Goal: Task Accomplishment & Management: Use online tool/utility

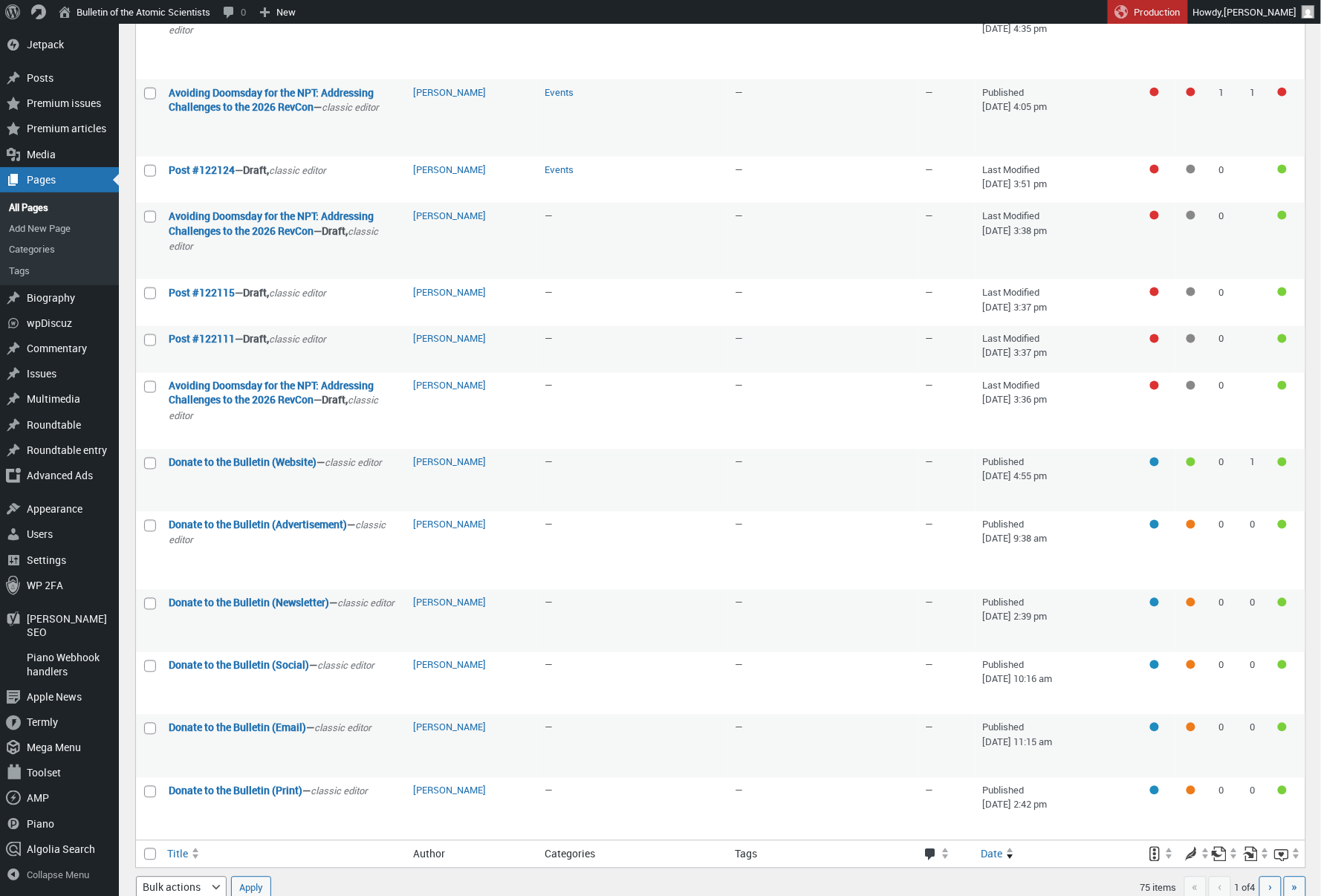
scroll to position [650, 0]
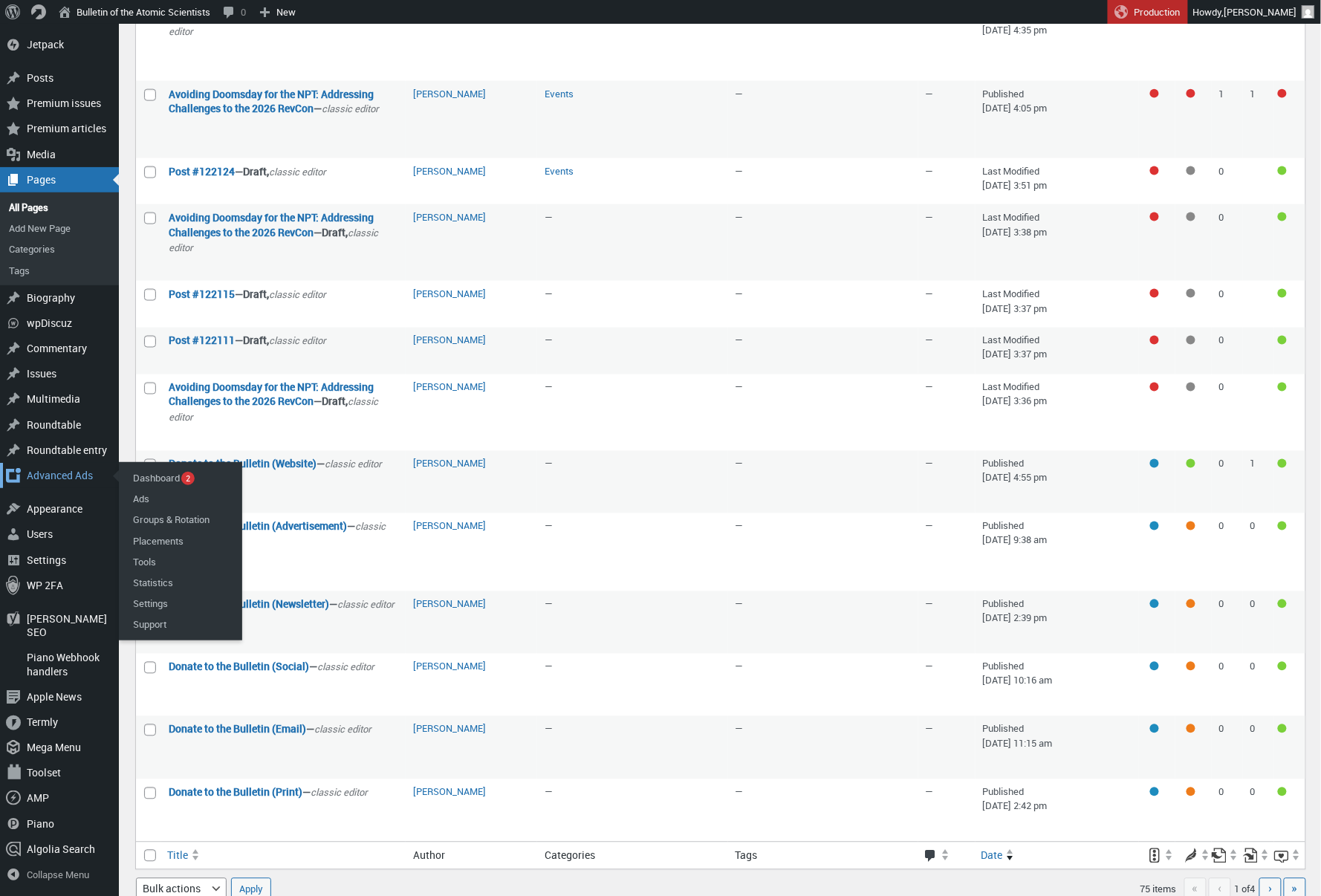
click at [52, 489] on div "Advanced Ads" at bounding box center [59, 476] width 119 height 25
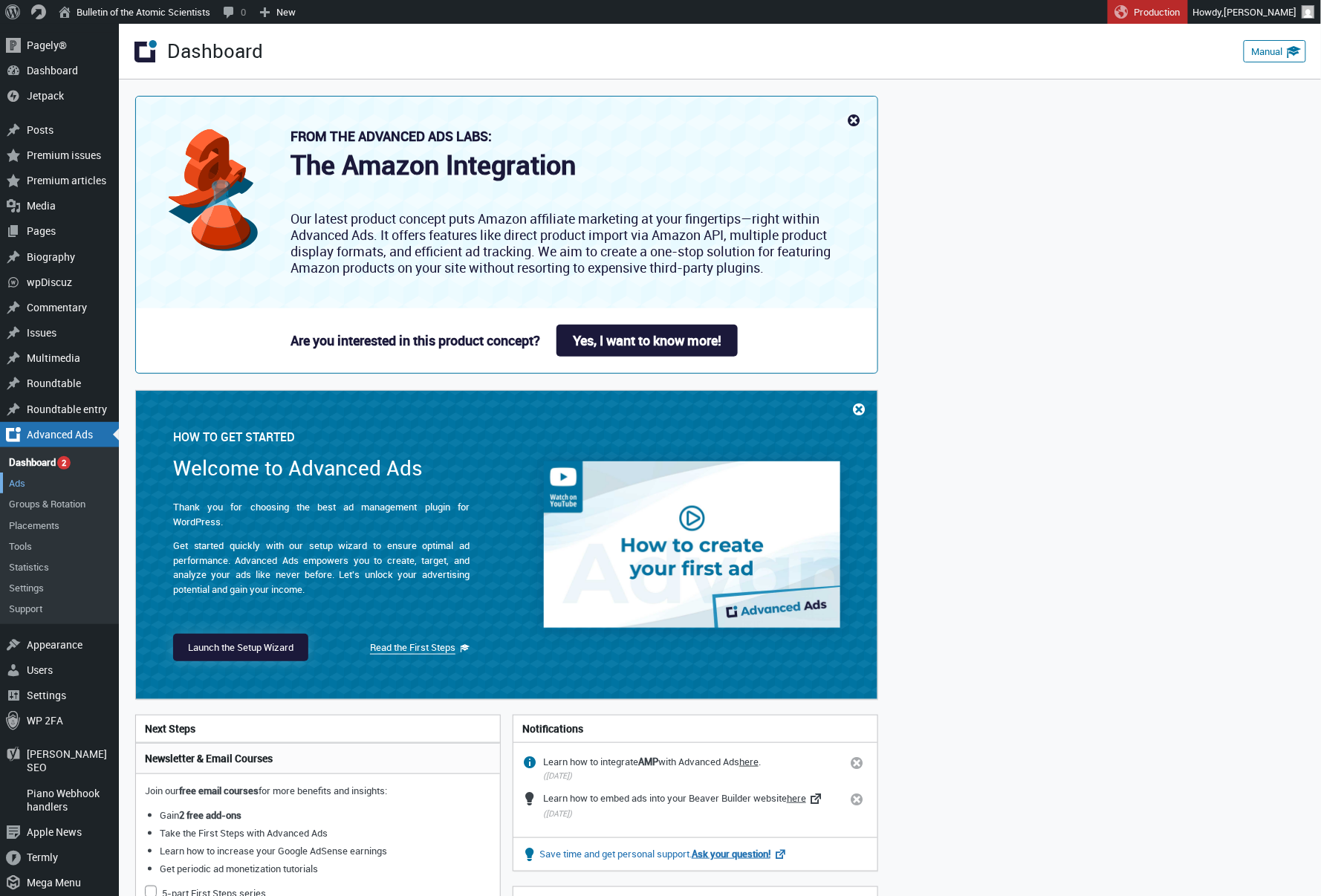
click at [59, 473] on link "Ads" at bounding box center [59, 483] width 119 height 21
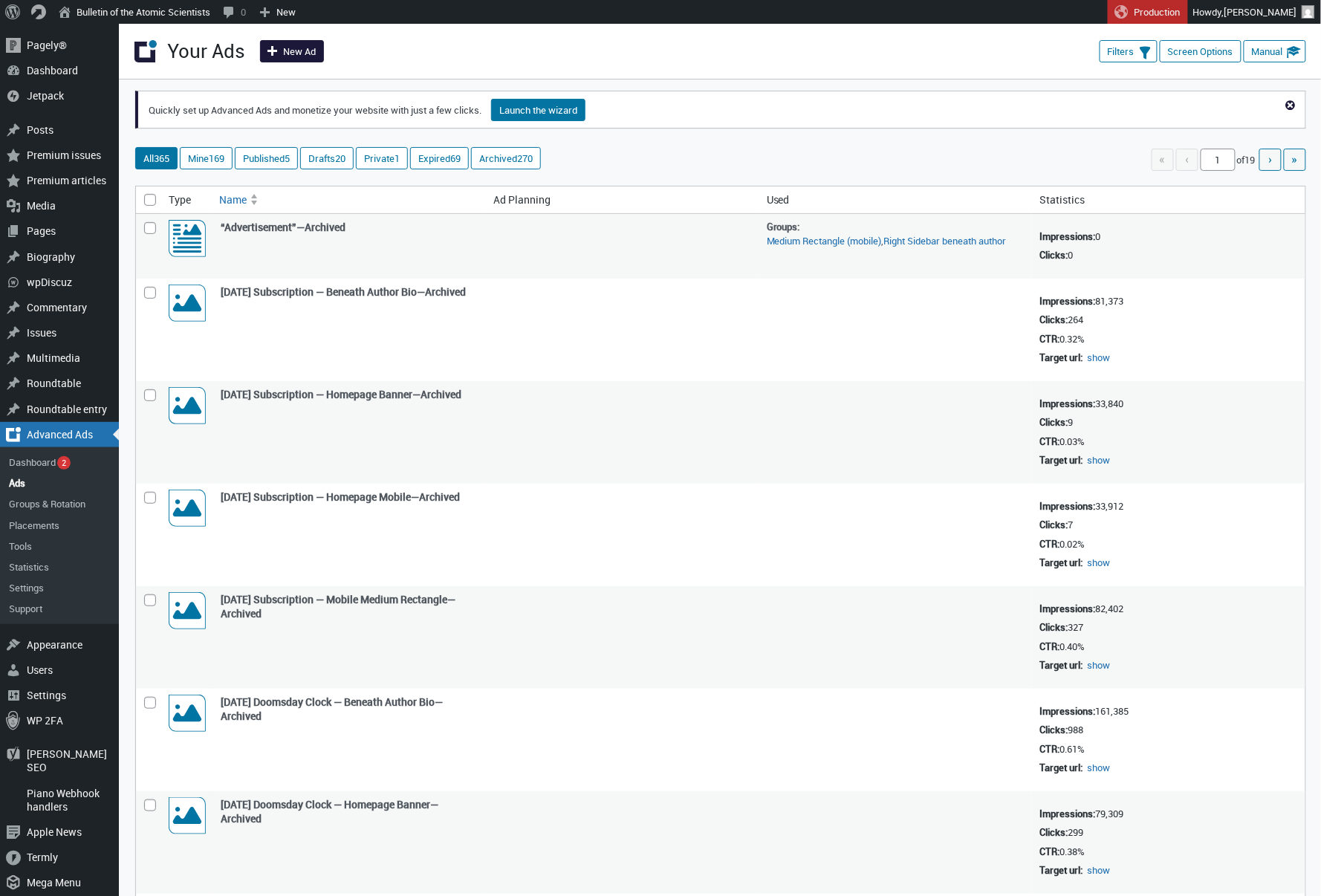
click at [293, 55] on link "New Ad" at bounding box center [291, 51] width 64 height 22
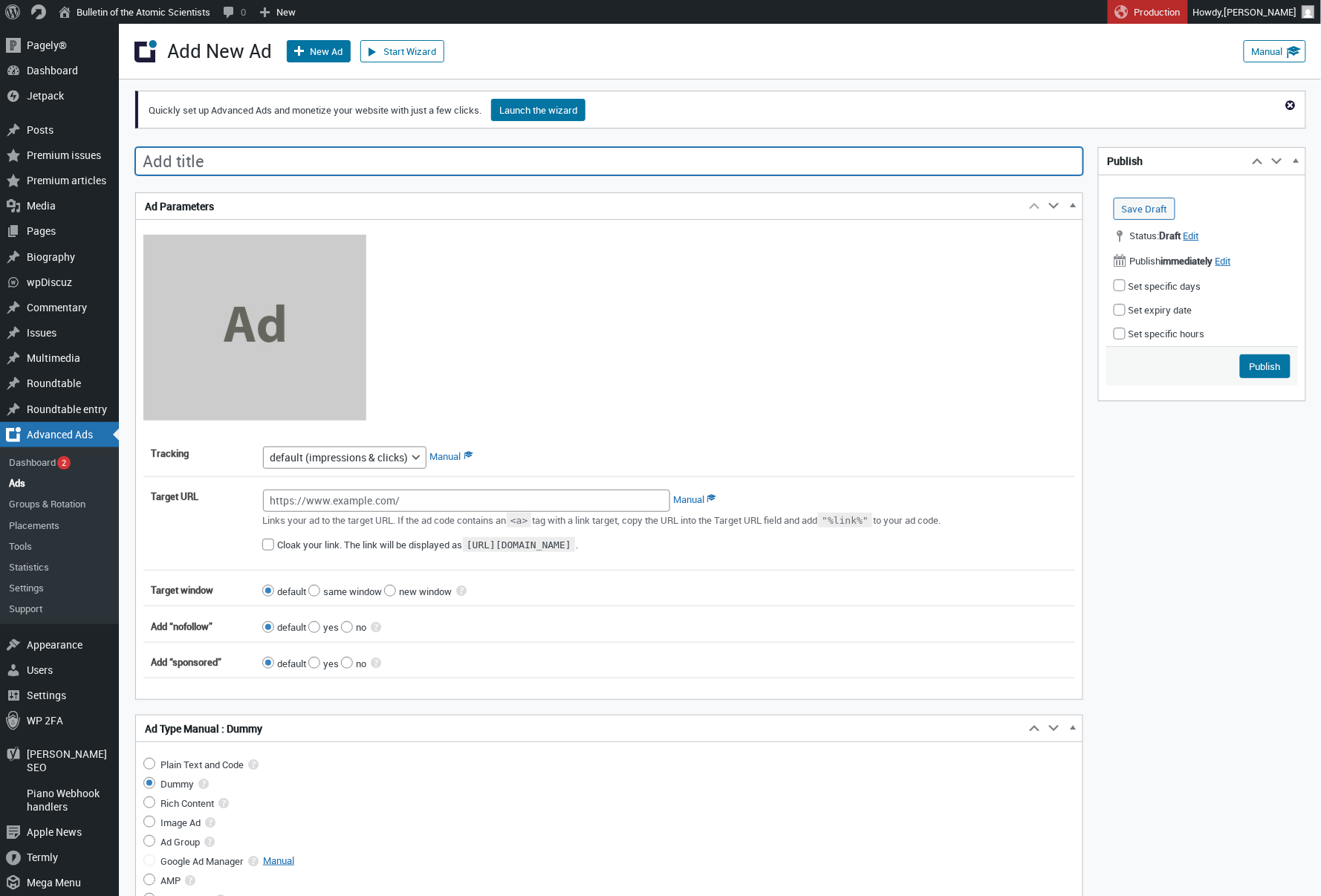
click at [408, 155] on input "Add title" at bounding box center [610, 161] width 948 height 28
paste input "Threadless 2025 — Homepage Mobile"
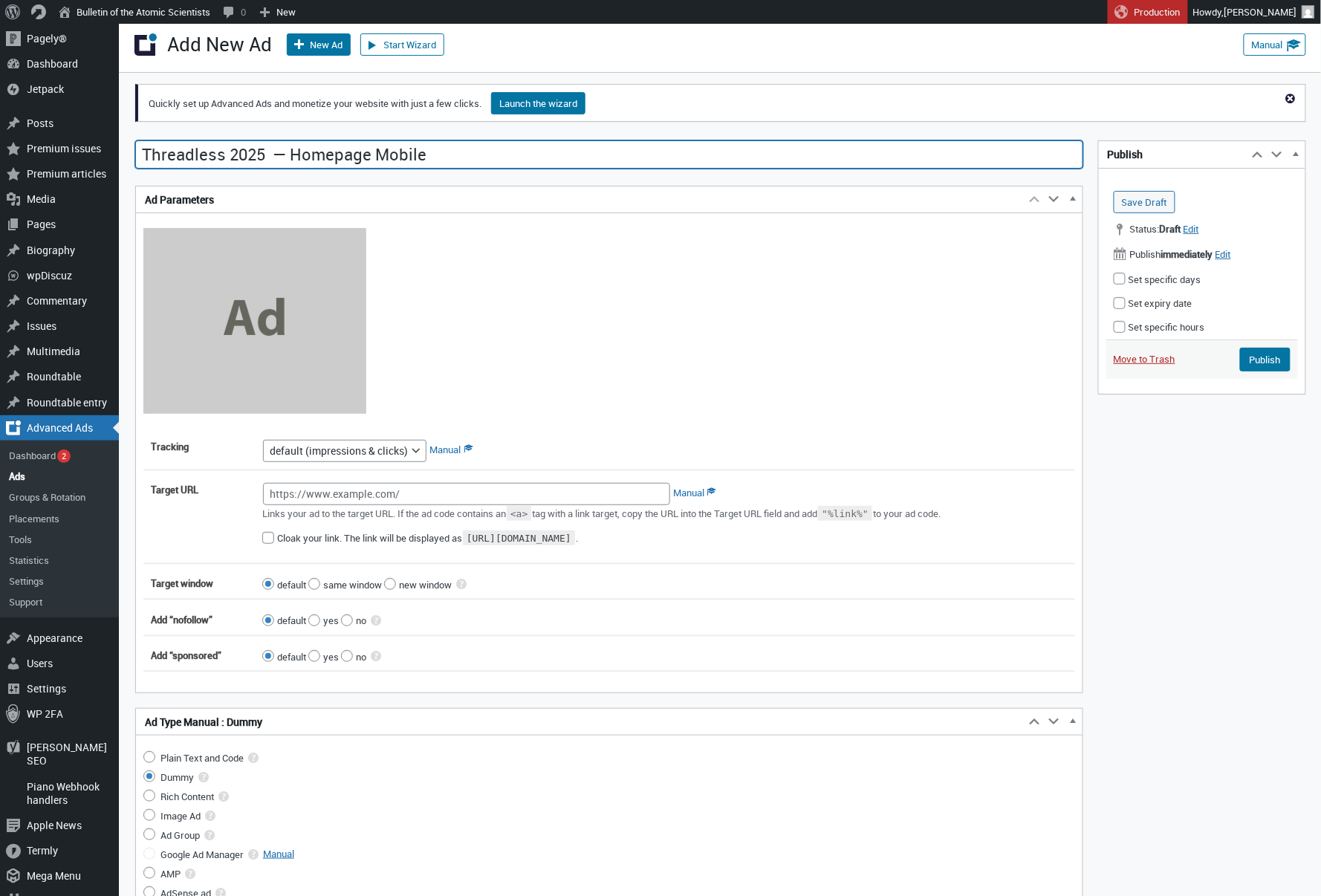
type input "Threadless 2025 — Homepage Mobile"
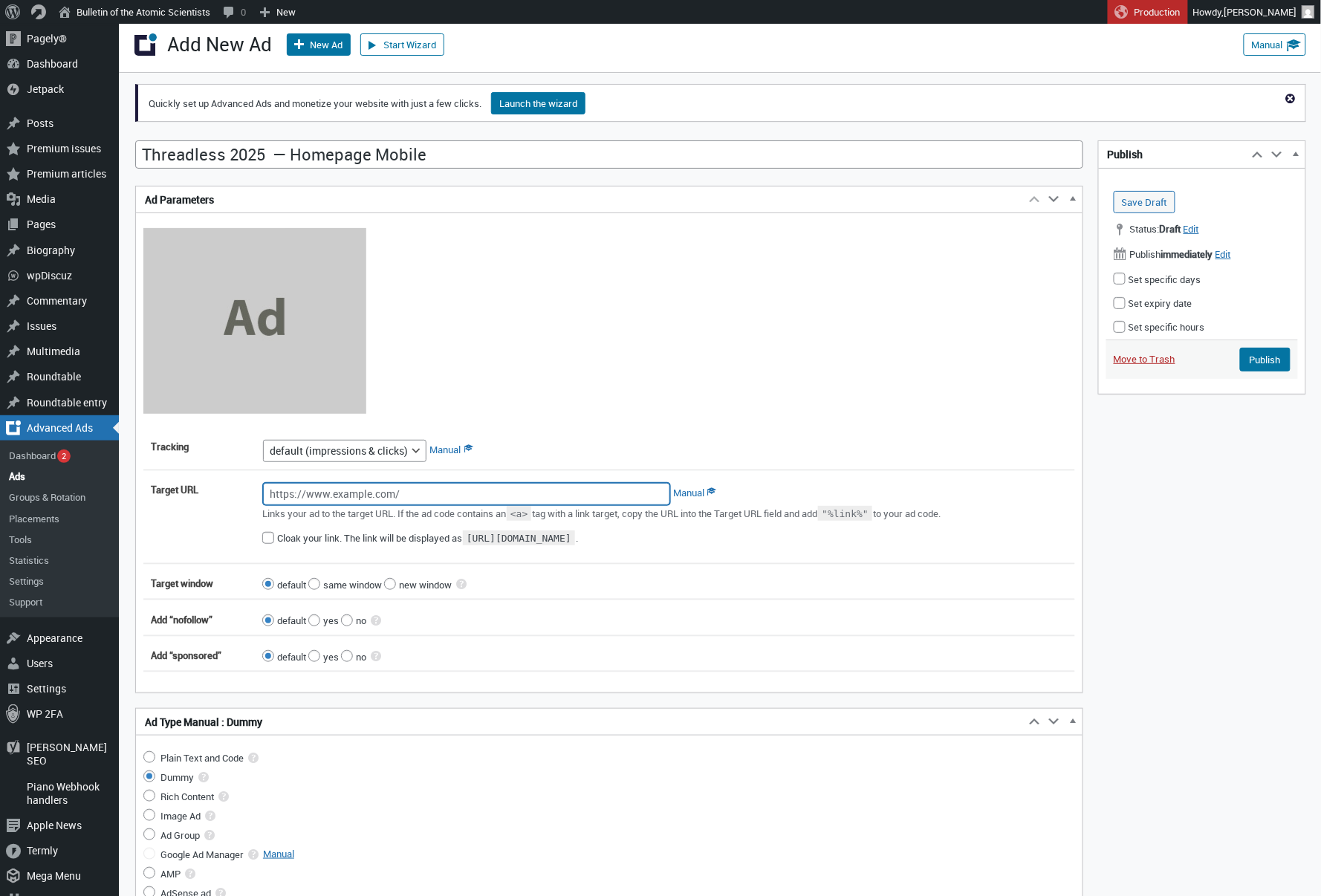
click at [452, 491] on input "Target URL" at bounding box center [467, 494] width 407 height 22
paste input "[URL][DOMAIN_NAME]"
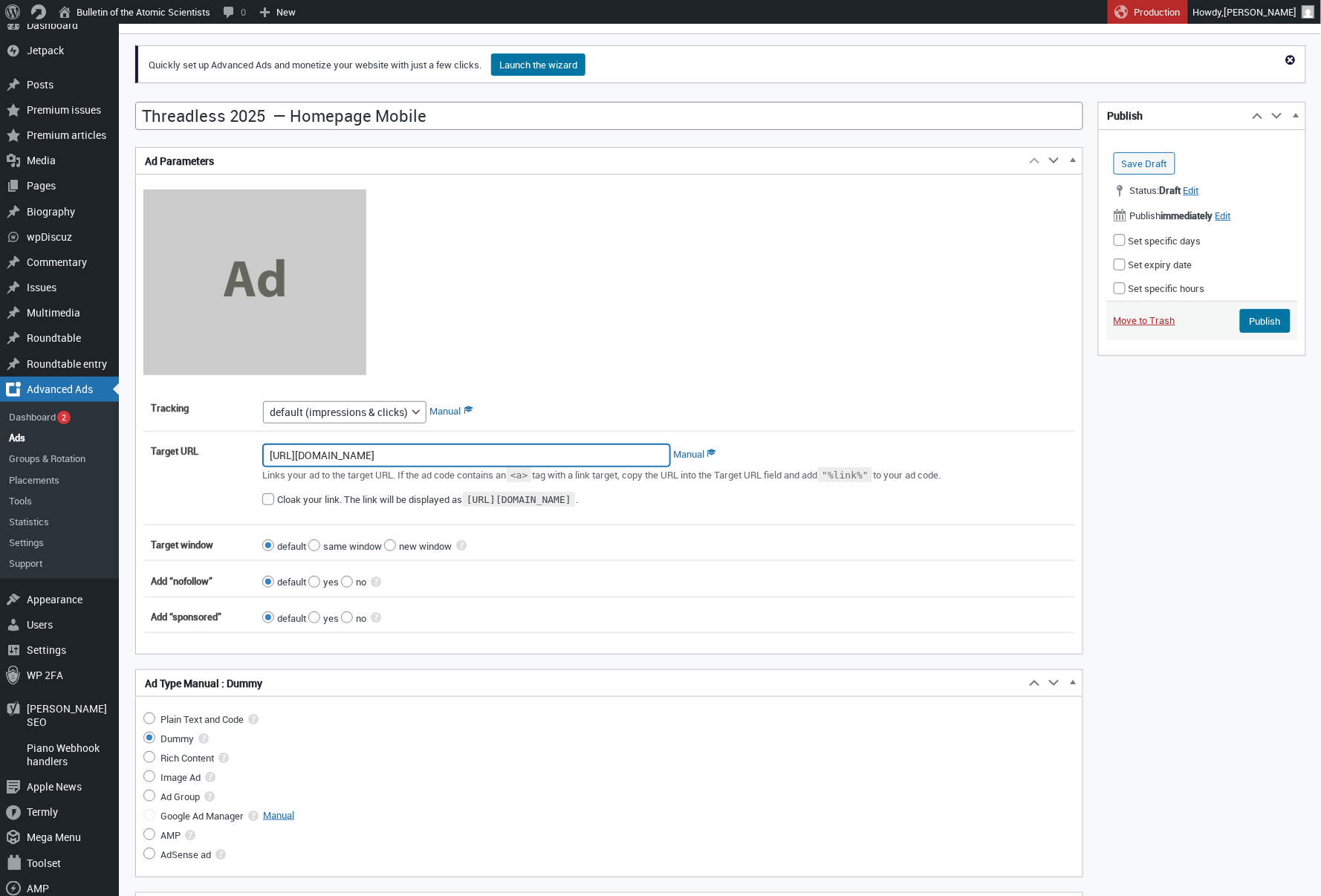
scroll to position [95, 0]
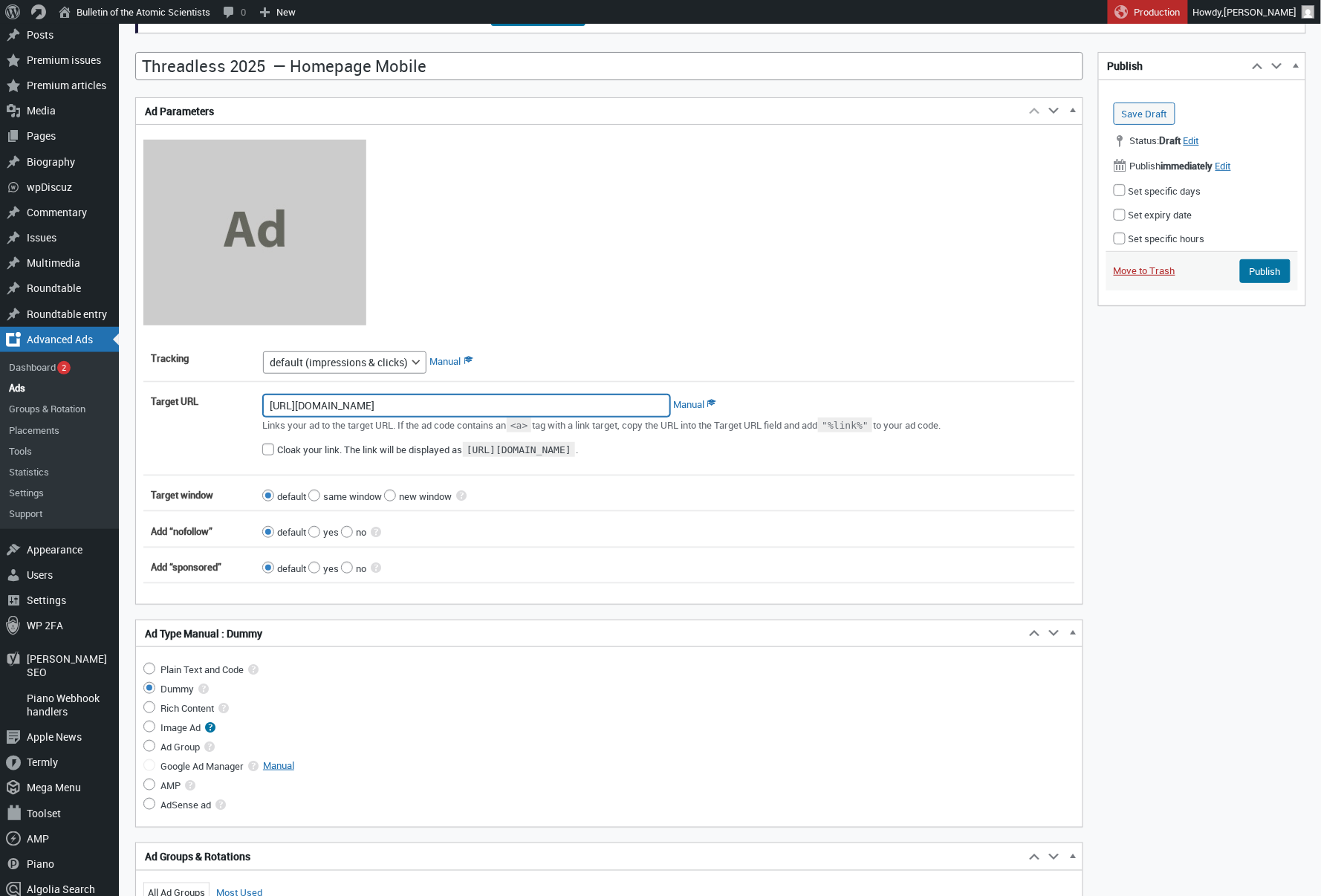
type input "[URL][DOMAIN_NAME]"
click at [149, 733] on input "Image Ad" at bounding box center [149, 727] width 12 height 12
radio input "true"
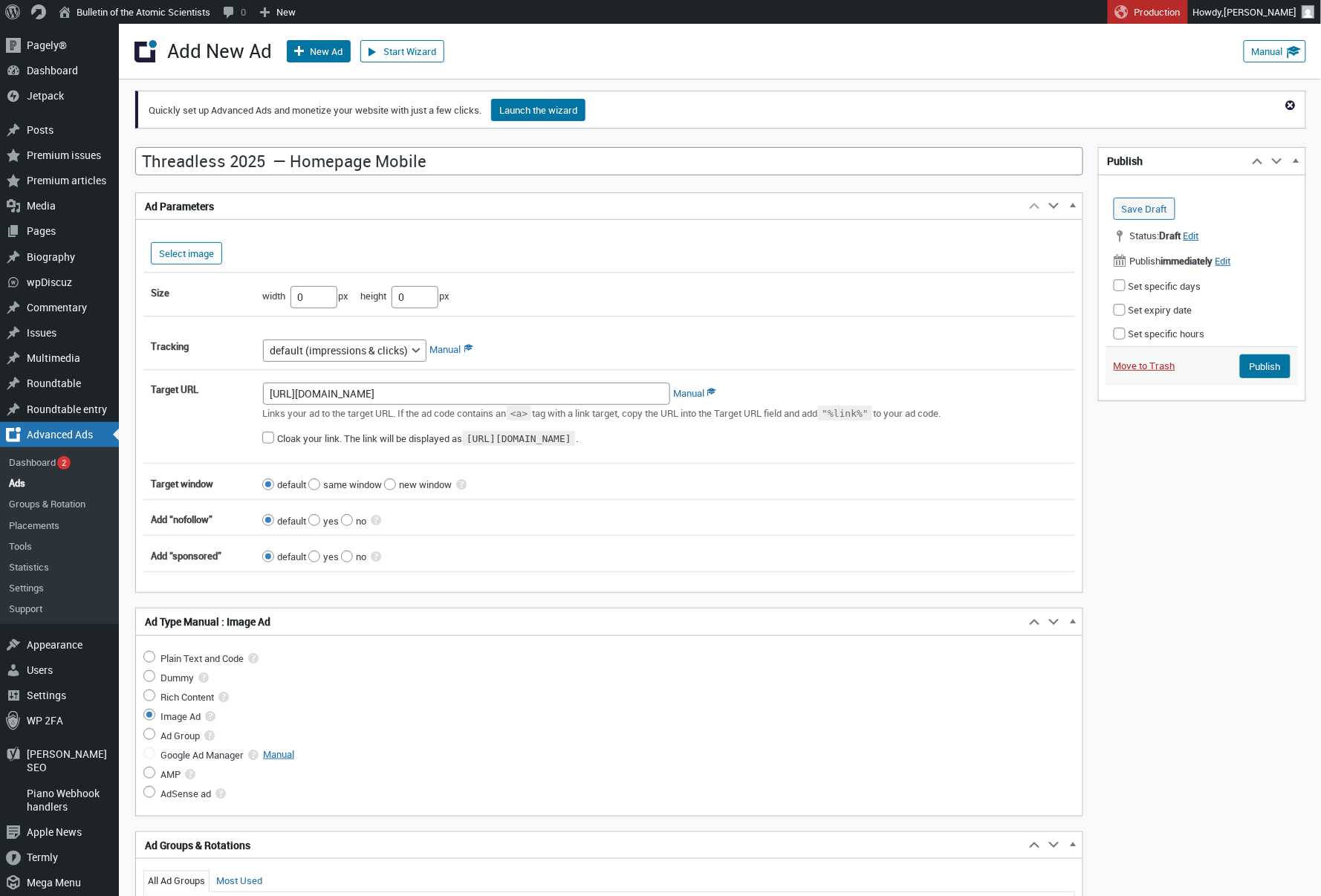
scroll to position [0, 0]
click at [180, 257] on button "Select image" at bounding box center [186, 253] width 71 height 22
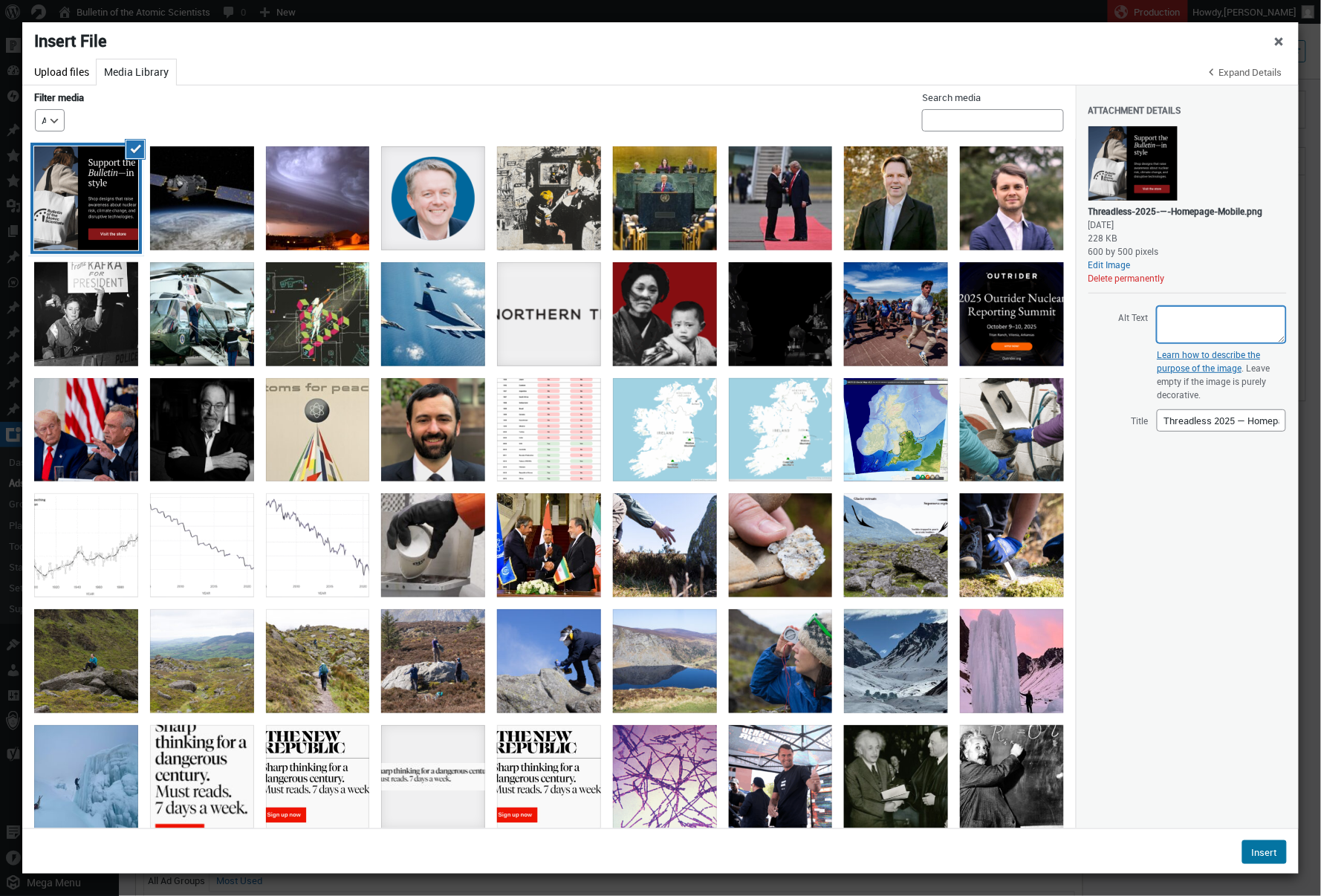
click at [1181, 331] on textarea "Alt Text" at bounding box center [1222, 325] width 130 height 37
paste textarea "A man wears a white tote back with a black Bulletin logo on it. Beside him, tex…"
type textarea "A man wears a white tote back with a black Bulletin logo on it. Beside him, tex…"
click at [1257, 852] on button "Insert" at bounding box center [1264, 853] width 45 height 24
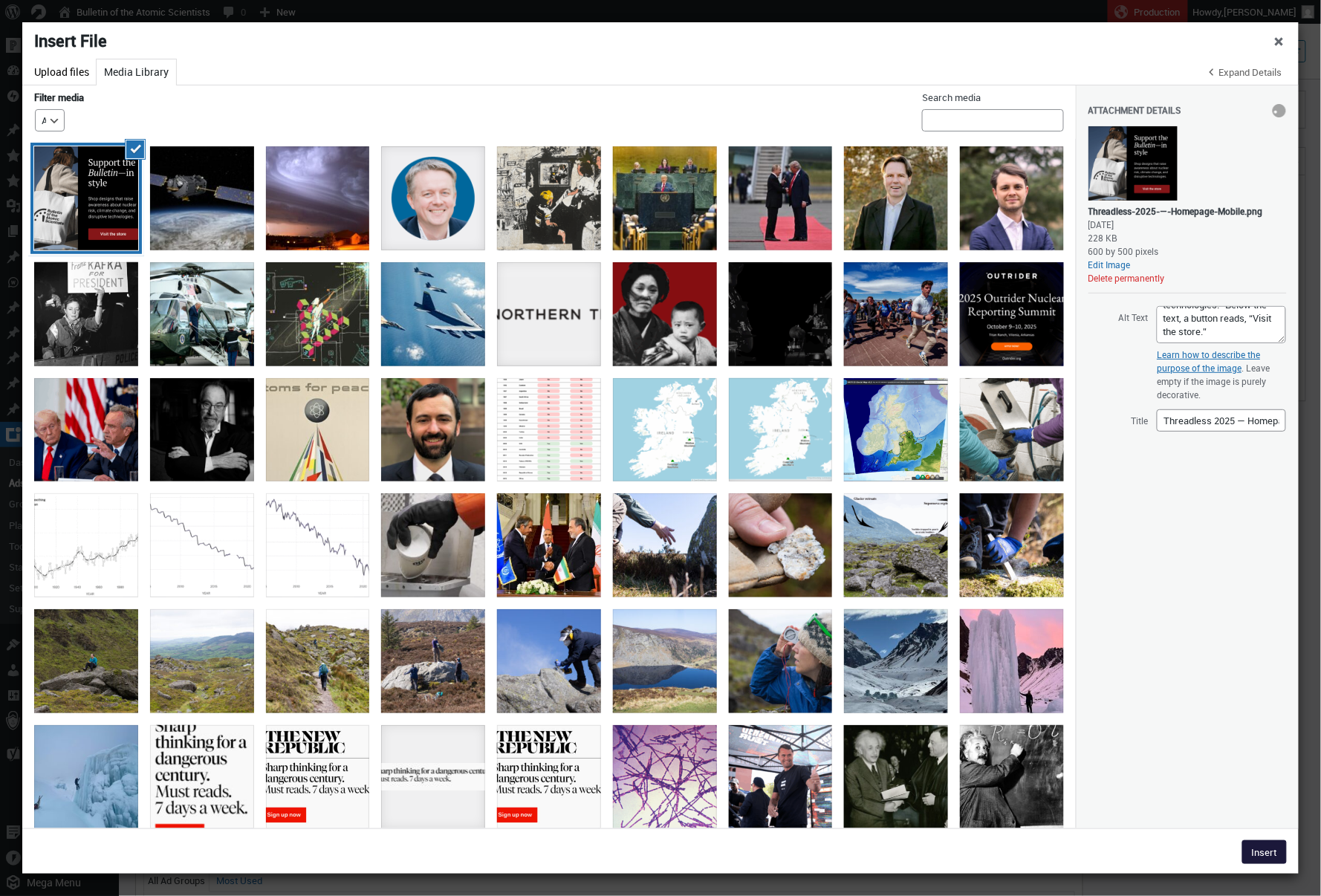
type input"] "600"
type input"] "500"
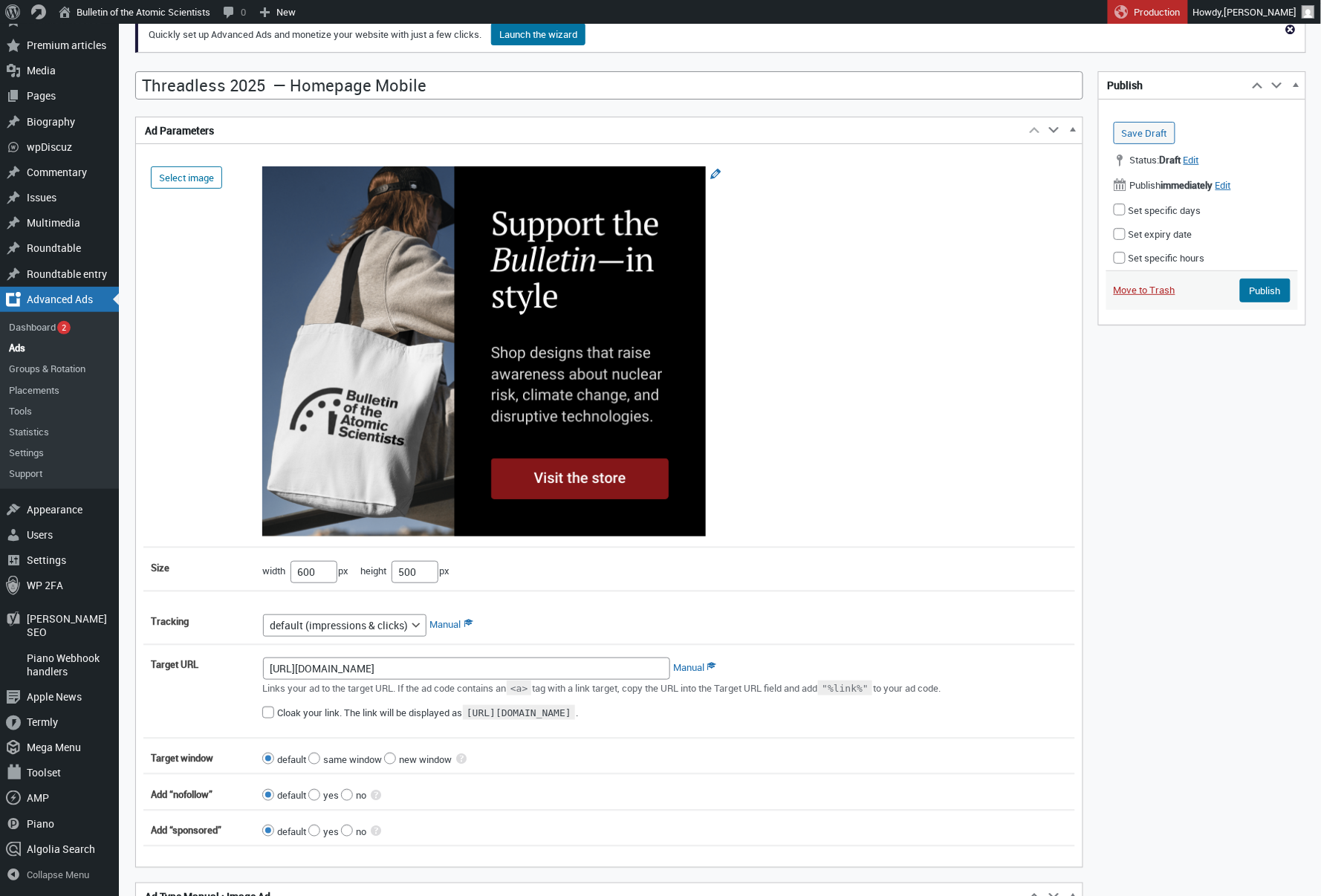
scroll to position [141, 0]
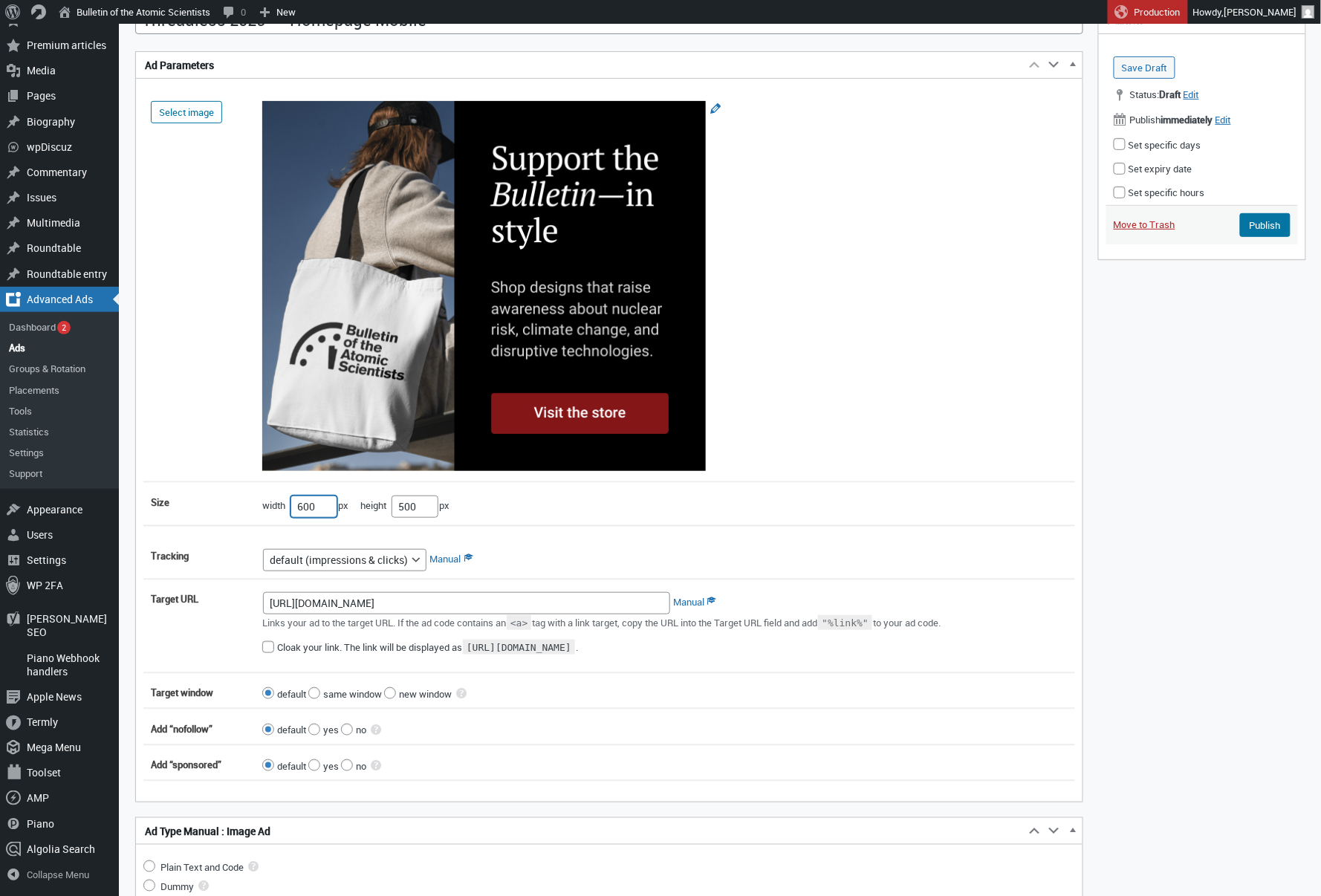
click at [307, 512] on input"] "600" at bounding box center [313, 506] width 47 height 22
type input"] "300"
click at [411, 513] on input"] "500" at bounding box center [415, 506] width 47 height 22
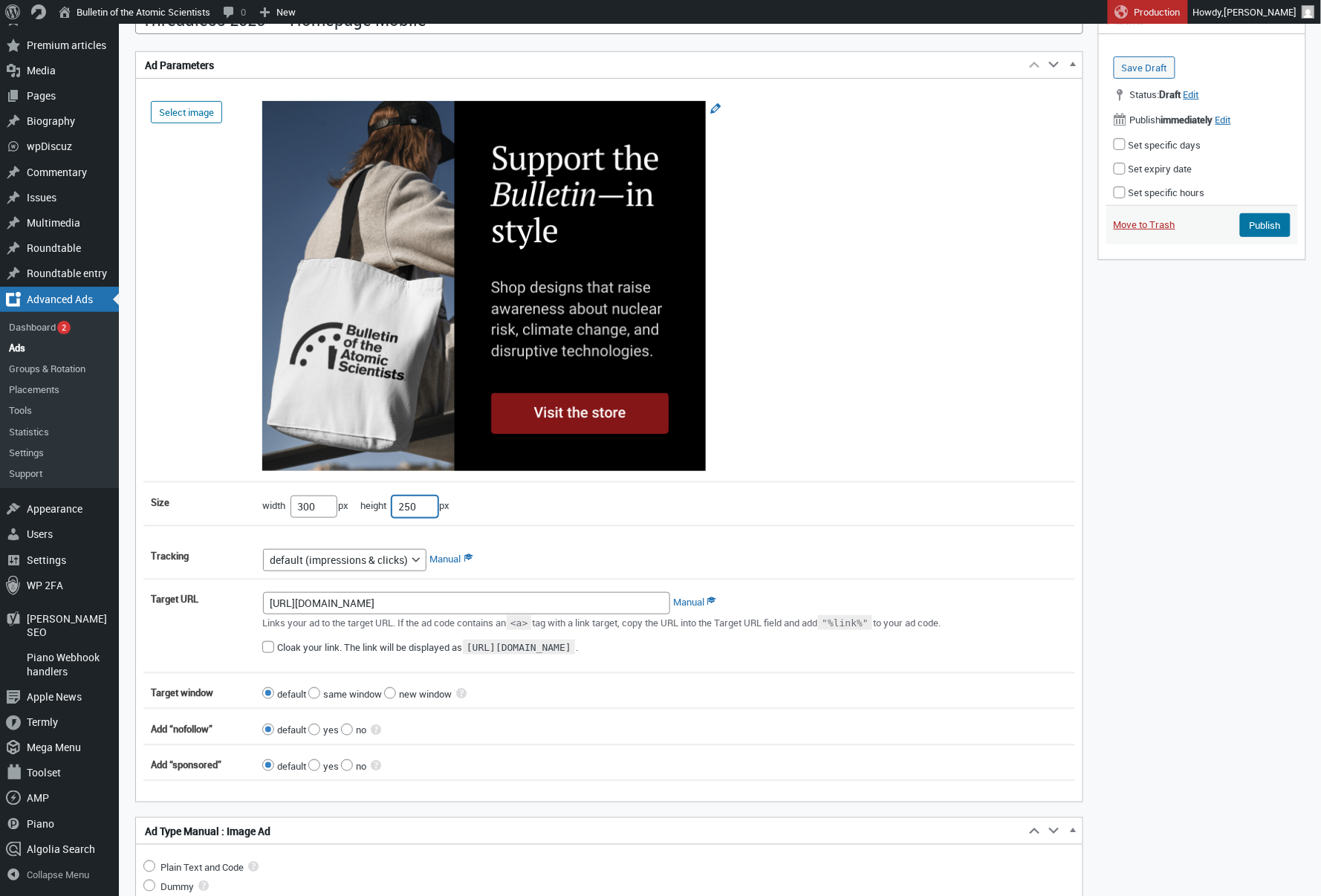
type input"] "250"
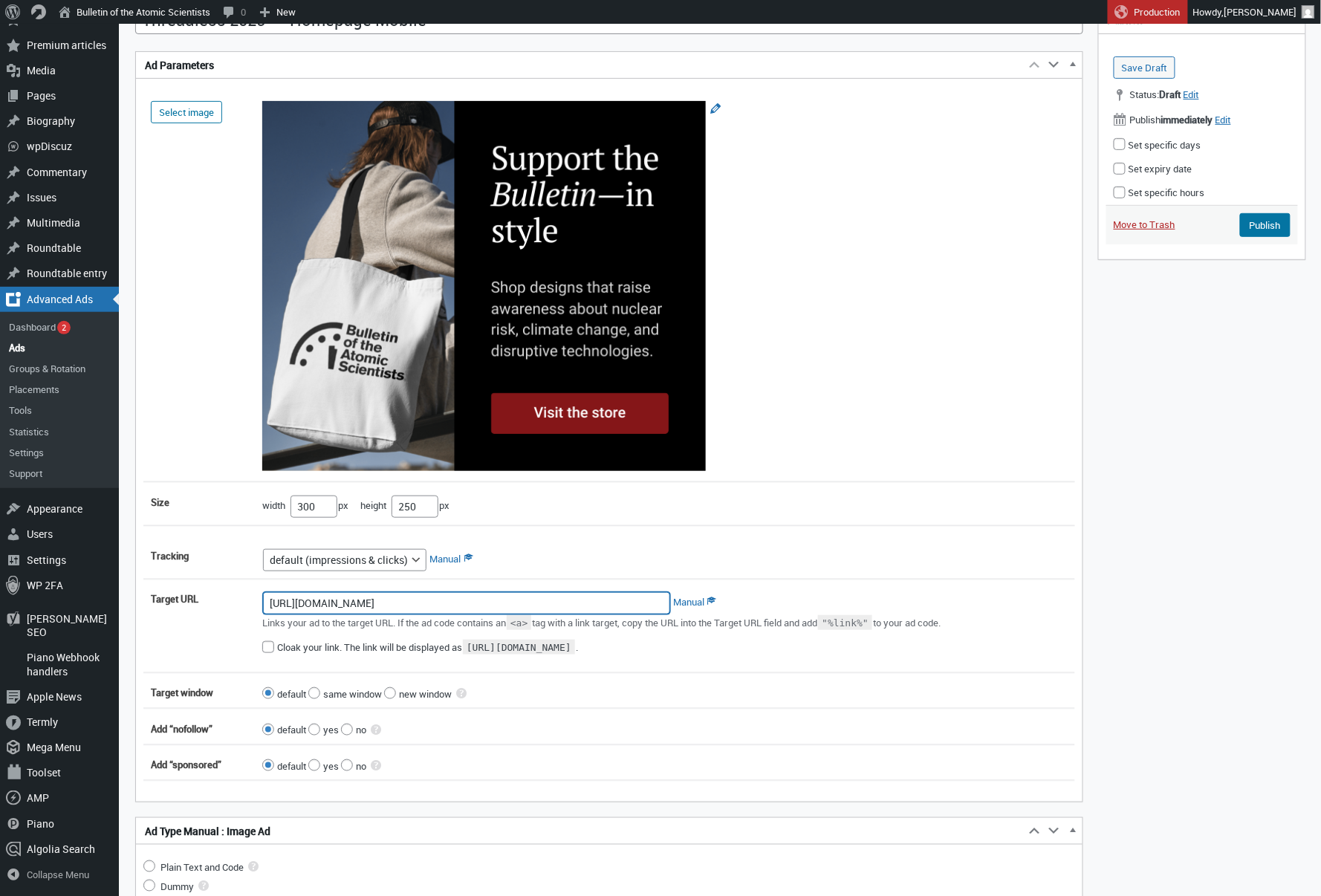
click at [551, 602] on input "[URL][DOMAIN_NAME]" at bounding box center [467, 603] width 407 height 22
click at [878, 489] on div "Select image size width 300 px height 250 px reserve this space" at bounding box center [609, 310] width 932 height 433
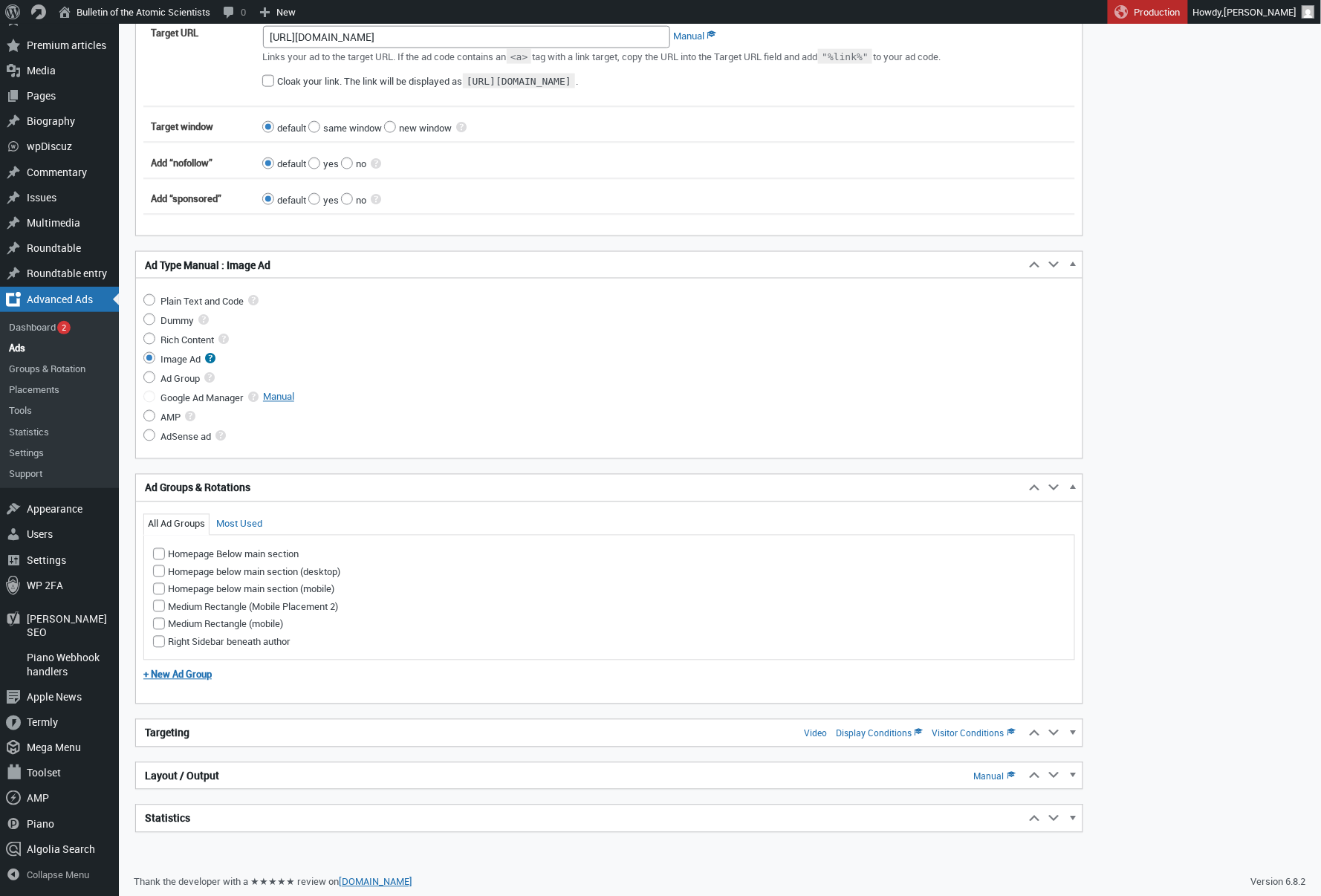
scroll to position [706, 0]
click at [312, 737] on h2 "Targeting Video Display Conditions Visitor Conditions" at bounding box center [581, 735] width 889 height 27
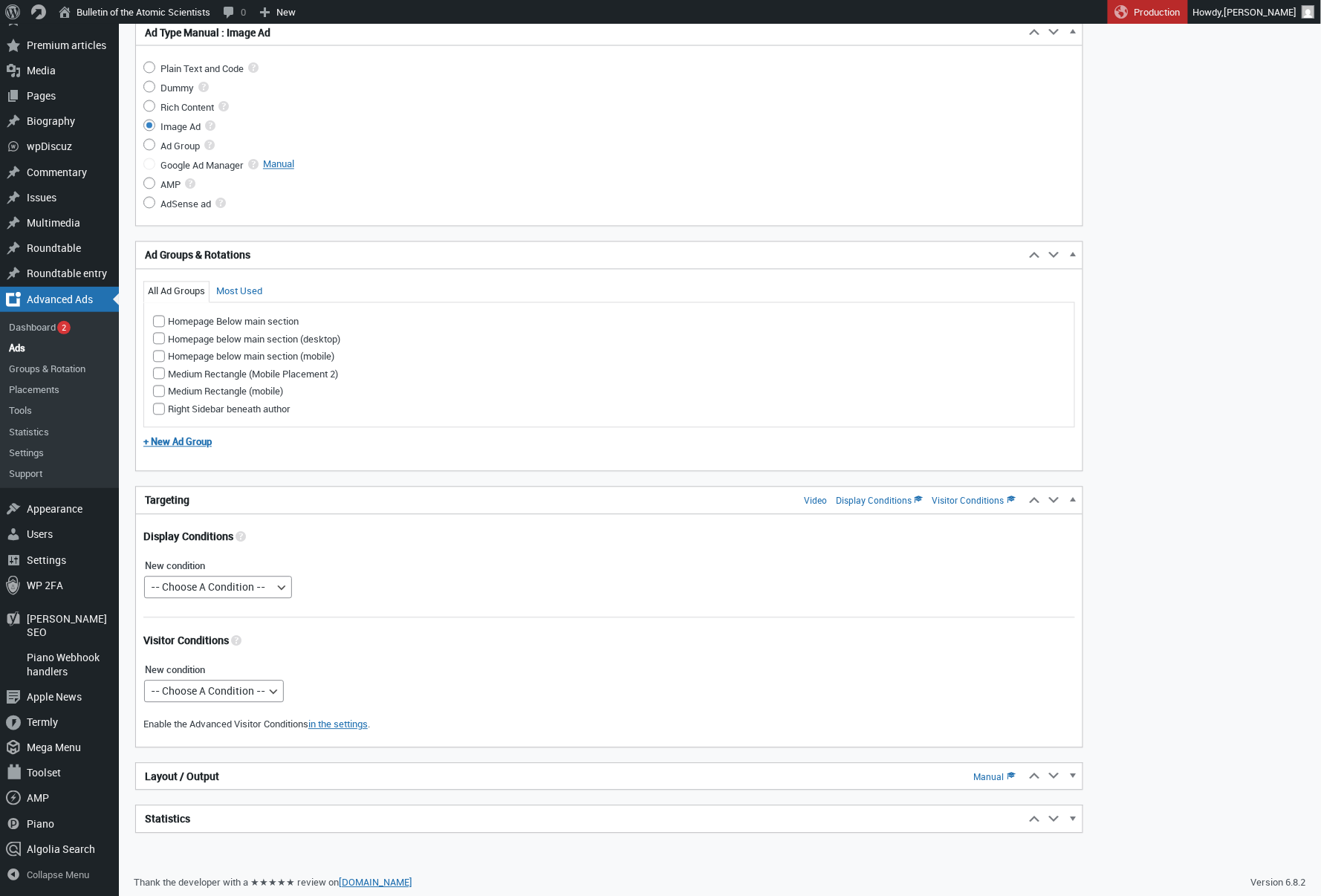
scroll to position [939, 0]
select select "postids"
select select
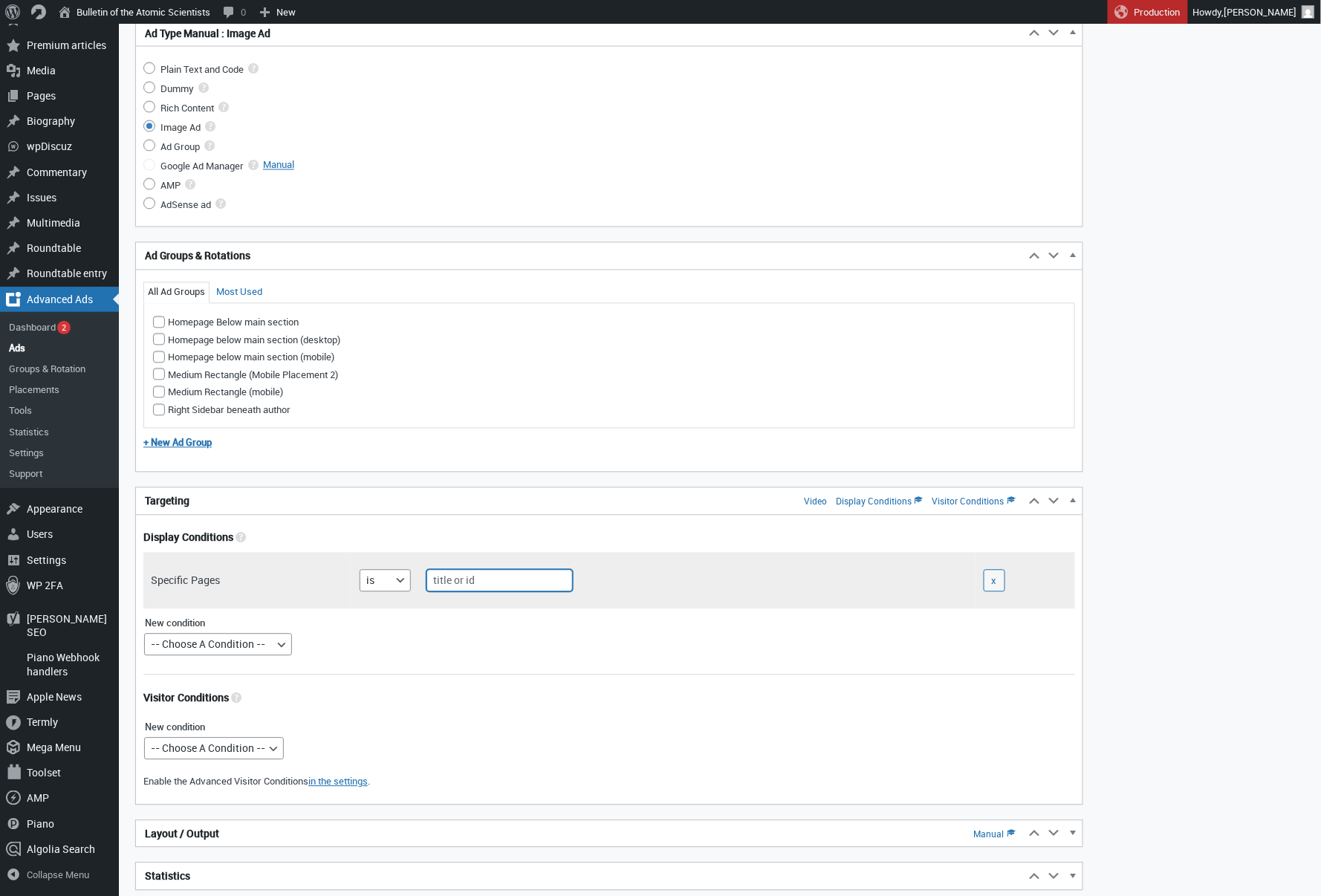
click at [462, 584] on input "text" at bounding box center [500, 581] width 146 height 22
type input "home"
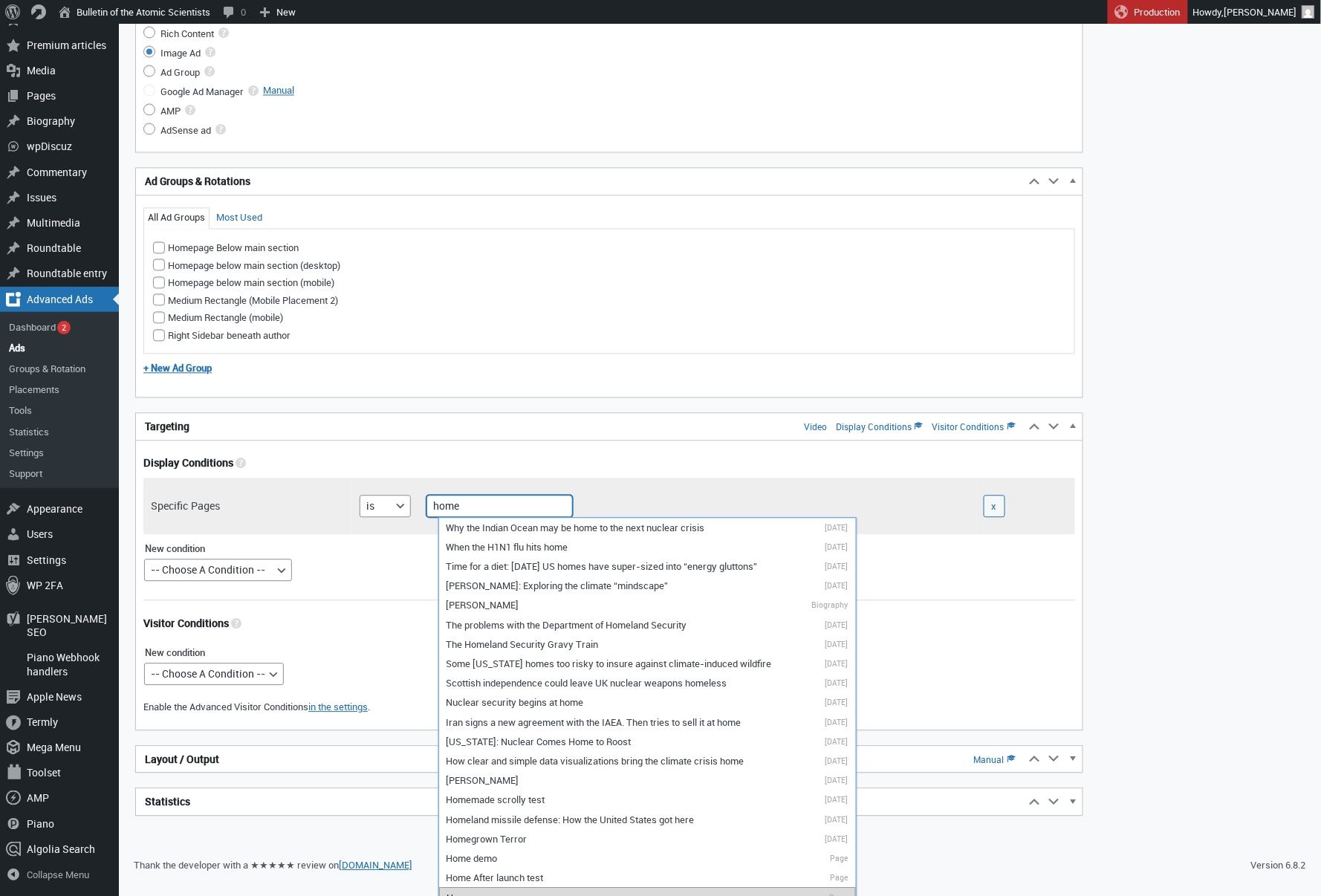
click at [479, 888] on li "Home Page" at bounding box center [648, 898] width 417 height 21
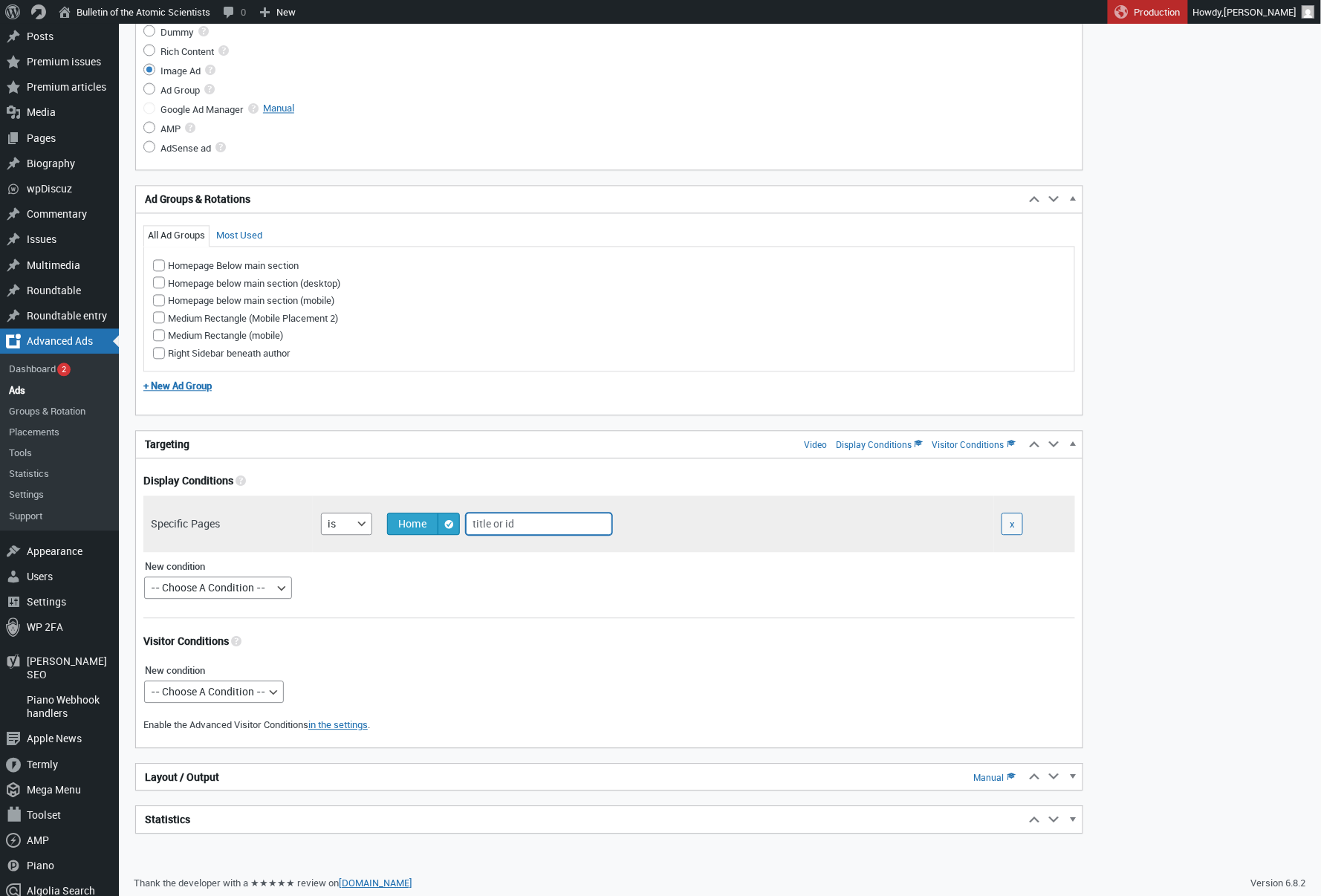
click at [416, 778] on h2 "Layout / Output Manual" at bounding box center [581, 777] width 889 height 27
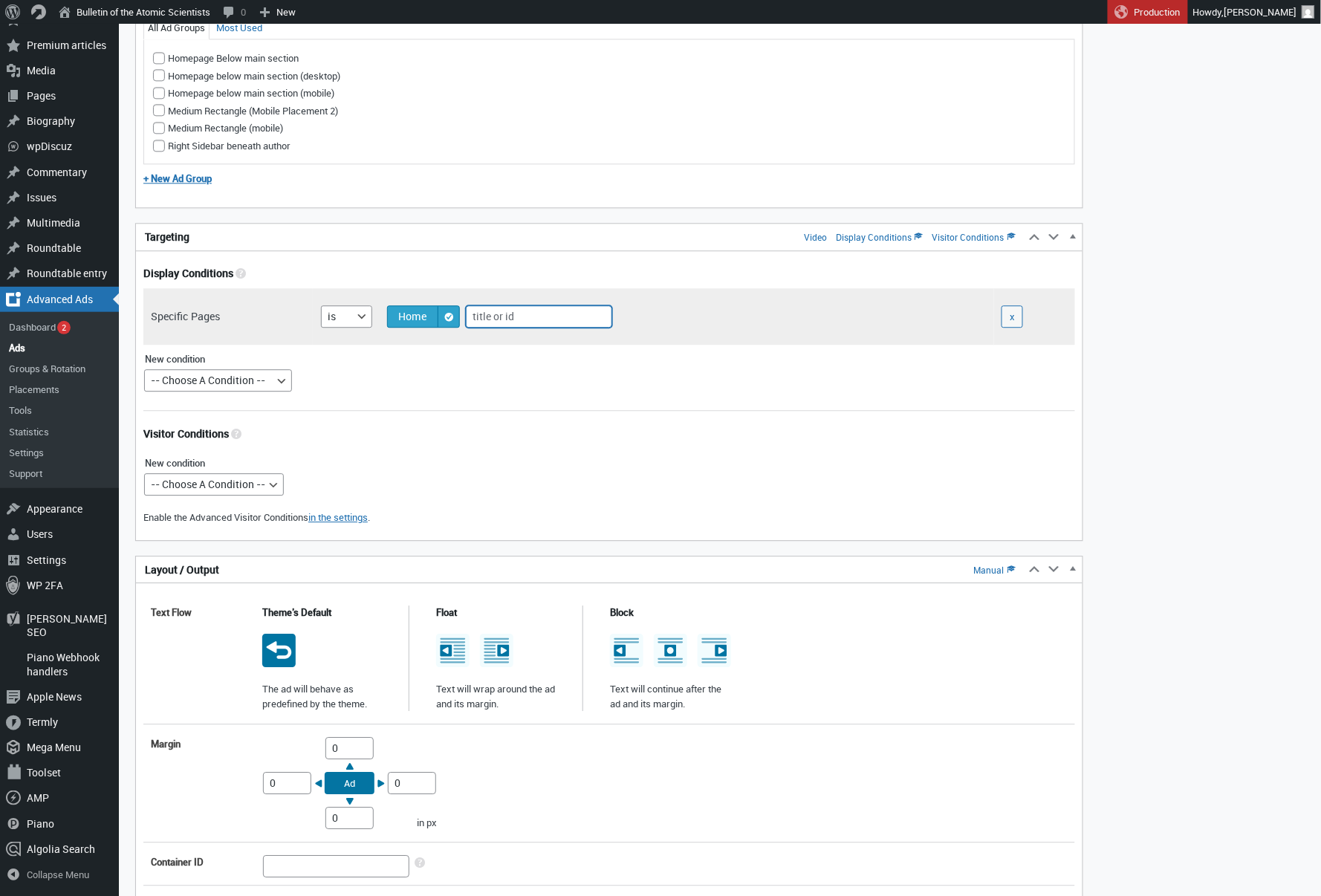
scroll to position [1243, 0]
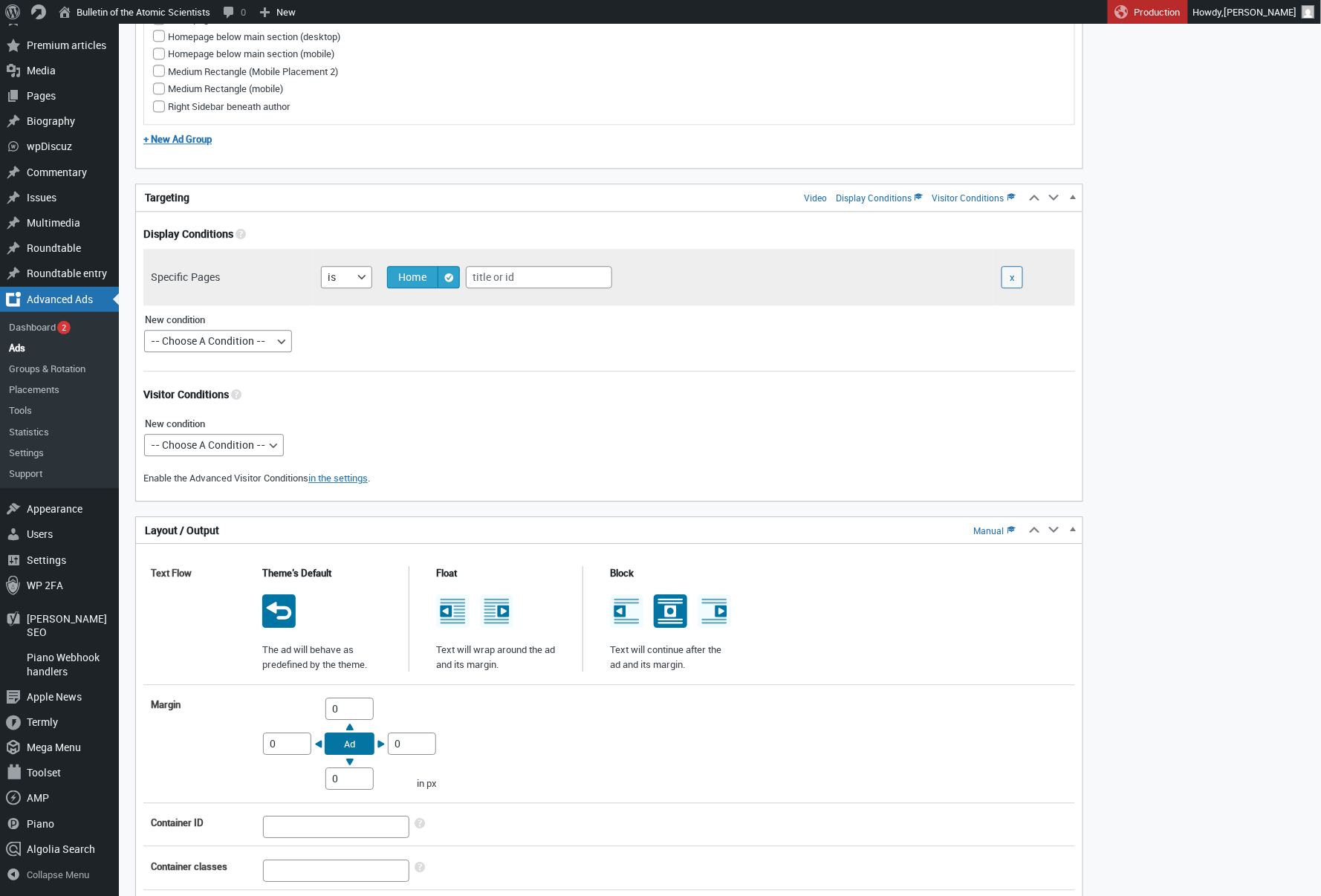
click at [666, 600] on icon at bounding box center [670, 611] width 33 height 33
click at [666, 600] on input "radio" at bounding box center [670, 598] width 12 height 12
radio input "true"
click at [330, 707] on input "0" at bounding box center [349, 709] width 48 height 22
type input "10"
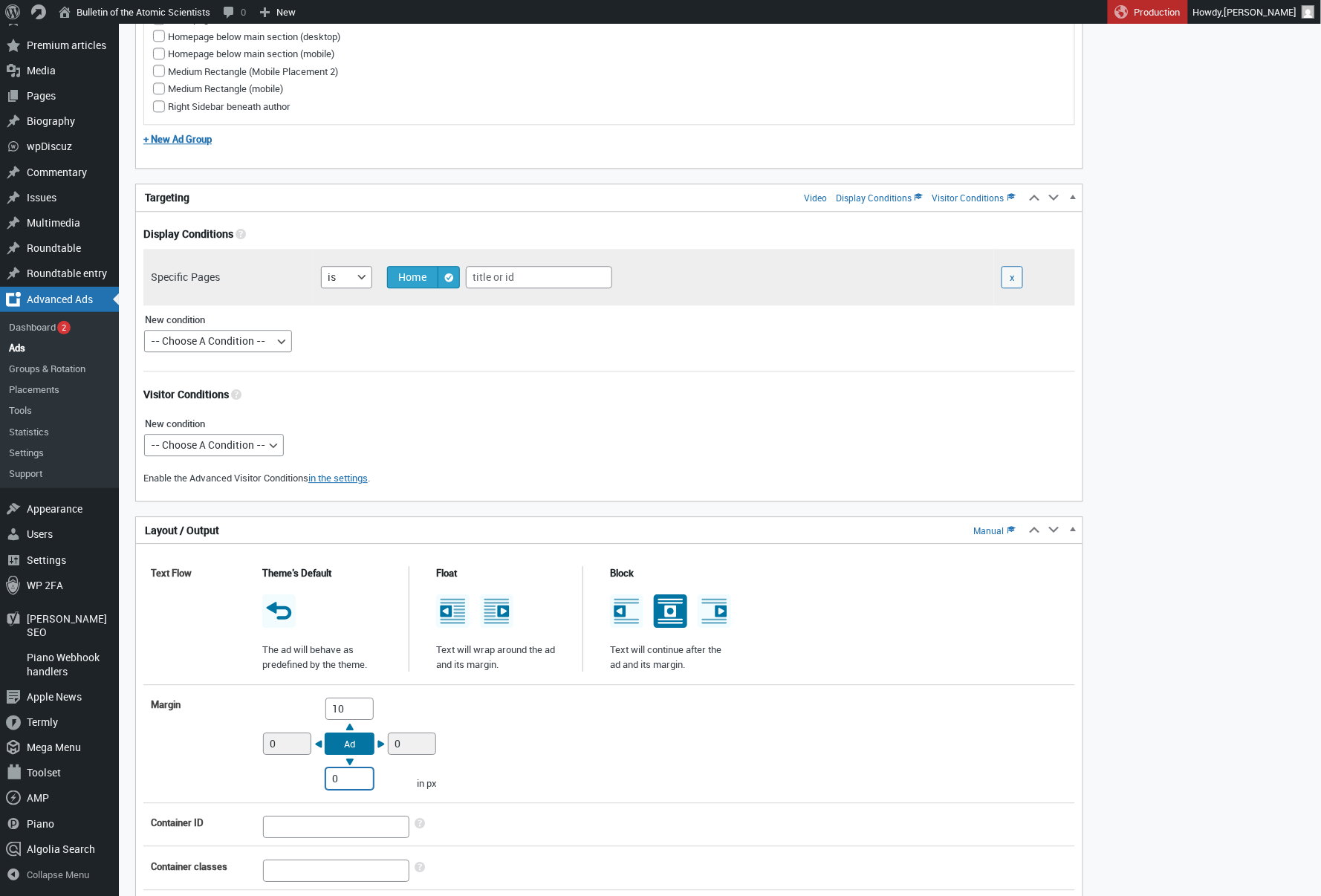
click at [331, 777] on input "0" at bounding box center [349, 779] width 48 height 22
type input "10"
click at [529, 741] on div "Margin Top 10 Right 0 Bottom 10 Left 0 Ad in px" at bounding box center [609, 744] width 932 height 107
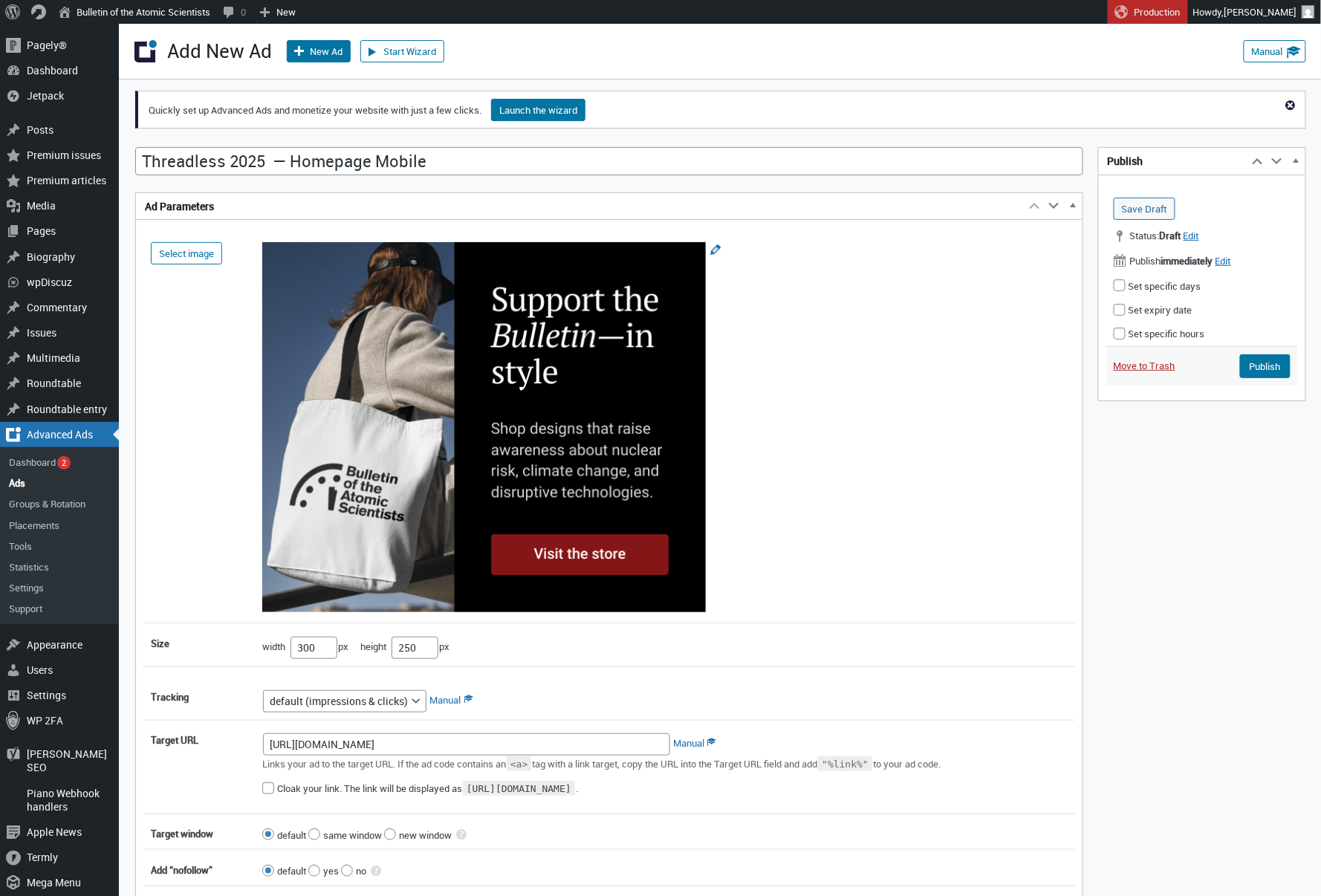
scroll to position [0, 0]
click at [310, 64] on div "Add New Ad New Ad Start Wizard Stop Wizard Manual" at bounding box center [720, 52] width 1202 height 56
click at [303, 56] on span at bounding box center [301, 48] width 19 height 15
click at [1247, 362] on input "Publish" at bounding box center [1266, 367] width 51 height 24
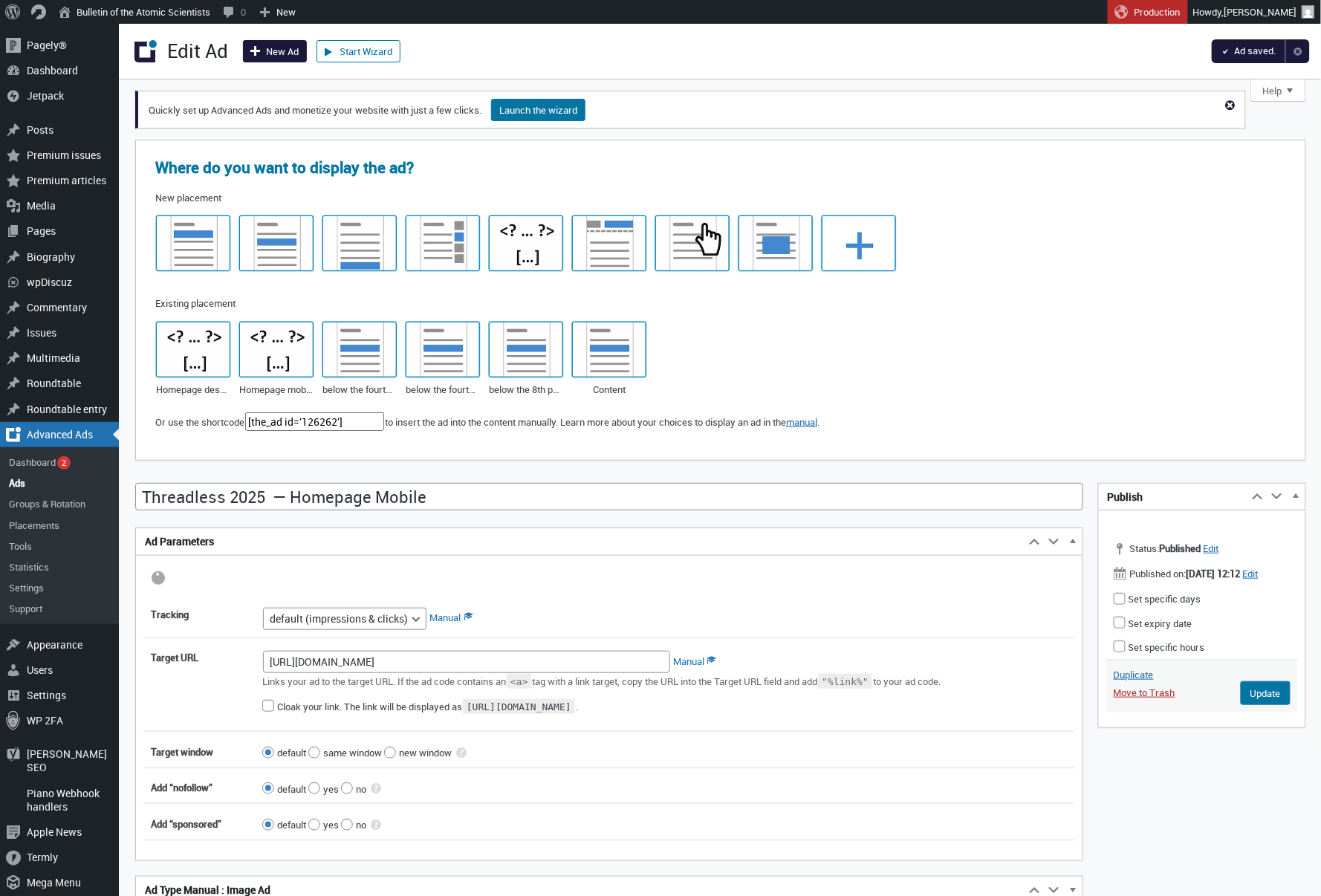
click at [286, 55] on link "New Ad" at bounding box center [274, 51] width 64 height 22
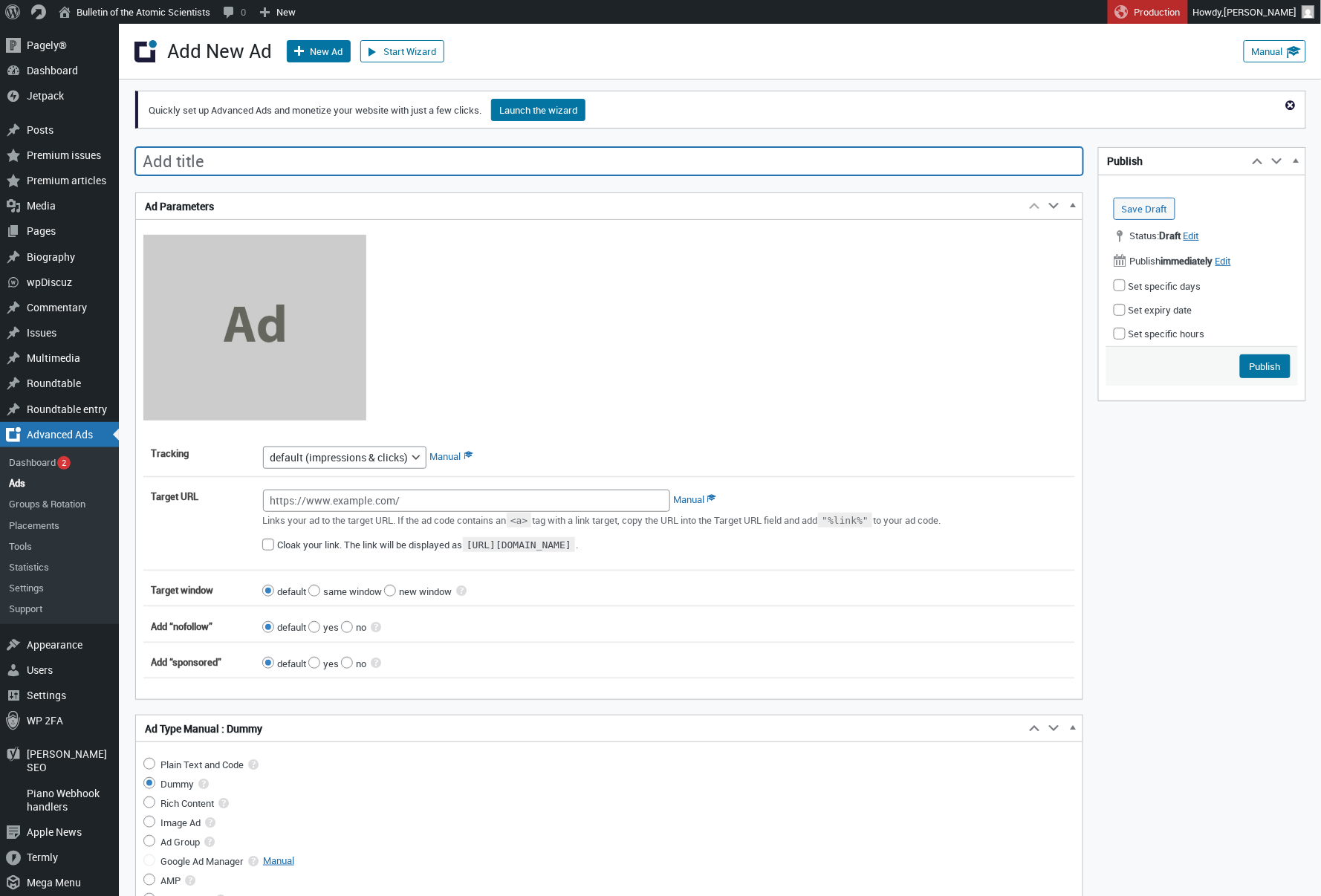
click at [699, 165] on input "Add title" at bounding box center [610, 161] width 948 height 28
paste input "Threadless 2025 Magazine — Homepage Banner"
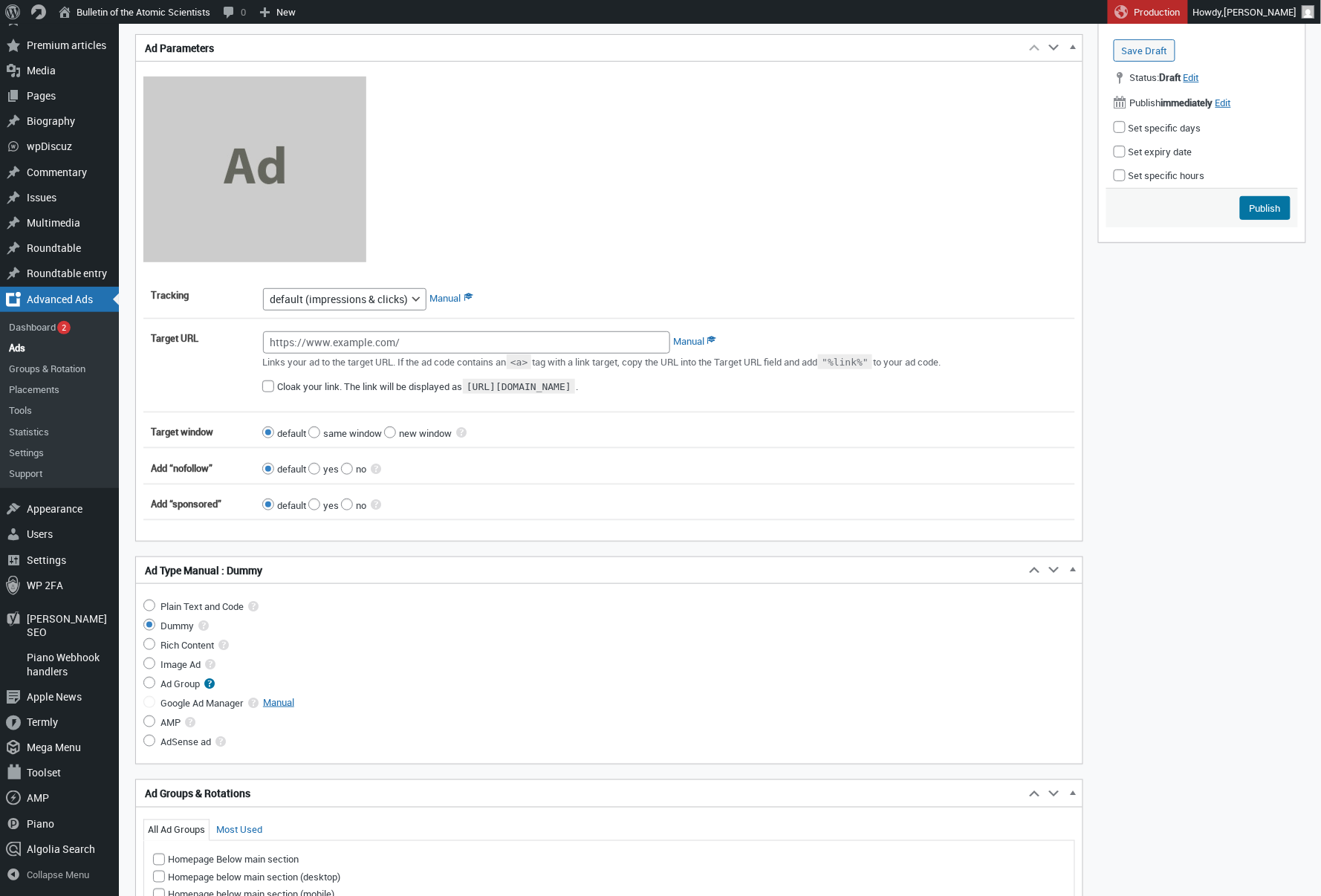
scroll to position [171, 0]
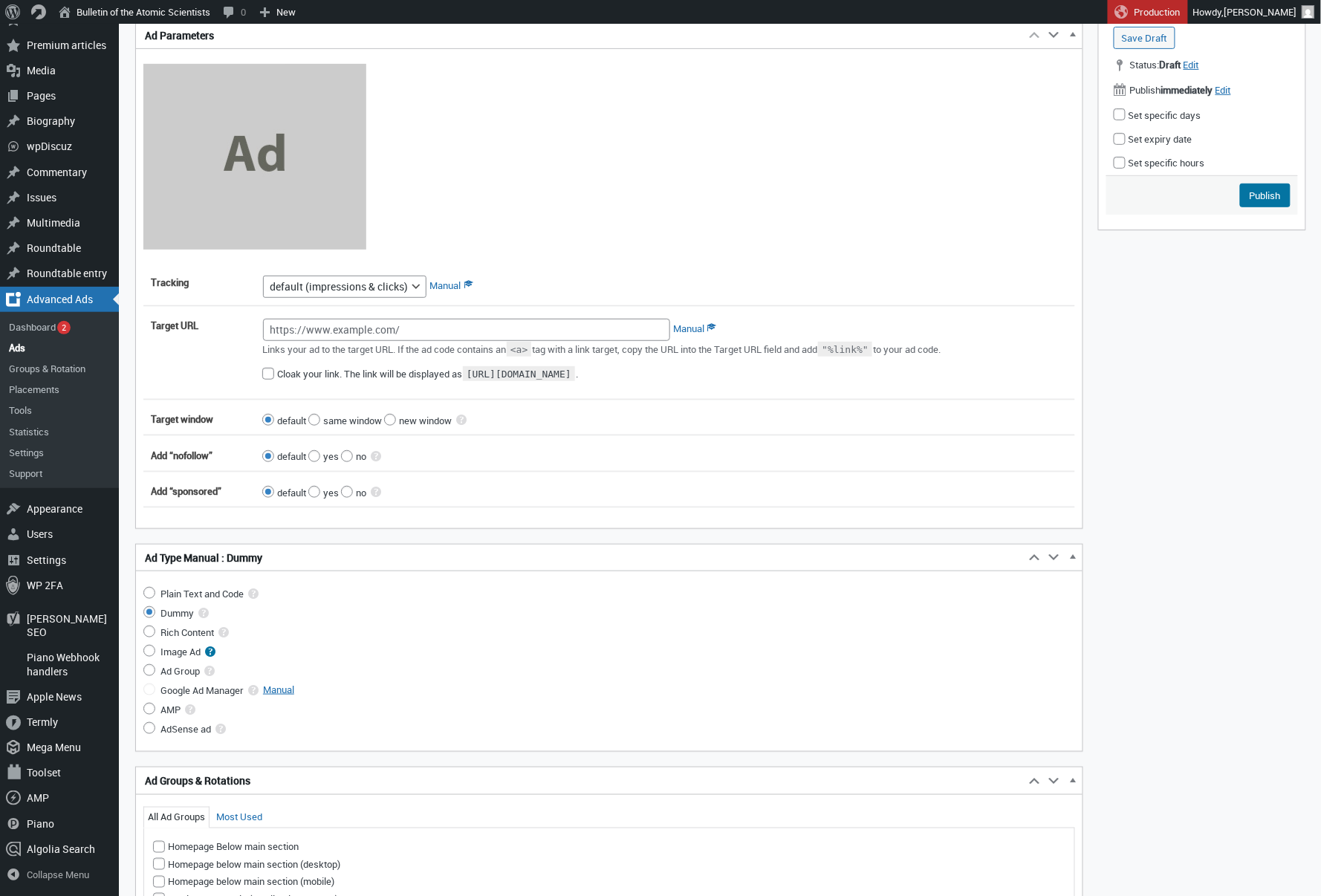
type input "Threadless 2025 Magazine — Homepage Banner"
click at [149, 653] on input "Image Ad" at bounding box center [149, 651] width 12 height 12
radio input "true"
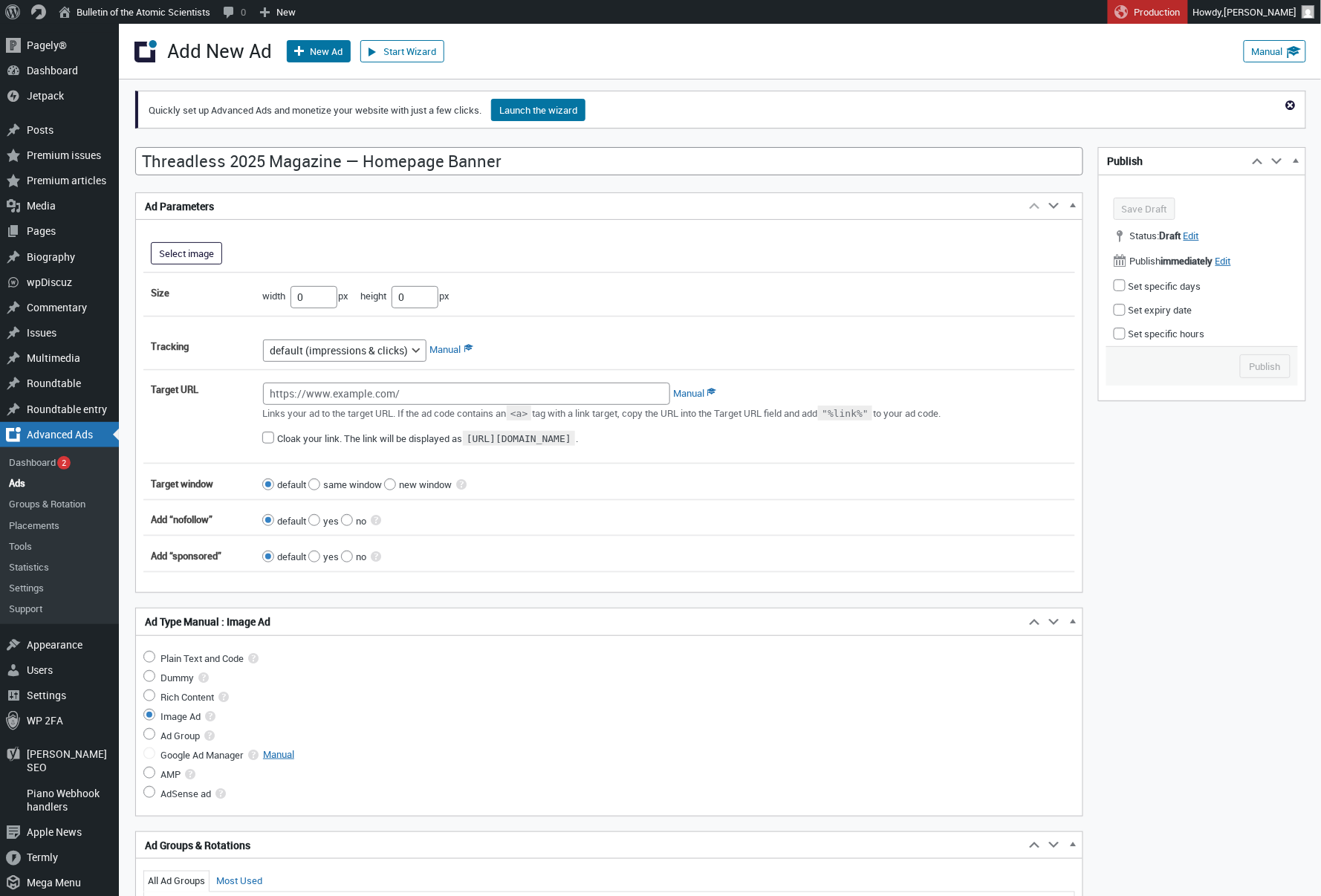
scroll to position [0, 0]
click at [197, 256] on button "Select image" at bounding box center [186, 253] width 71 height 22
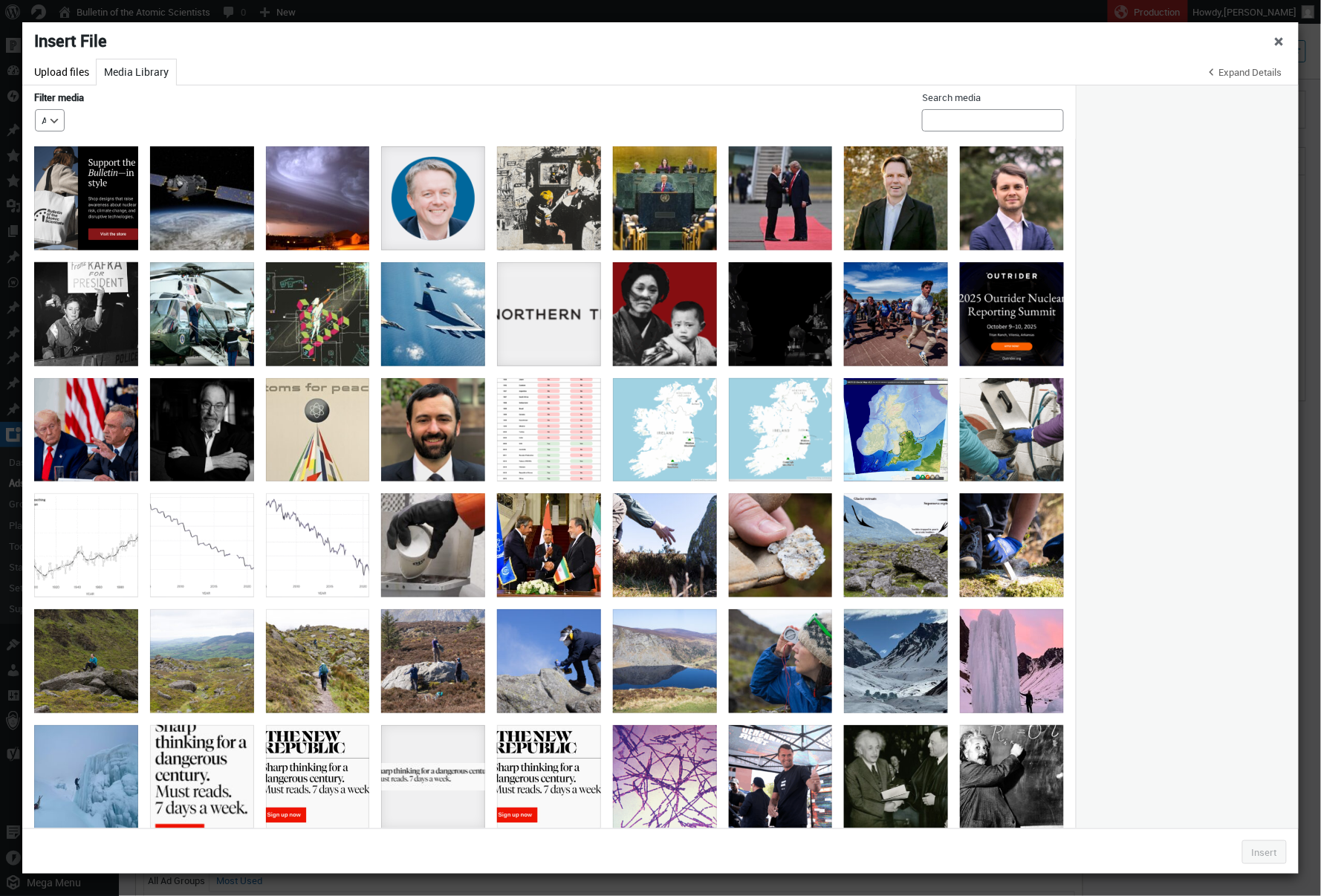
click at [66, 86] on div "Filter media Filter by date All dates [DATE] [DATE] [DATE] [DATE] [DATE] [DATE]…" at bounding box center [75, 112] width 81 height 53
click at [64, 77] on button "Upload files" at bounding box center [62, 72] width 70 height 26
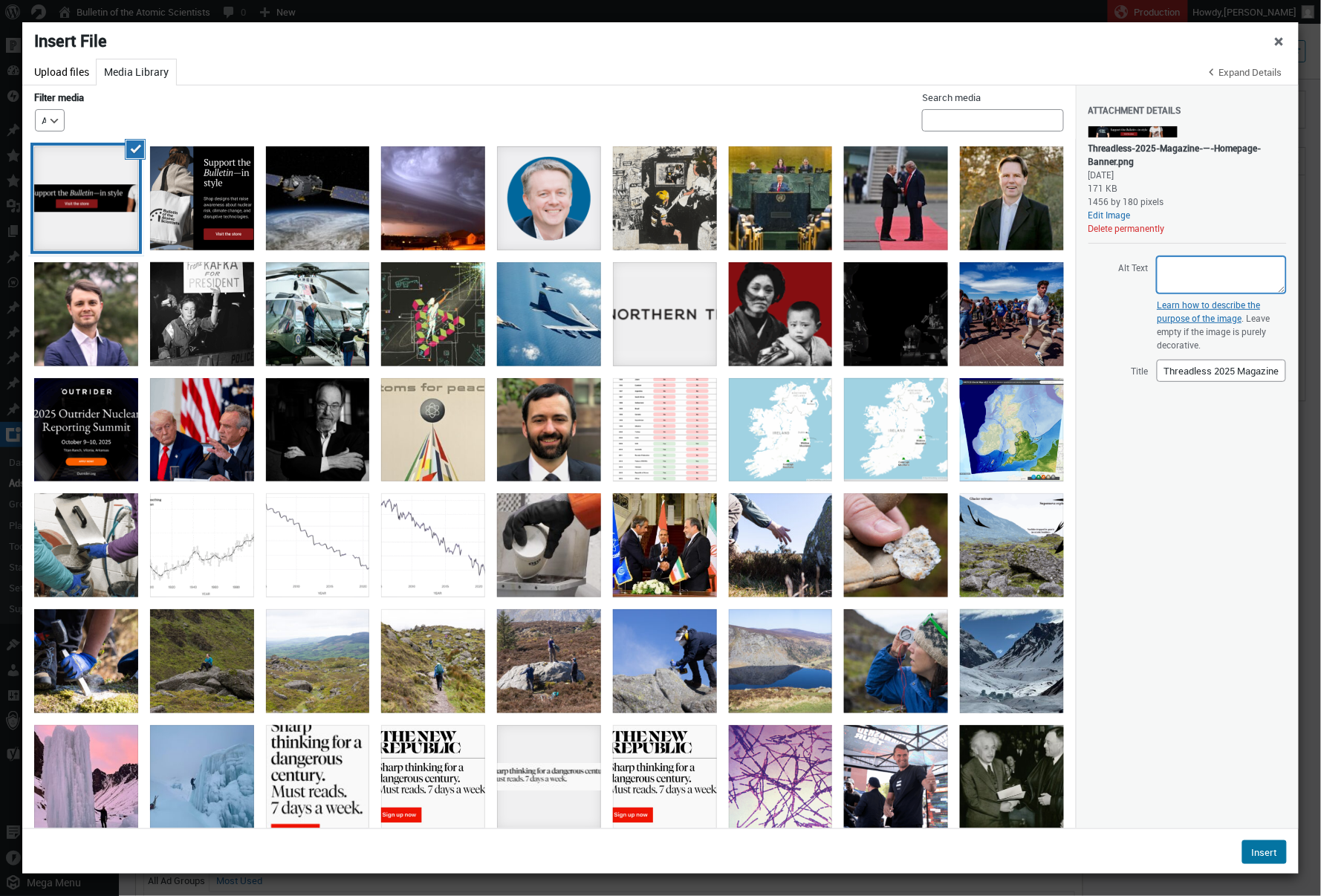
click at [1175, 274] on textarea "Alt Text" at bounding box center [1222, 275] width 130 height 37
paste textarea "Text reads, “Support the Bulletin—in style.” Below the text, a button reads, “V…"
type textarea "Text reads, “Support the Bulletin—in style.” Below the text, a button reads, “V…"
click at [1262, 860] on button "Insert" at bounding box center [1264, 853] width 45 height 24
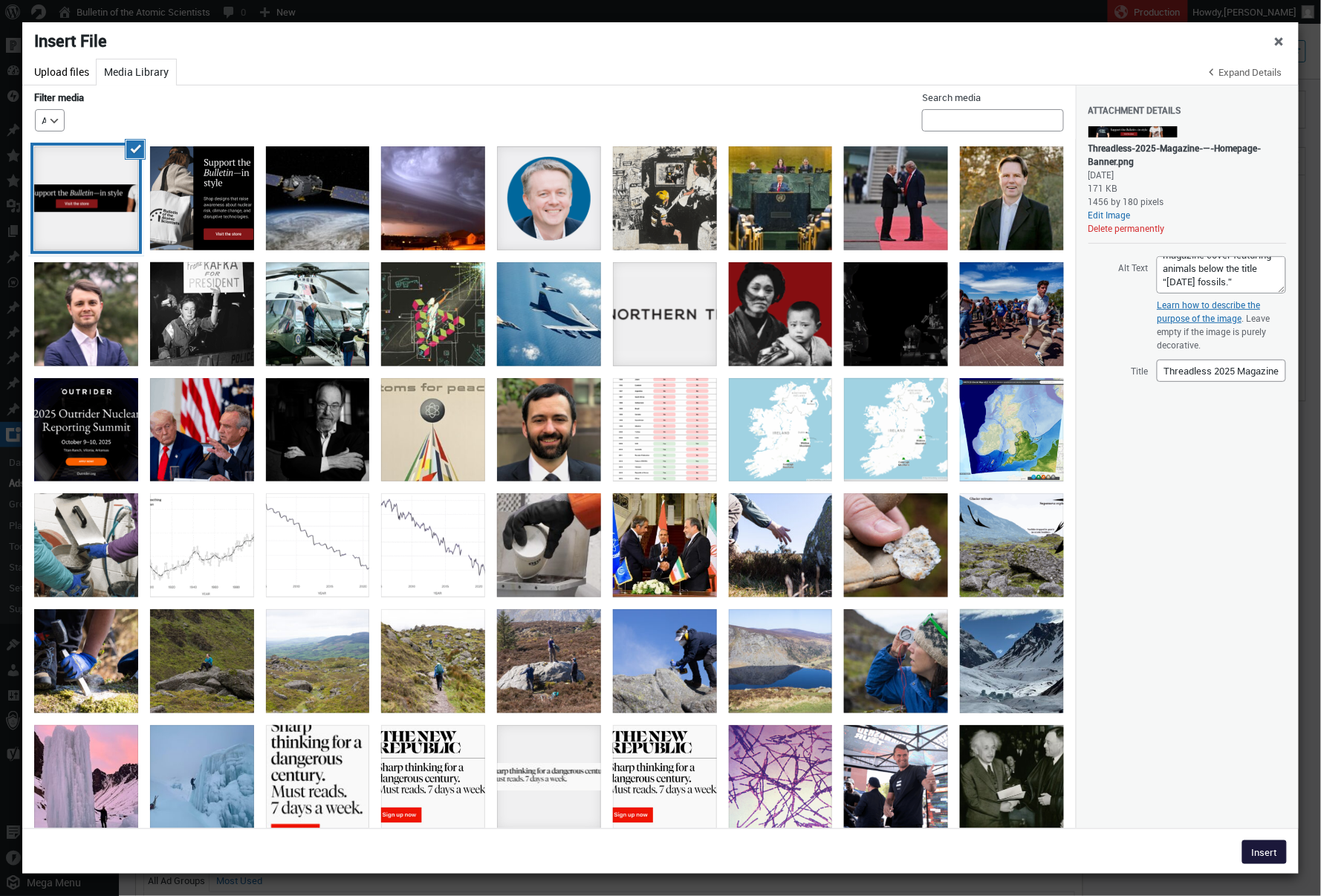
type input"] "1456"
type input"] "180"
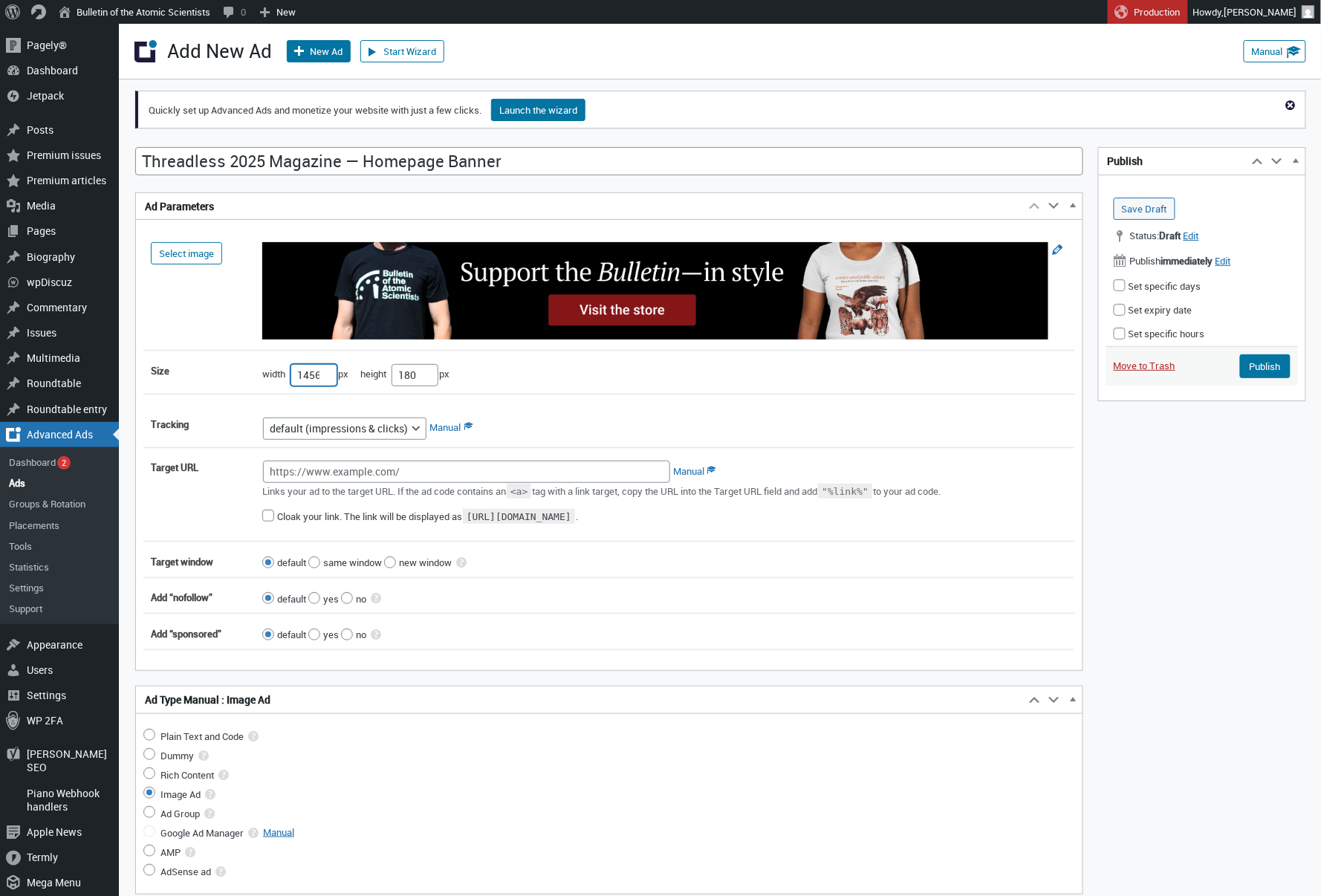
click at [304, 376] on input"] "1456" at bounding box center [313, 375] width 47 height 22
type input"] "728"
click at [415, 381] on input"] "180" at bounding box center [415, 375] width 47 height 22
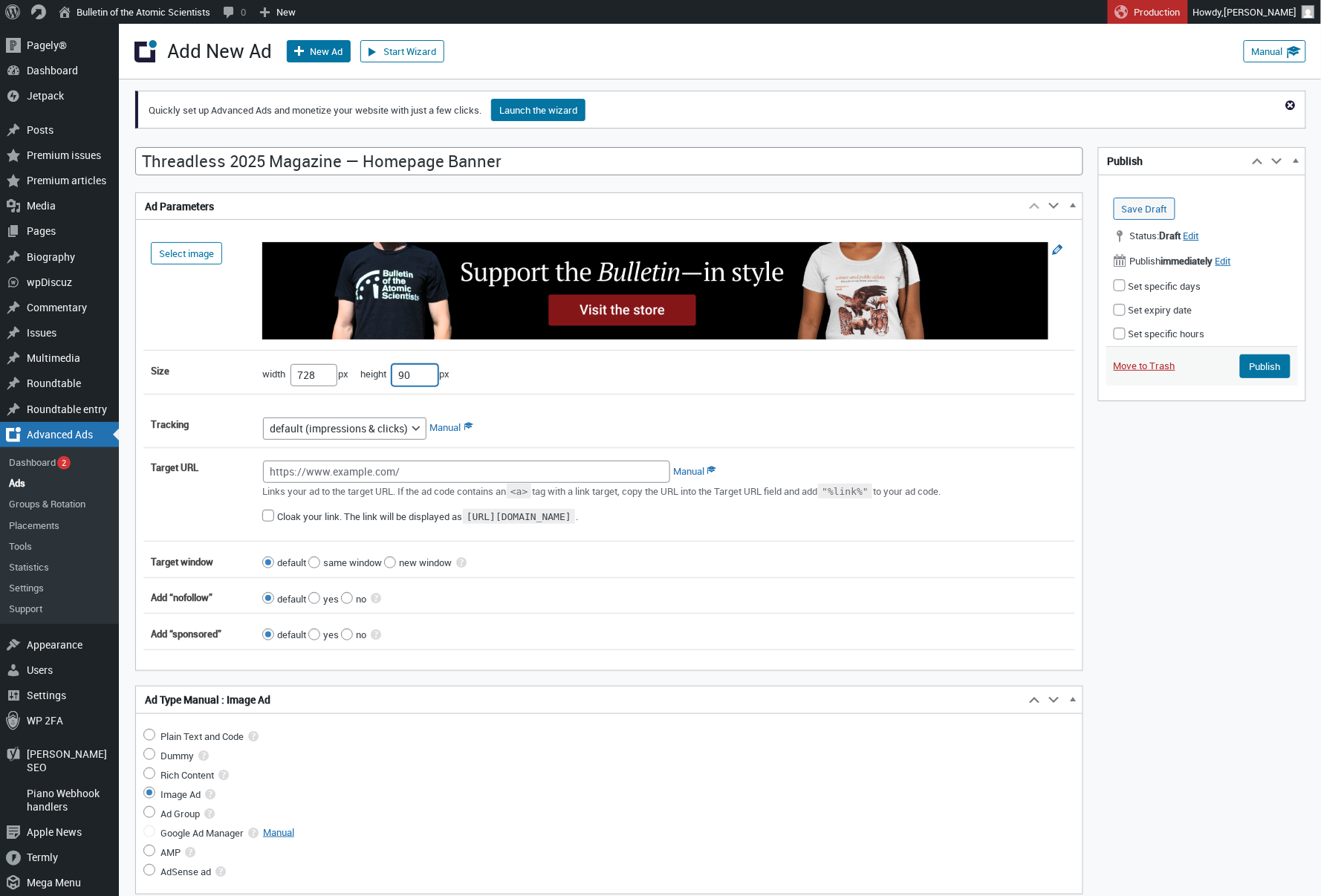
type input"] "90"
click at [605, 476] on input "Target URL" at bounding box center [467, 472] width 407 height 22
paste input "https://thebulletin.threadless.com"
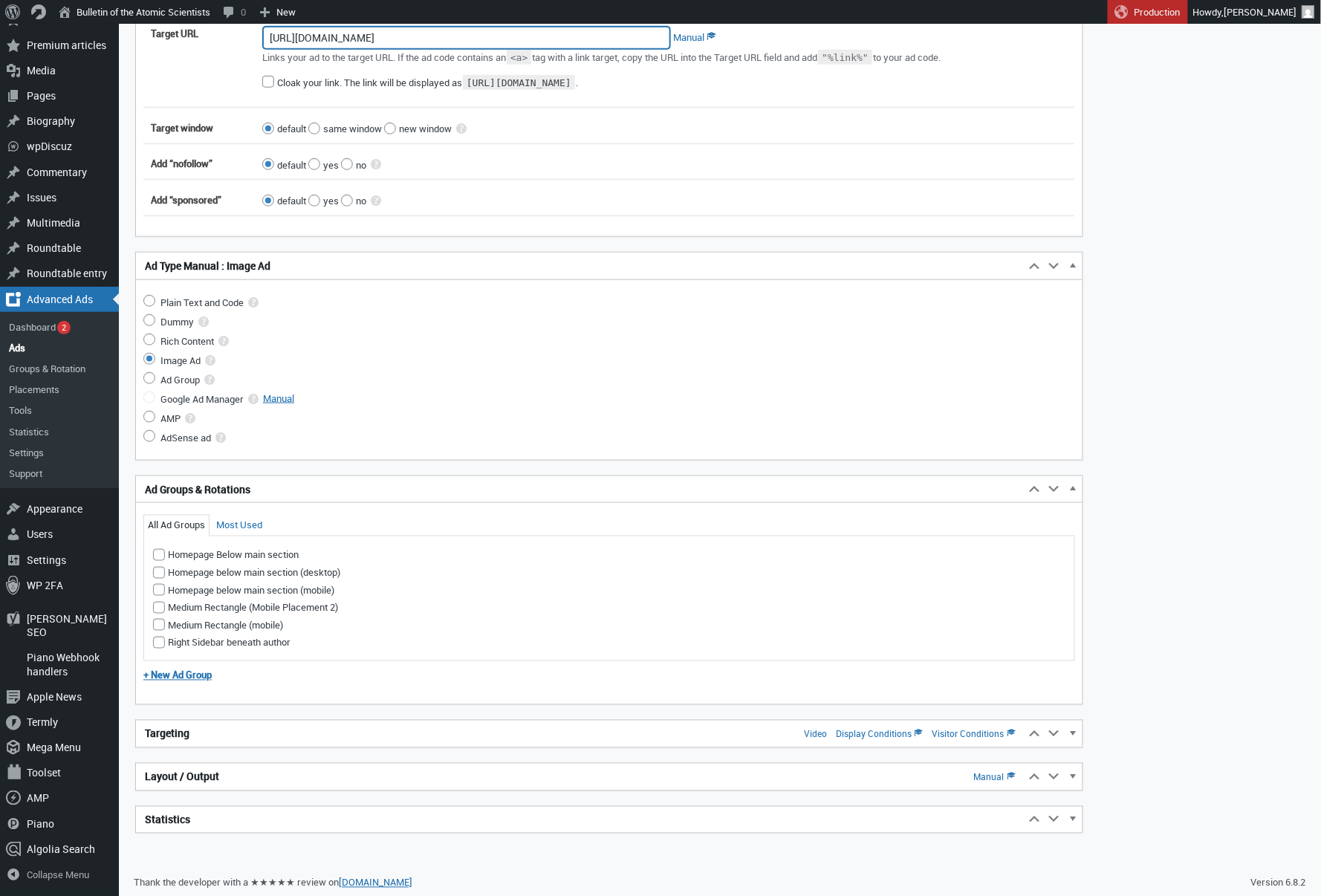
scroll to position [433, 0]
click at [259, 725] on h2 "Targeting Video Display Conditions Visitor Conditions" at bounding box center [581, 736] width 889 height 27
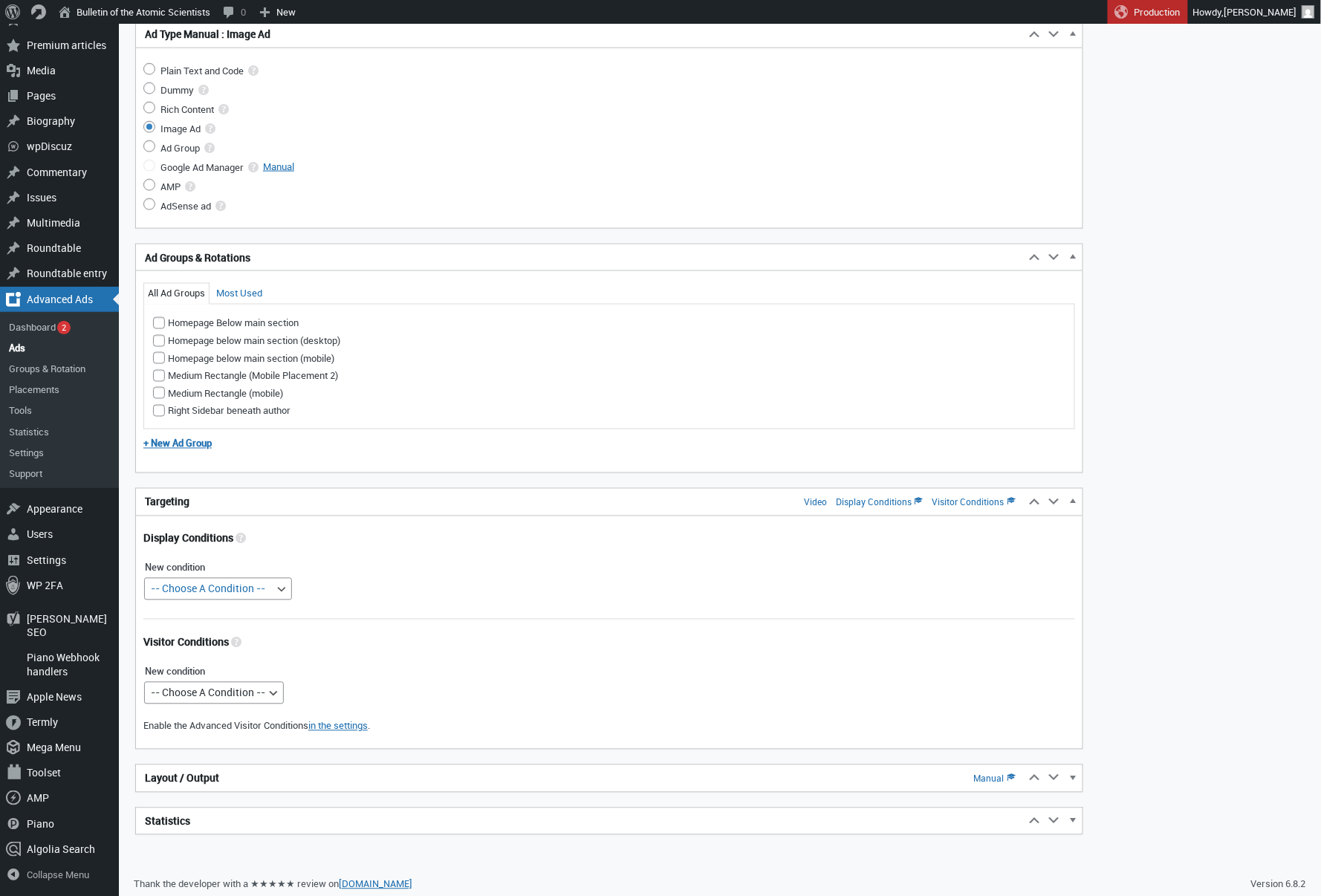
type input "https://thebulletin.threadless.com"
select select "postids"
select select
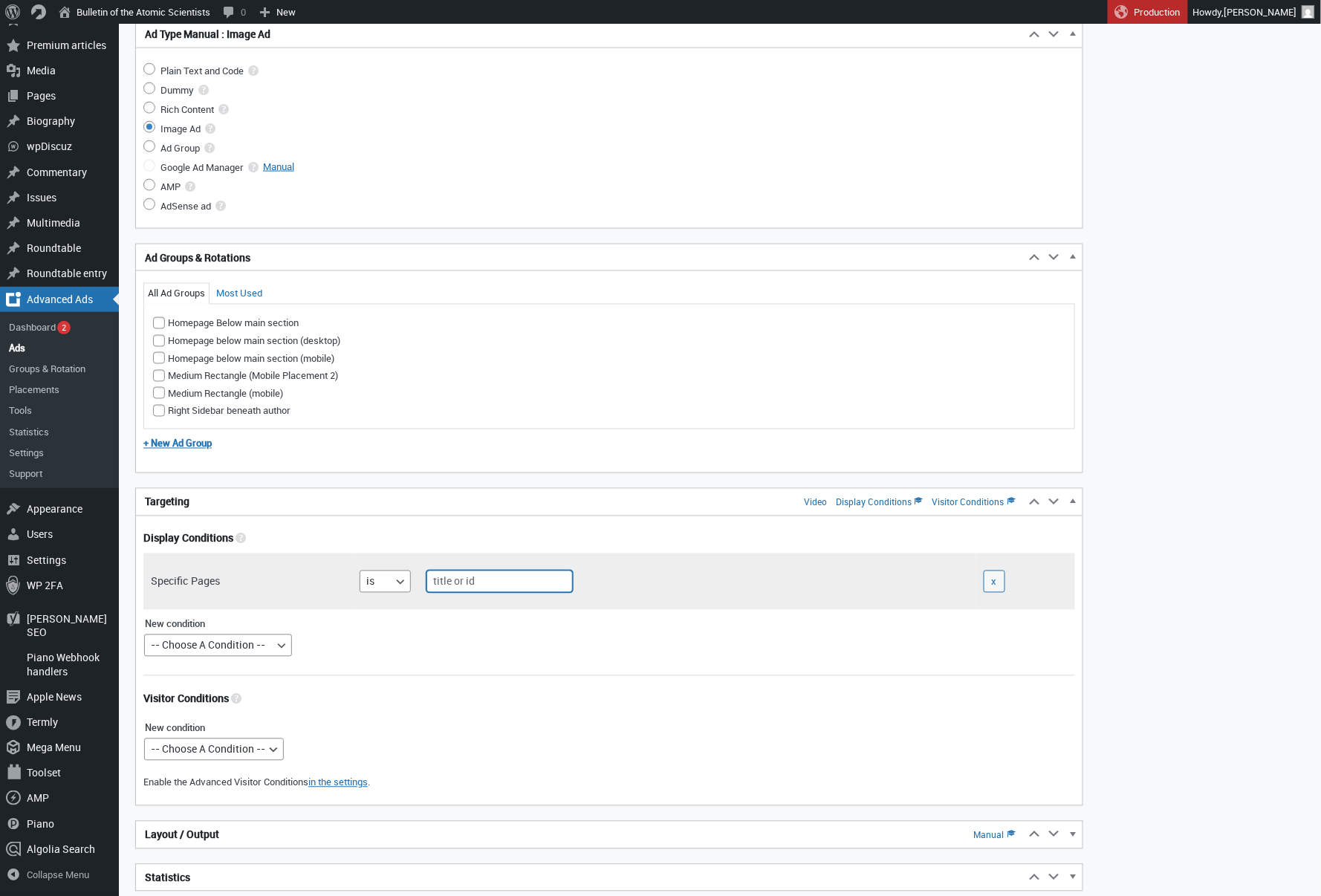
click at [462, 580] on input "text" at bounding box center [500, 582] width 146 height 22
type input "home"
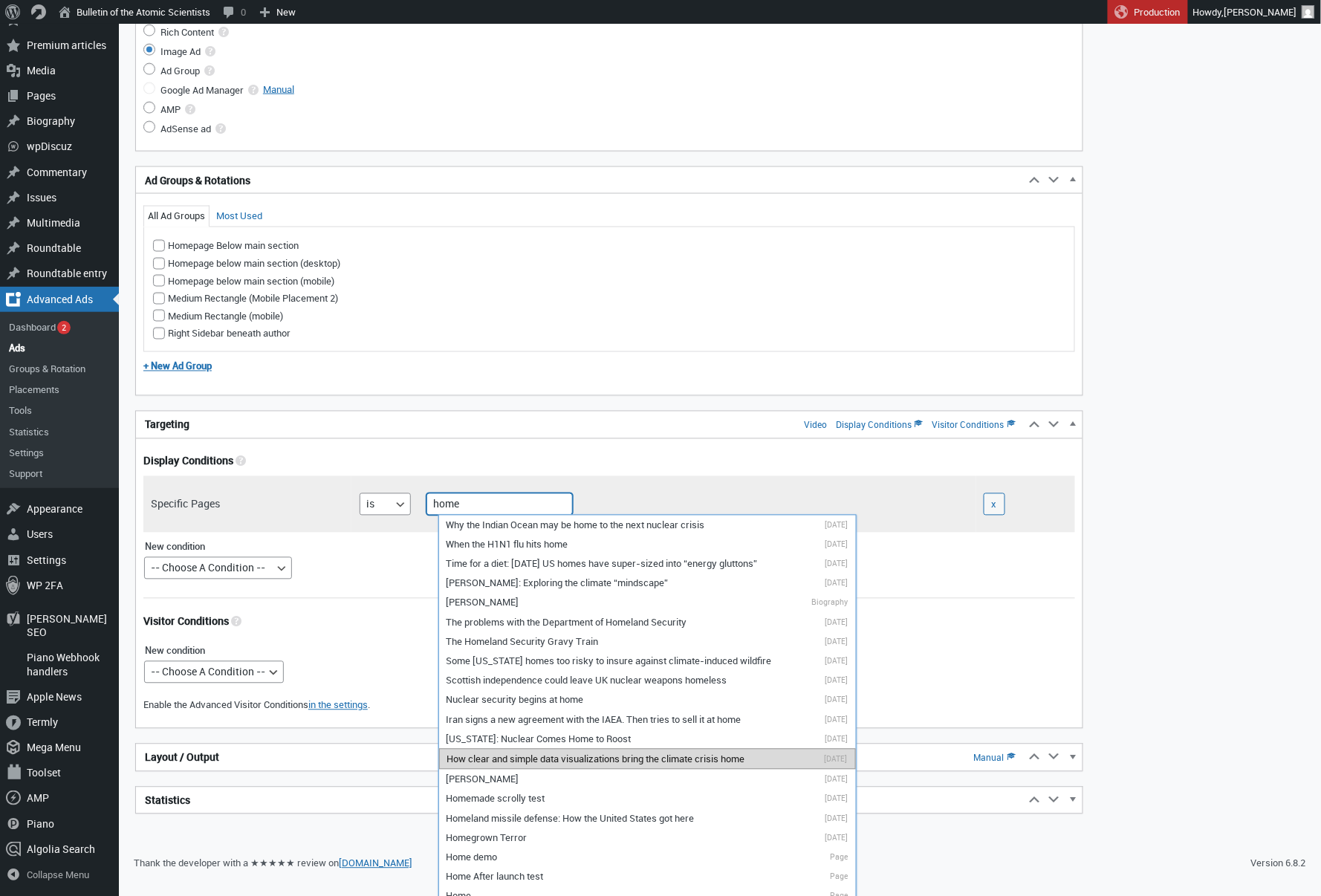
scroll to position [741, 0]
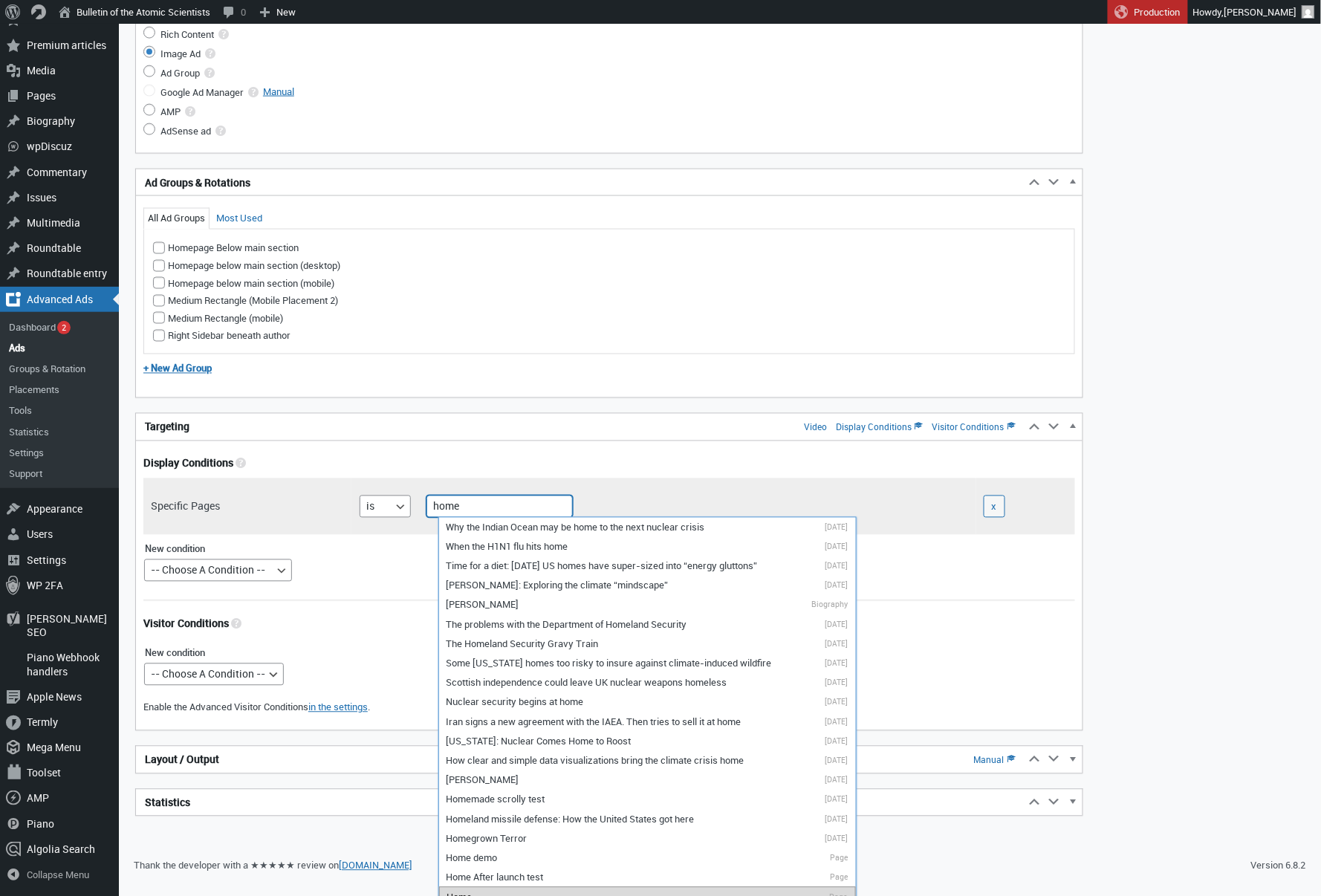
click at [477, 888] on li "Home Page" at bounding box center [648, 898] width 417 height 21
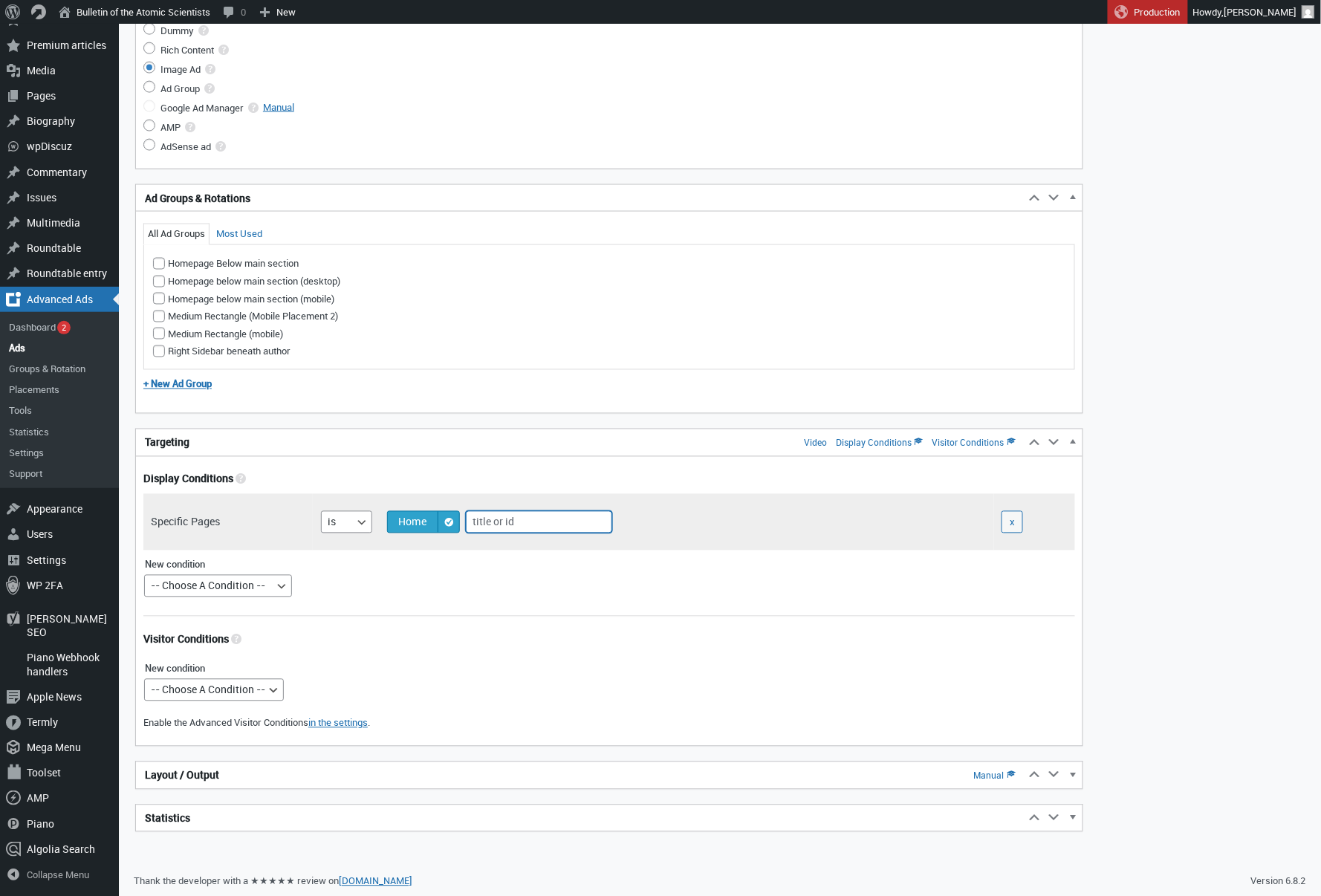
click at [305, 763] on h2 "Layout / Output Manual" at bounding box center [581, 776] width 889 height 27
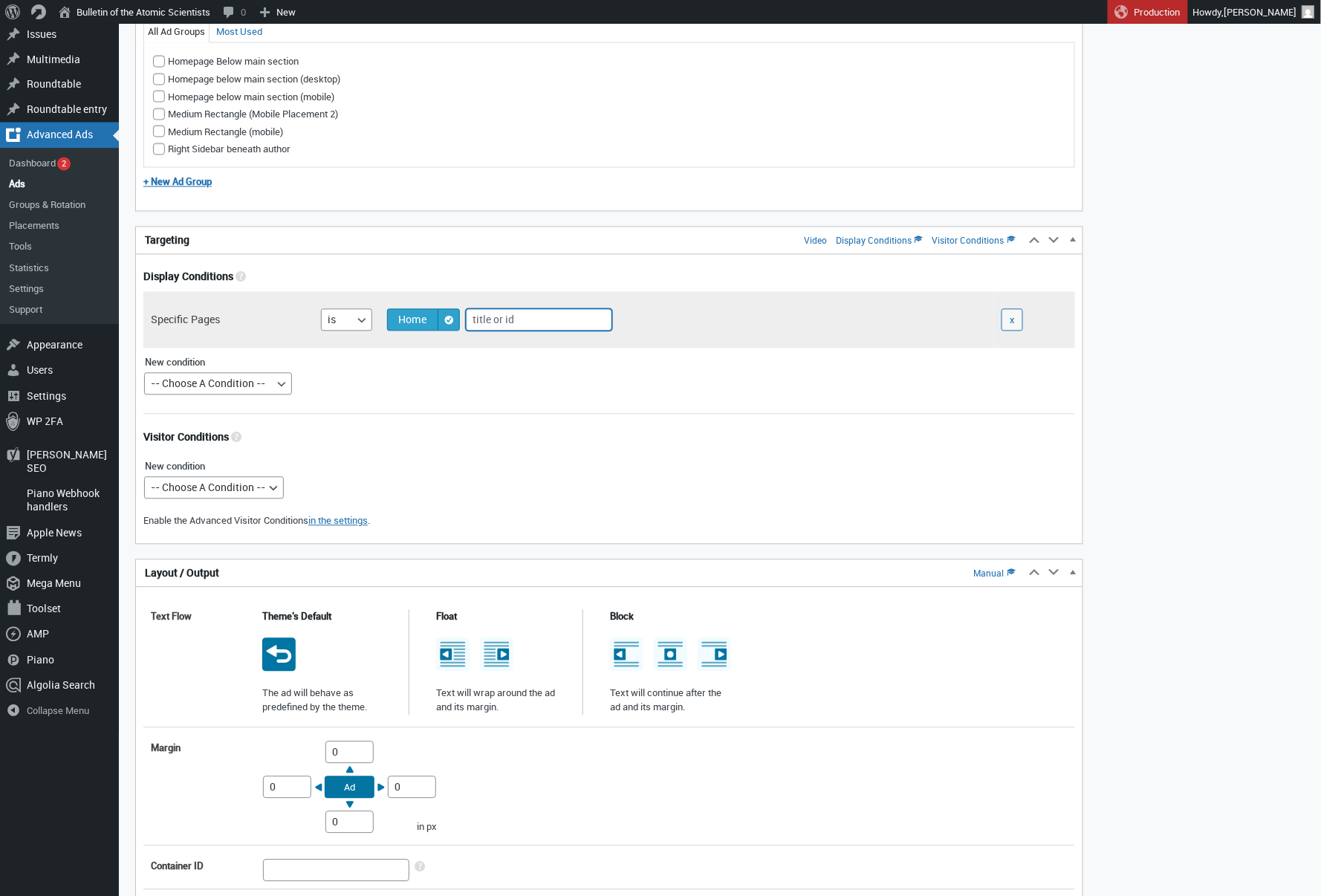
scroll to position [1103, 0]
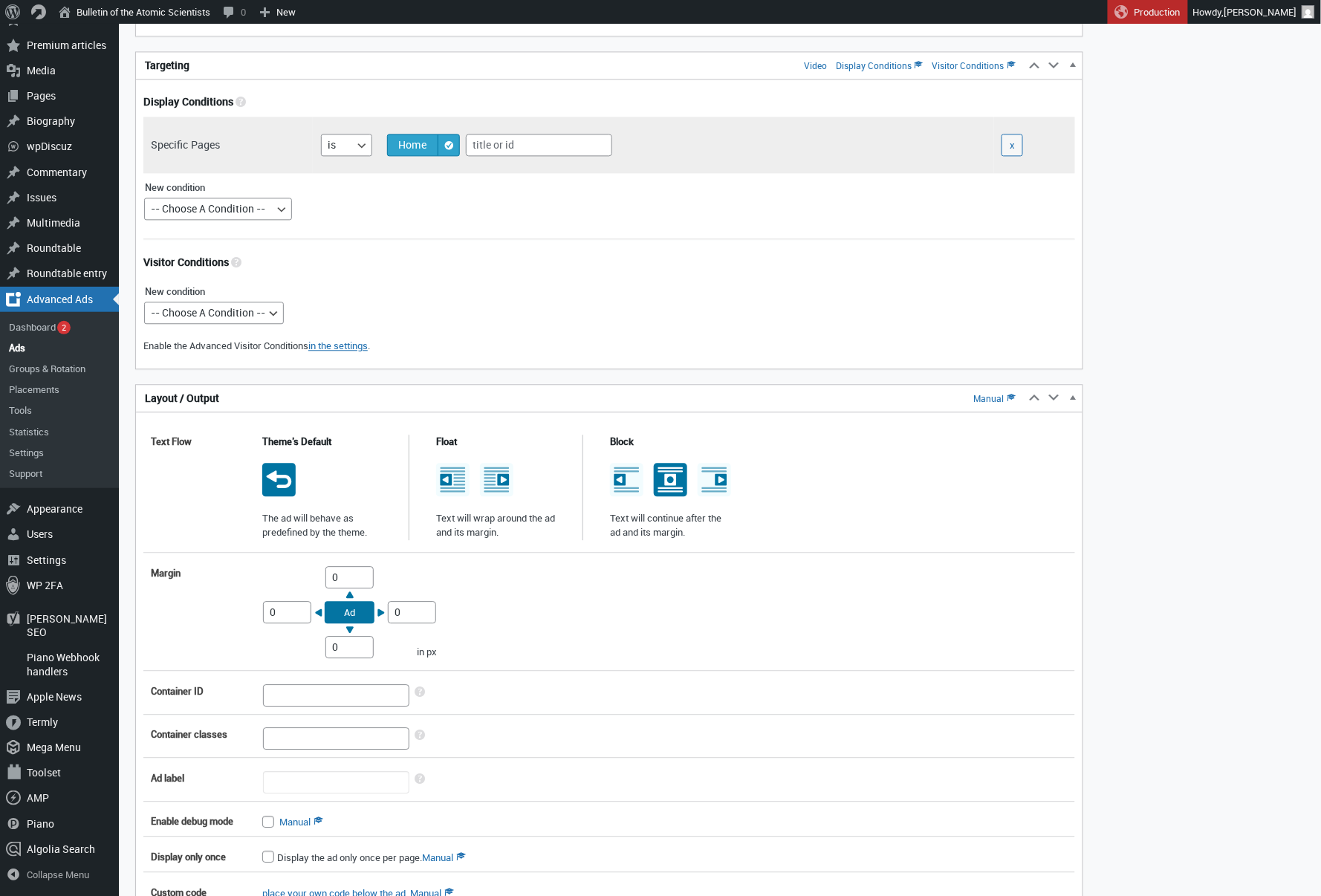
click at [669, 490] on icon at bounding box center [670, 479] width 33 height 33
click at [669, 472] on input "radio" at bounding box center [670, 466] width 12 height 12
radio input "true"
click at [325, 575] on input "0" at bounding box center [349, 578] width 48 height 22
type input "10"
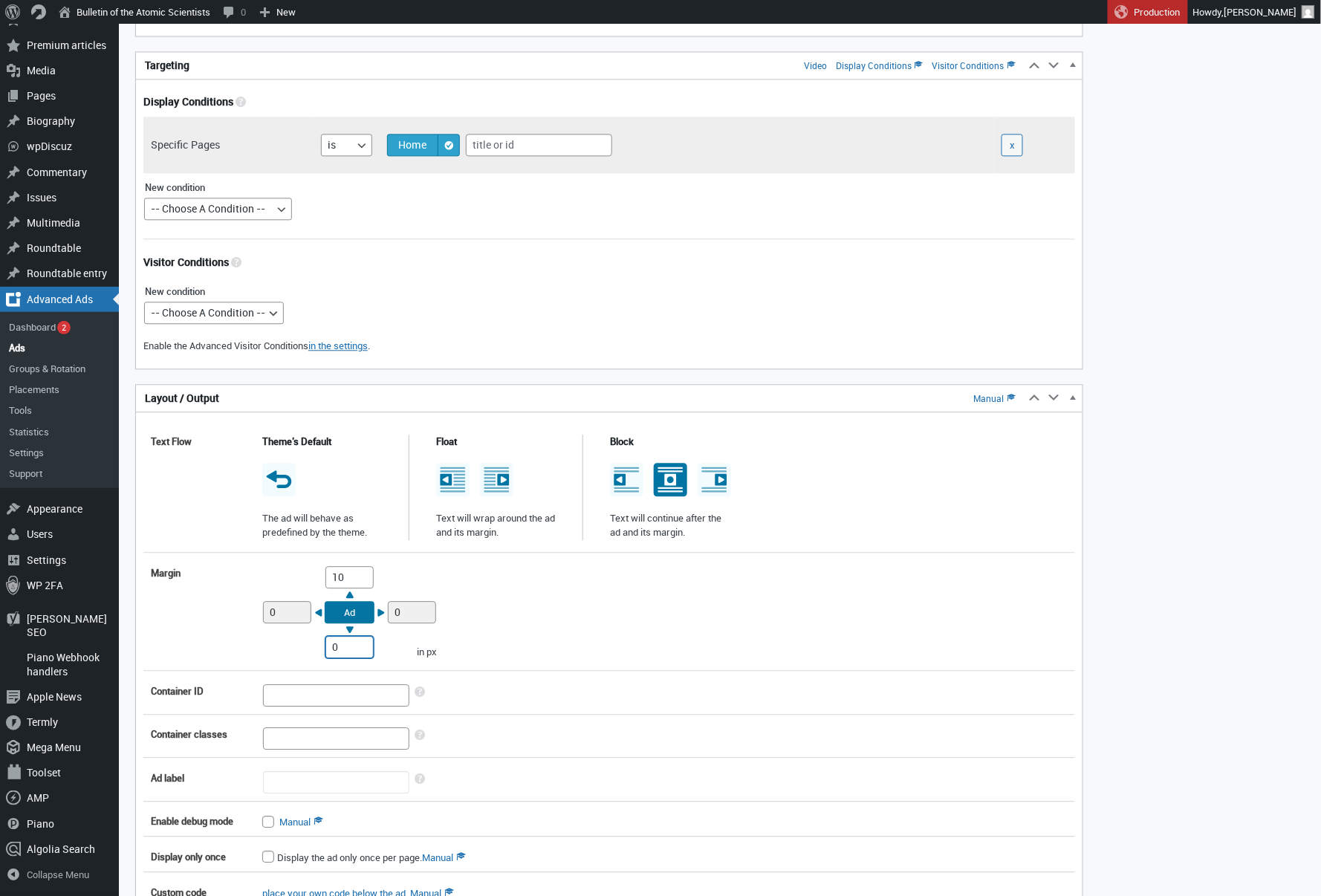
click at [329, 642] on input "0" at bounding box center [349, 647] width 48 height 22
type input "10"
click at [544, 565] on div "Margin Top 10 Right 0 Bottom 10 Left 0 Ad in px" at bounding box center [609, 612] width 932 height 107
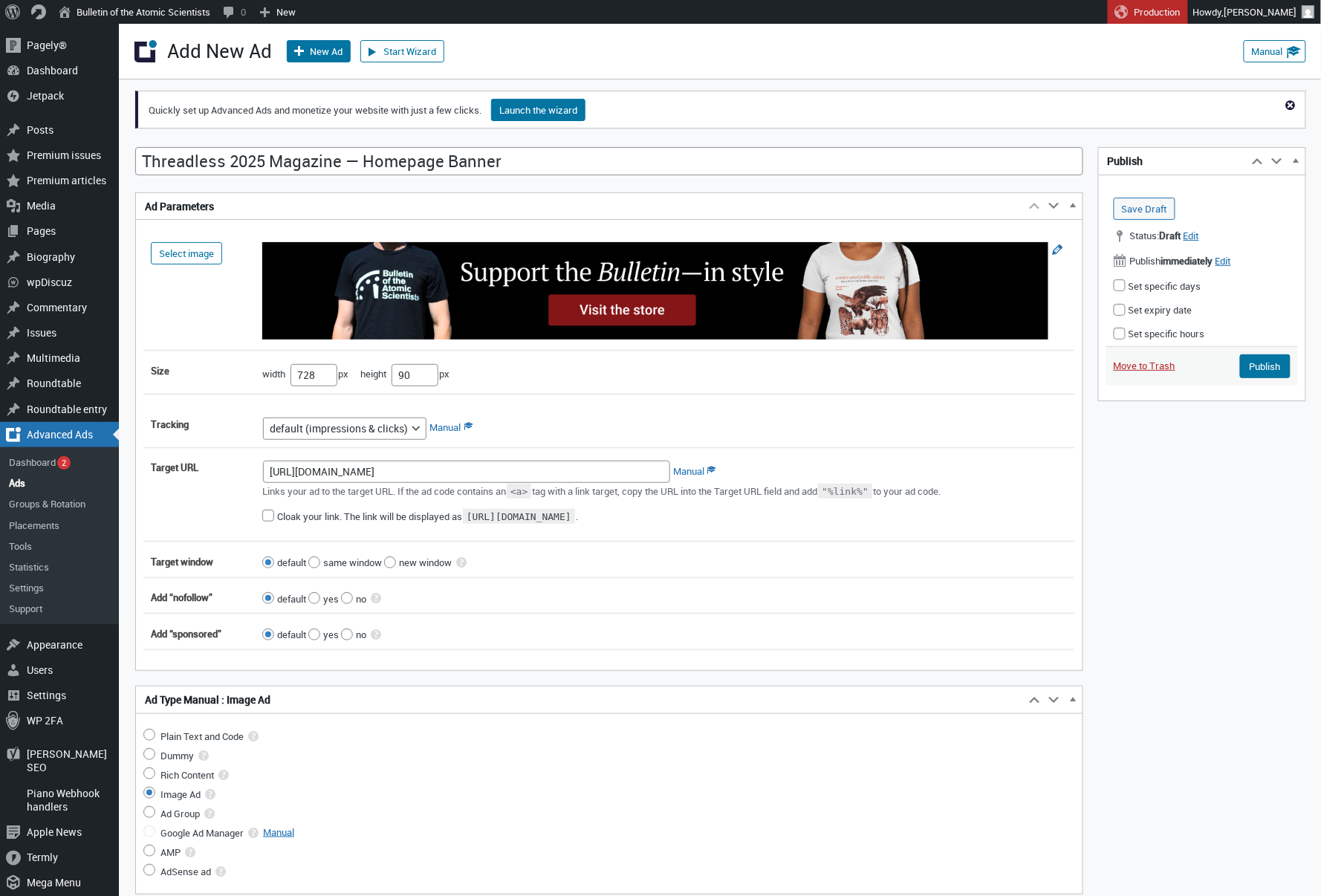
scroll to position [0, 0]
click at [1253, 361] on input "Publish" at bounding box center [1266, 367] width 51 height 24
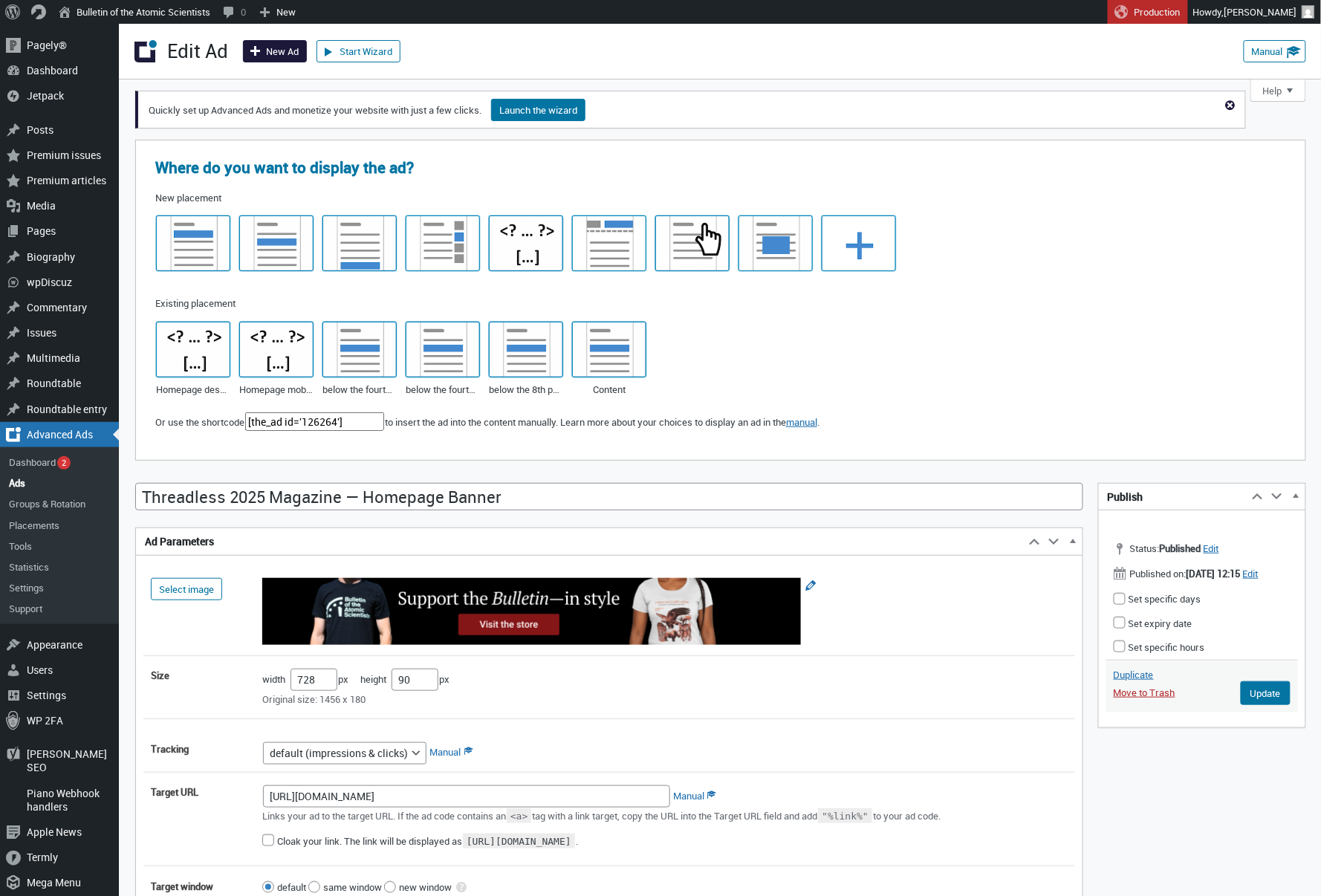
click at [270, 51] on link "New Ad" at bounding box center [274, 51] width 64 height 22
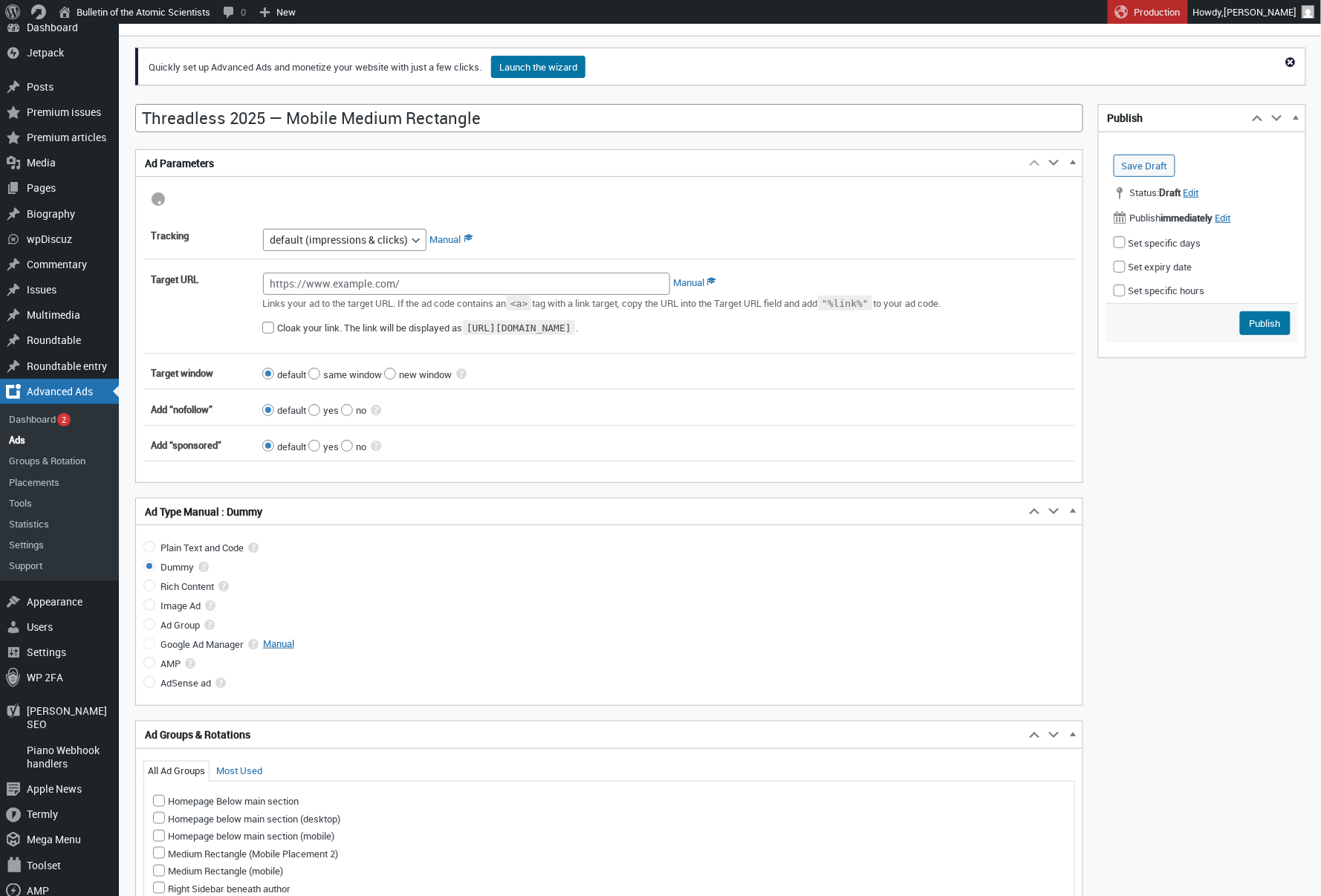
scroll to position [51, 0]
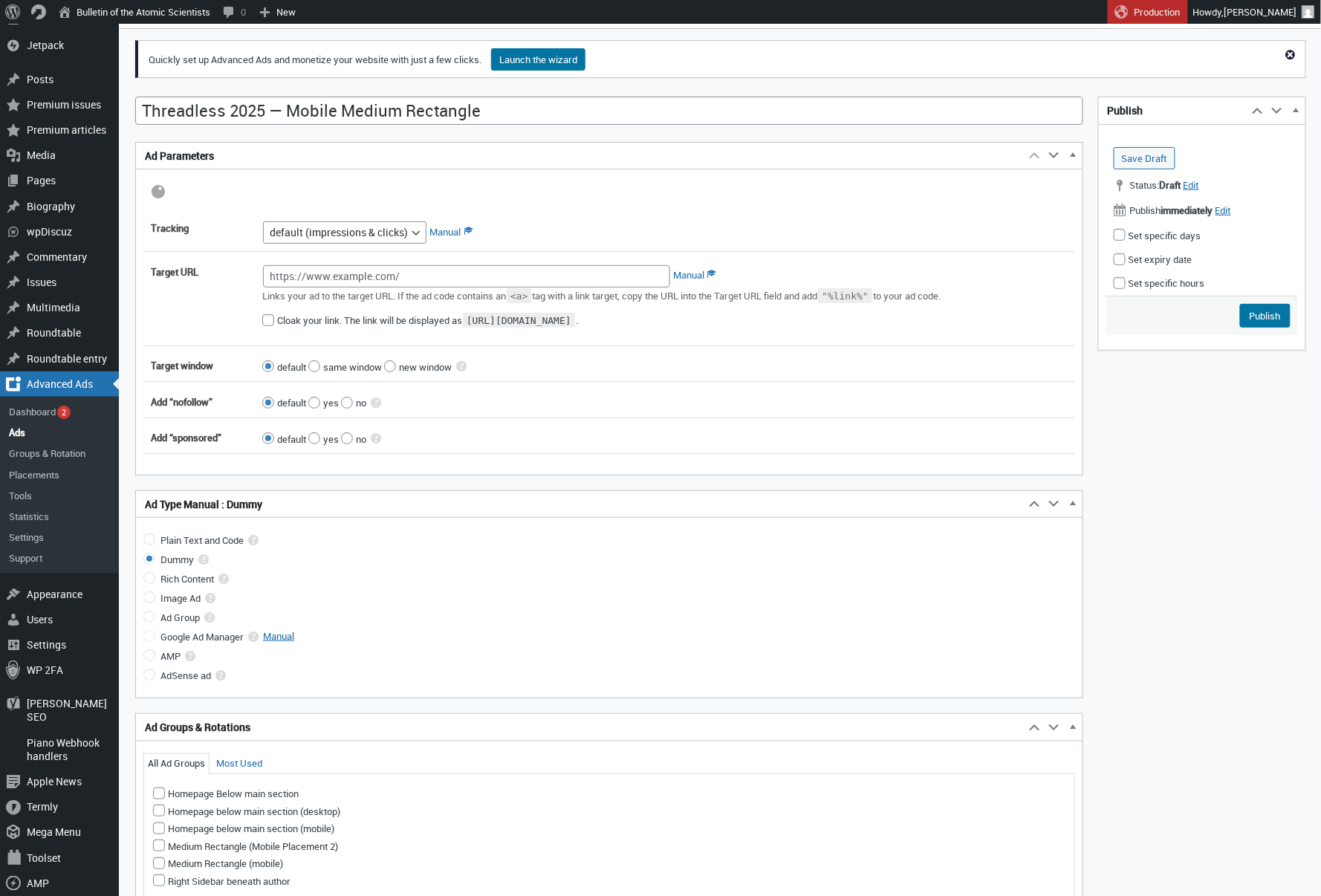
type input "Threadless 2025 — Mobile Medium Rectangle"
click at [152, 601] on div "Plain Text and Code Any ad network, Amazon, customized AdSense codes, shortcode…" at bounding box center [610, 607] width 947 height 150
click at [146, 601] on div "Plain Text and Code Any ad network, Amazon, customized AdSense codes, shortcode…" at bounding box center [610, 607] width 947 height 150
click at [152, 599] on div "Plain Text and Code Any ad network, Amazon, customized AdSense codes, shortcode…" at bounding box center [610, 607] width 947 height 150
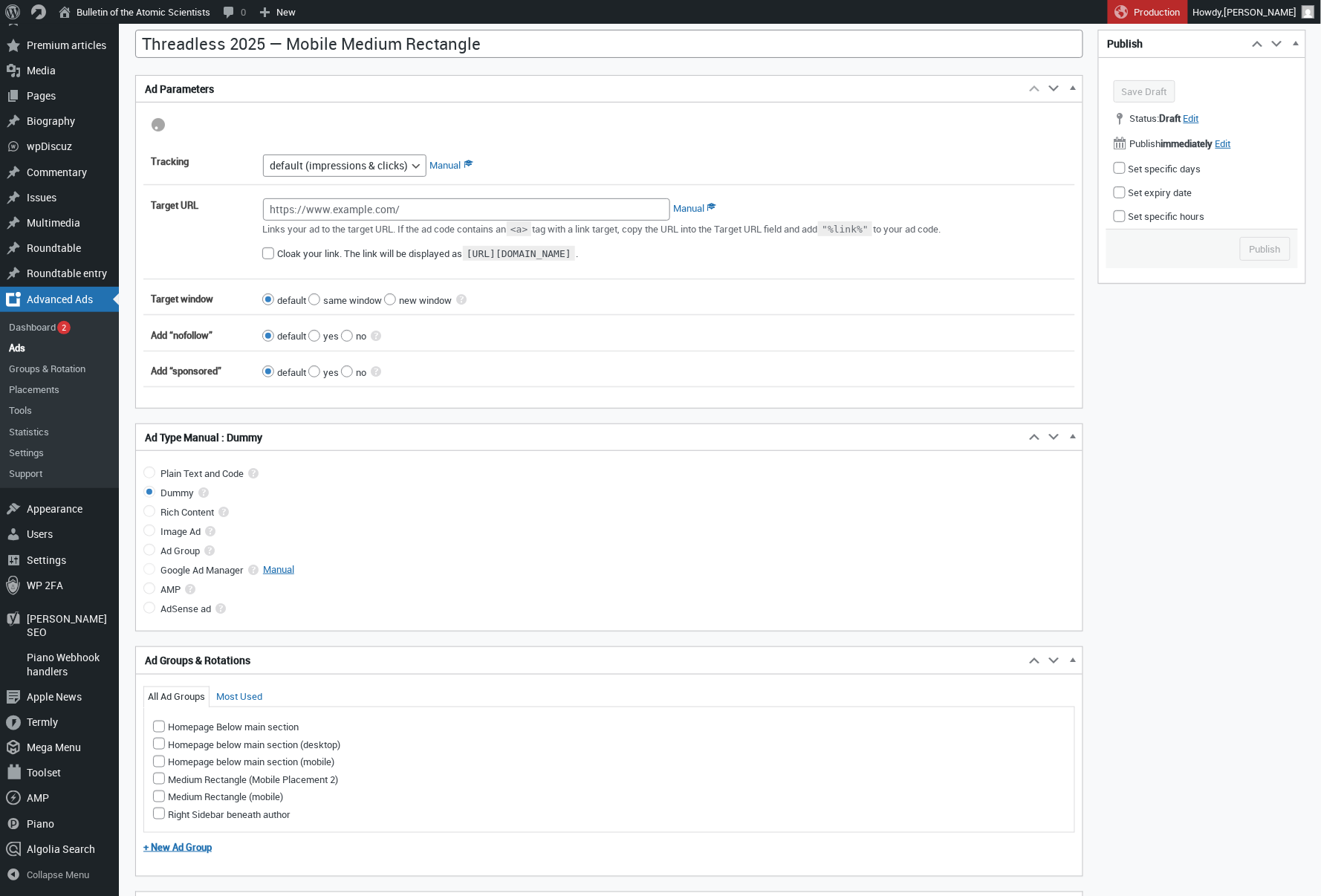
click at [150, 534] on div "Plain Text and Code Any ad network, Amazon, customized AdSense codes, shortcode…" at bounding box center [610, 540] width 947 height 150
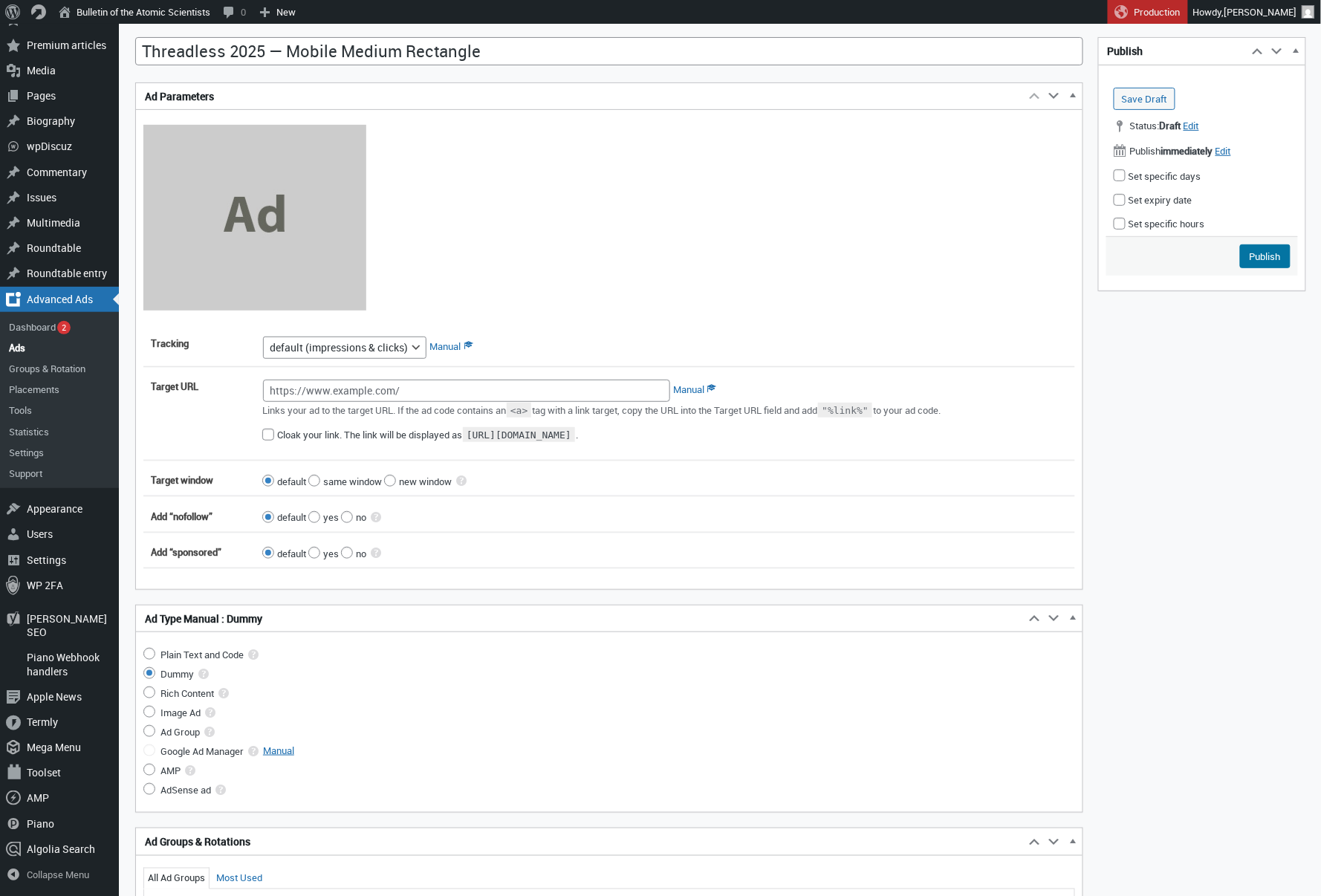
scroll to position [210, 0]
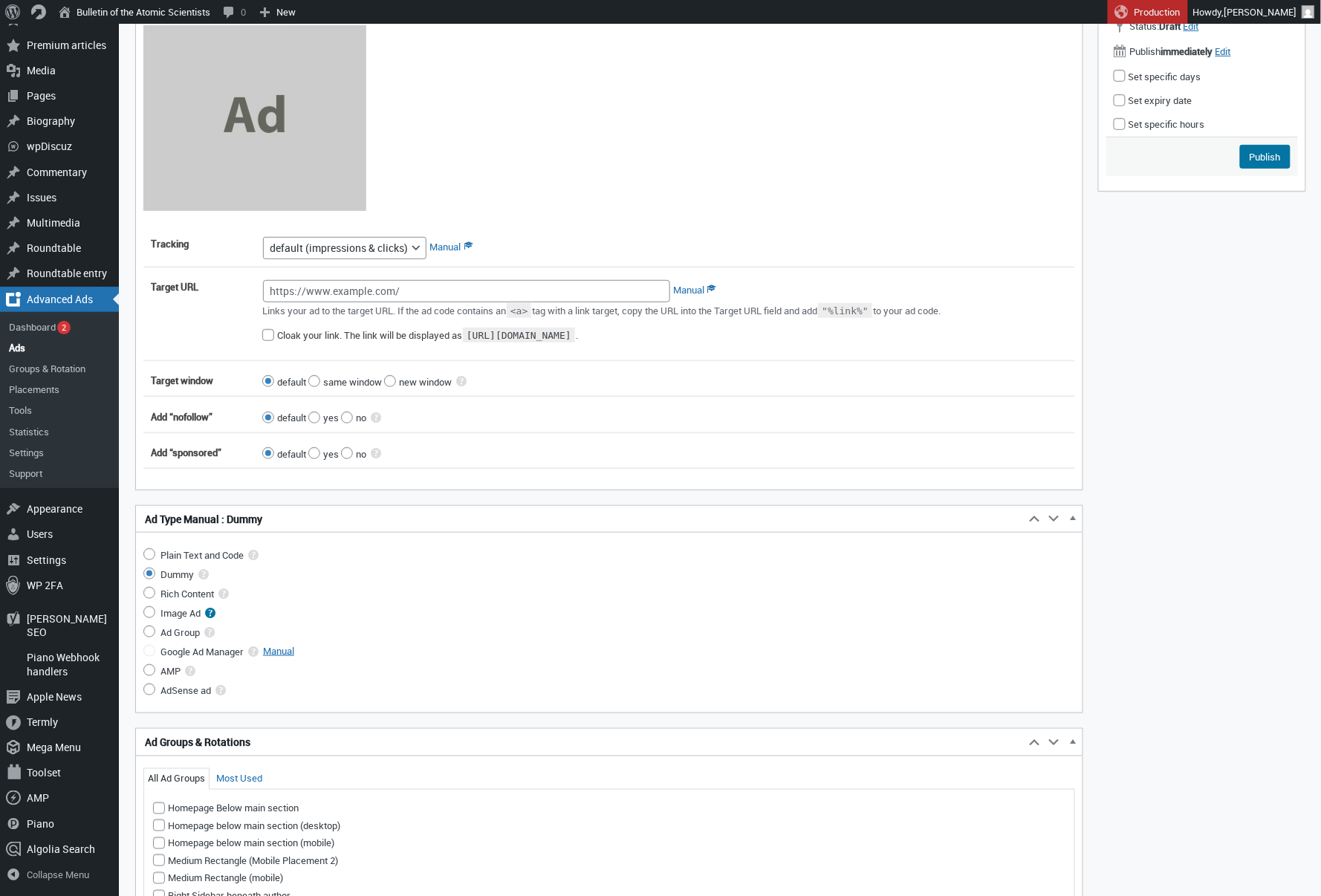
click at [152, 615] on input "Image Ad" at bounding box center [149, 612] width 12 height 12
radio input "true"
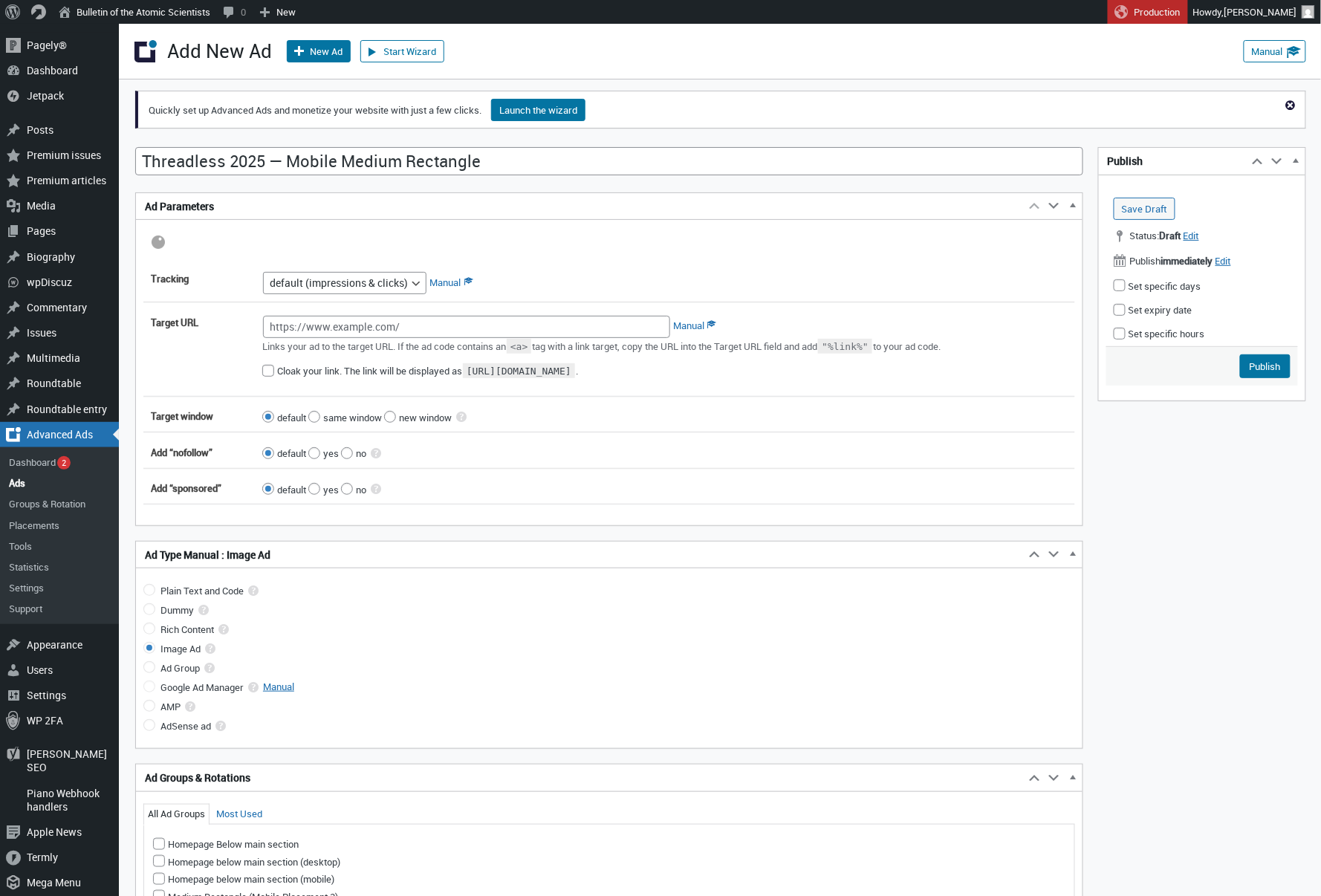
scroll to position [0, 0]
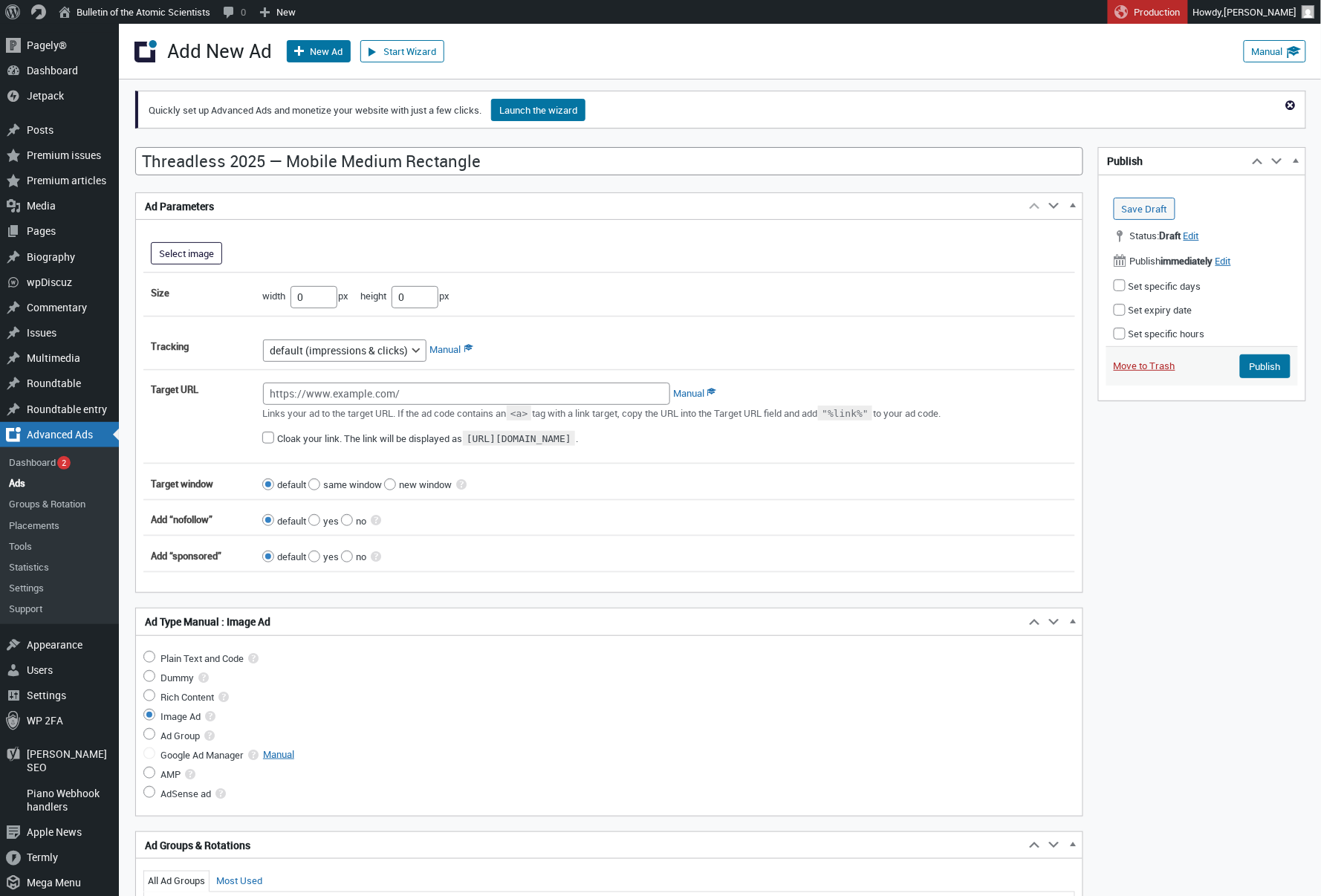
click at [206, 253] on button "Select image" at bounding box center [186, 253] width 71 height 22
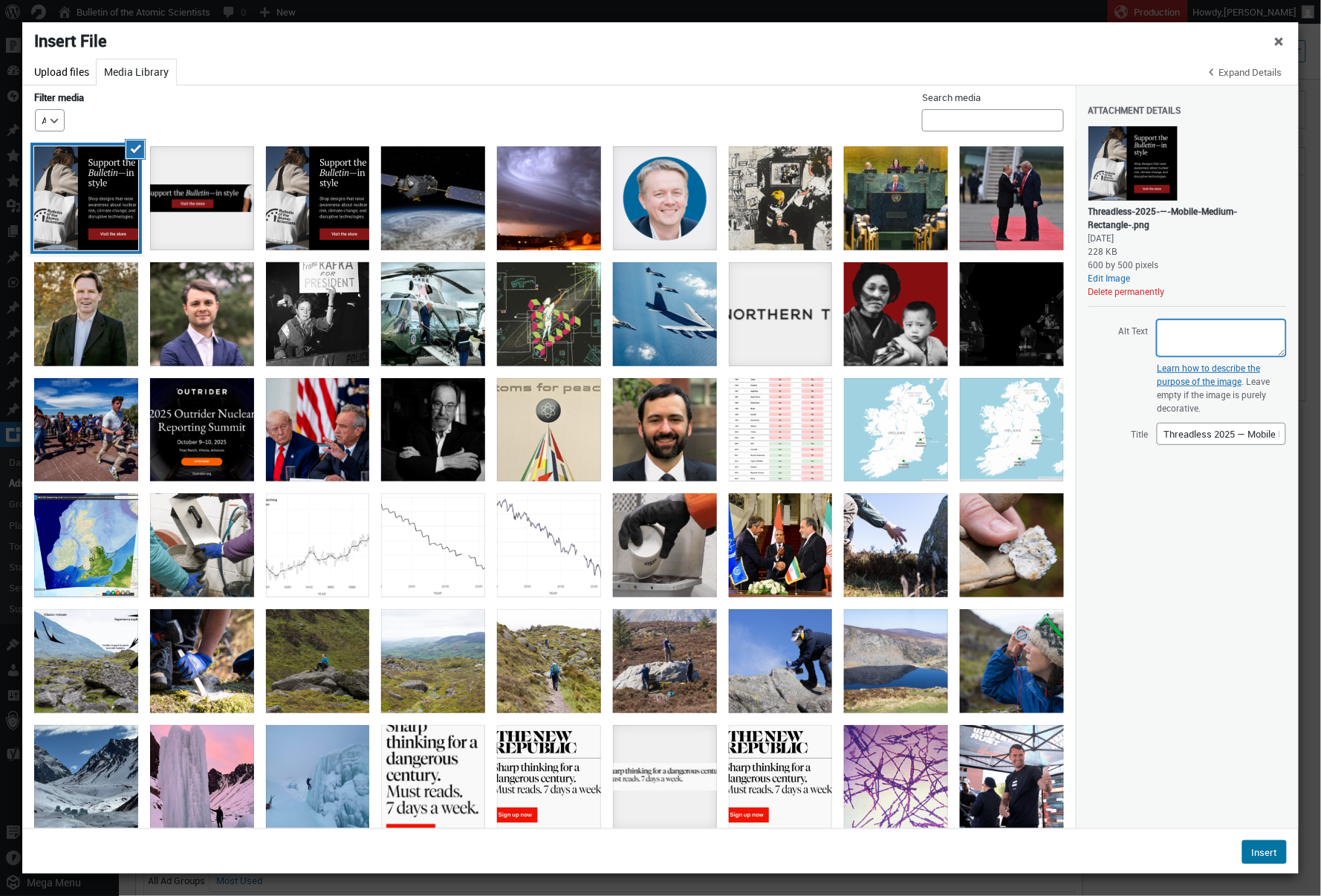
click at [1192, 329] on textarea "Alt Text" at bounding box center [1222, 338] width 130 height 37
paste textarea "A man wears a white tote back with a black Bulletin logo on it. Beside him, tex…"
type textarea "A man wears a white tote back with a black Bulletin logo on it. Beside him, tex…"
click at [1261, 854] on button "Insert" at bounding box center [1264, 853] width 45 height 24
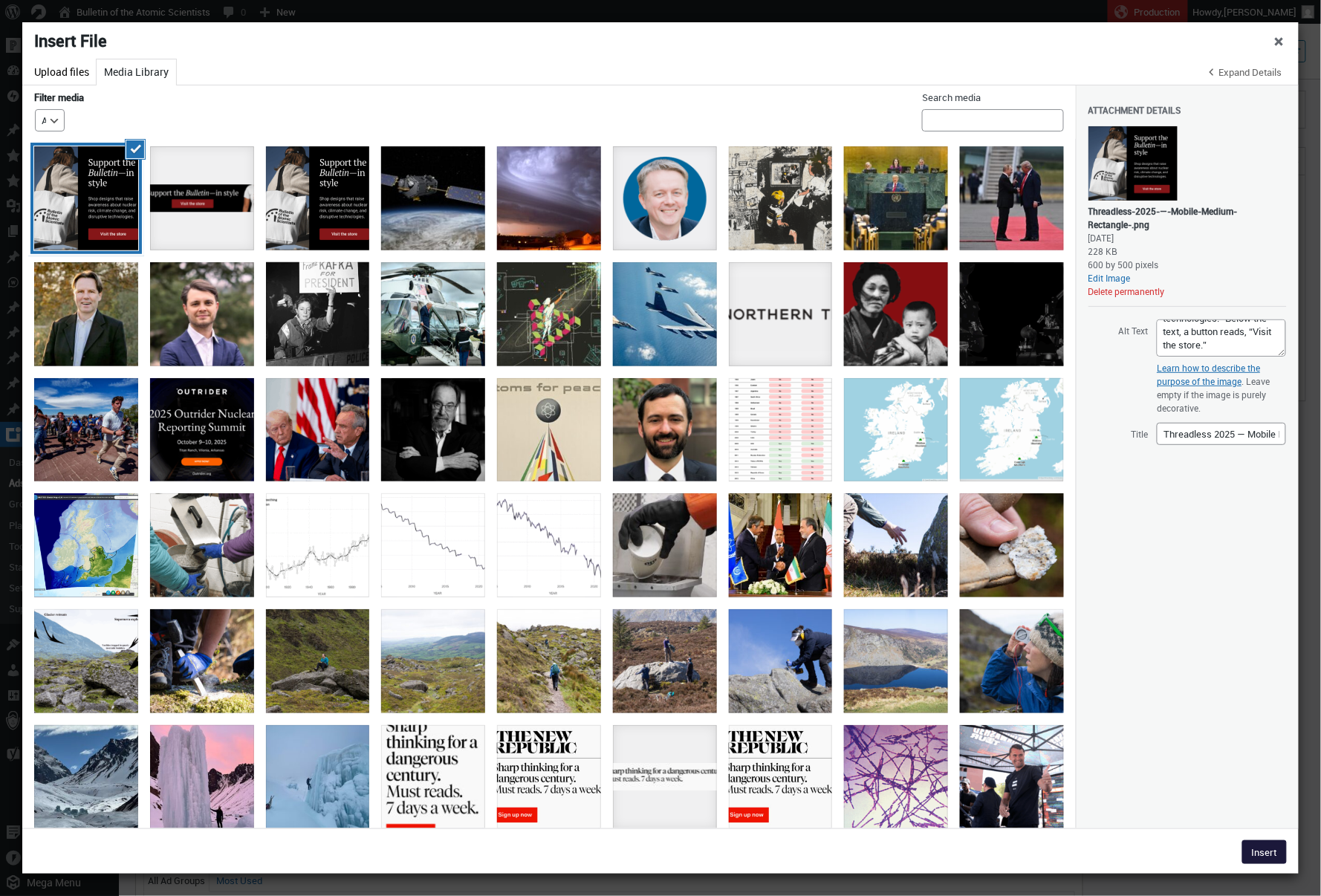
type input"] "600"
type input"] "500"
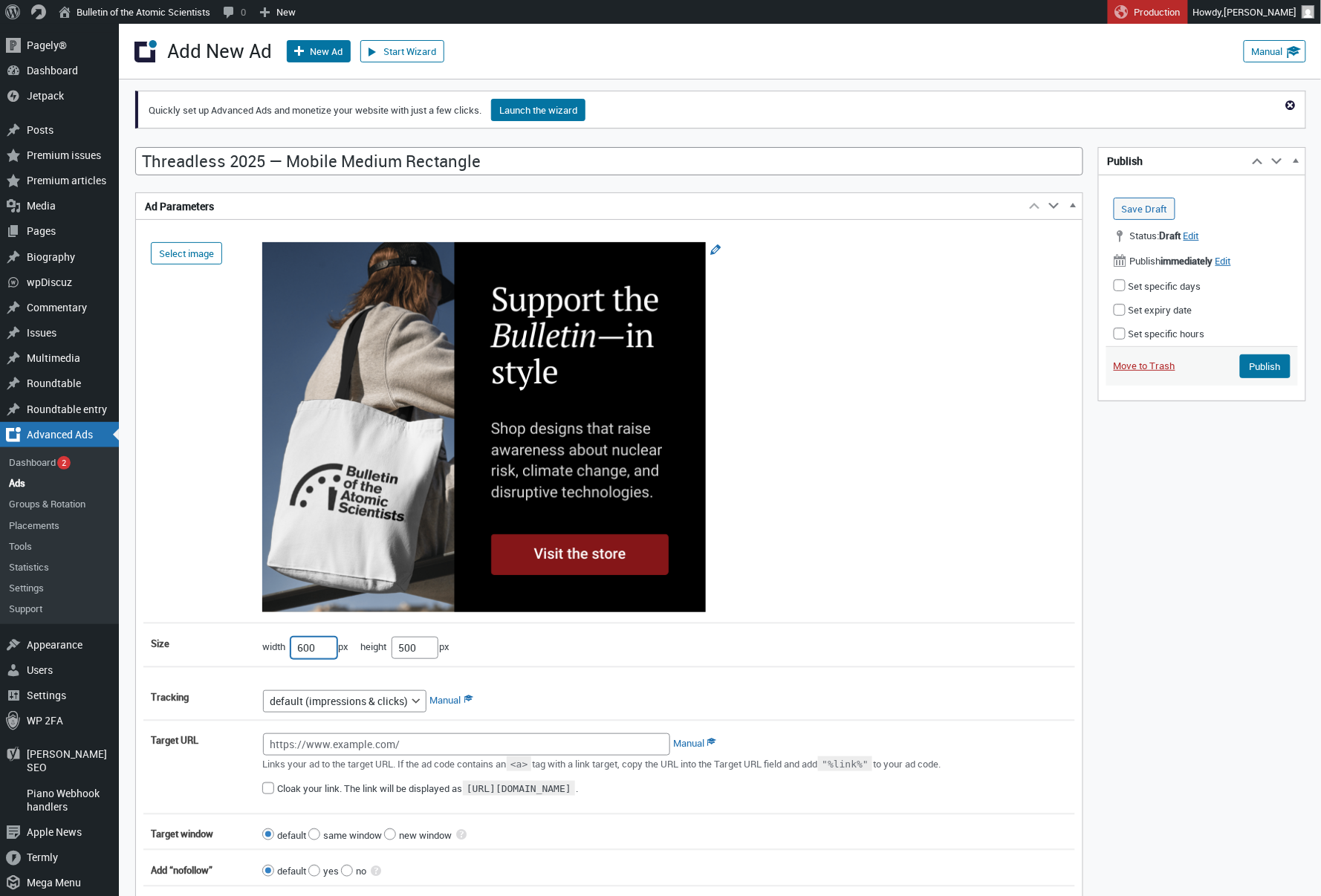
click at [319, 652] on input"] "600" at bounding box center [313, 648] width 47 height 22
type input"] "300"
click at [414, 642] on input"] "500" at bounding box center [415, 648] width 47 height 22
click at [414, 647] on input"] "500" at bounding box center [415, 648] width 47 height 22
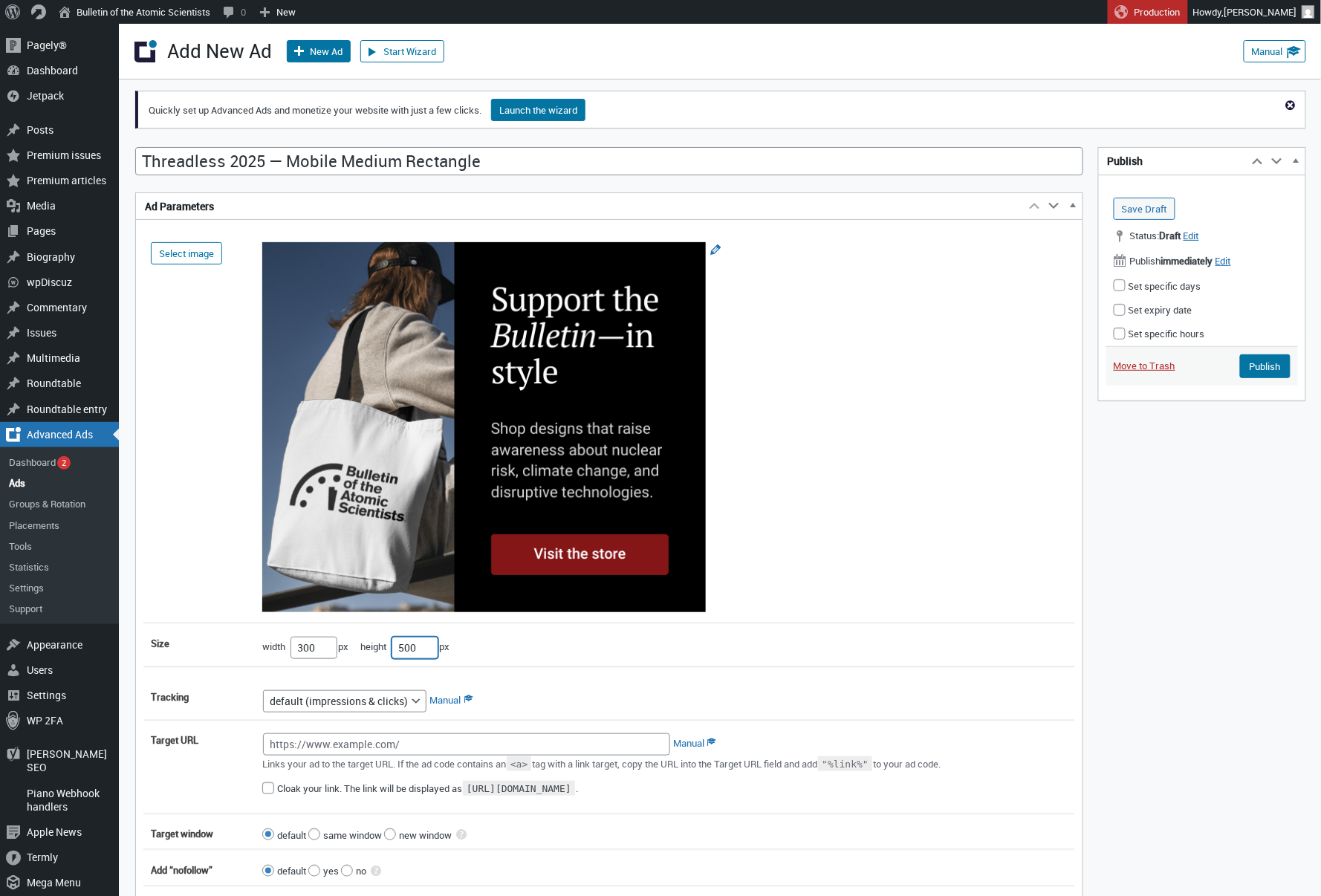
click at [414, 647] on input"] "500" at bounding box center [415, 648] width 47 height 22
type input"] "250"
click at [523, 747] on input "Target URL" at bounding box center [467, 744] width 407 height 22
paste input "[URL][DOMAIN_NAME]"
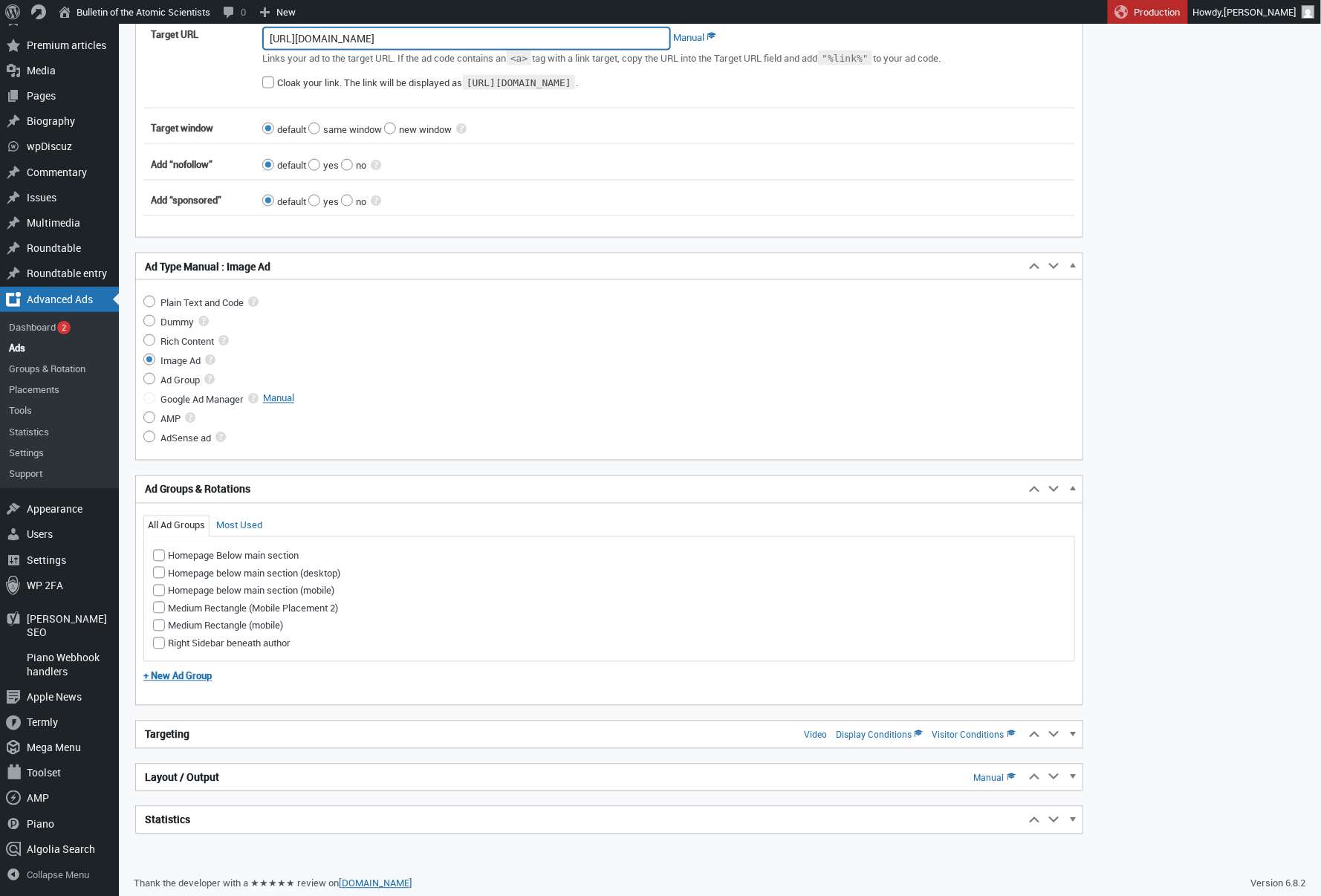
click at [489, 737] on h2 "Targeting Video Display Conditions Visitor Conditions" at bounding box center [581, 735] width 889 height 27
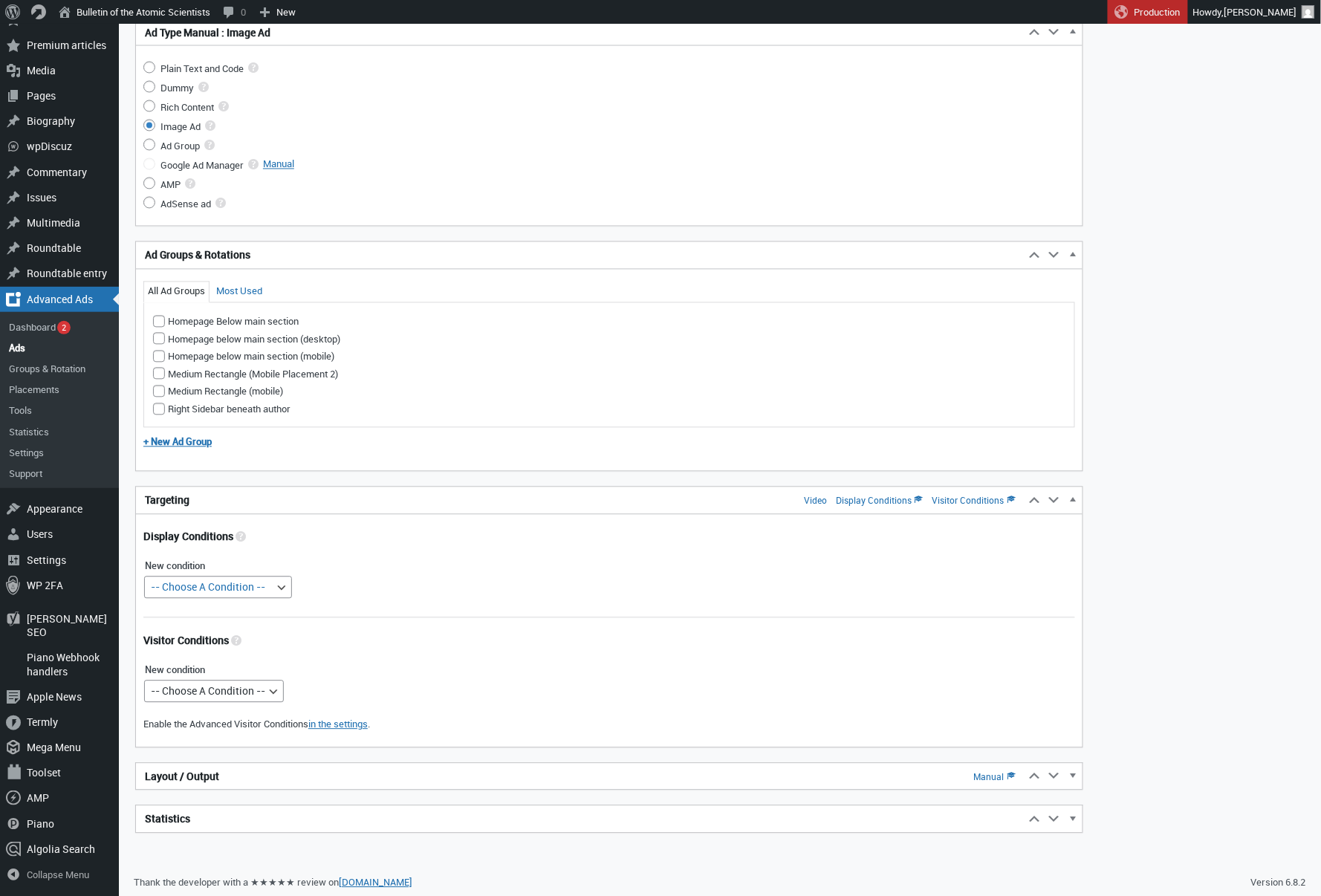
scroll to position [939, 0]
type input "[URL][DOMAIN_NAME]"
select select "posttypes"
select select
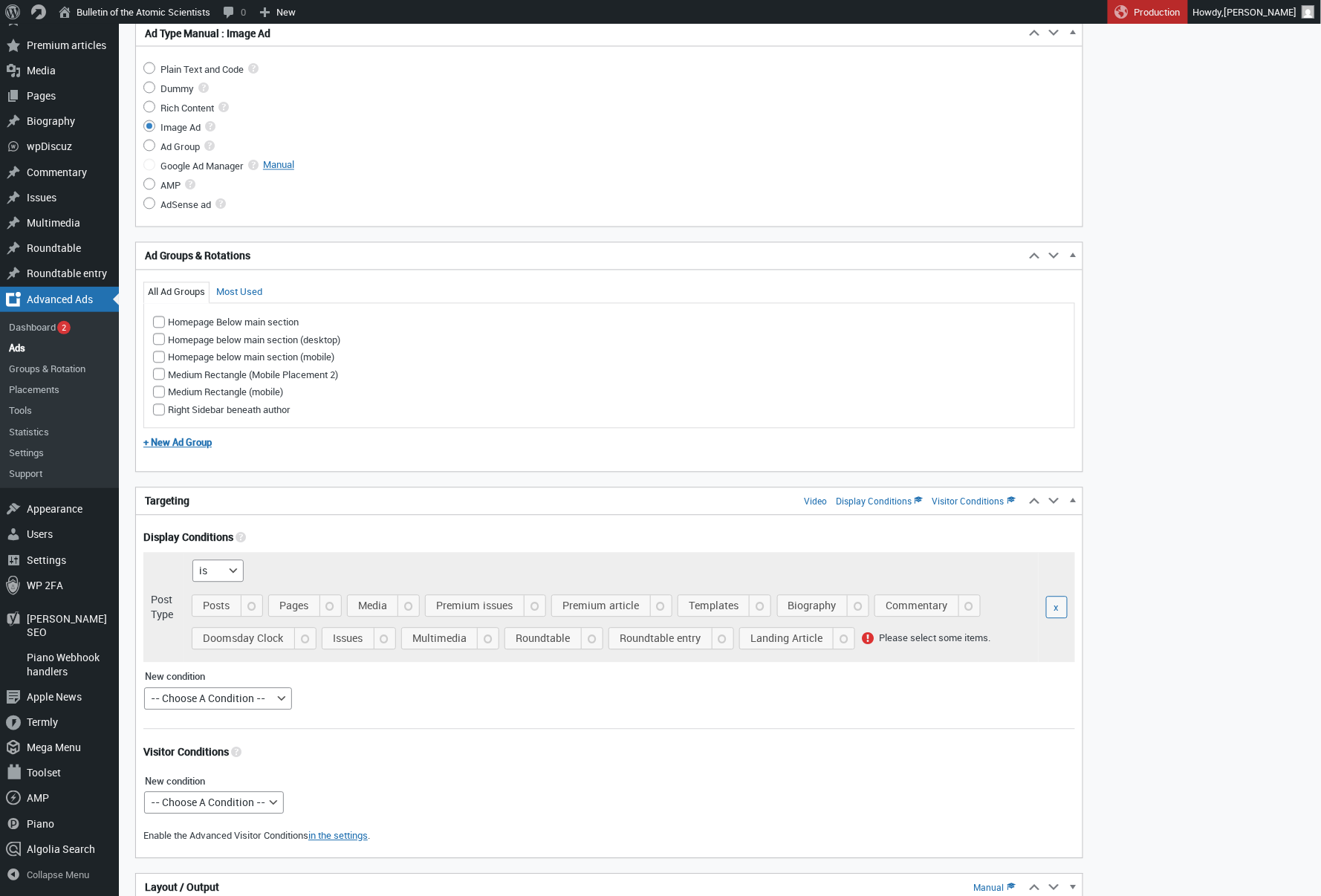
click at [197, 610] on span "Posts" at bounding box center [229, 606] width 64 height 21
click at [194, 616] on input "Posts" at bounding box center [197, 622] width 12 height 12
checkbox input "true"
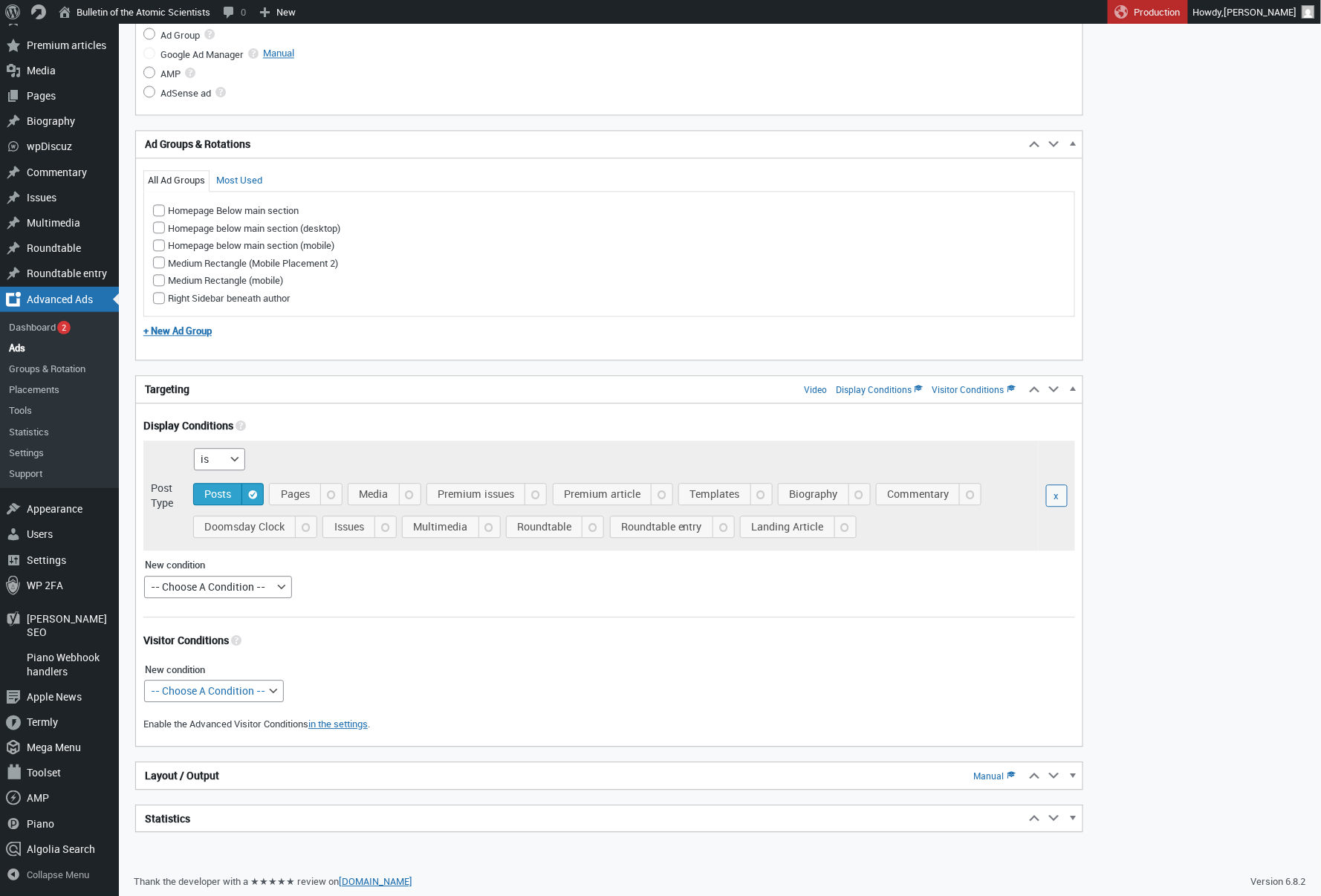
scroll to position [1050, 0]
select select "mobile"
select select
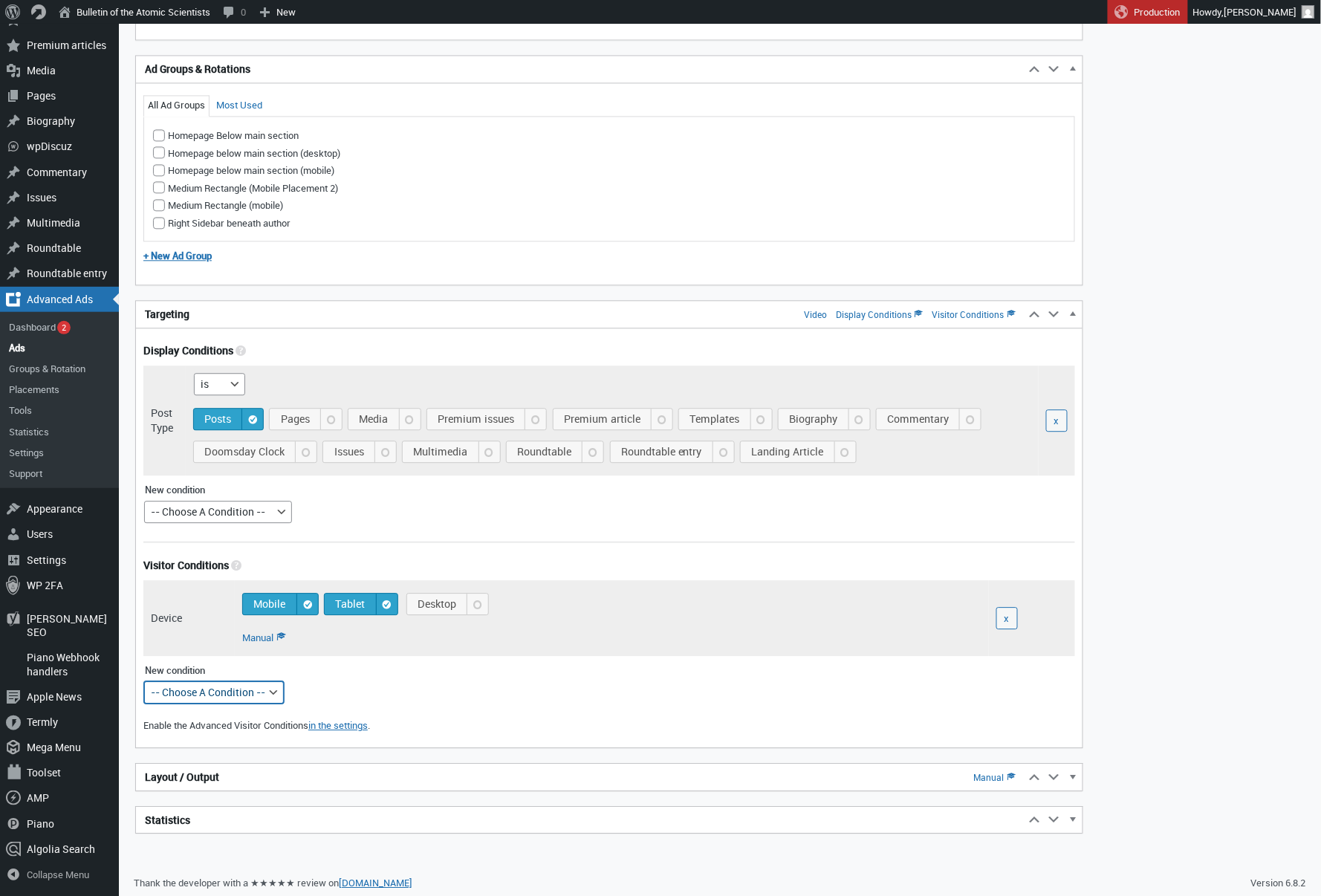
click at [381, 774] on h2 "Layout / Output Manual" at bounding box center [581, 777] width 889 height 27
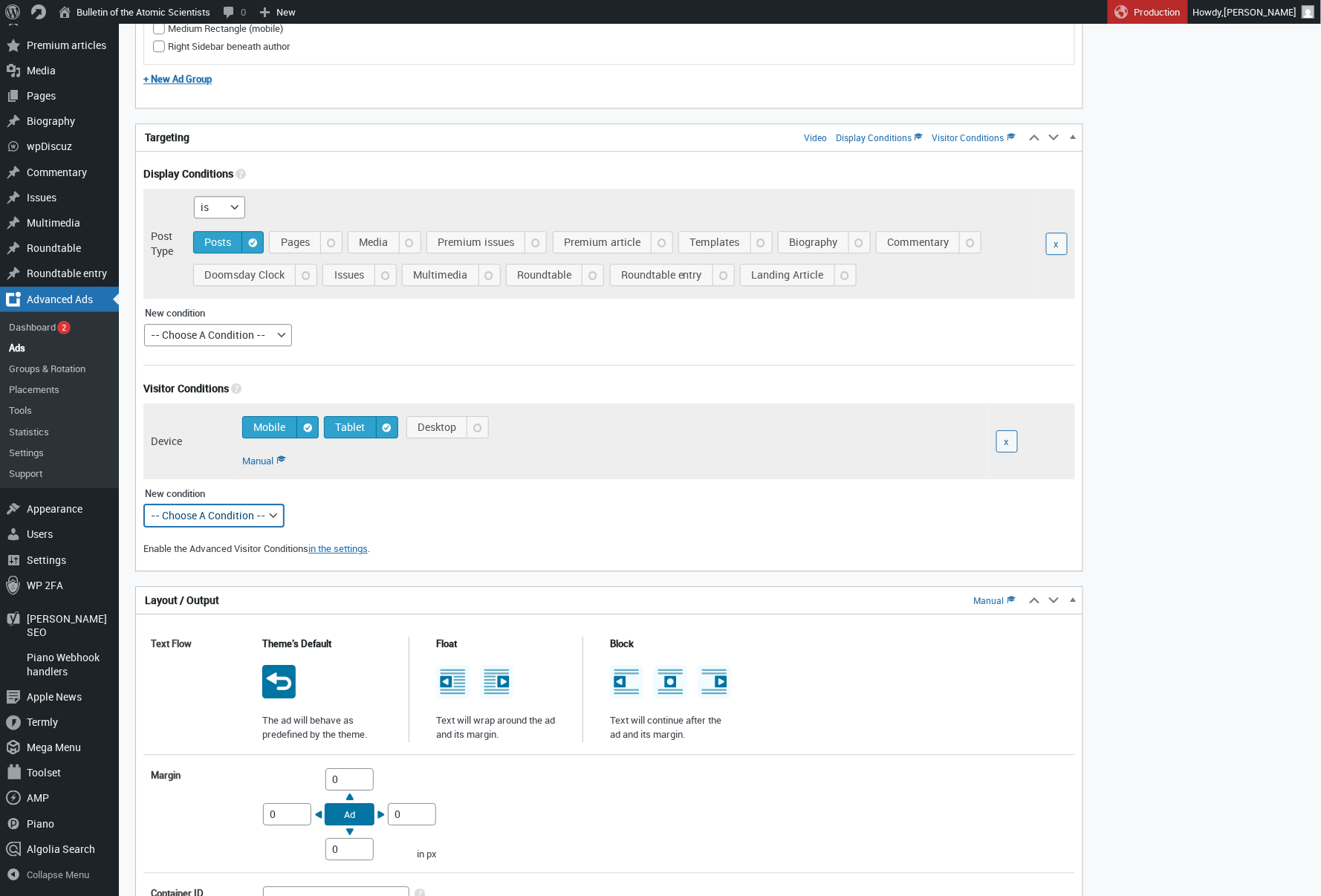
scroll to position [1464, 0]
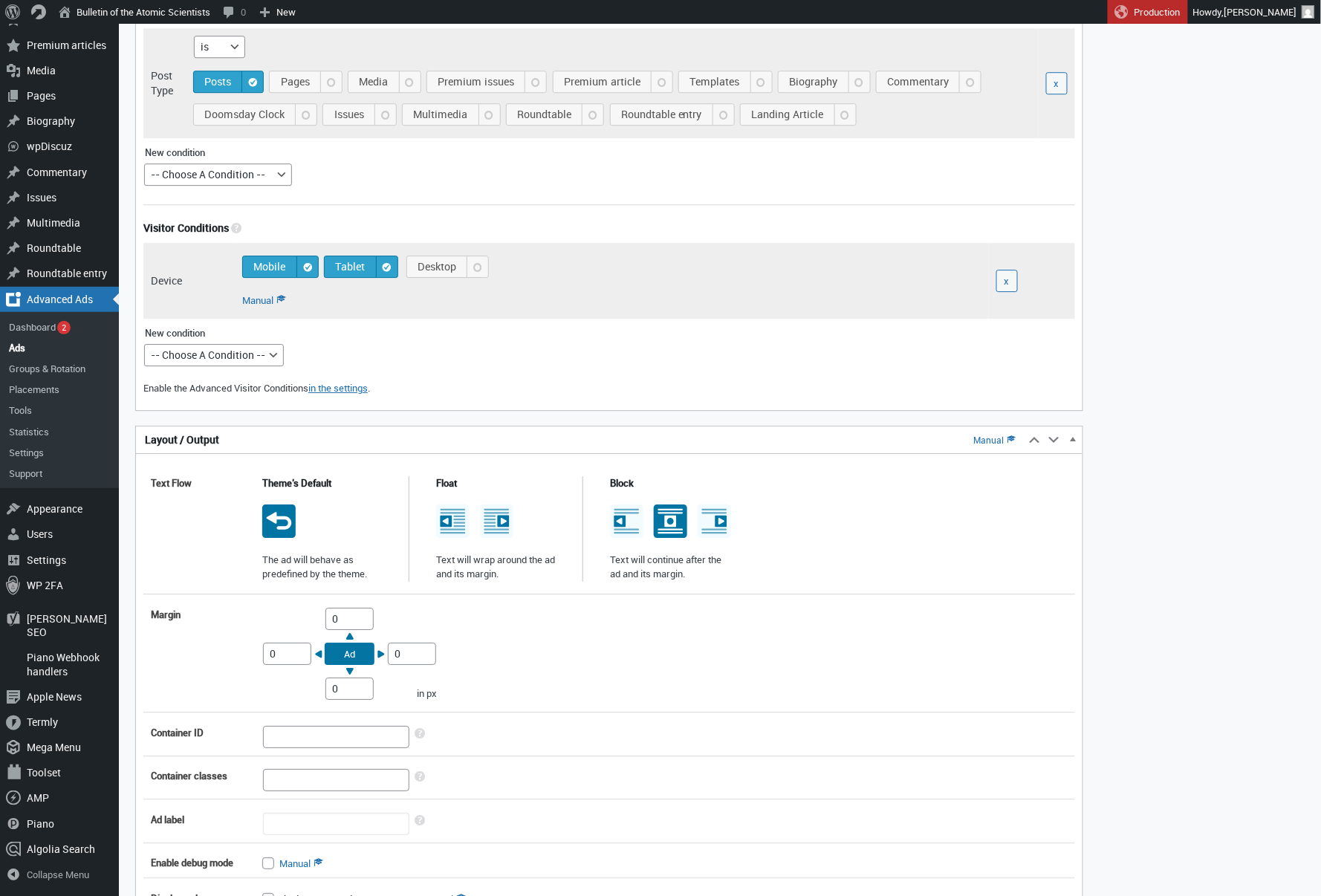
click at [670, 522] on icon at bounding box center [670, 521] width 33 height 33
click at [670, 513] on input "radio" at bounding box center [670, 507] width 12 height 12
radio input "true"
click at [324, 611] on div "Top 0 Right 0 Bottom 0 Left 0 Ad in px" at bounding box center [350, 654] width 190 height 107
click at [329, 614] on input "0" at bounding box center [349, 619] width 48 height 22
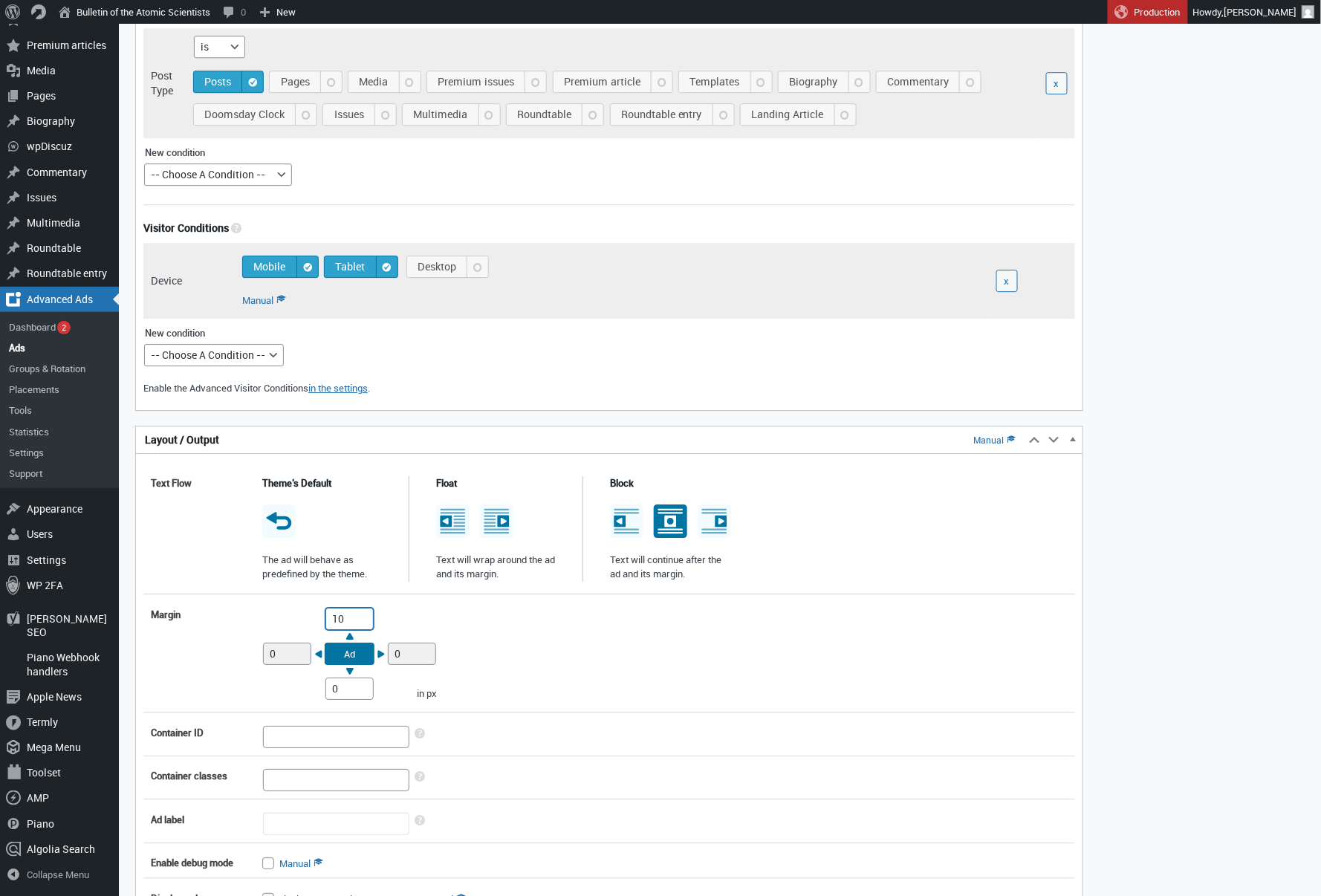
type input "10"
click at [331, 689] on input "0" at bounding box center [349, 689] width 48 height 22
type input "10"
click at [620, 674] on div "Margin Top 10 Right 0 Bottom 10 Left 0 Ad in px" at bounding box center [609, 654] width 932 height 107
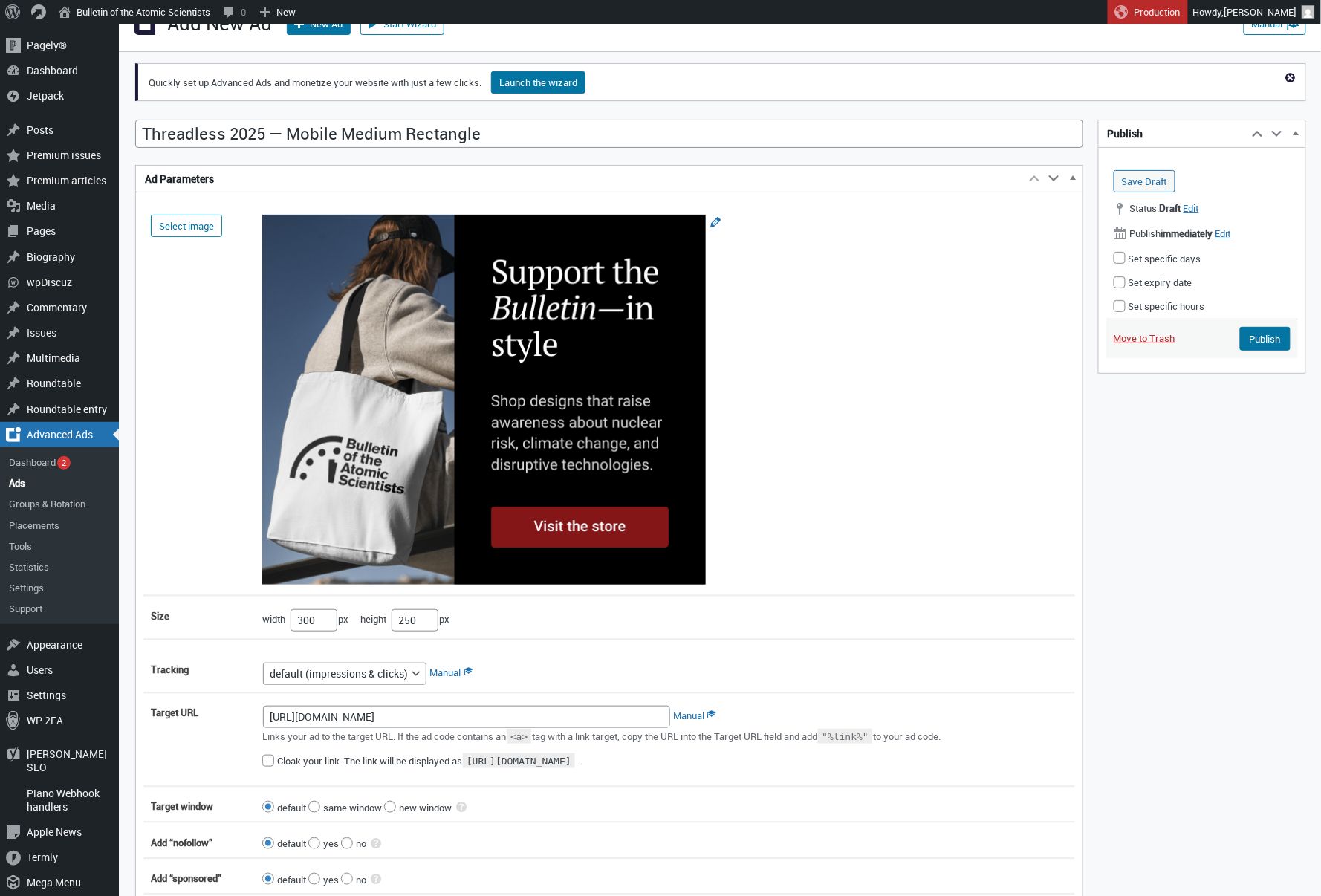
scroll to position [0, 0]
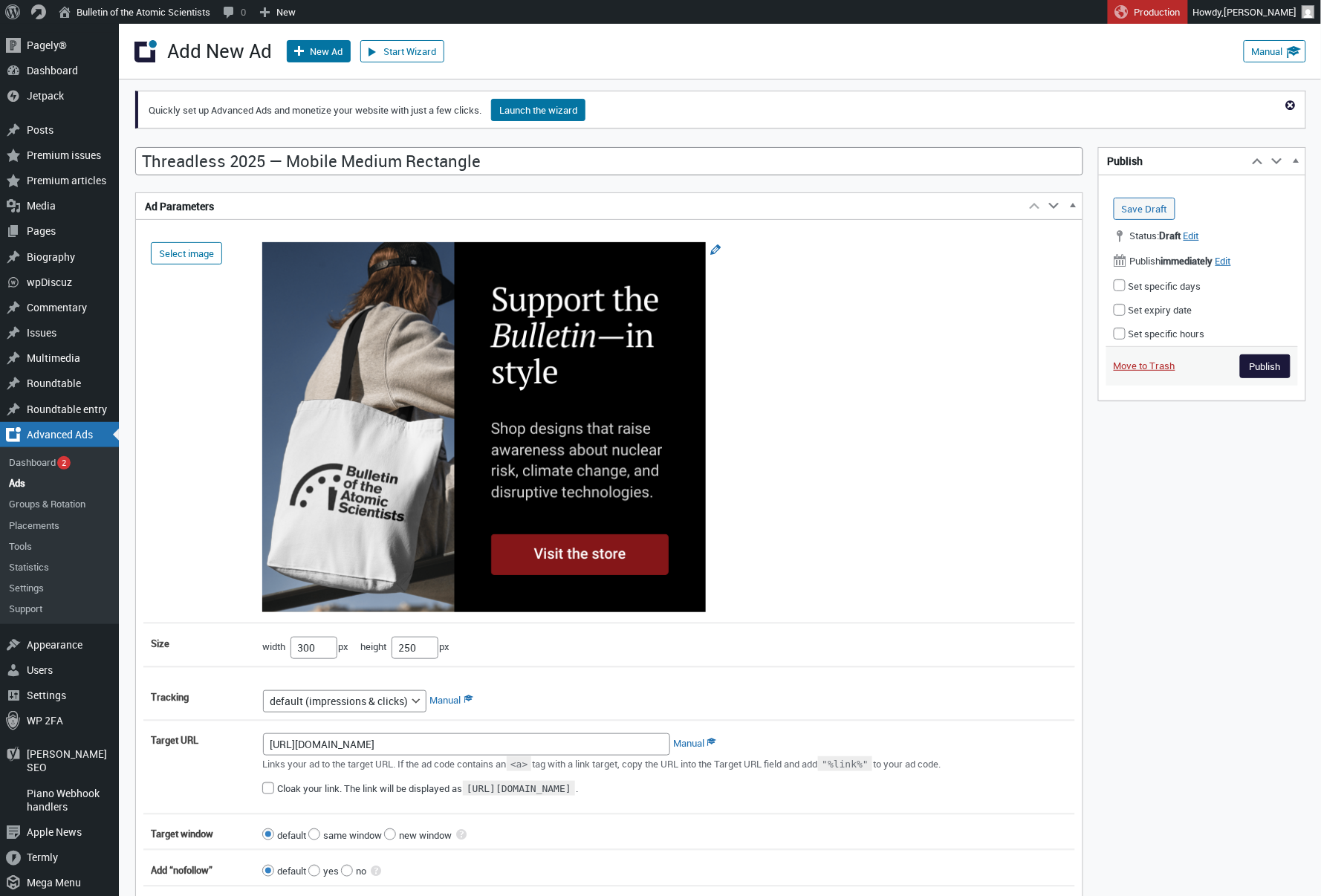
click at [1271, 362] on input "Publish" at bounding box center [1266, 367] width 51 height 24
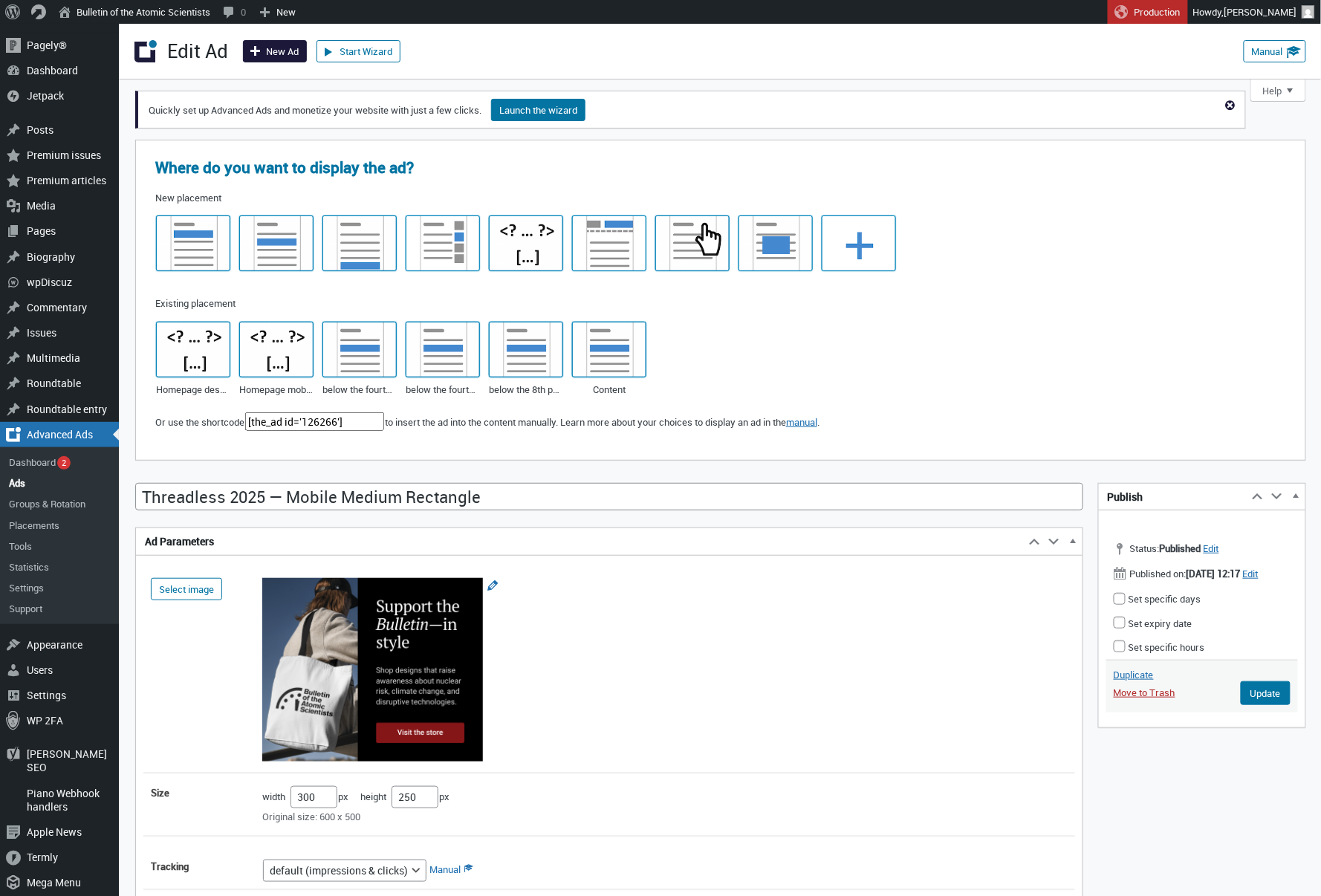
click at [295, 51] on link "New Ad" at bounding box center [274, 51] width 64 height 22
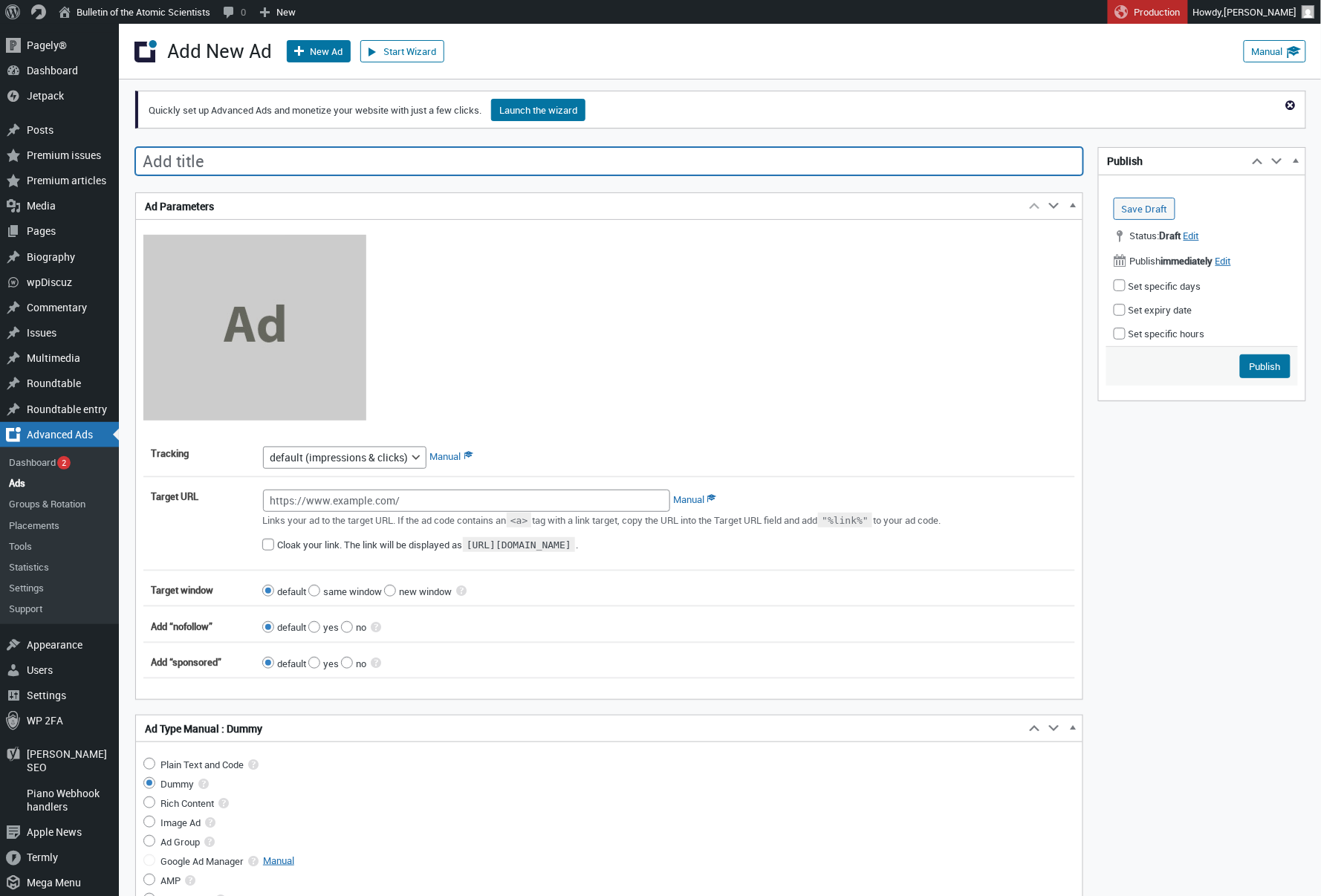
click at [687, 167] on input "Add title" at bounding box center [610, 161] width 948 height 28
paste input "Threadless 2025 — Beneath Author Bio"
type input "Threadless 2025 — Beneath Author Bio"
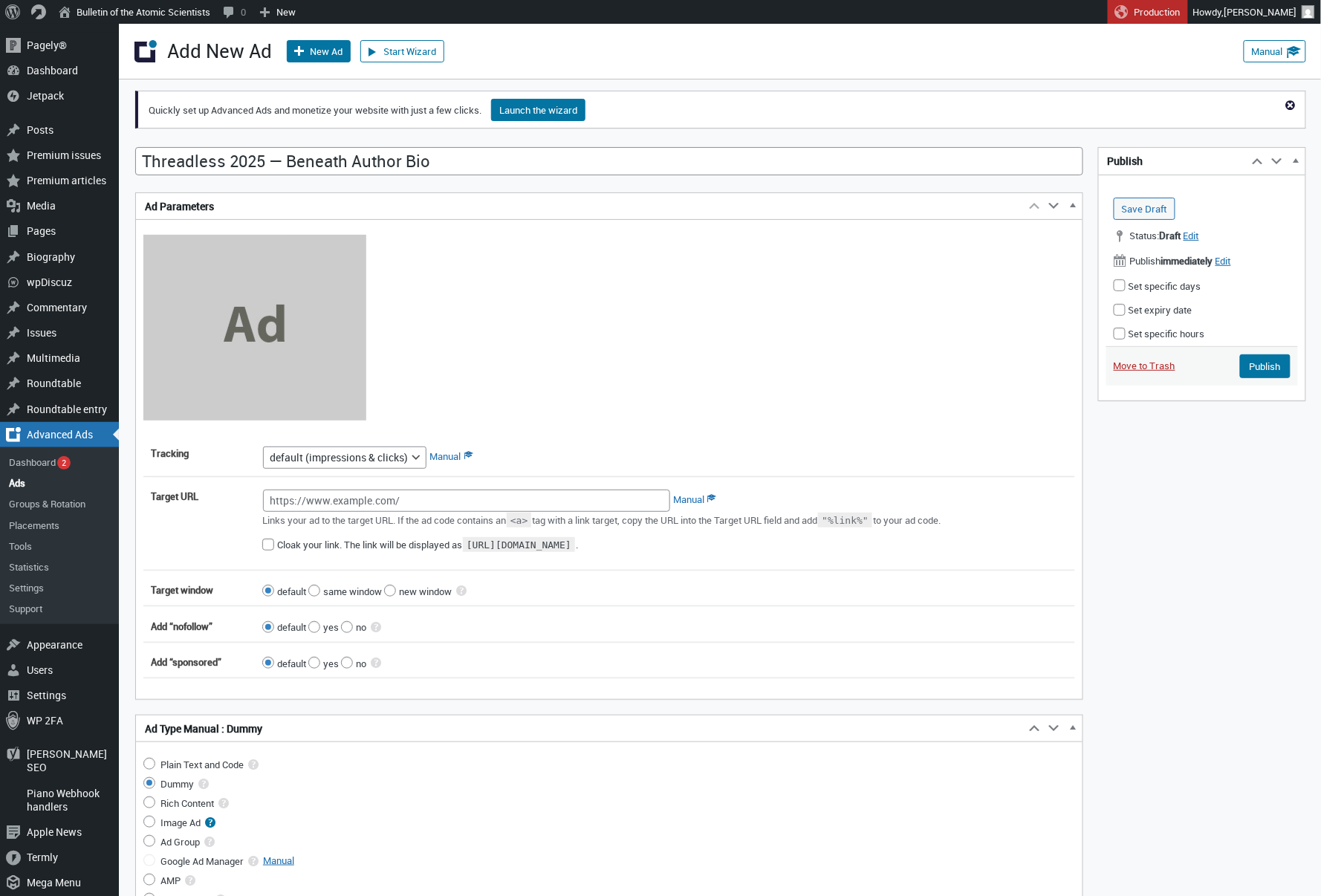
click at [153, 827] on input "Image Ad" at bounding box center [149, 822] width 12 height 12
radio input "true"
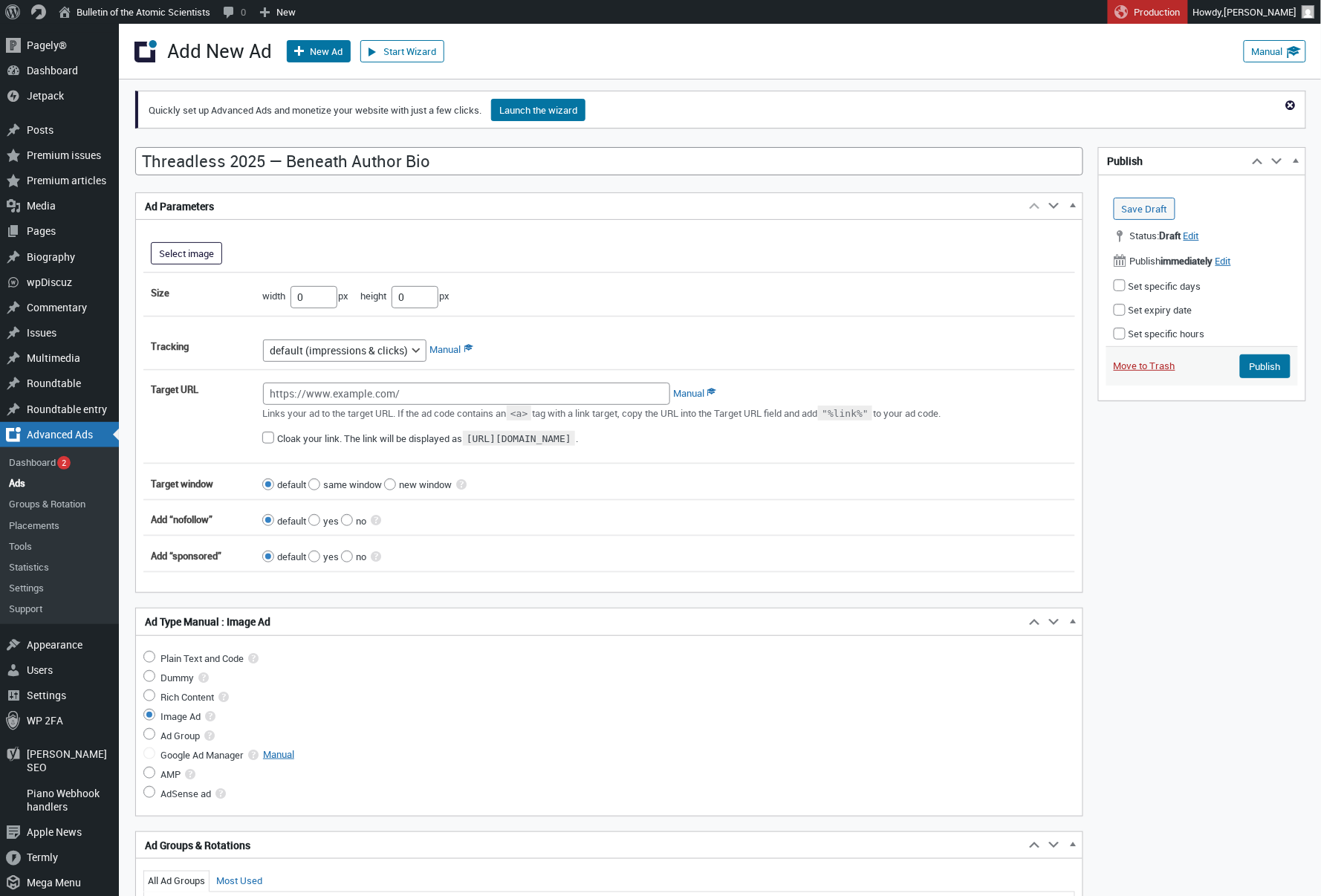
click at [195, 257] on button "Select image" at bounding box center [186, 253] width 71 height 22
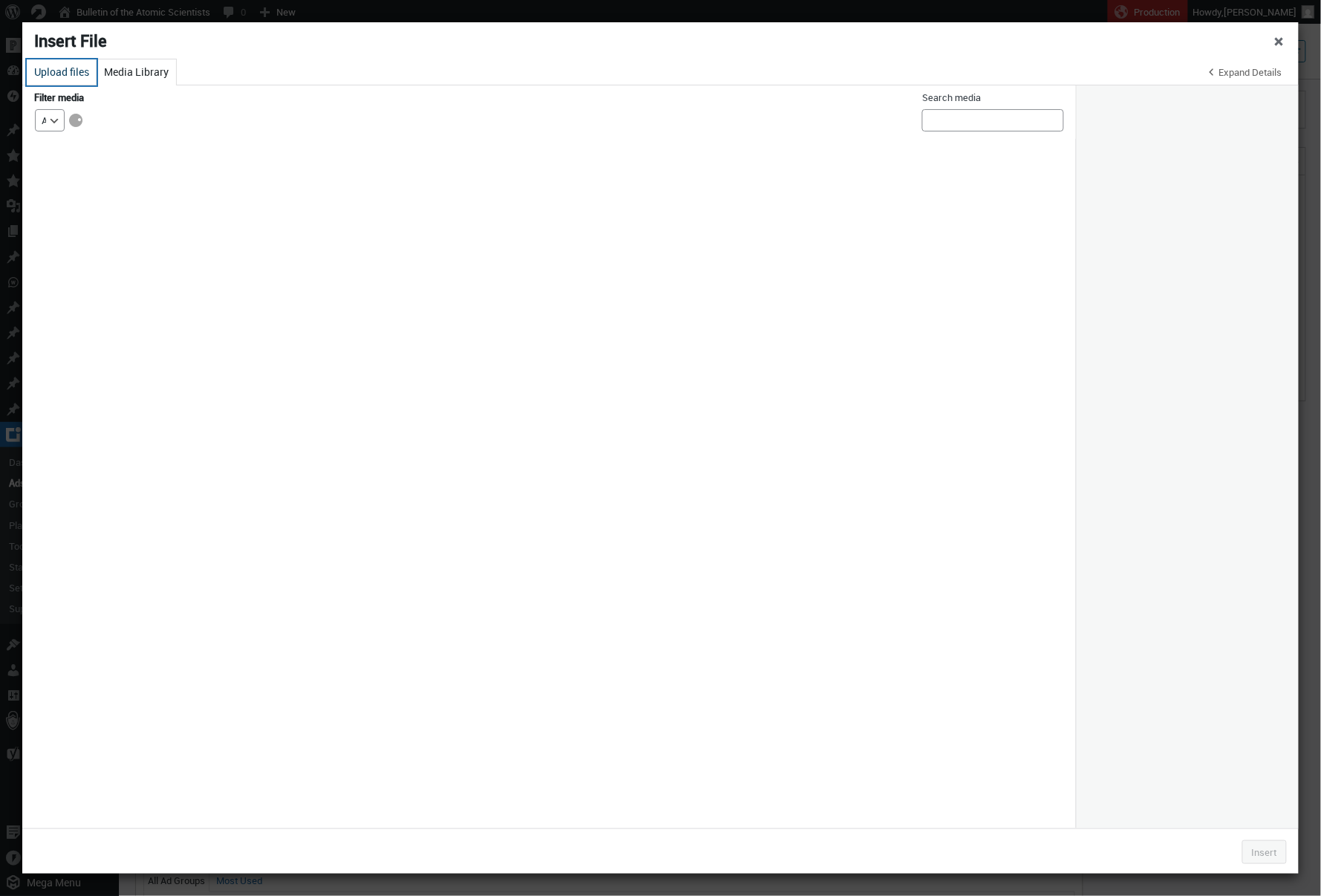
click at [75, 75] on button "Upload files" at bounding box center [62, 72] width 70 height 26
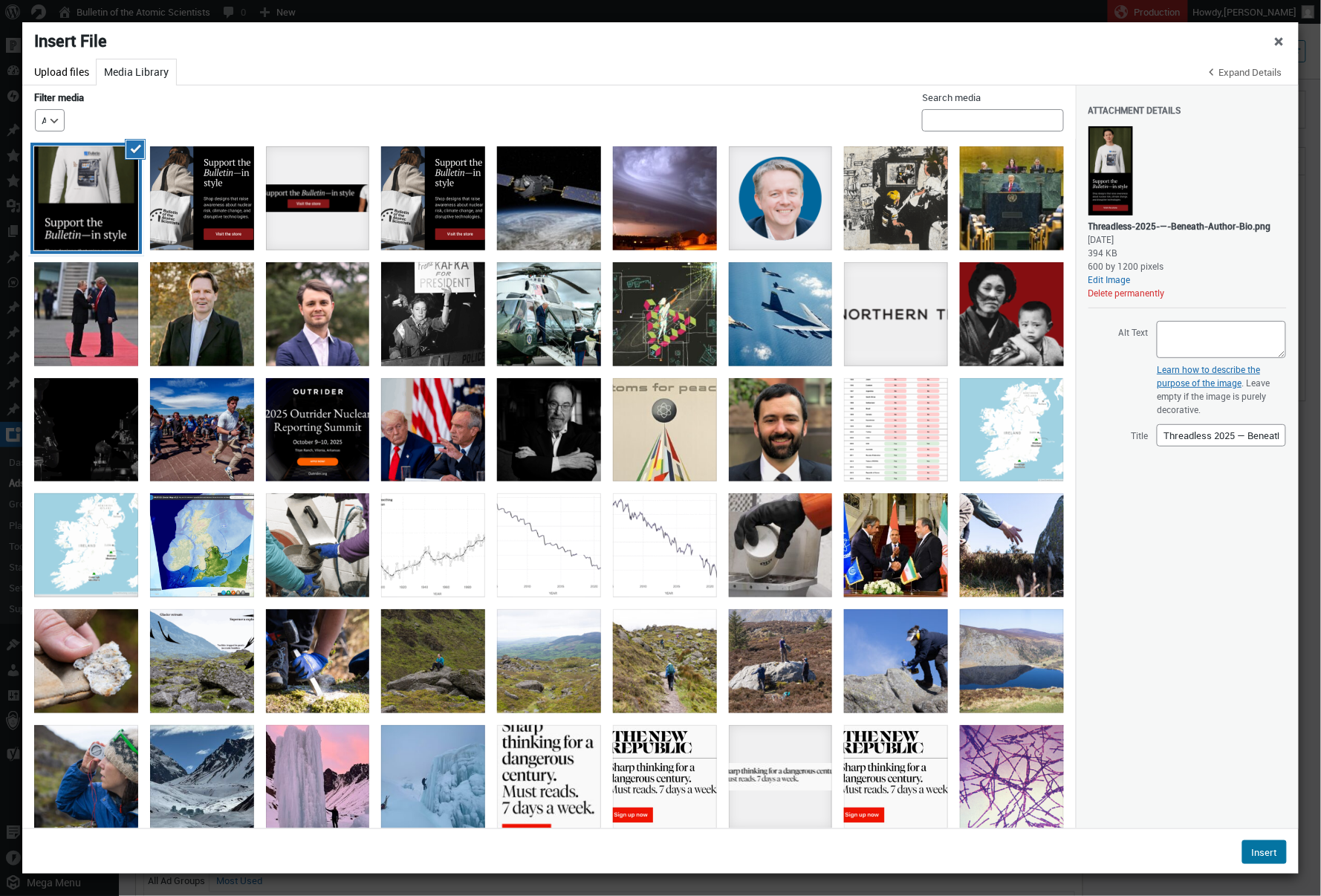
click at [1211, 329] on div "Attachment Details Saved. Threadless-2025-—-Beneath-Author-Bio.png [DATE] 394 K…" at bounding box center [1188, 270] width 198 height 369
click at [1212, 351] on textarea "Alt Text" at bounding box center [1222, 340] width 130 height 37
paste textarea "A man wears a white shirt with a vintage Bulletin magazine cover on it that fea…"
type textarea "A man wears a white shirt with a vintage Bulletin magazine cover on it that fea…"
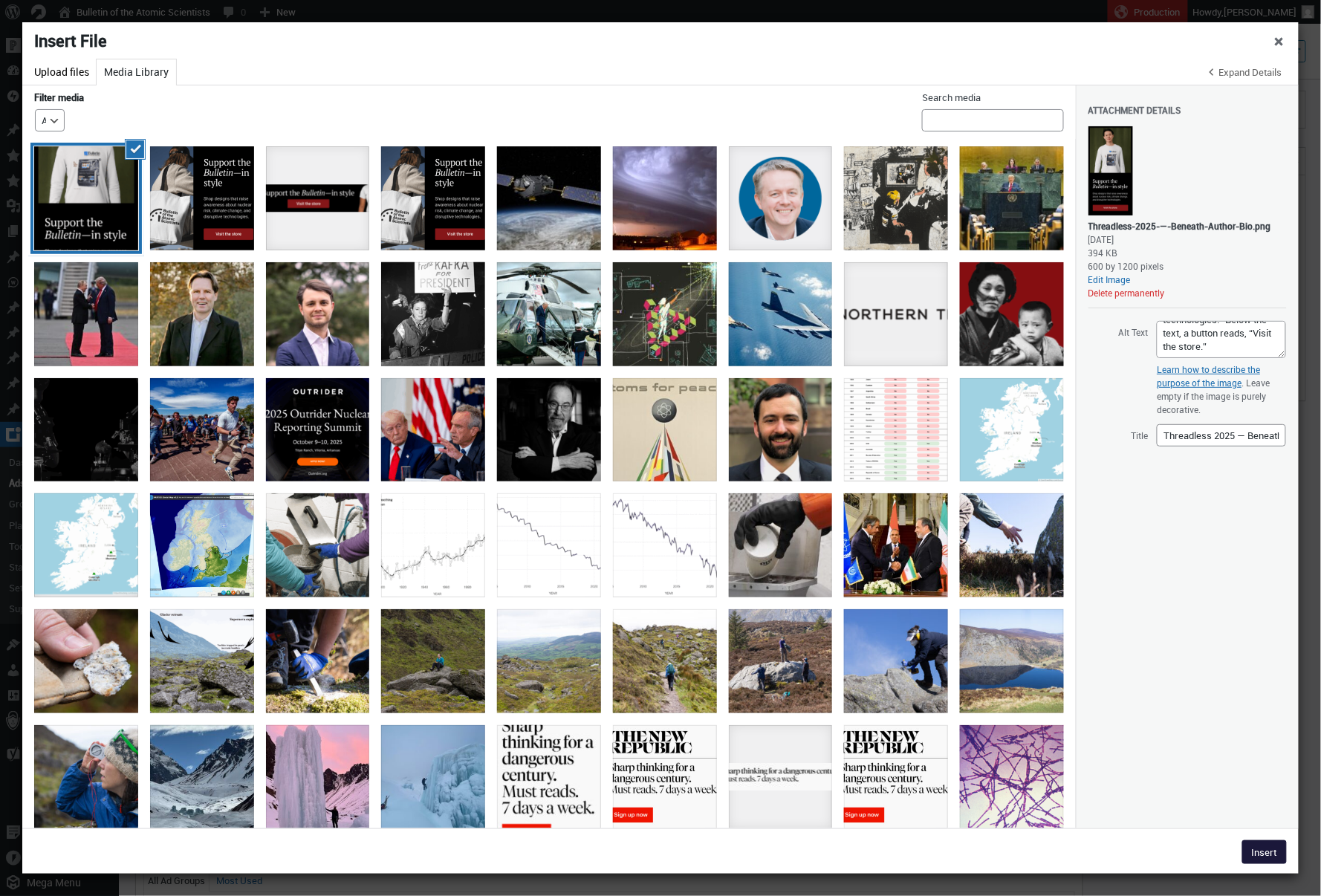
click at [1264, 855] on button "Insert" at bounding box center [1264, 853] width 45 height 24
type input"] "600"
type input"] "1200"
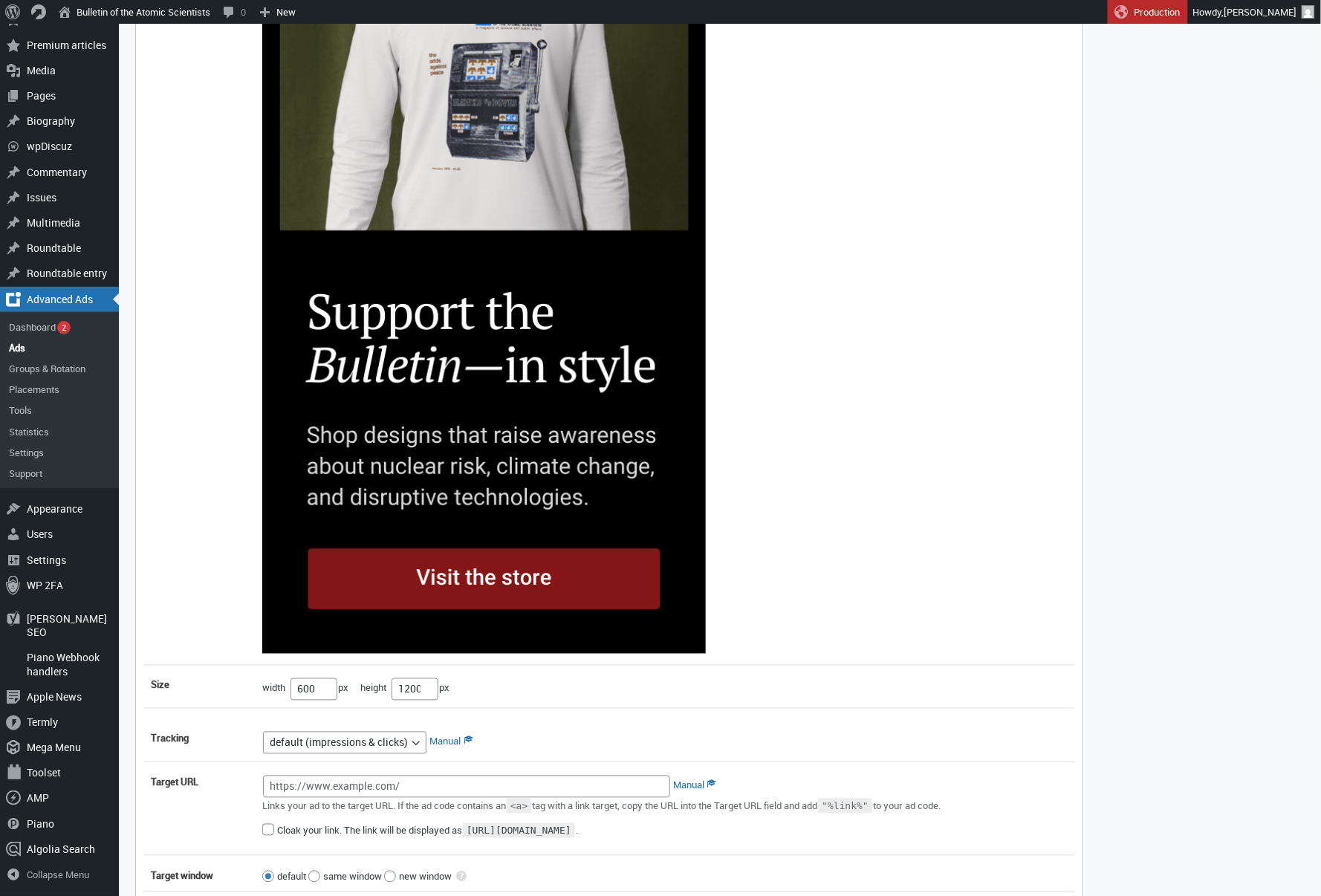
scroll to position [485, 0]
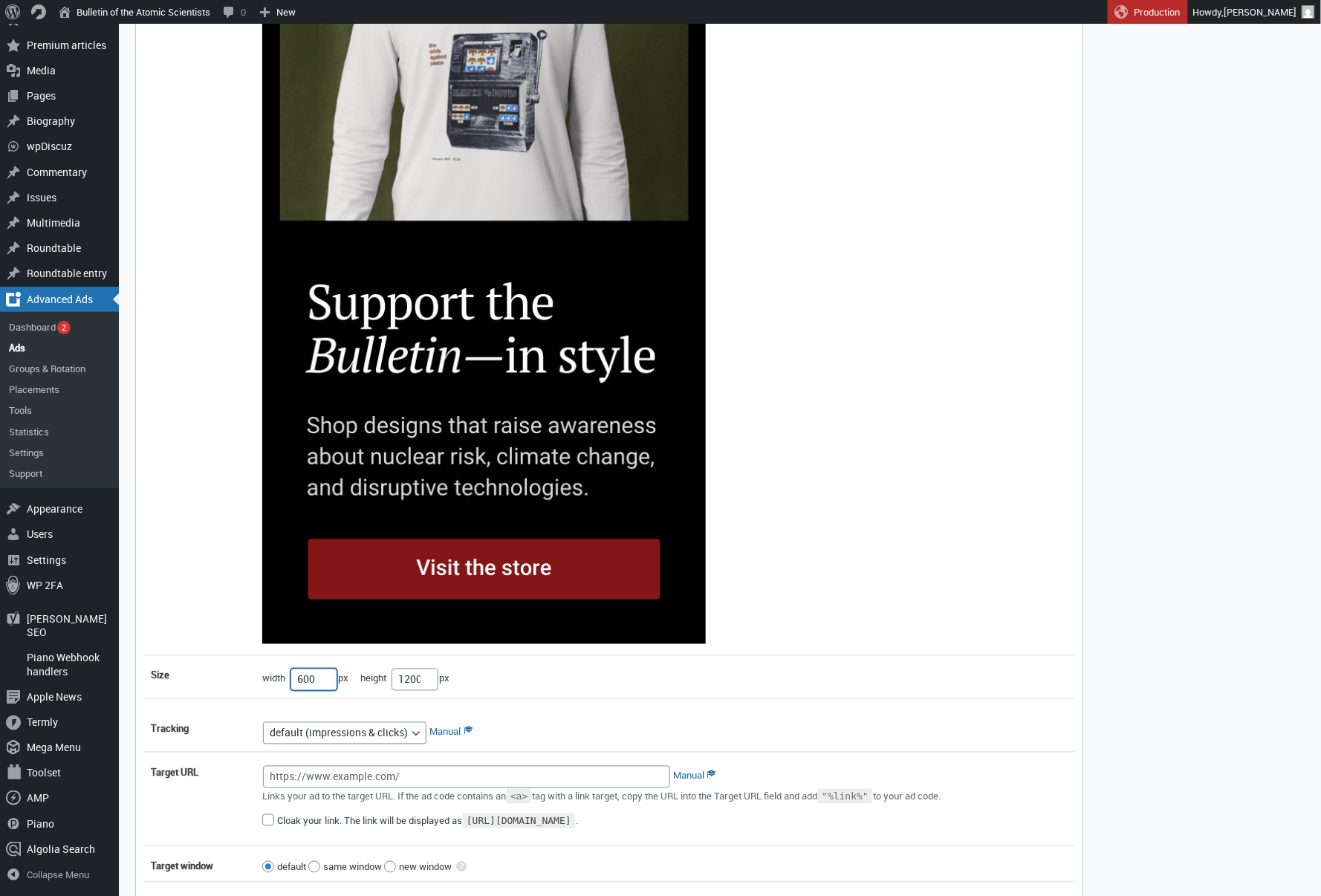
click at [312, 683] on input"] "600" at bounding box center [313, 680] width 47 height 22
type input"] "300"
click at [412, 682] on input"] "1200" at bounding box center [415, 680] width 47 height 22
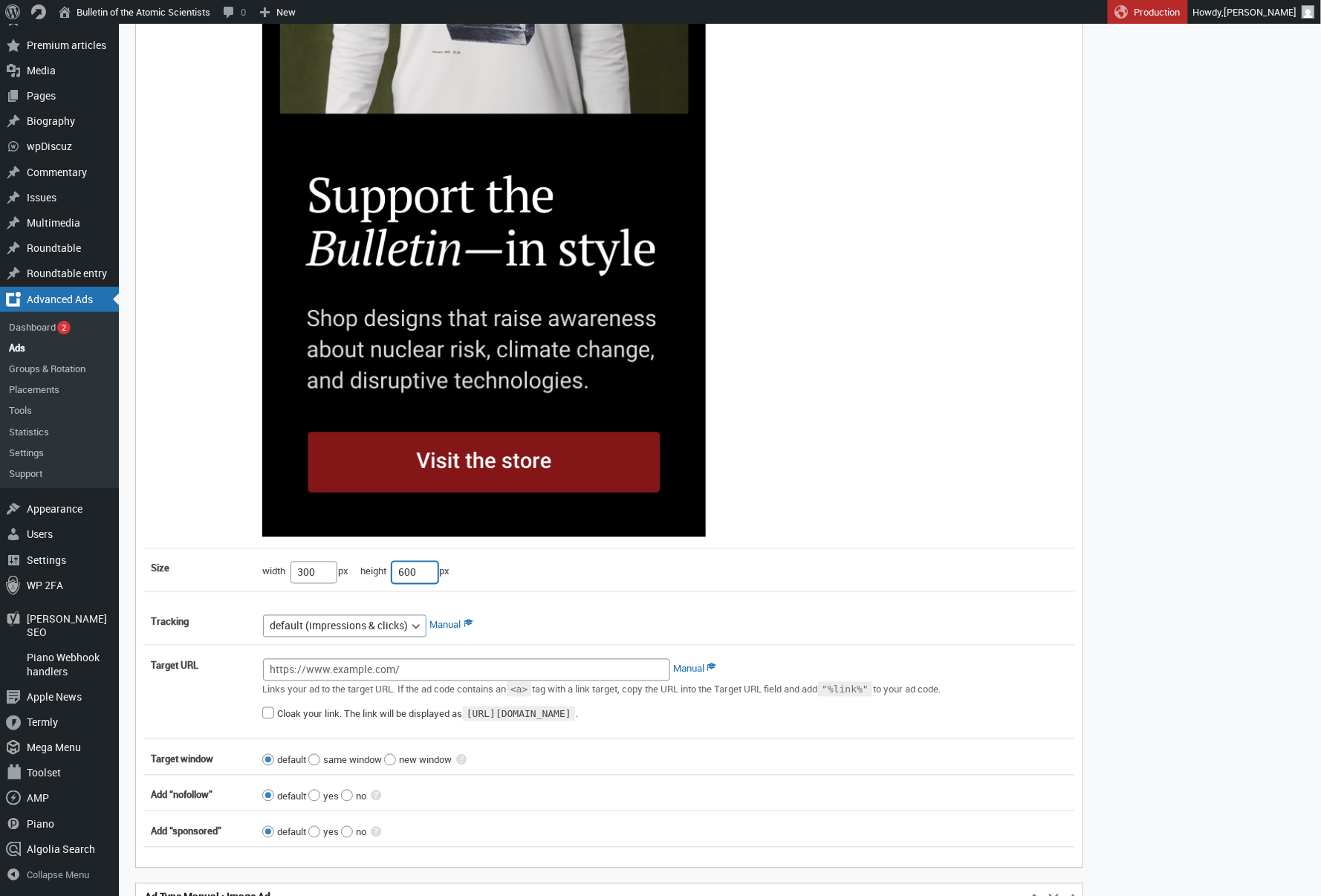
scroll to position [611, 0]
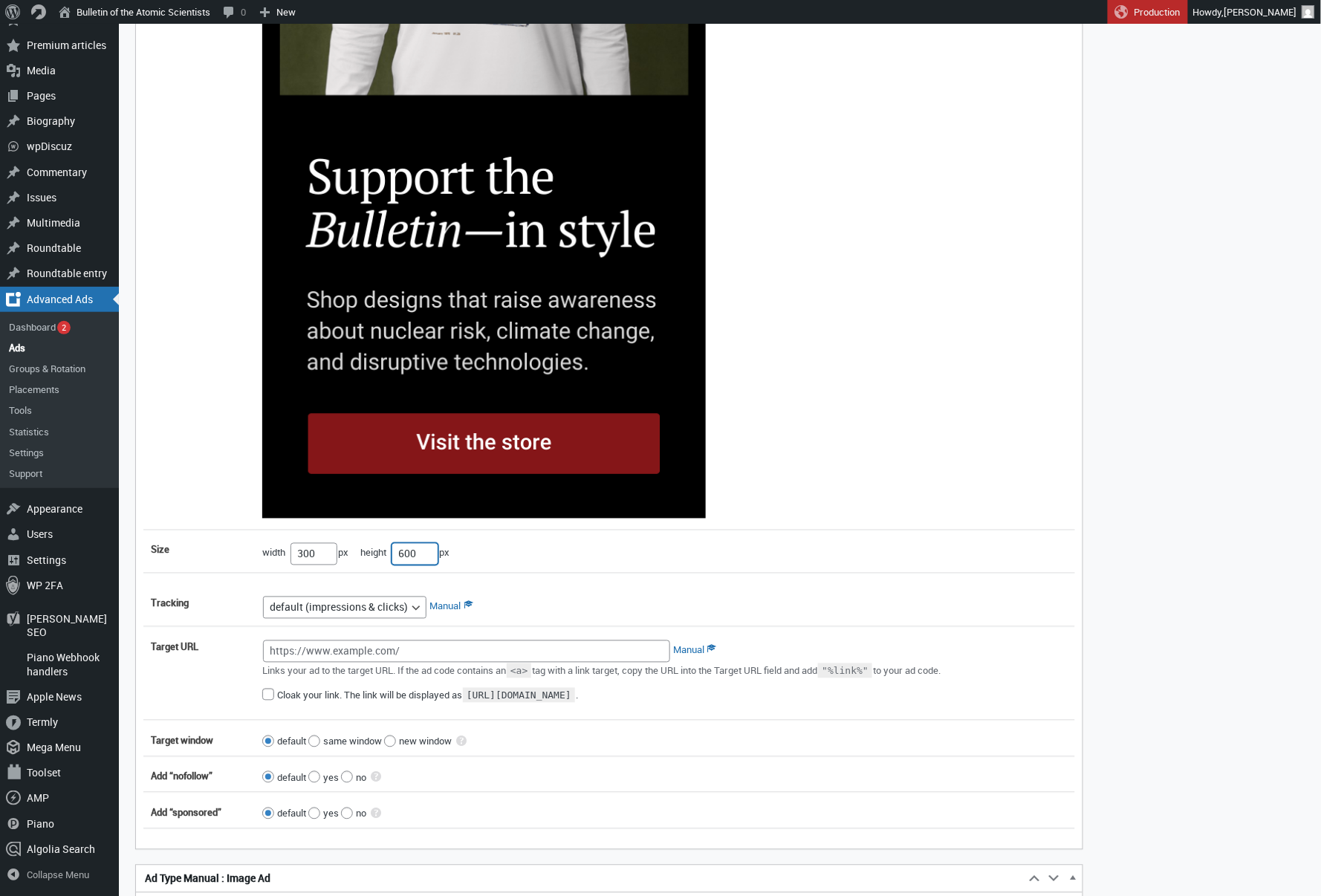
type input"] "600"
click at [510, 659] on input "Target URL" at bounding box center [467, 652] width 407 height 22
paste input "[URL][DOMAIN_NAME]"
type input "[URL][DOMAIN_NAME]"
click at [543, 257] on img at bounding box center [484, 75] width 444 height 888
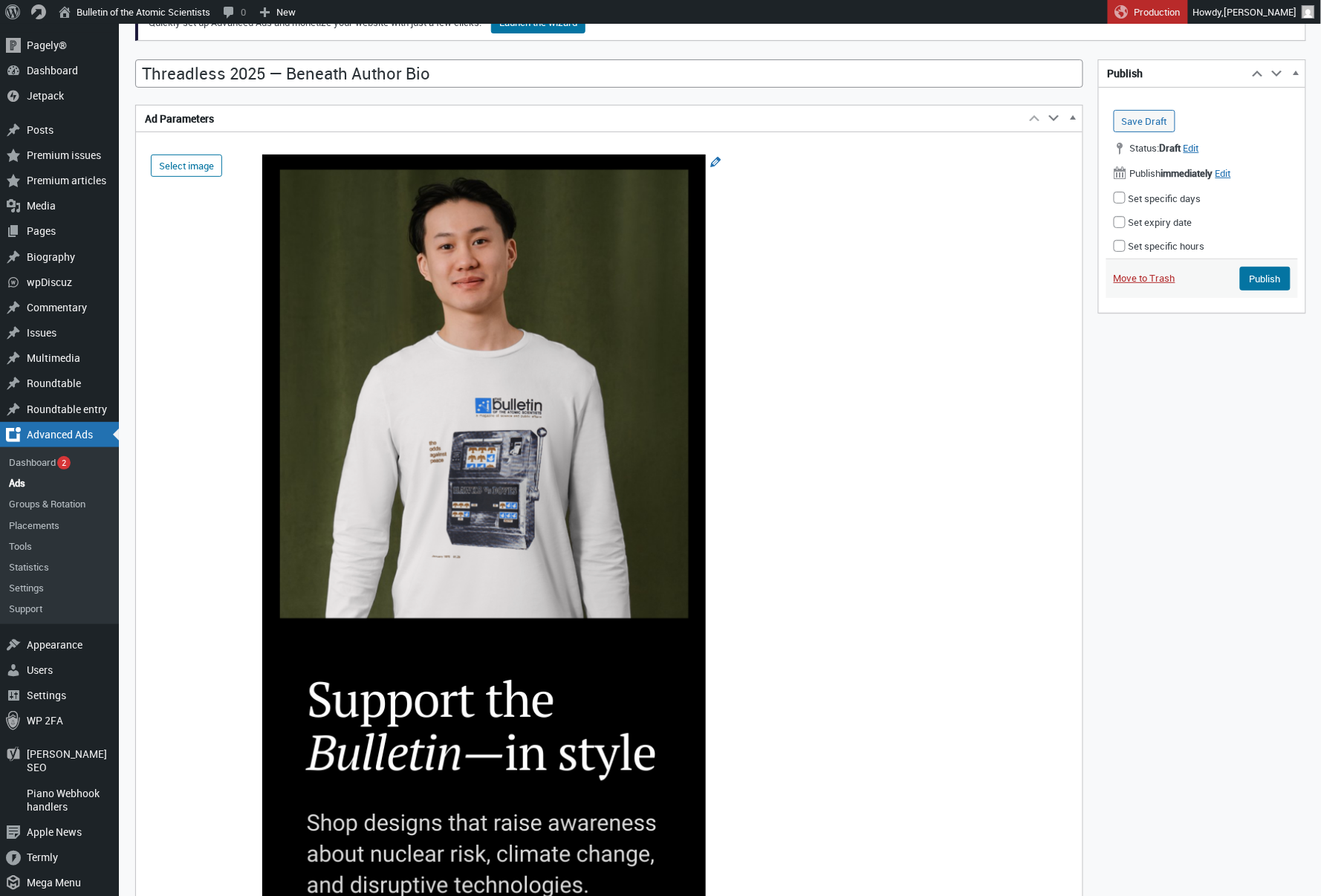
scroll to position [31, 0]
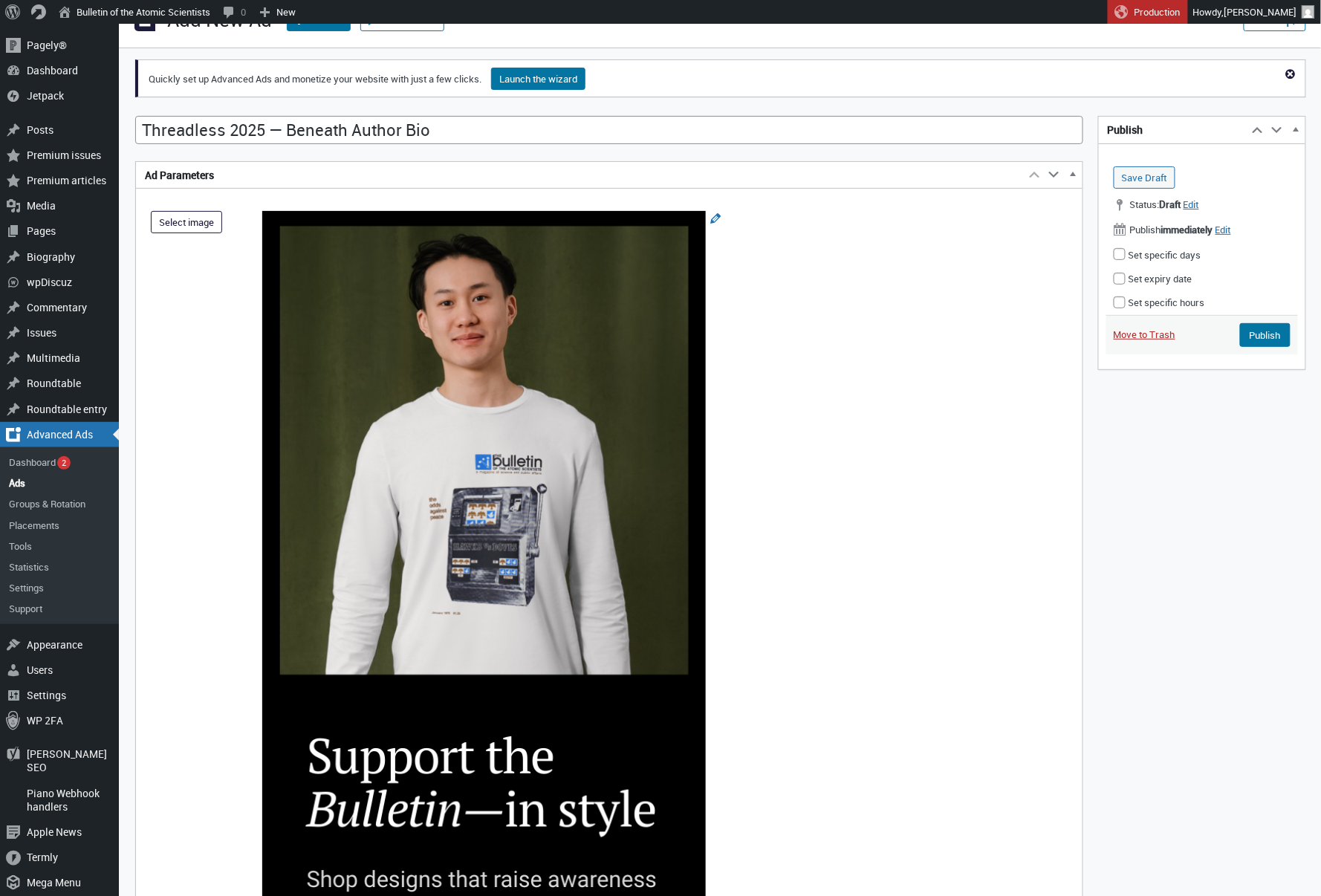
click at [194, 228] on button "Select image" at bounding box center [186, 222] width 71 height 22
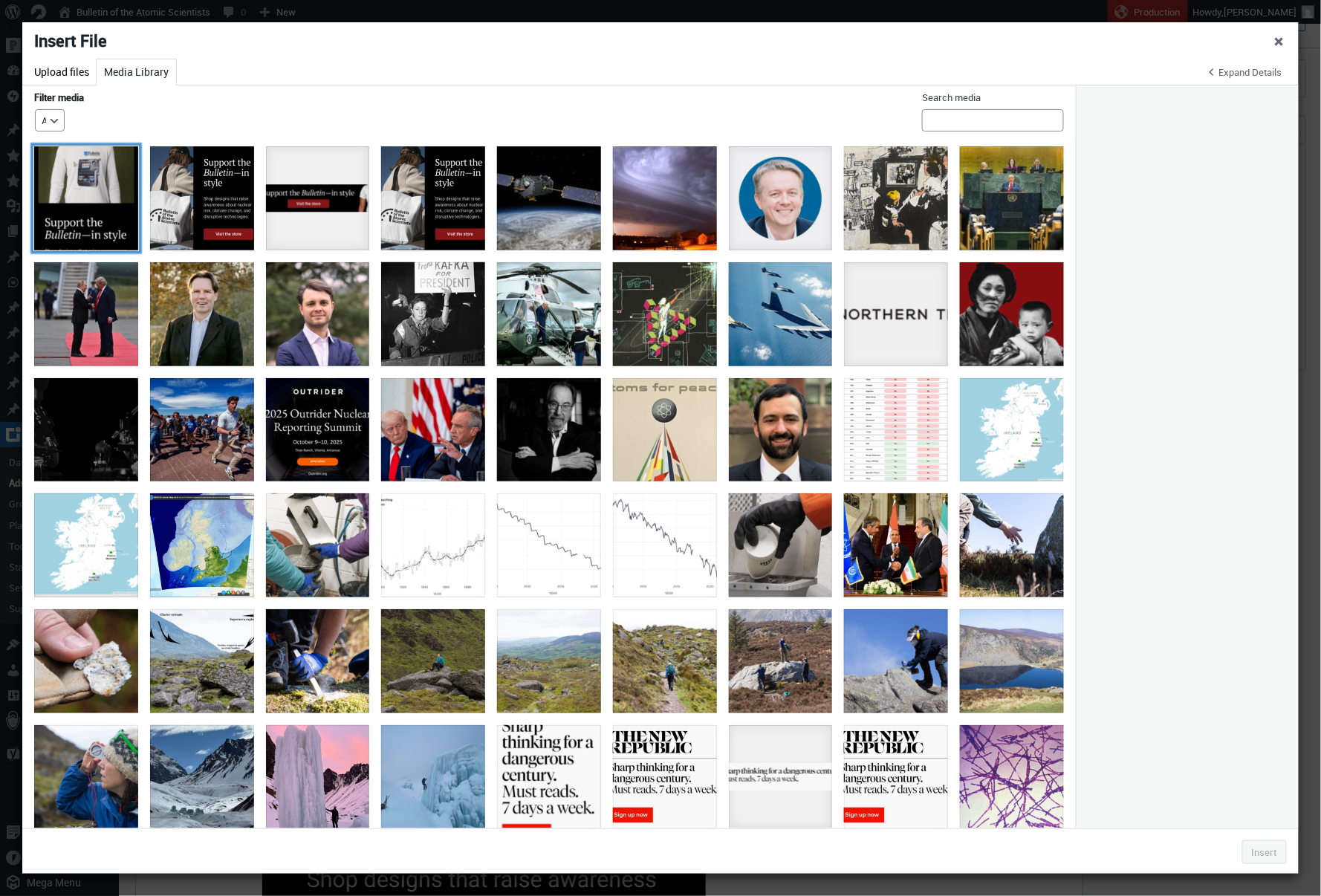
click at [95, 218] on div "Threadless 2025 — Beneath Author Bio" at bounding box center [86, 198] width 104 height 104
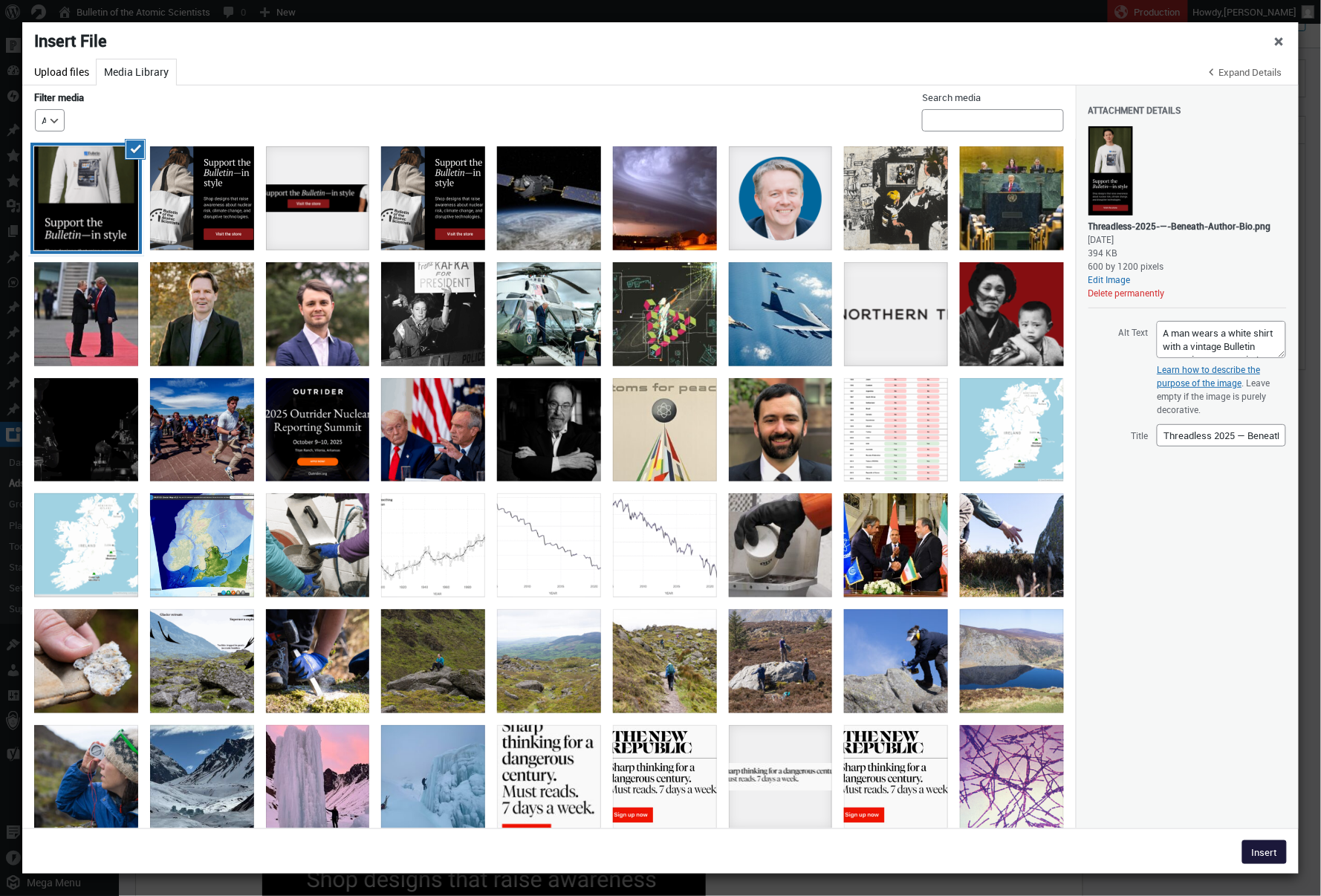
click at [1267, 854] on button "Insert" at bounding box center [1264, 853] width 45 height 24
type input"] "600"
type input"] "1200"
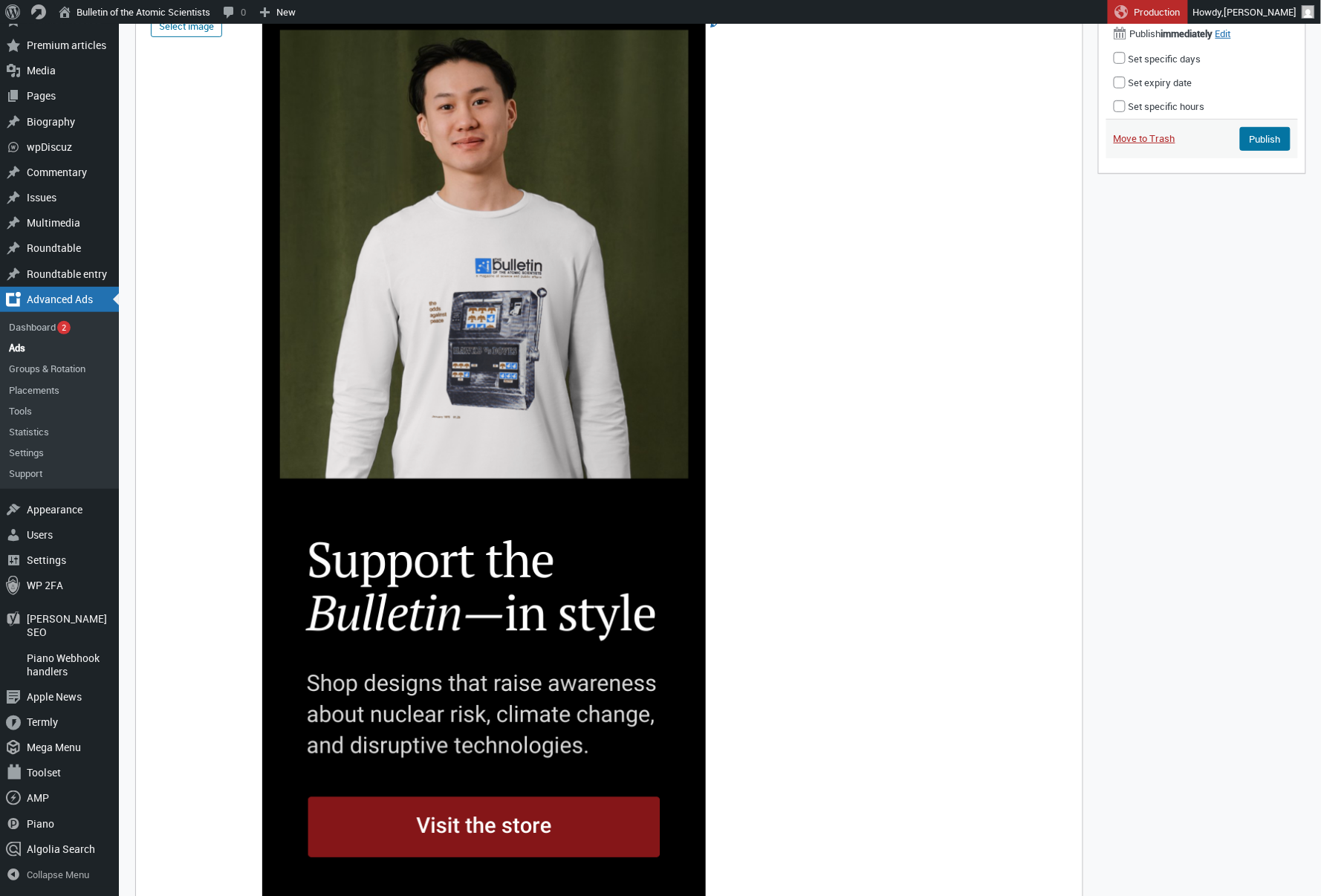
scroll to position [471, 0]
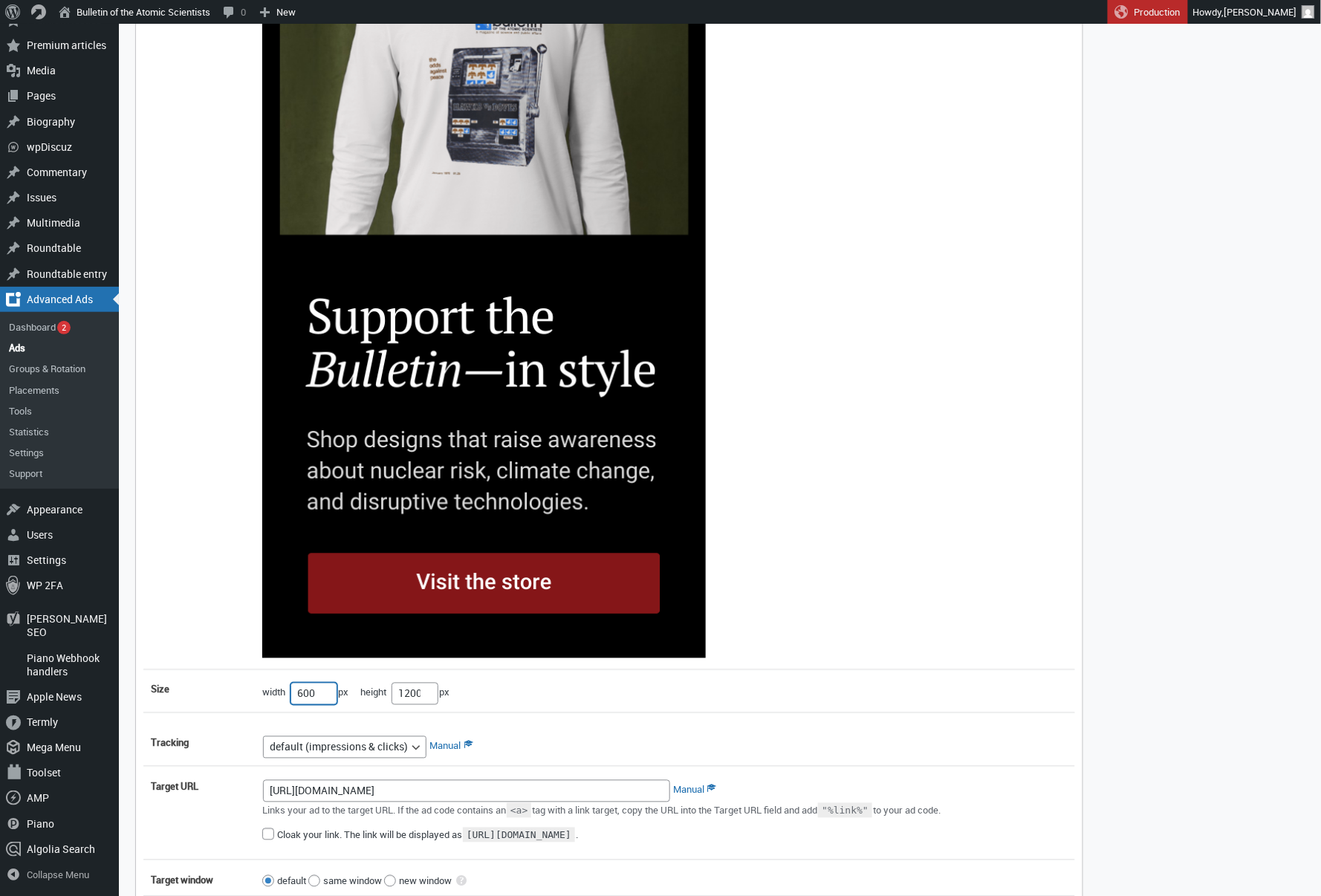
click at [307, 694] on input"] "600" at bounding box center [313, 694] width 47 height 22
type input"] "300"
click at [415, 694] on input"] "1200" at bounding box center [415, 694] width 47 height 22
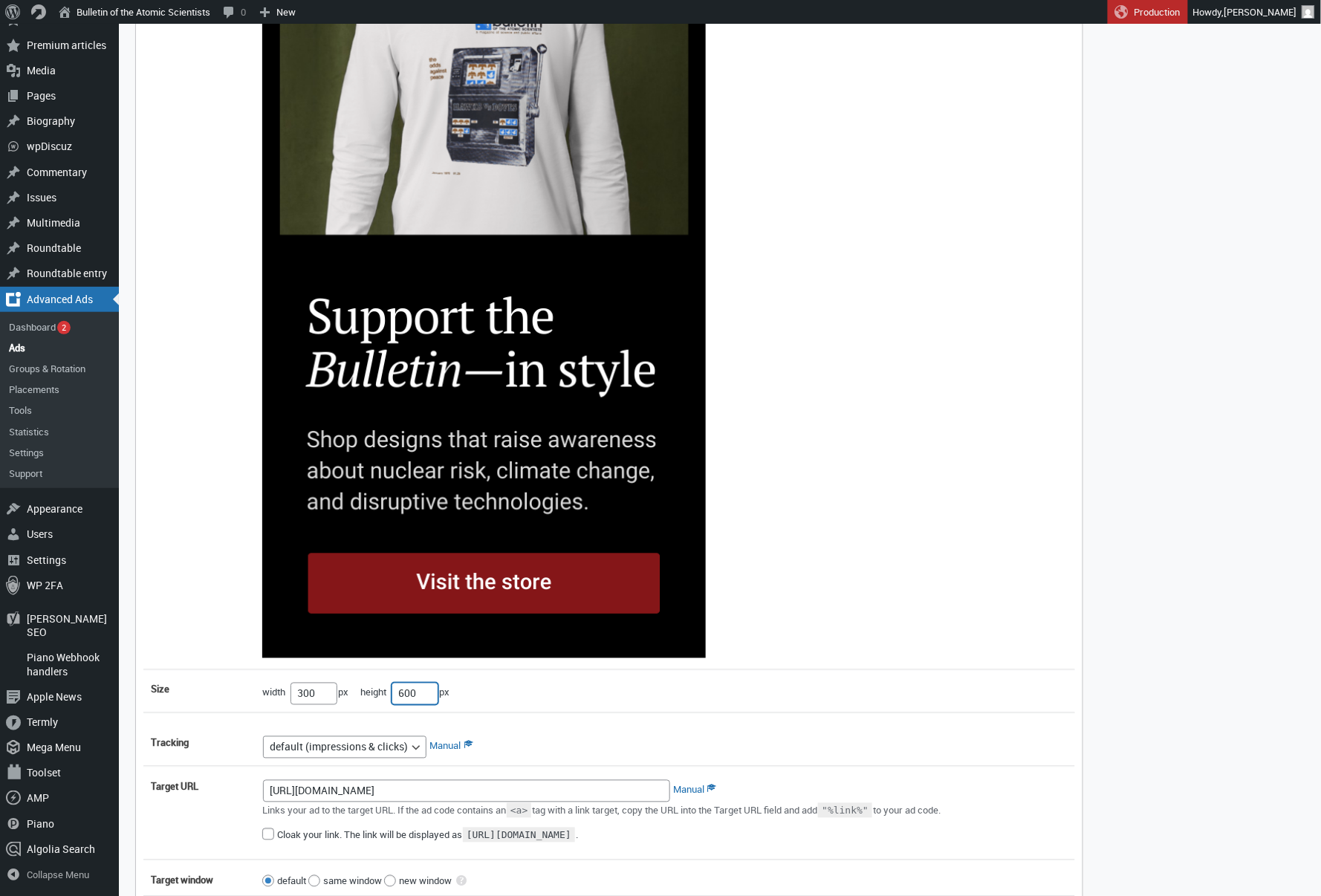
type input"] "600"
click at [848, 602] on div "Select image size width 300 px height 600 px reserve this space" at bounding box center [609, 239] width 932 height 951
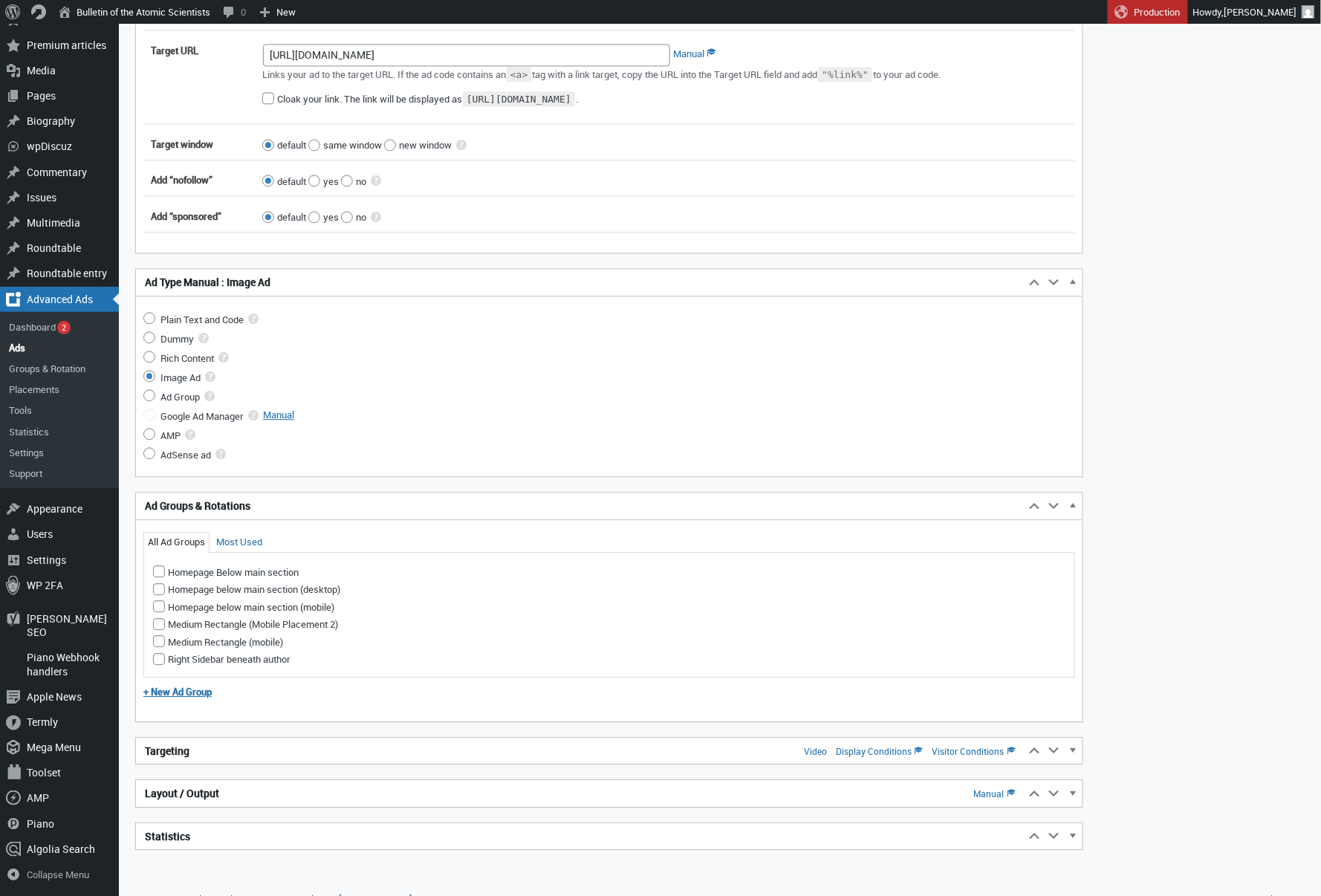
scroll to position [1225, 0]
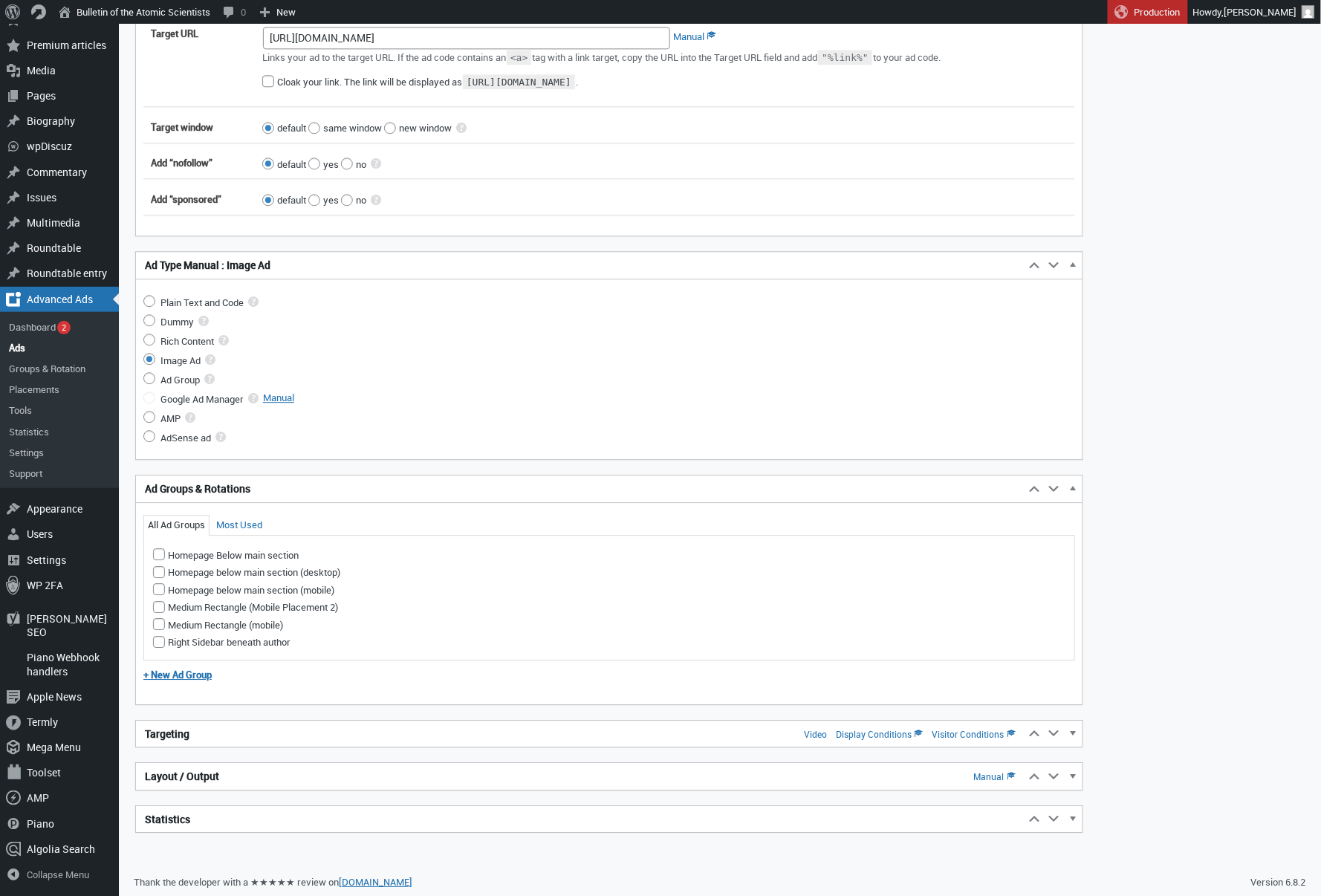
click at [217, 733] on h2 "Targeting Video Display Conditions Visitor Conditions" at bounding box center [581, 734] width 889 height 27
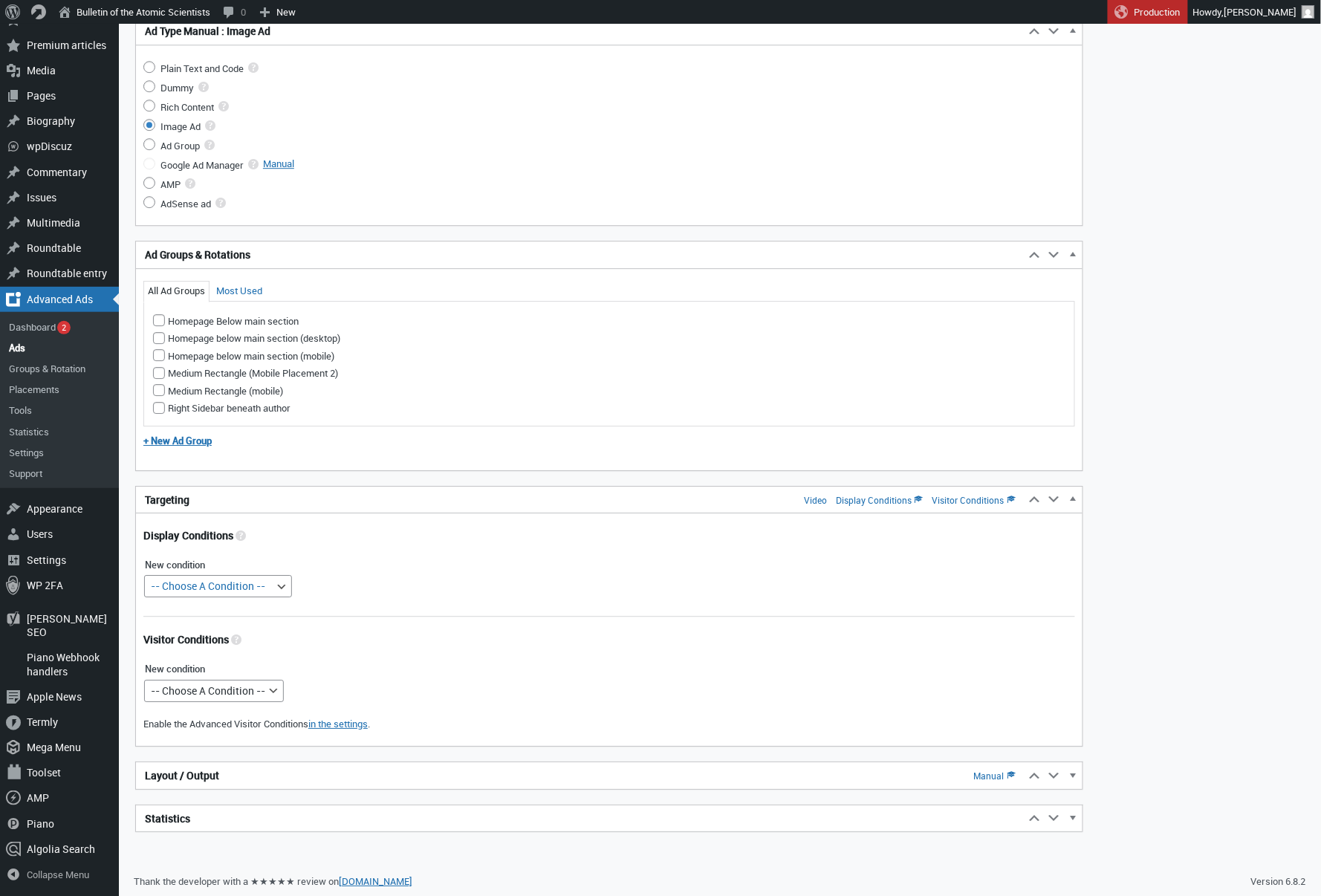
scroll to position [1457, 0]
select select "posttypes"
select select
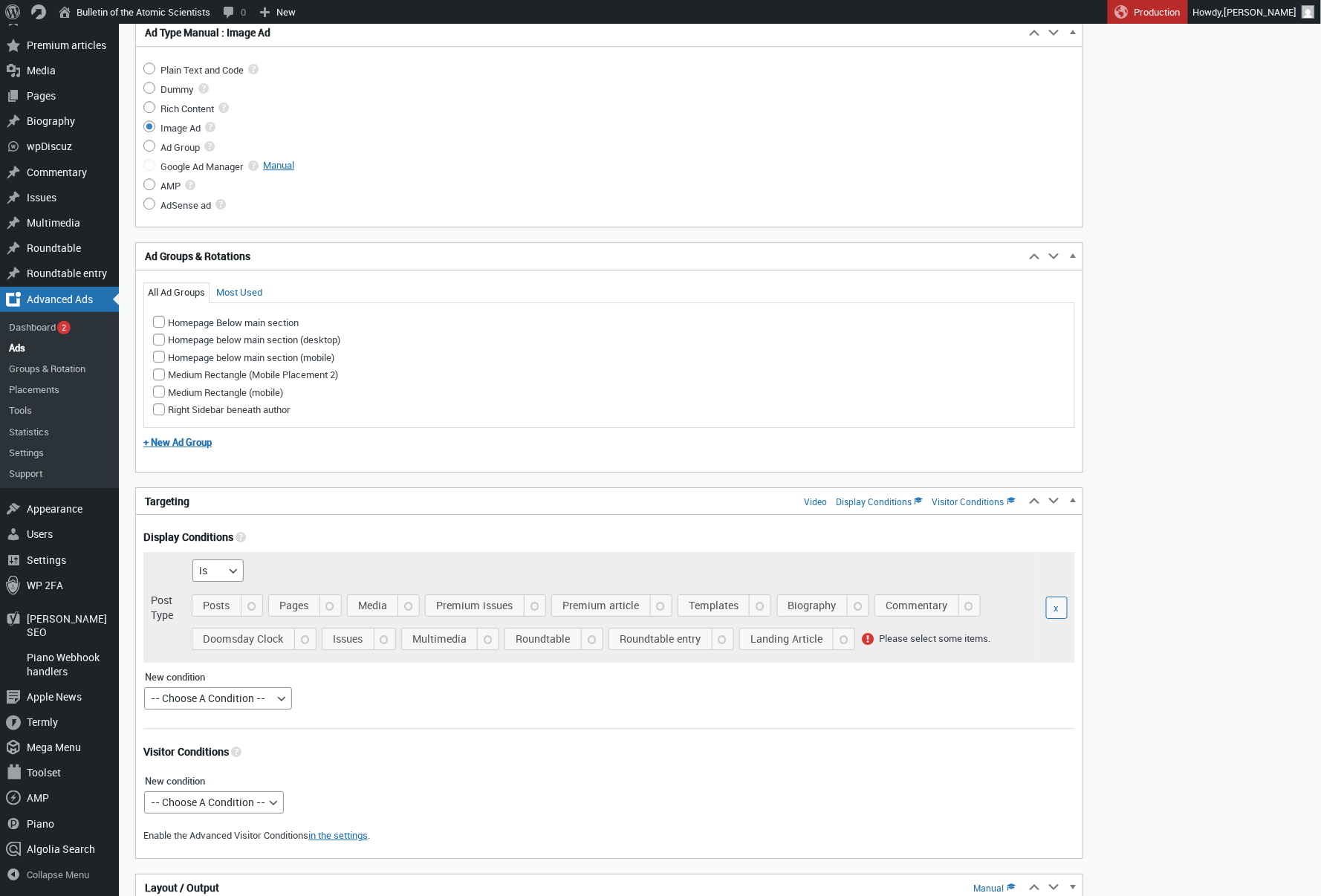
click at [224, 605] on span "Posts" at bounding box center [229, 606] width 64 height 21
click at [203, 616] on input "Posts" at bounding box center [197, 622] width 12 height 12
checkbox input "true"
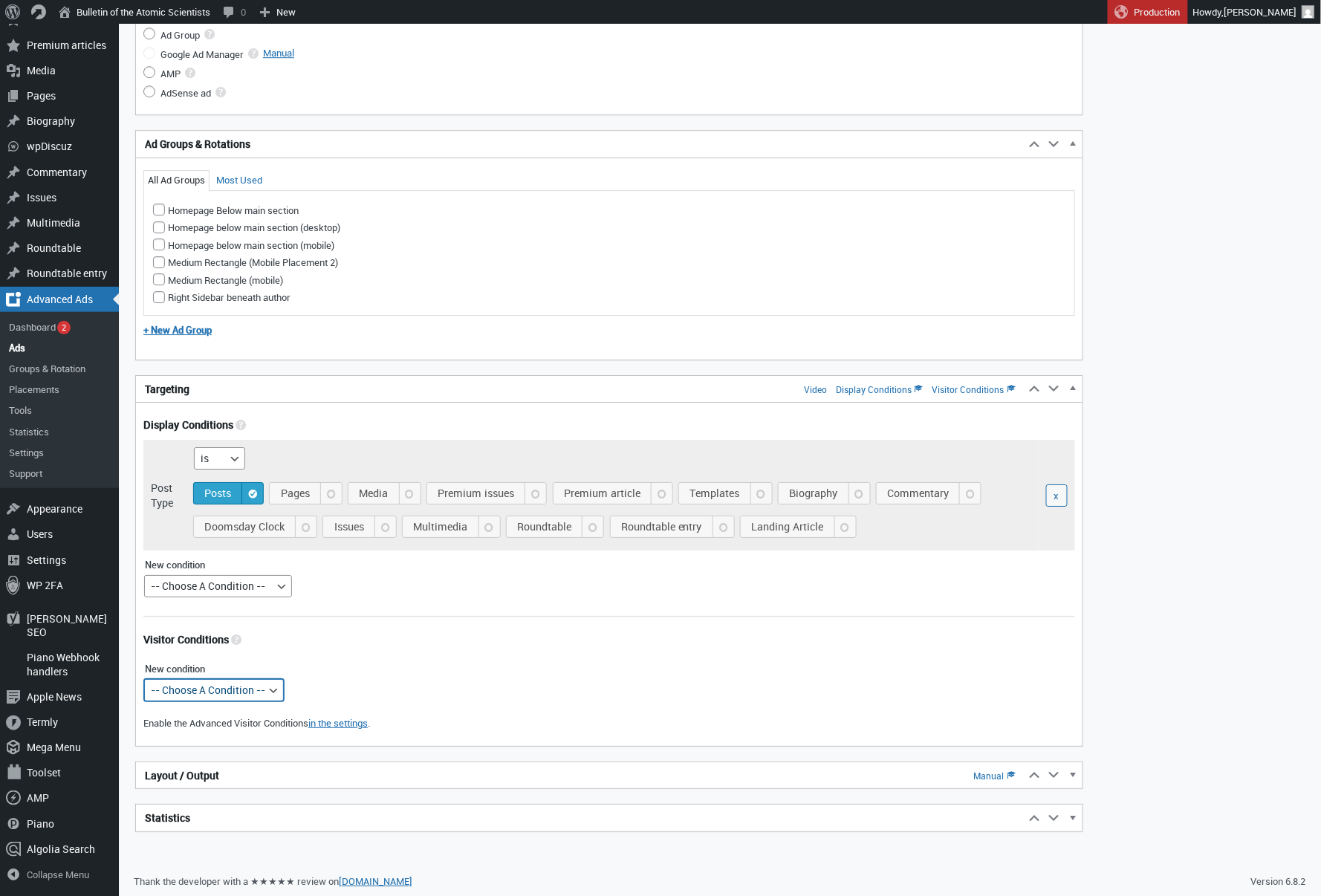
scroll to position [1568, 0]
select select "mobile"
select select
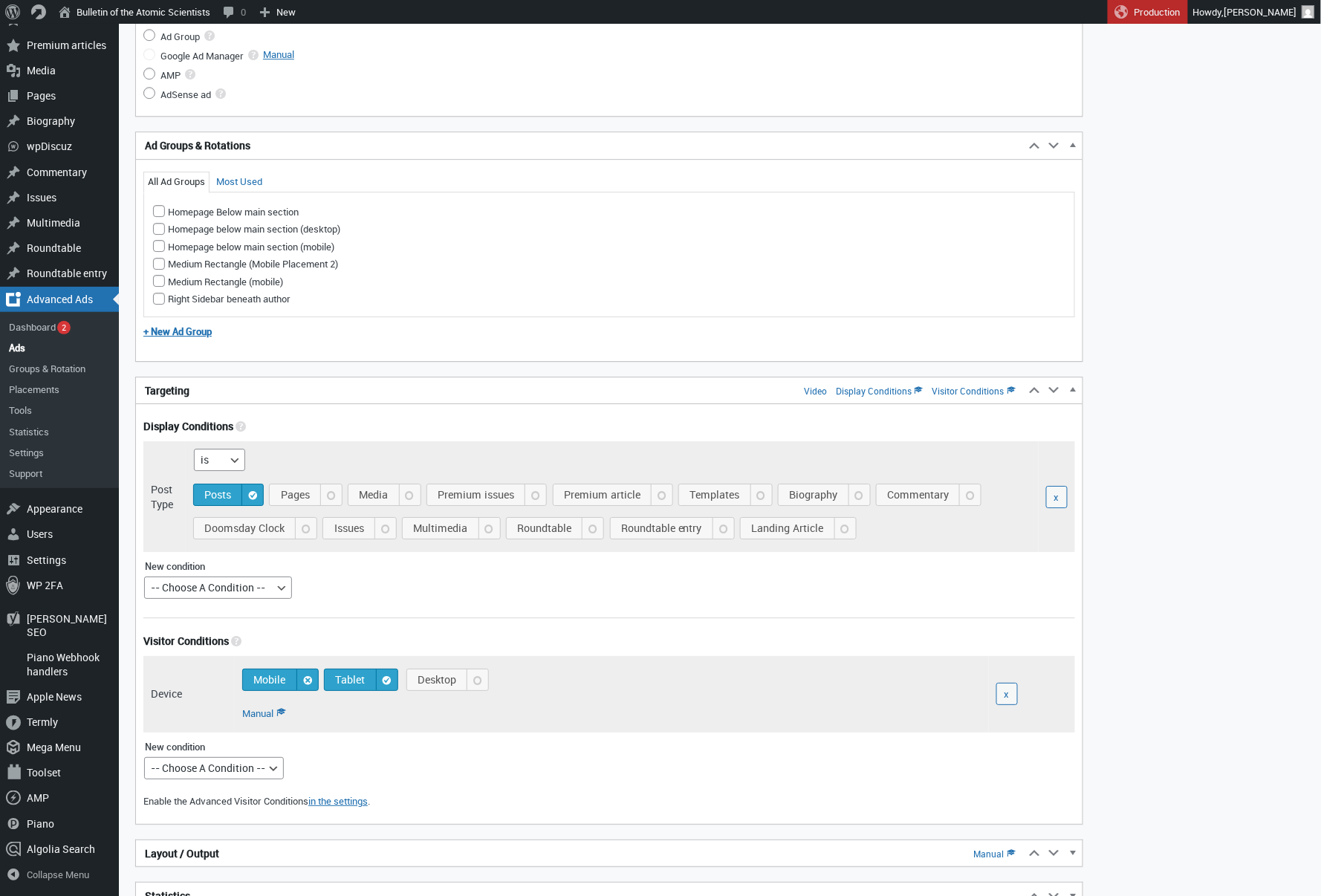
click at [299, 683] on span "Mobile" at bounding box center [283, 680] width 69 height 21
click at [324, 672] on input "Mobile" at bounding box center [330, 666] width 12 height 12
checkbox input "false"
click at [366, 679] on span "Tablet" at bounding box center [363, 680] width 67 height 21
click at [404, 672] on input "Tablet" at bounding box center [410, 666] width 12 height 12
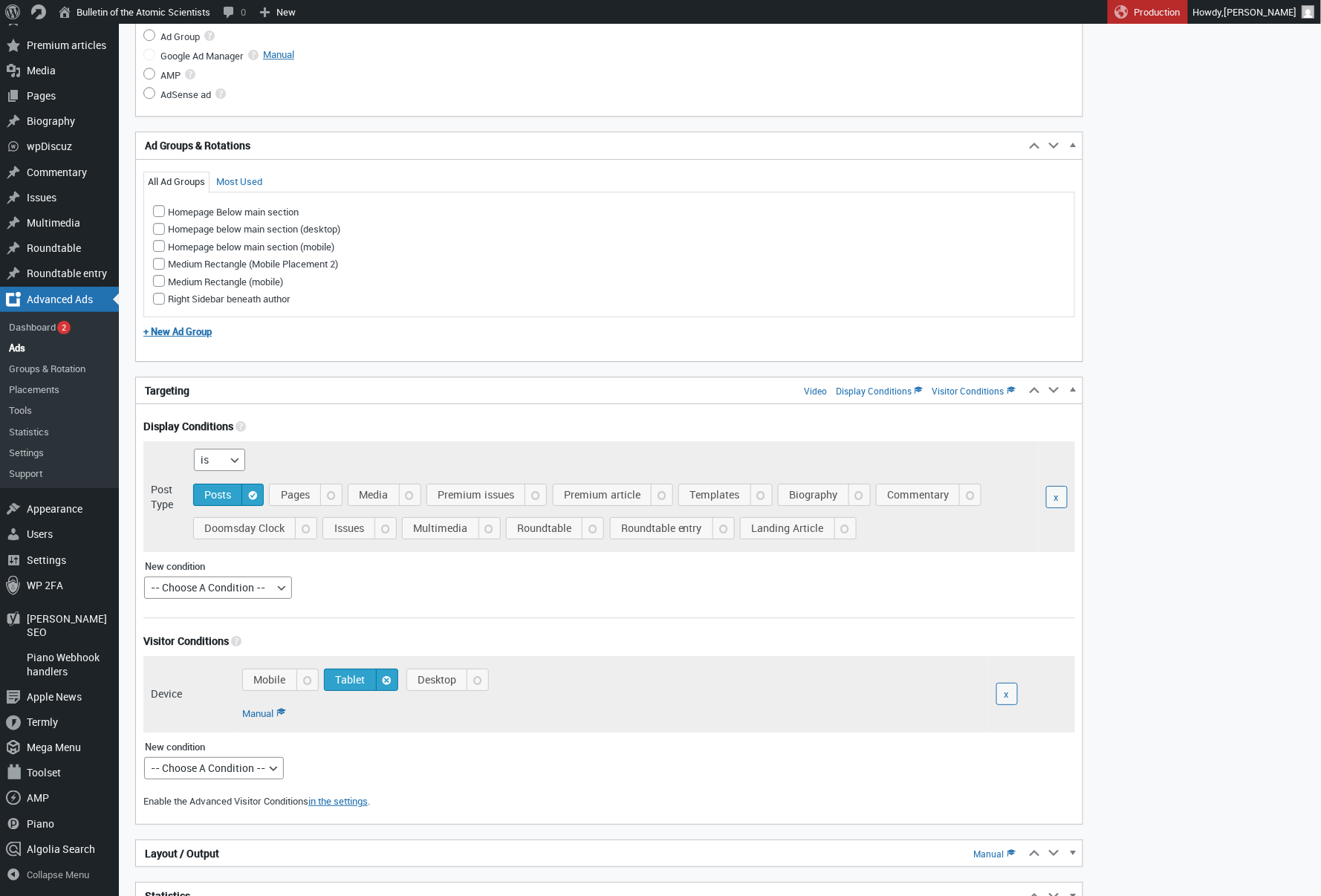
checkbox input "false"
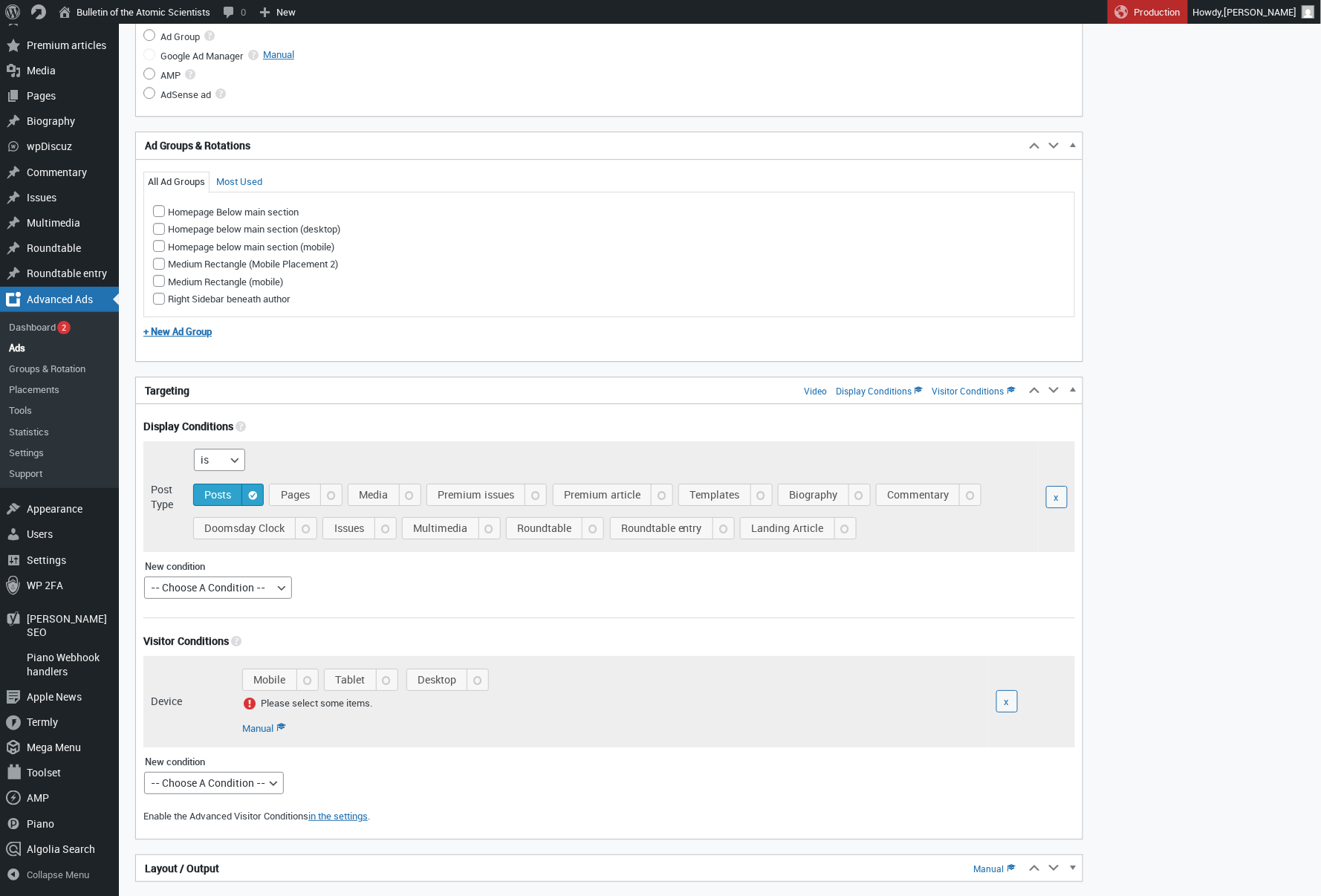
click at [433, 683] on span "Desktop" at bounding box center [450, 680] width 76 height 21
click at [495, 672] on input "Desktop" at bounding box center [500, 666] width 12 height 12
checkbox input "true"
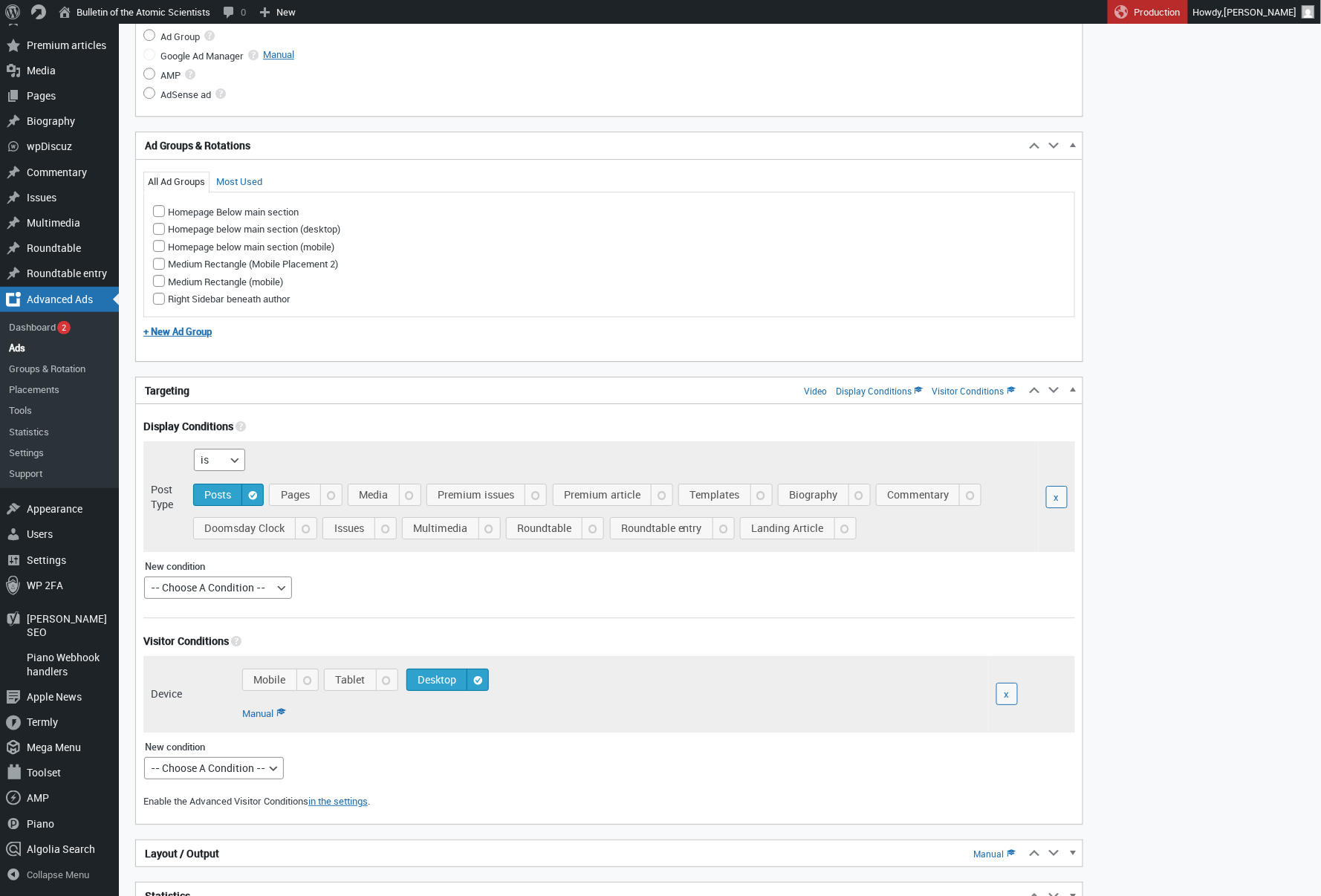
scroll to position [1645, 0]
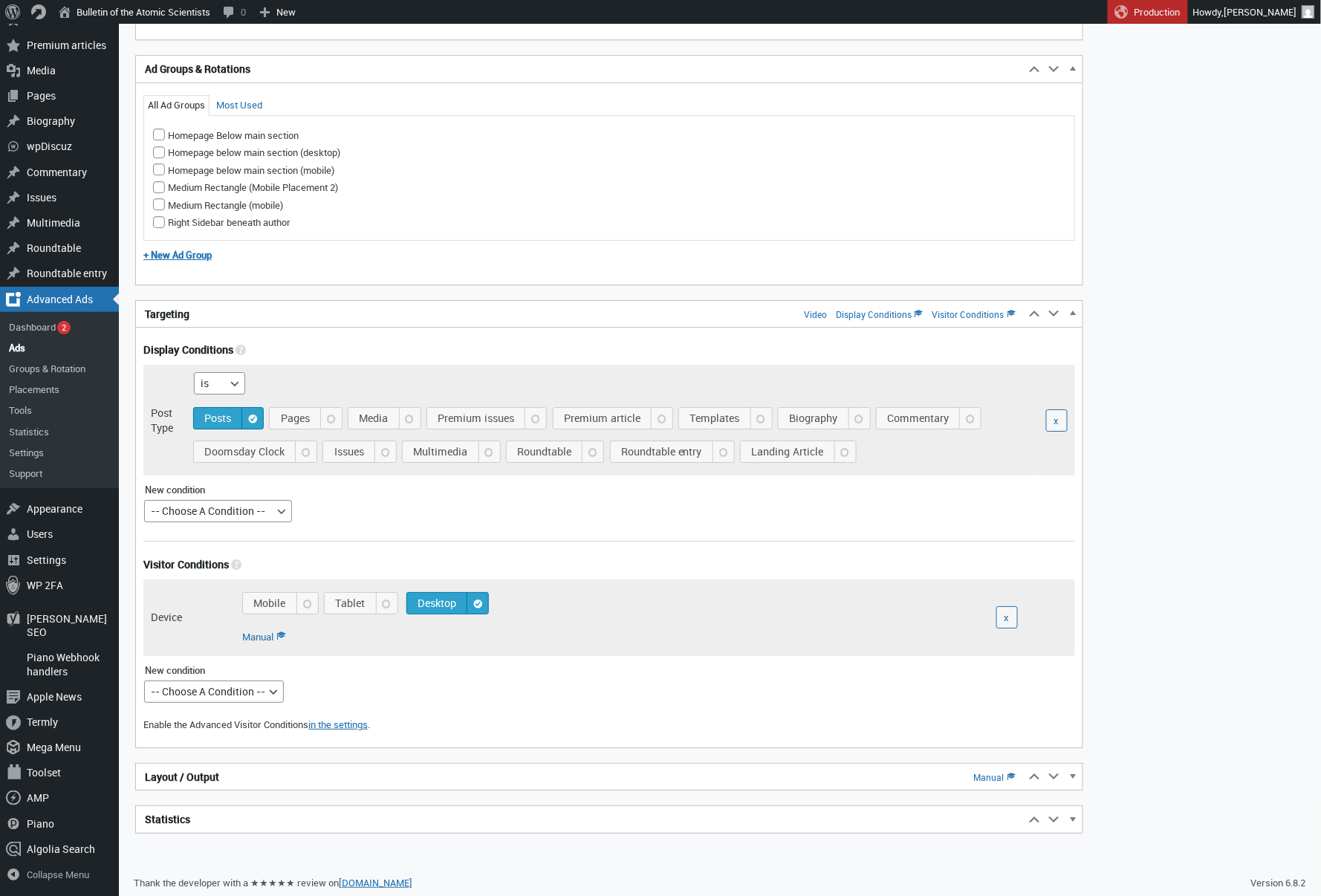
click at [366, 775] on h2 "Layout / Output Manual" at bounding box center [581, 777] width 889 height 27
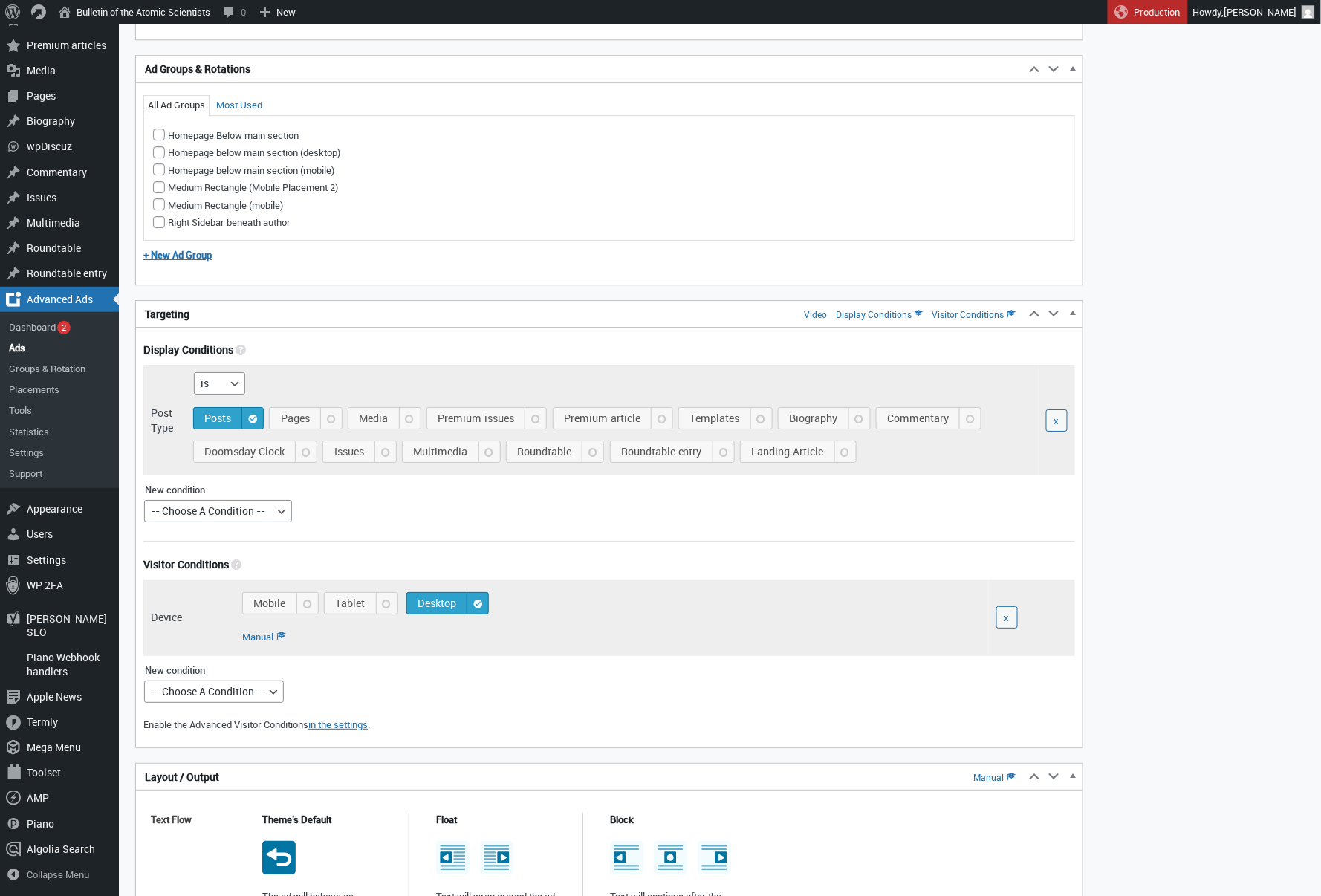
scroll to position [1990, 0]
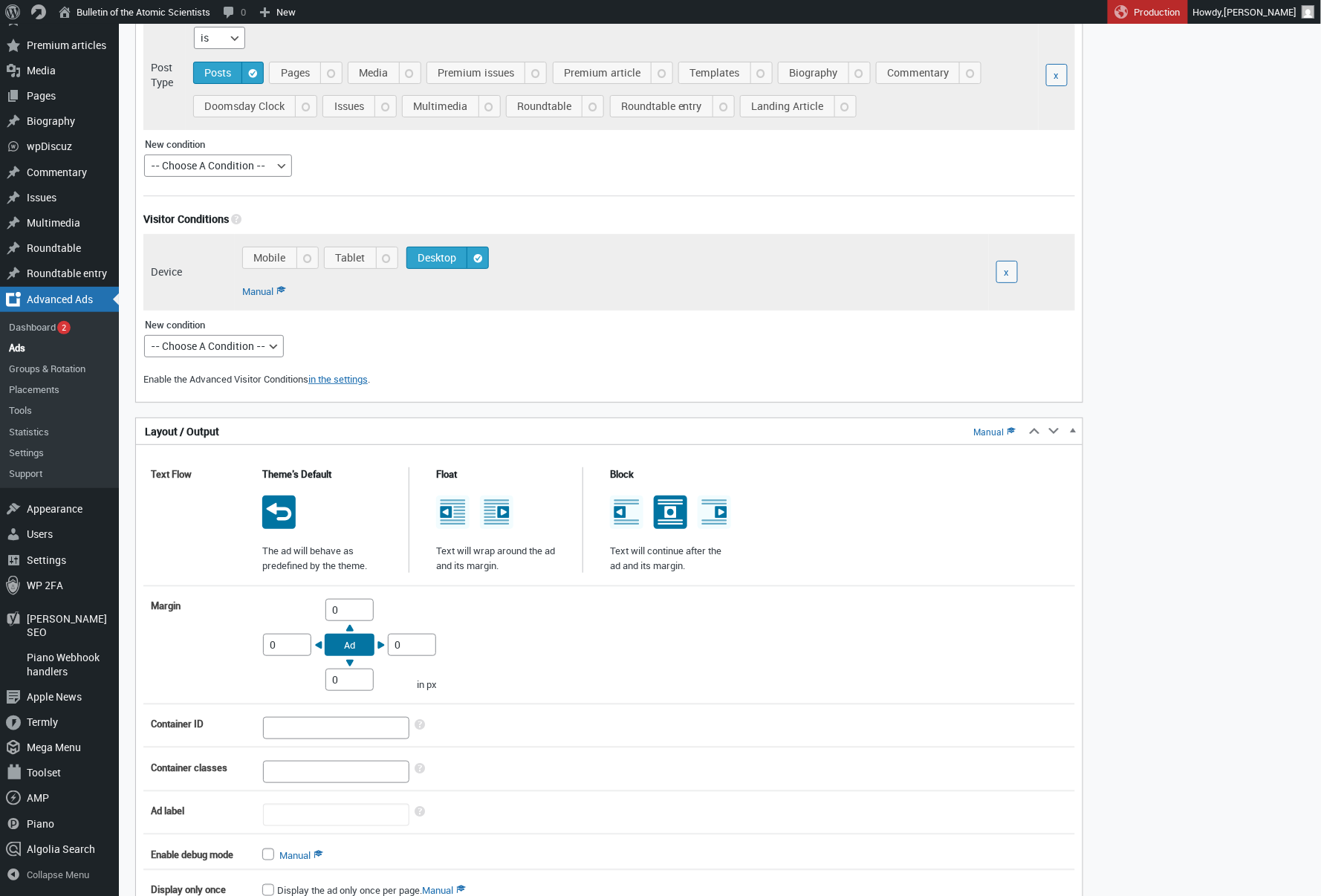
click at [663, 510] on icon at bounding box center [670, 512] width 33 height 33
click at [664, 505] on input "radio" at bounding box center [670, 499] width 12 height 12
radio input "true"
click at [333, 605] on input "0" at bounding box center [349, 610] width 48 height 22
type input "10"
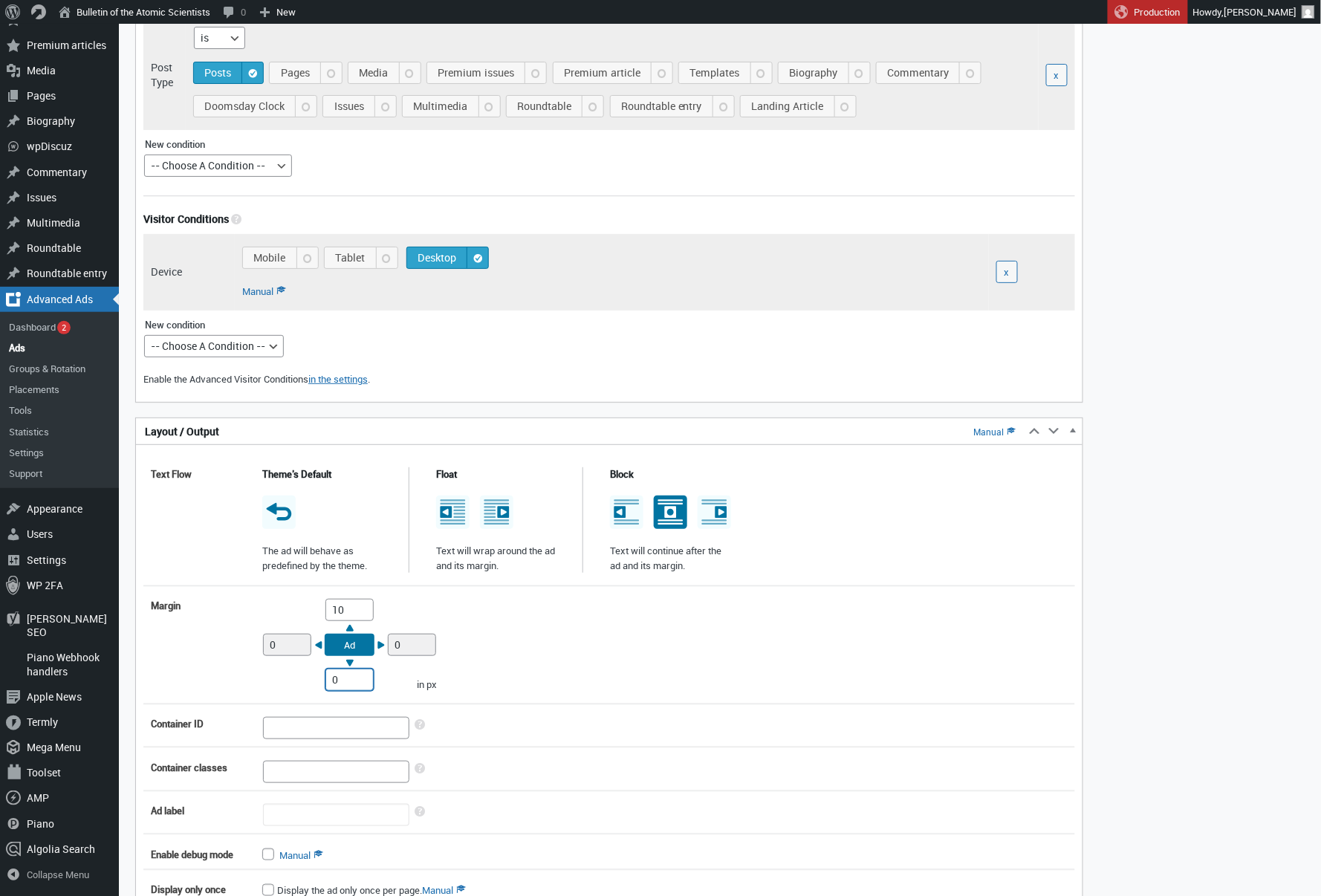
click at [331, 678] on input "0" at bounding box center [349, 680] width 48 height 22
type input "10"
click at [527, 617] on div "Margin Top 10 Right 0 Bottom 10 Left 0 Ad in px" at bounding box center [609, 645] width 932 height 107
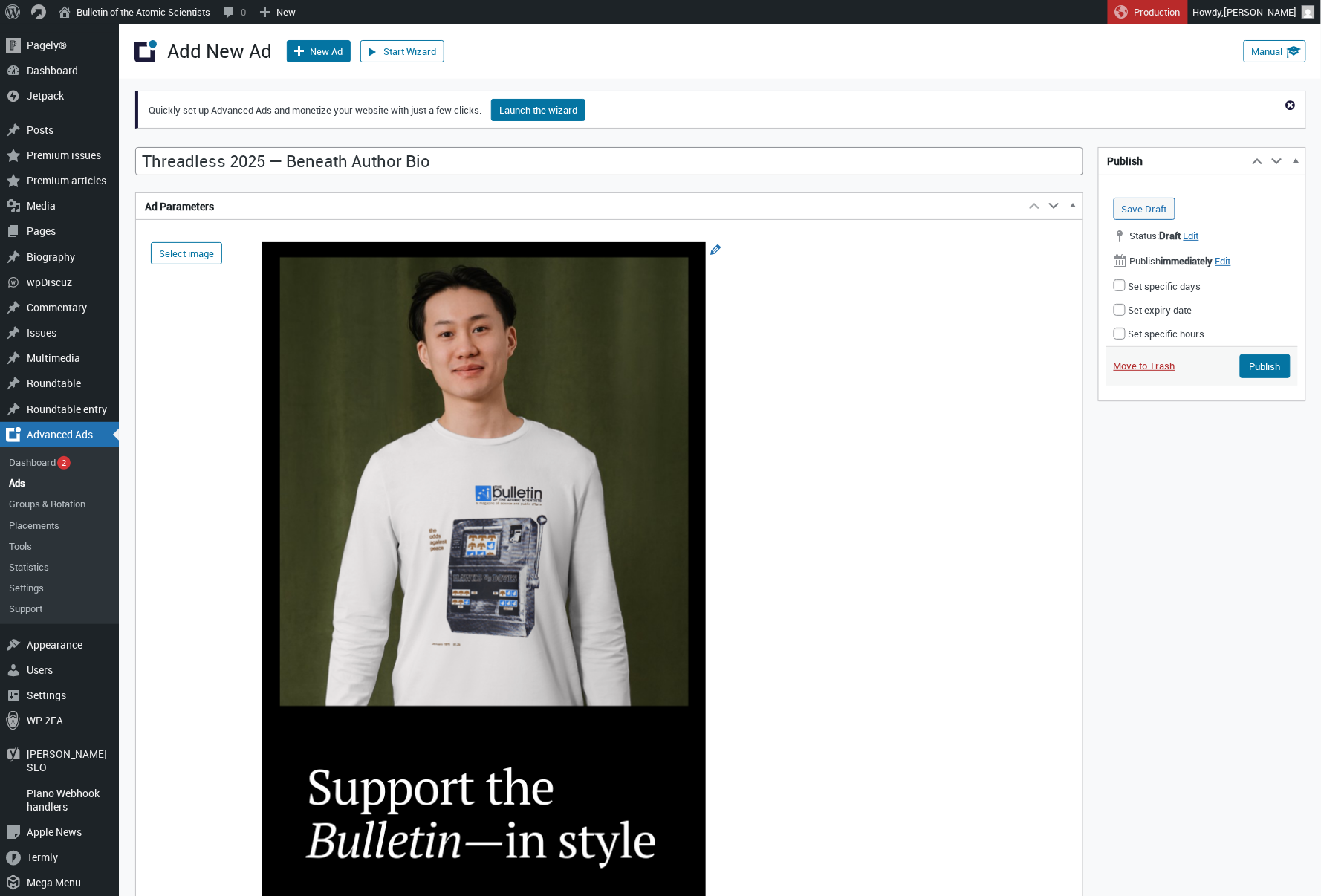
scroll to position [0, 0]
click at [1252, 373] on input "Publish" at bounding box center [1266, 367] width 51 height 24
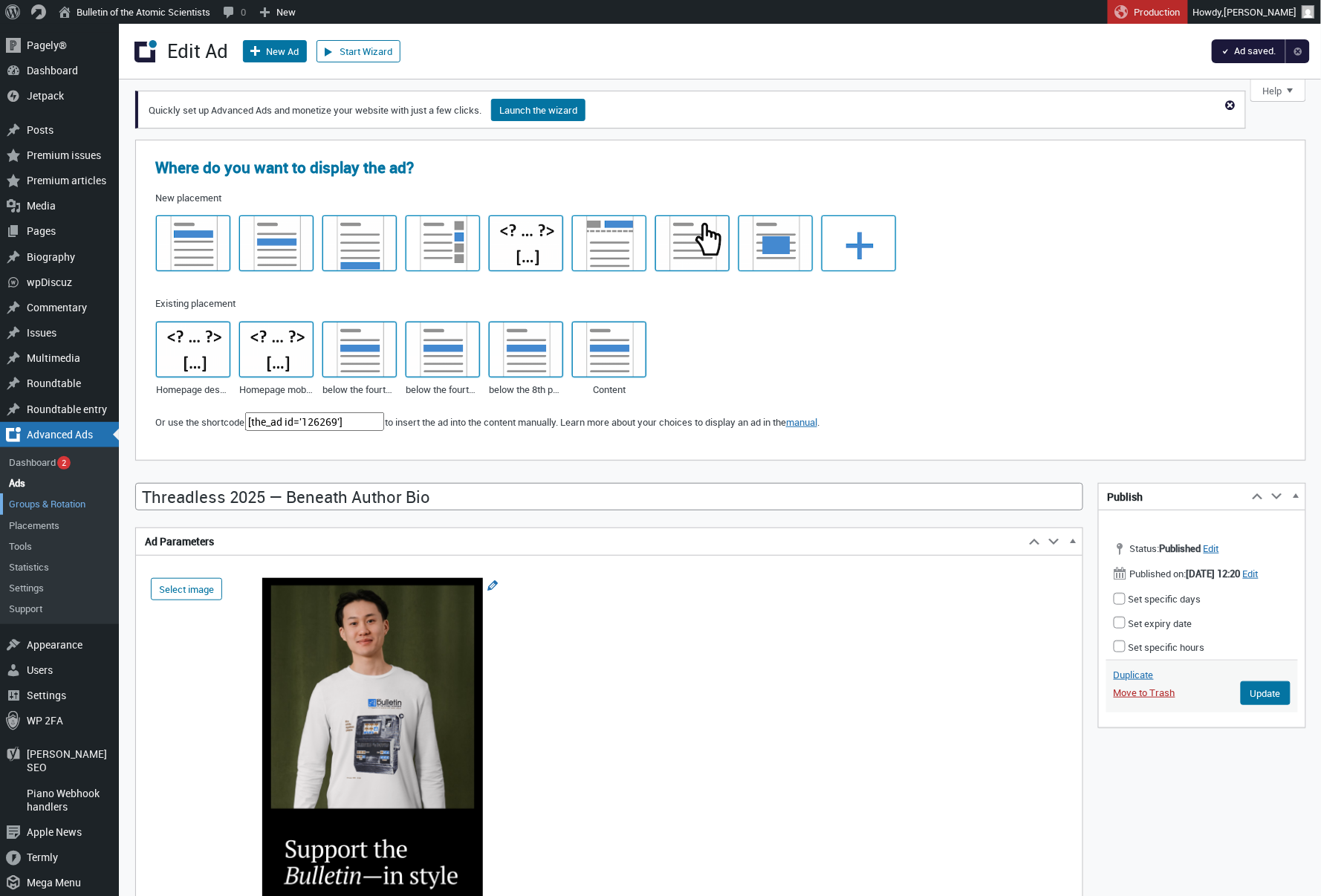
click at [28, 500] on link "Groups & Rotation" at bounding box center [59, 504] width 119 height 21
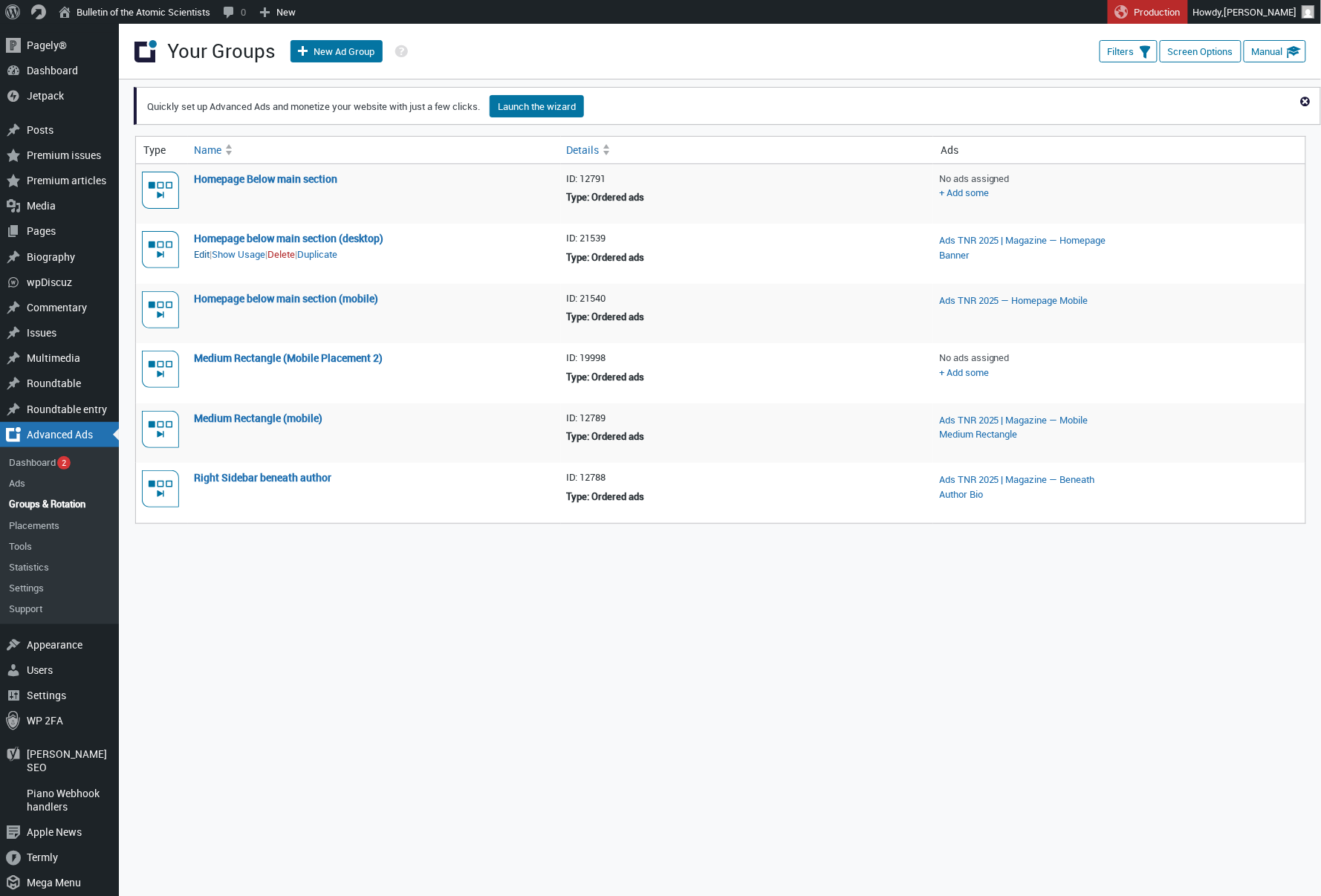
click at [206, 251] on link "Edit" at bounding box center [202, 255] width 15 height 15
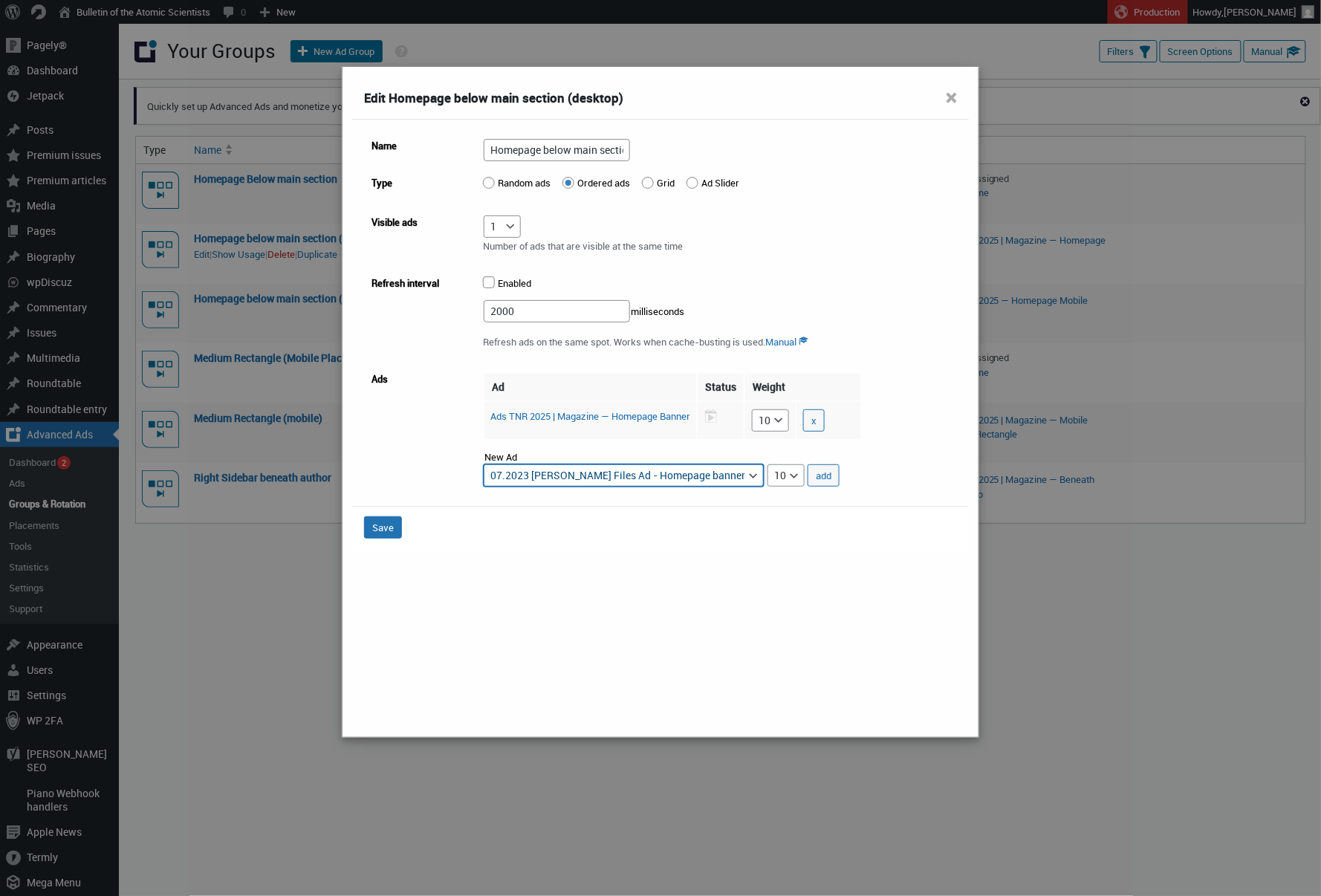
select select "advads-groups[21539][ads][126264]"
click at [840, 477] on button "add" at bounding box center [824, 476] width 32 height 22
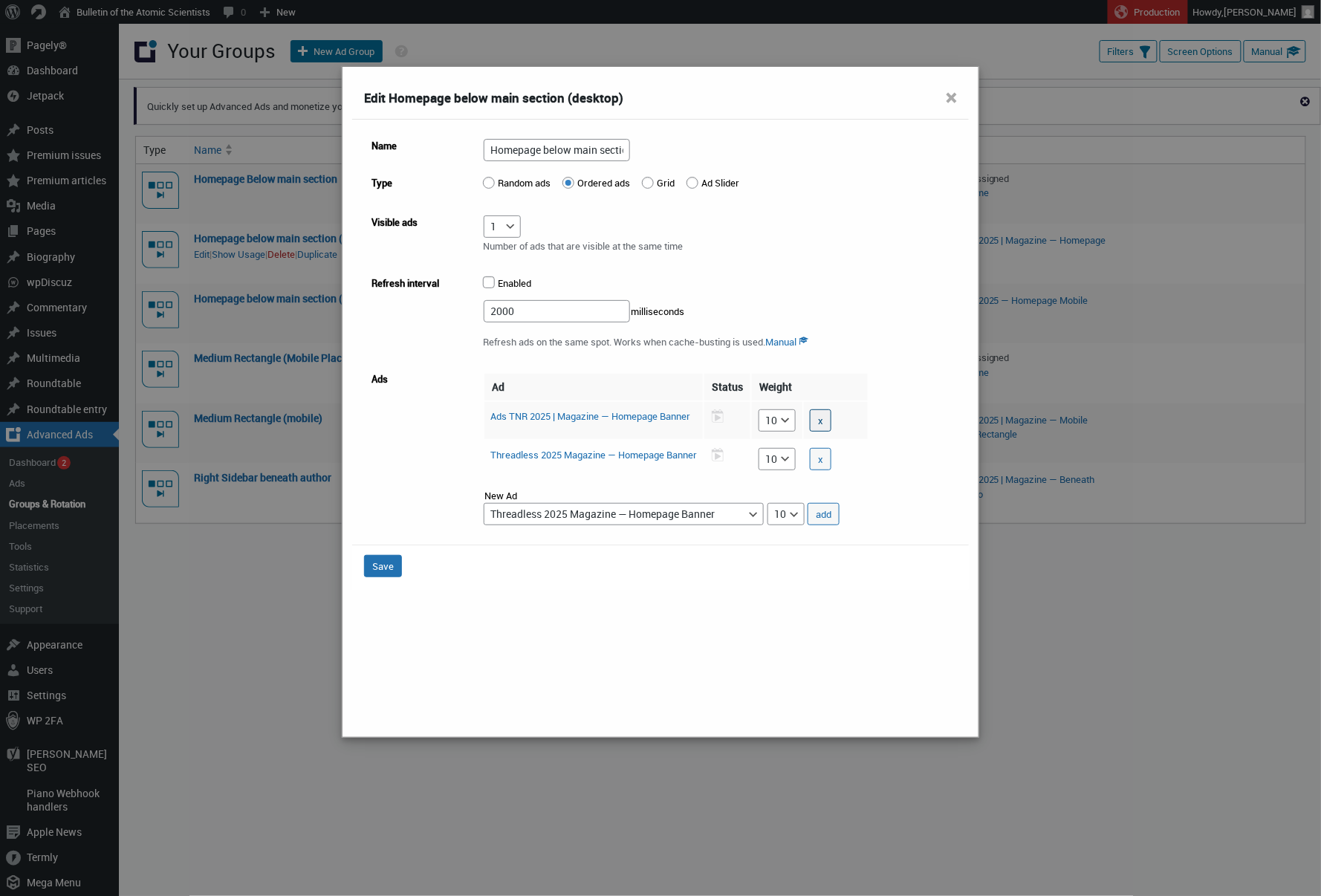
click at [832, 423] on button "x" at bounding box center [821, 421] width 21 height 22
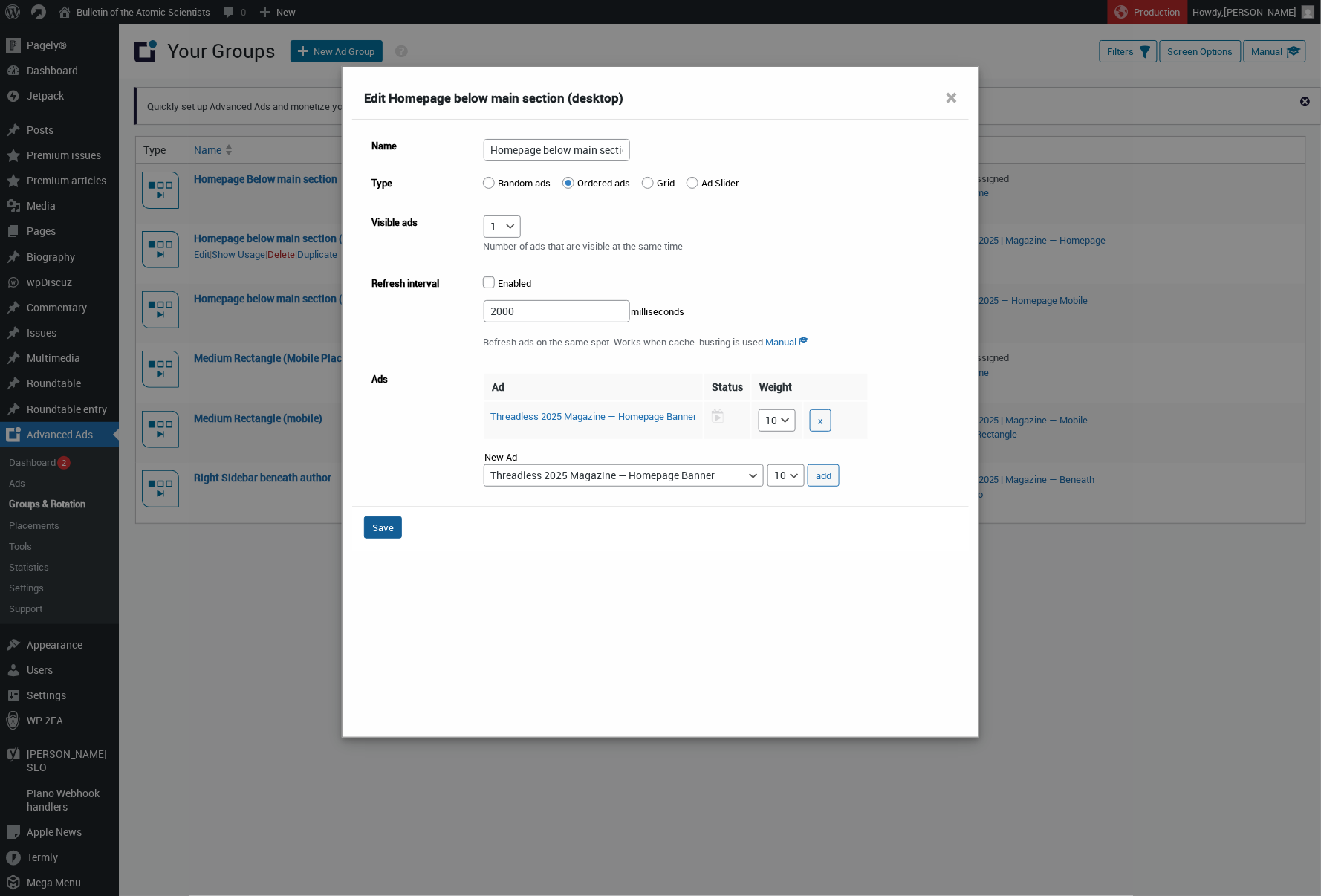
click at [376, 526] on button "Save" at bounding box center [383, 528] width 38 height 22
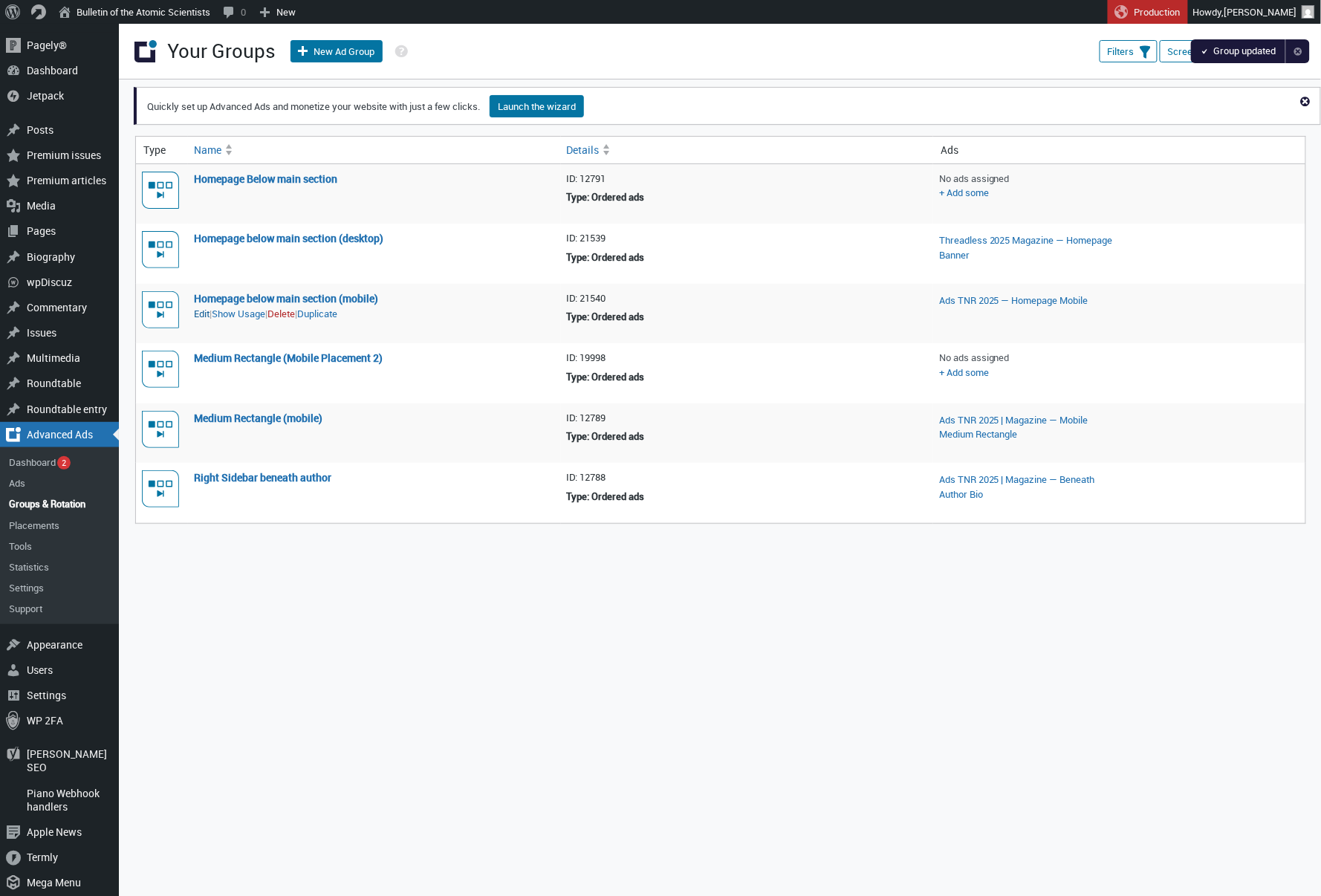
click at [200, 312] on link "Edit" at bounding box center [202, 314] width 15 height 15
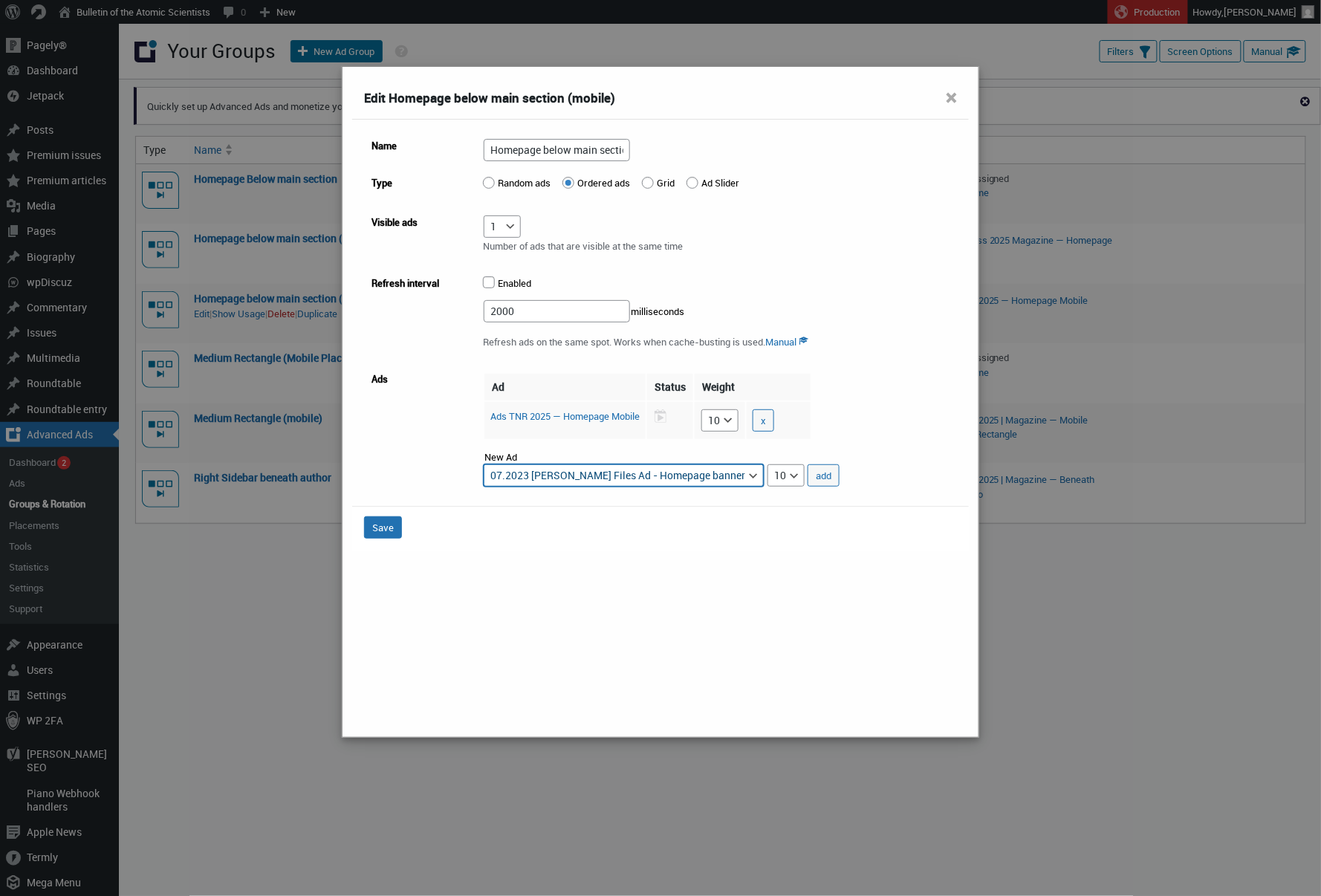
select select "advads-groups[21540][ads][126262]"
click at [840, 480] on button "add" at bounding box center [824, 476] width 32 height 22
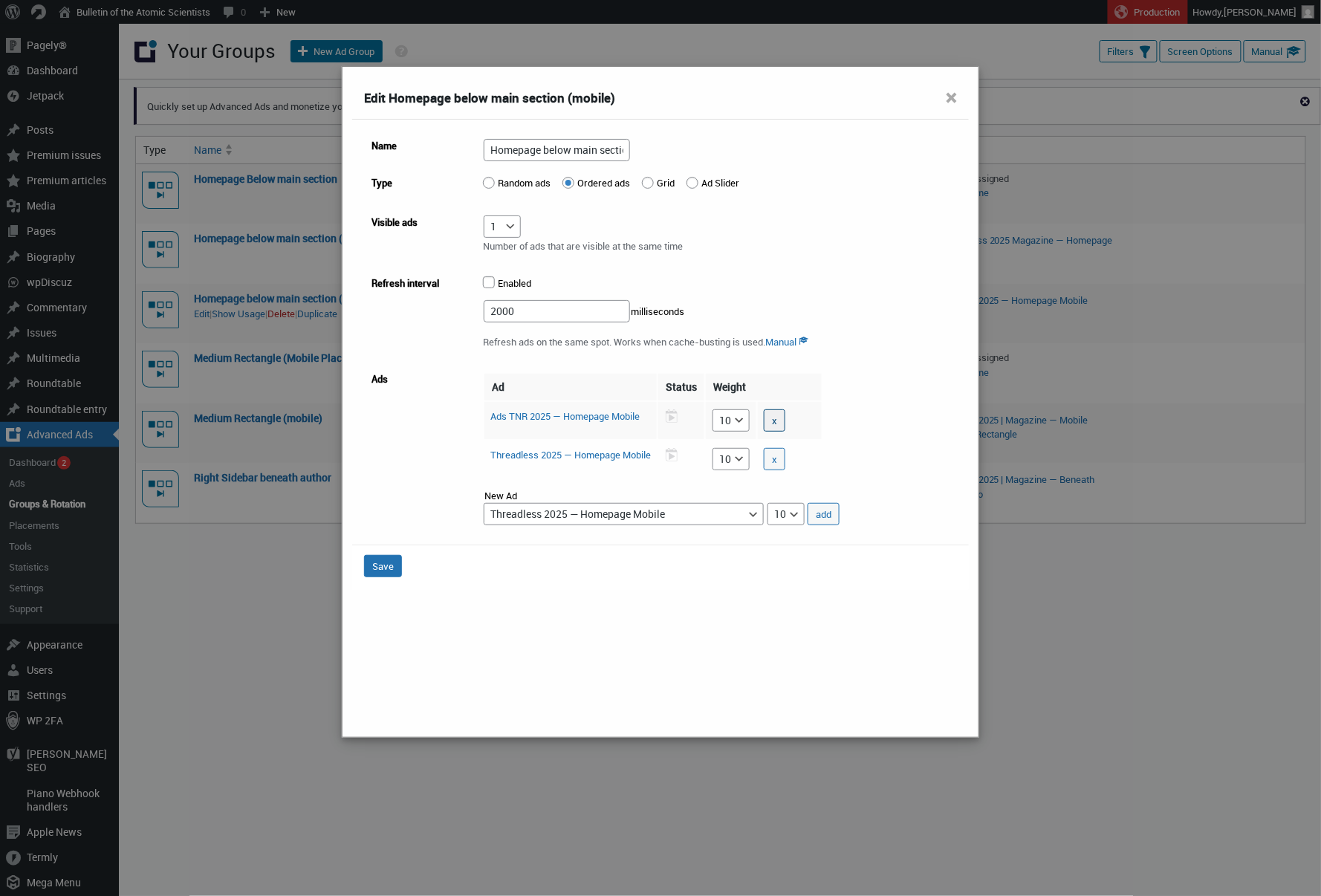
click at [786, 417] on button "x" at bounding box center [774, 421] width 21 height 22
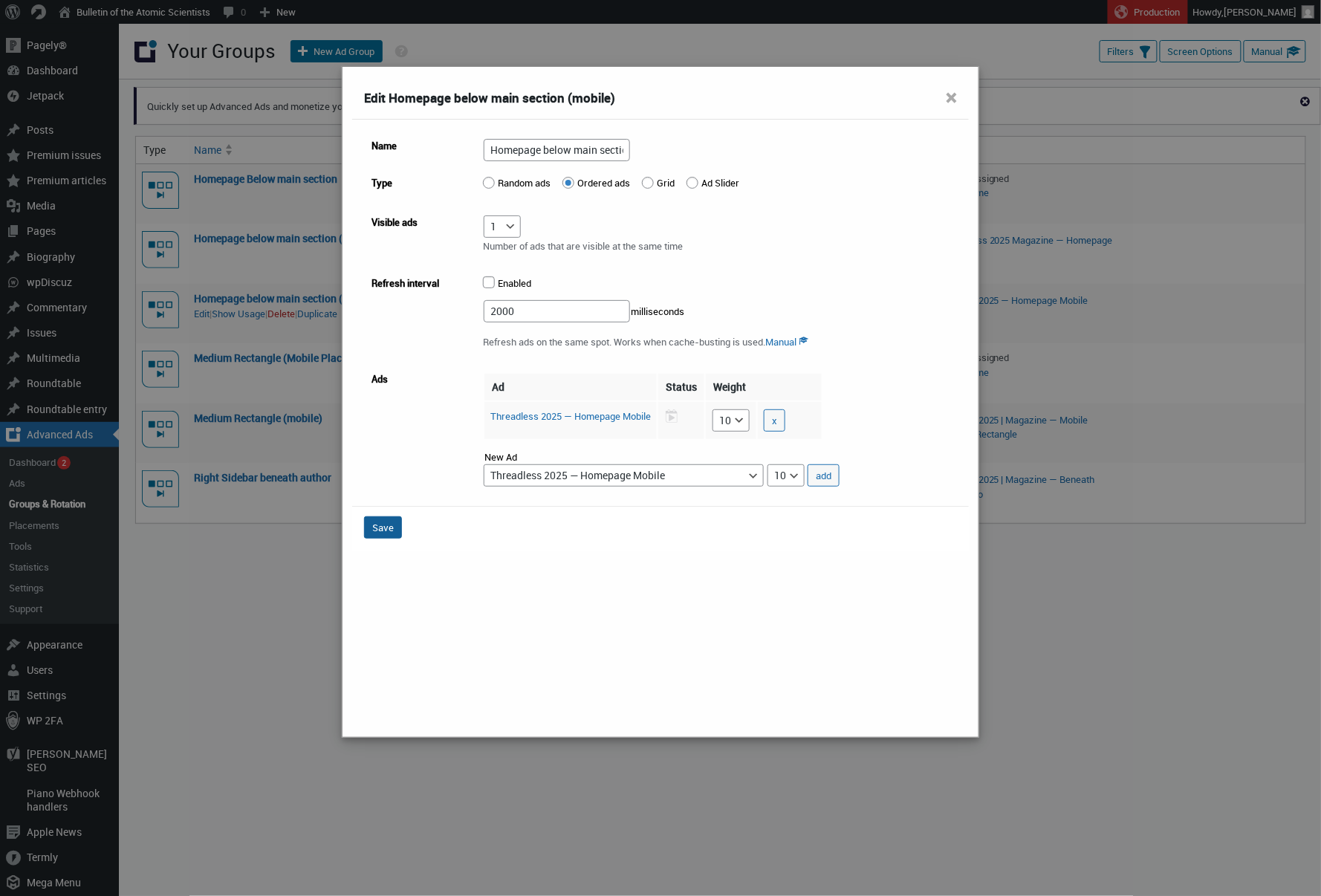
click at [401, 523] on button "Save" at bounding box center [383, 528] width 38 height 22
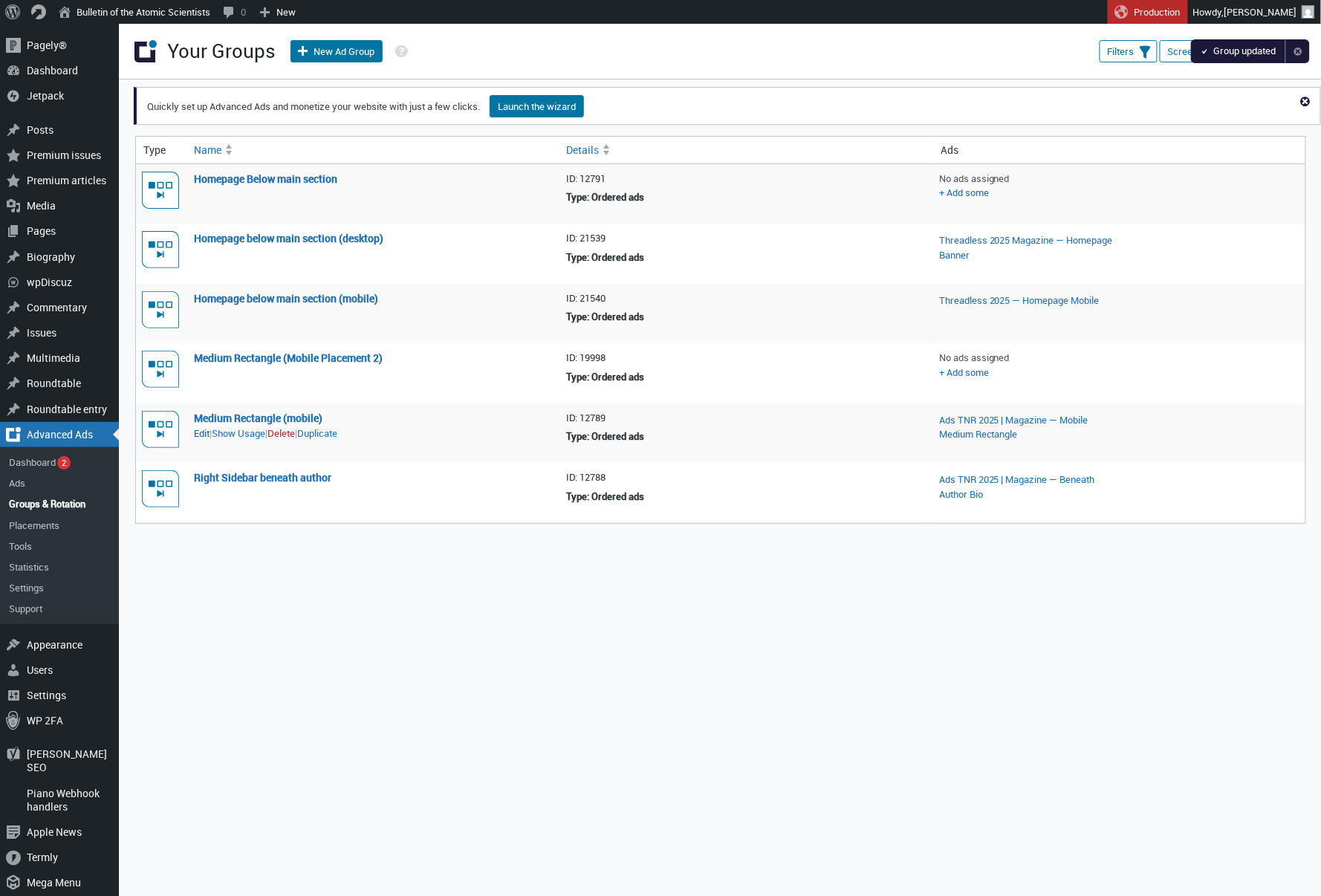
click at [207, 432] on link "Edit" at bounding box center [202, 434] width 15 height 15
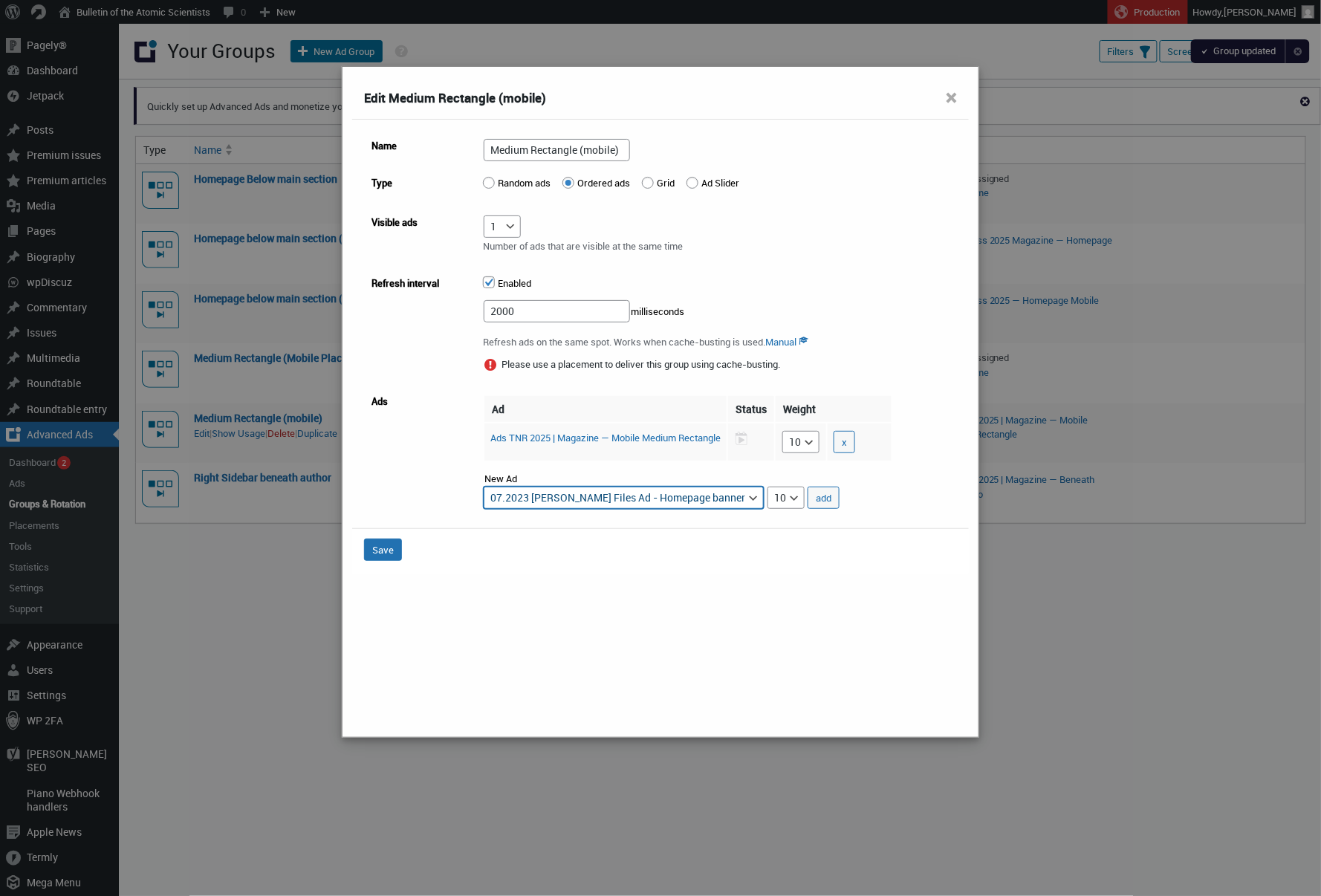
select select "advads-groups[12789][ads][126266]"
click at [840, 495] on button "add" at bounding box center [824, 498] width 32 height 22
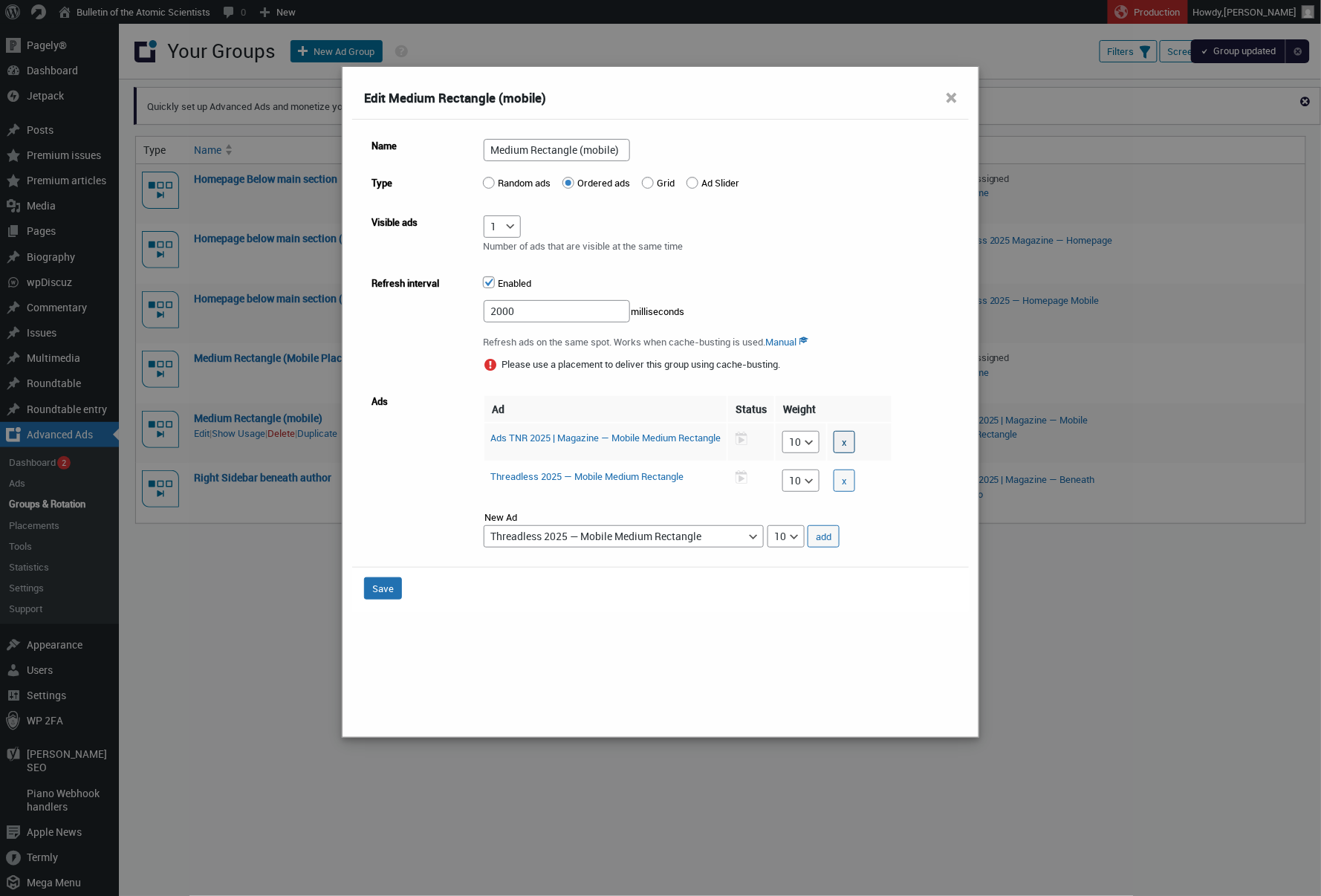
click at [855, 439] on button "x" at bounding box center [844, 442] width 21 height 22
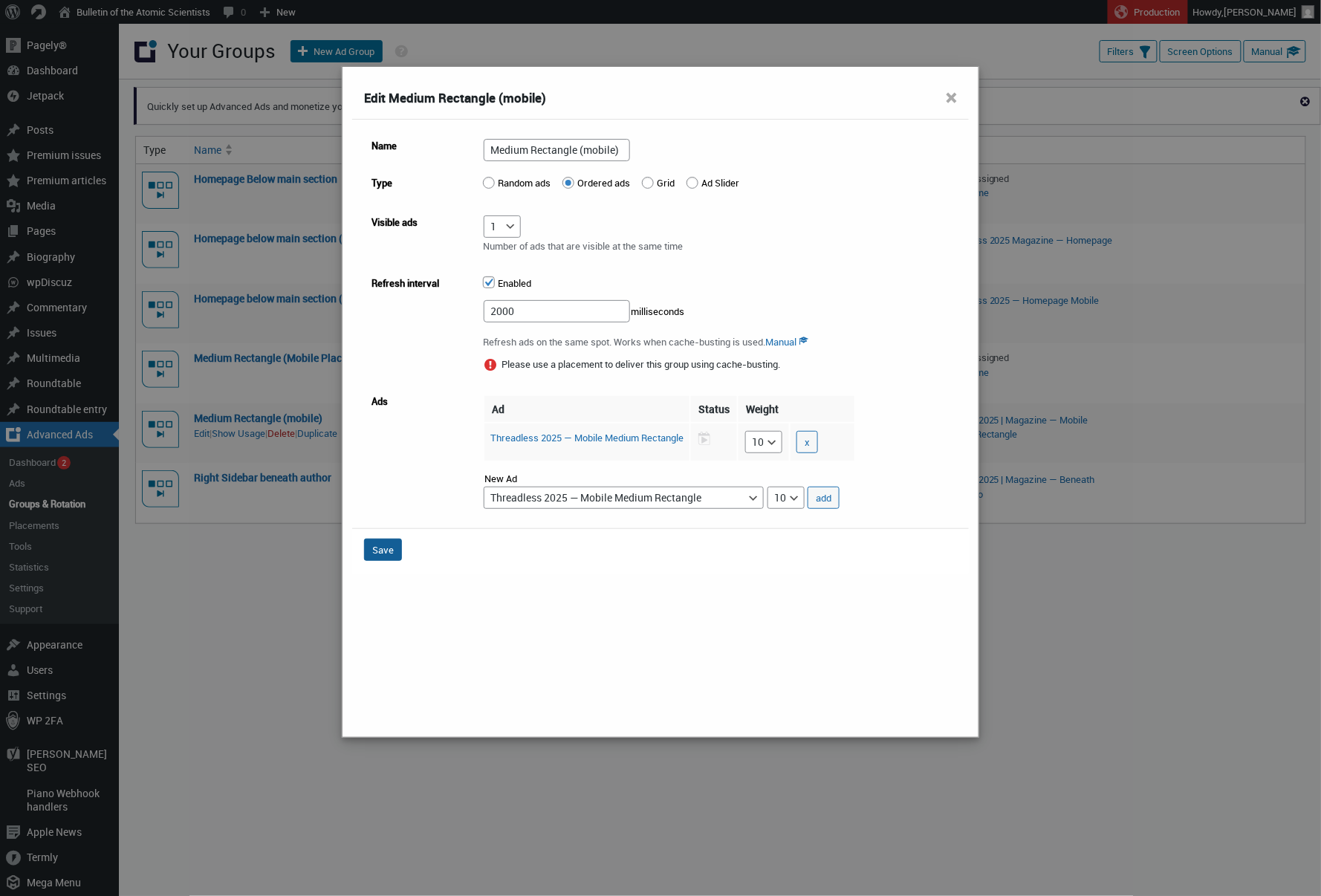
click at [387, 545] on button "Save" at bounding box center [383, 550] width 38 height 22
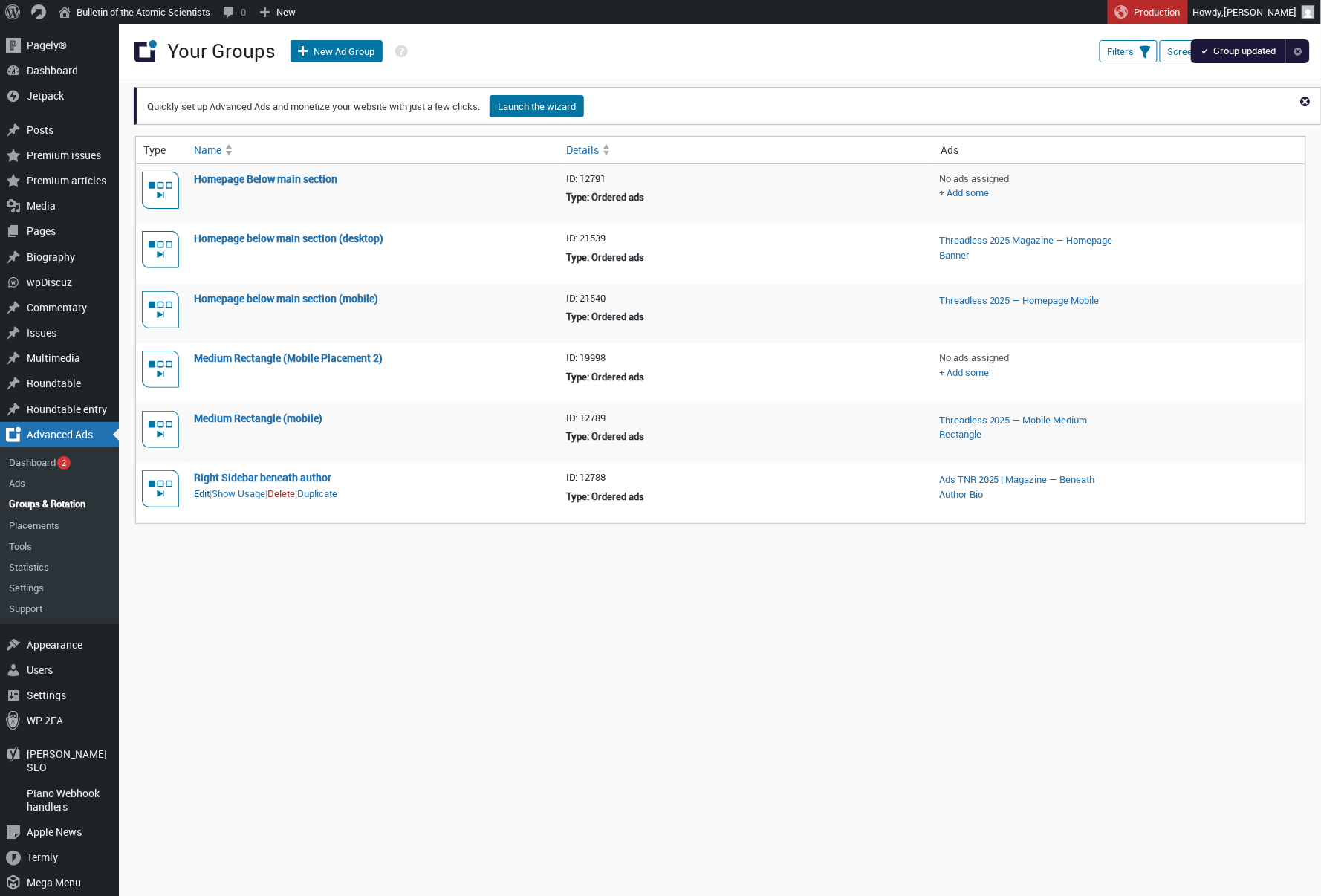
click at [197, 495] on link "Edit" at bounding box center [202, 495] width 15 height 15
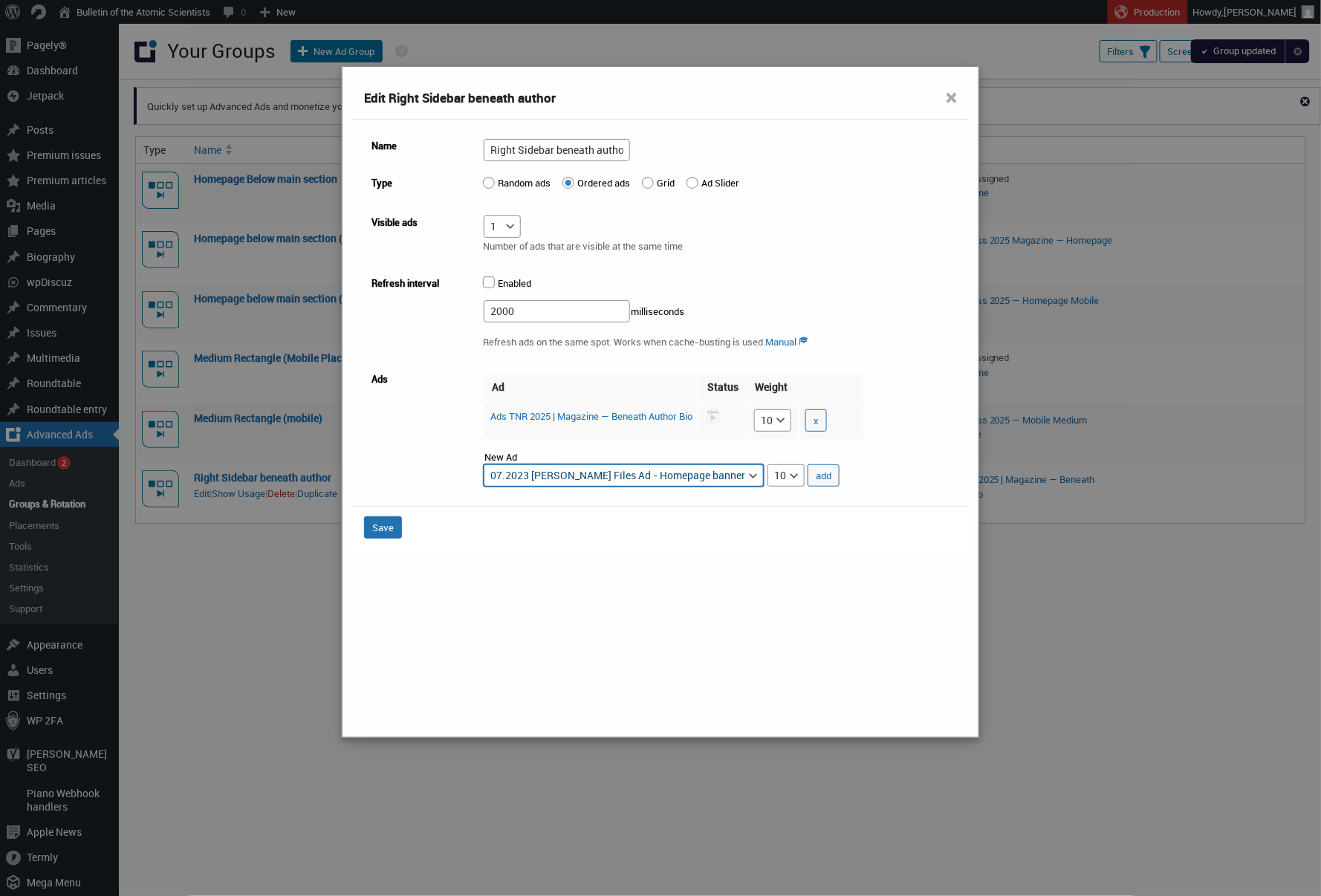
select select "advads-groups[12788][ads][126269]"
click at [840, 476] on button "add" at bounding box center [824, 476] width 32 height 22
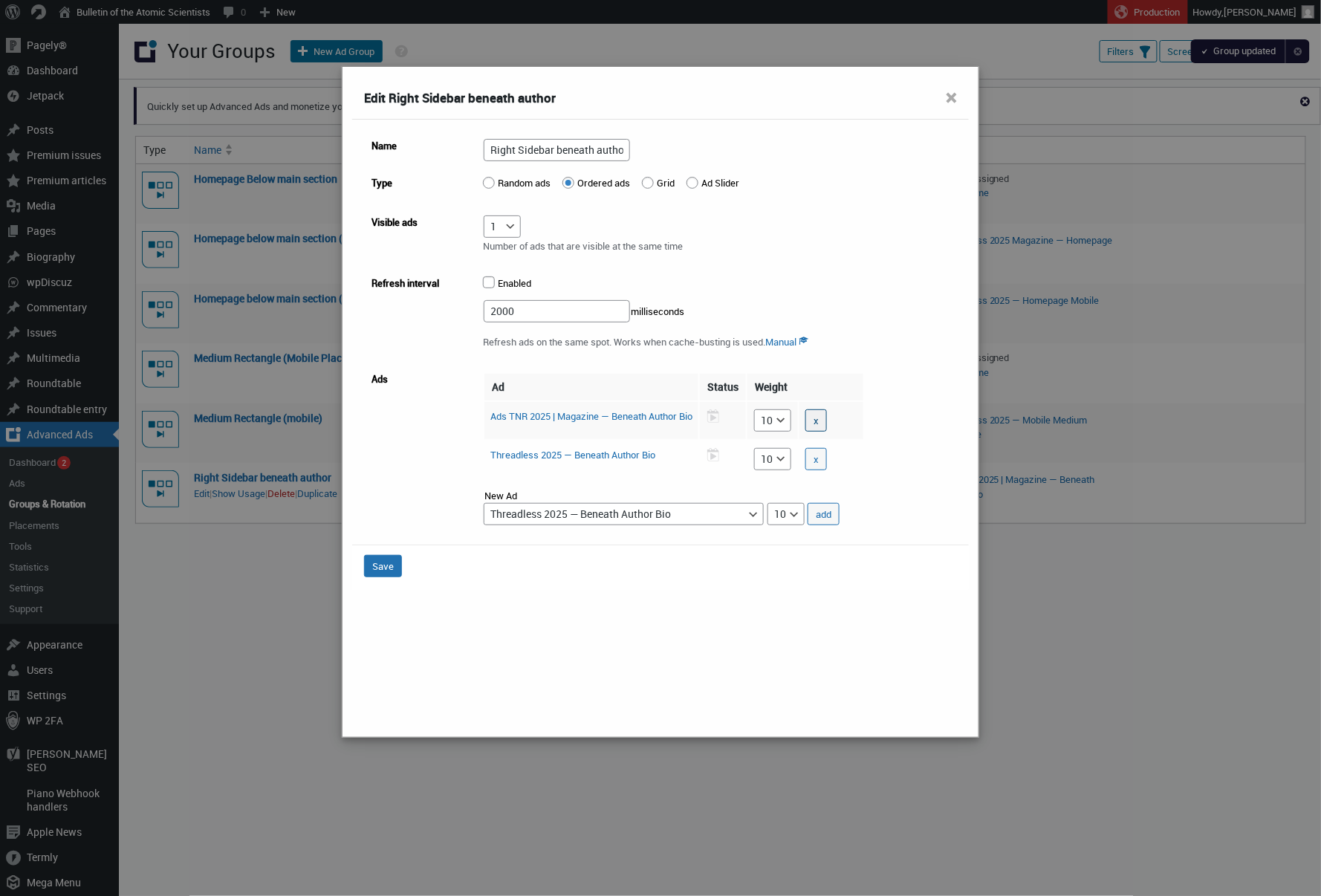
click at [827, 417] on button "x" at bounding box center [815, 421] width 21 height 22
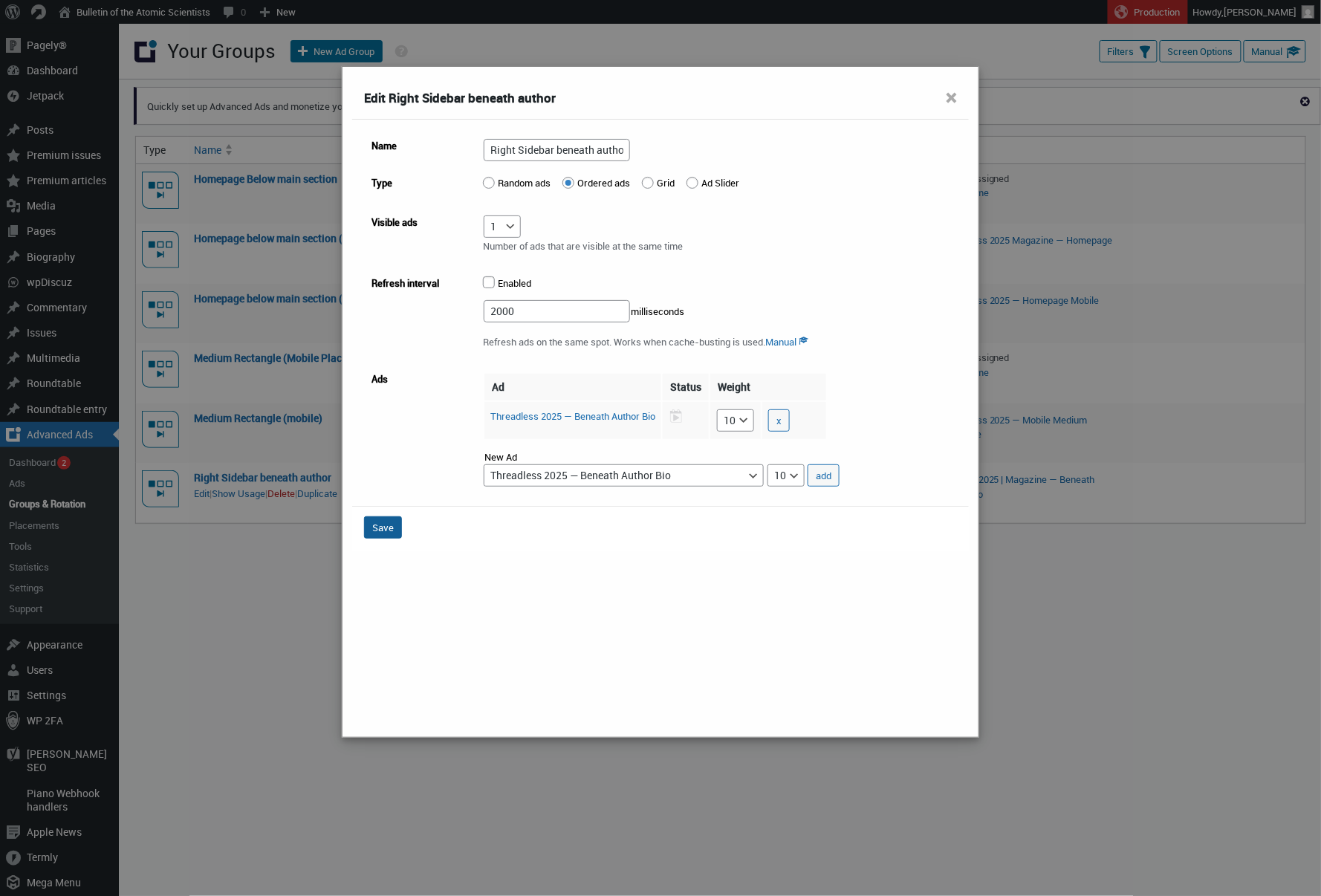
click at [376, 526] on button "Save" at bounding box center [383, 528] width 38 height 22
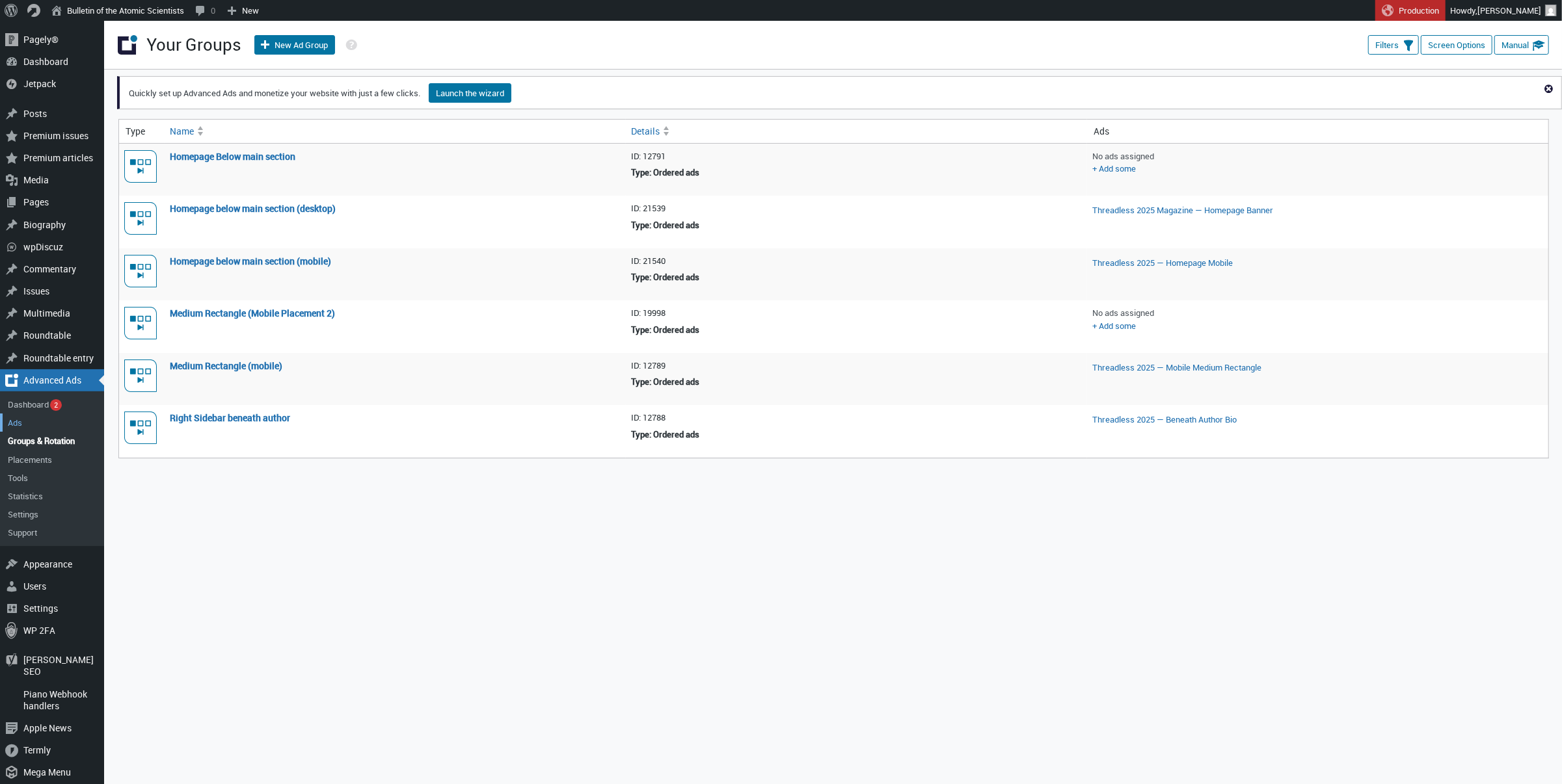
click at [40, 422] on link "Ads" at bounding box center [52, 422] width 104 height 19
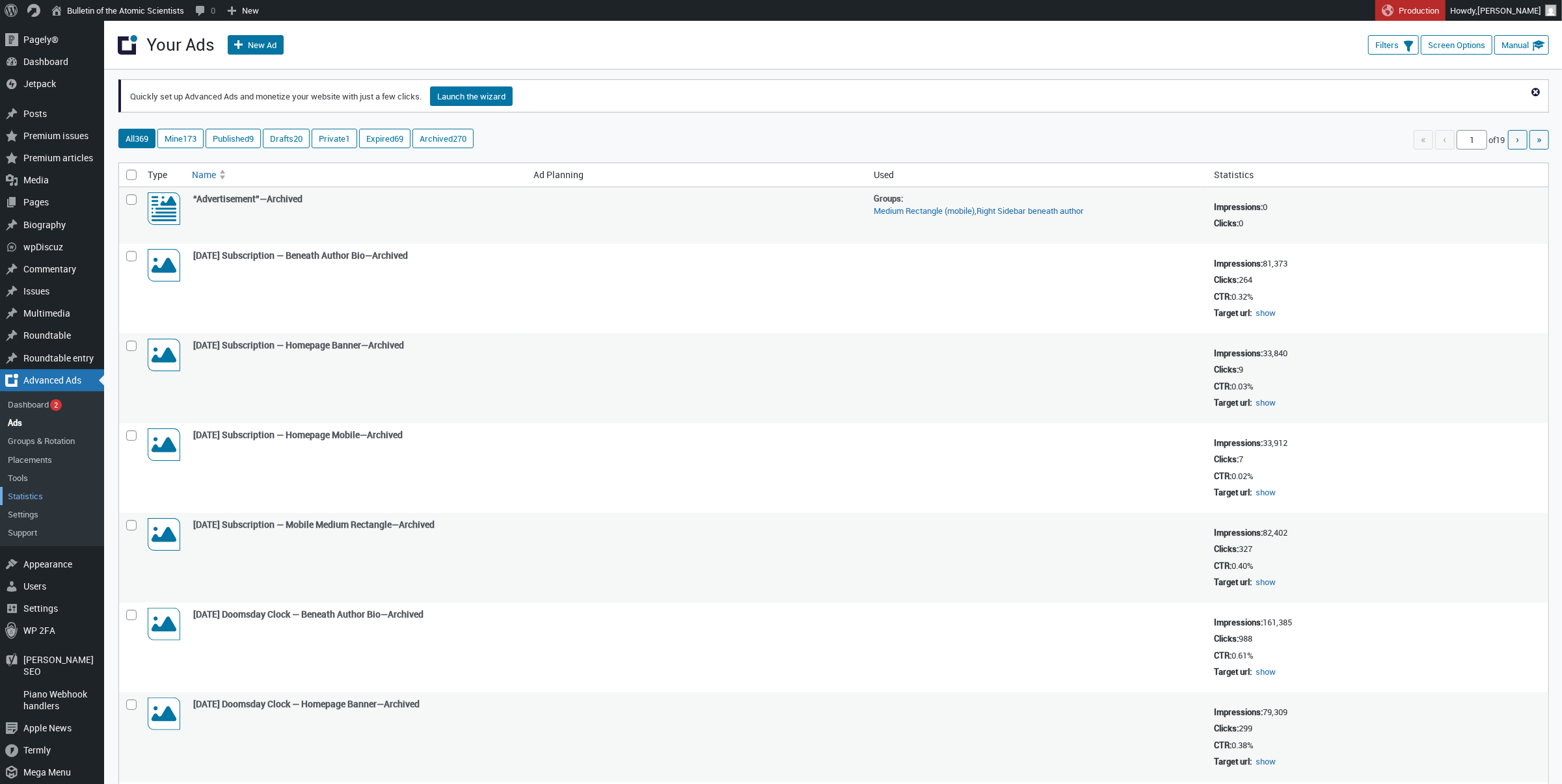
click at [47, 488] on link "Statistics" at bounding box center [52, 496] width 104 height 19
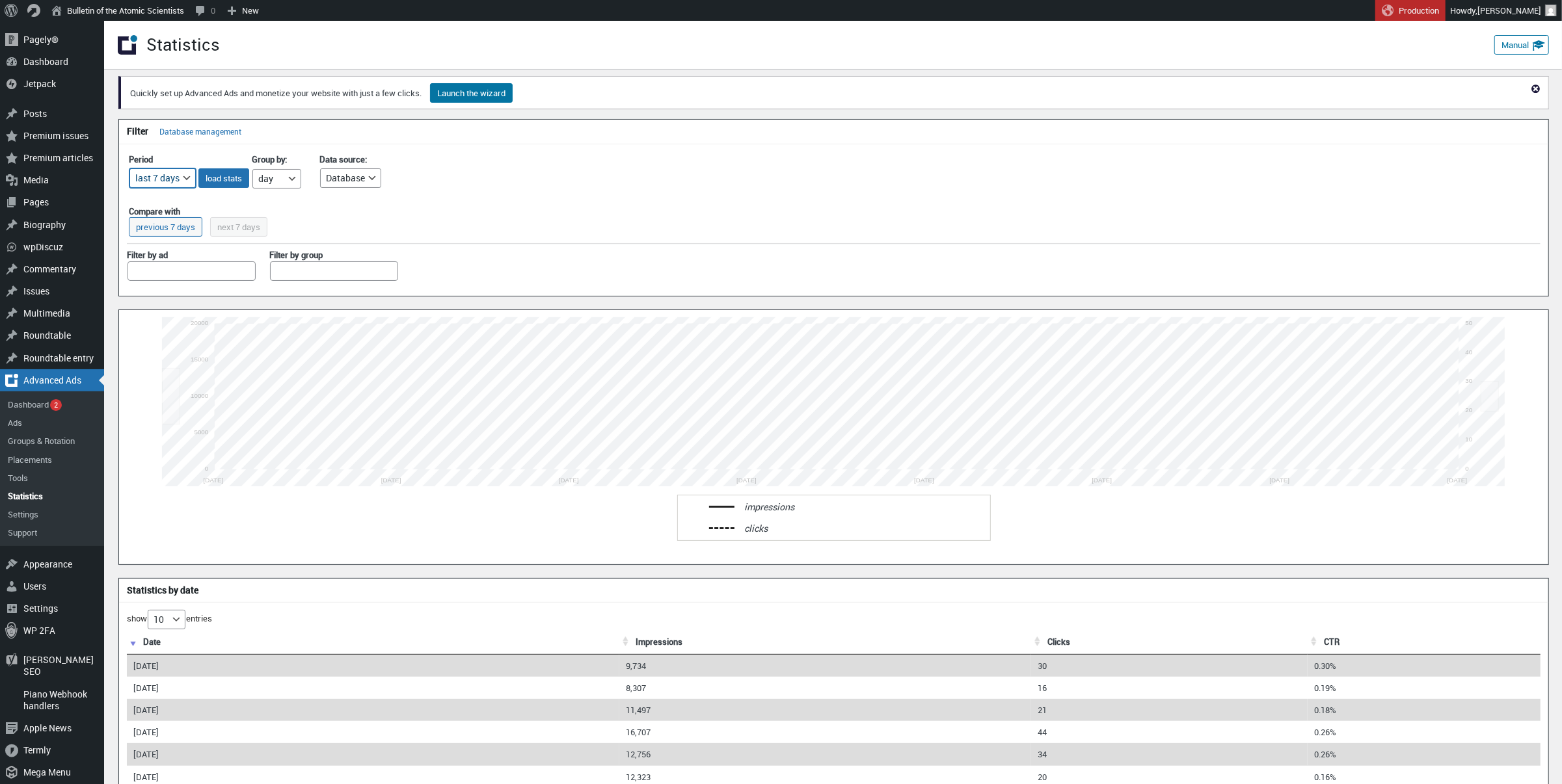
select select "custom"
click at [240, 177] on input "text" at bounding box center [236, 177] width 75 height 19
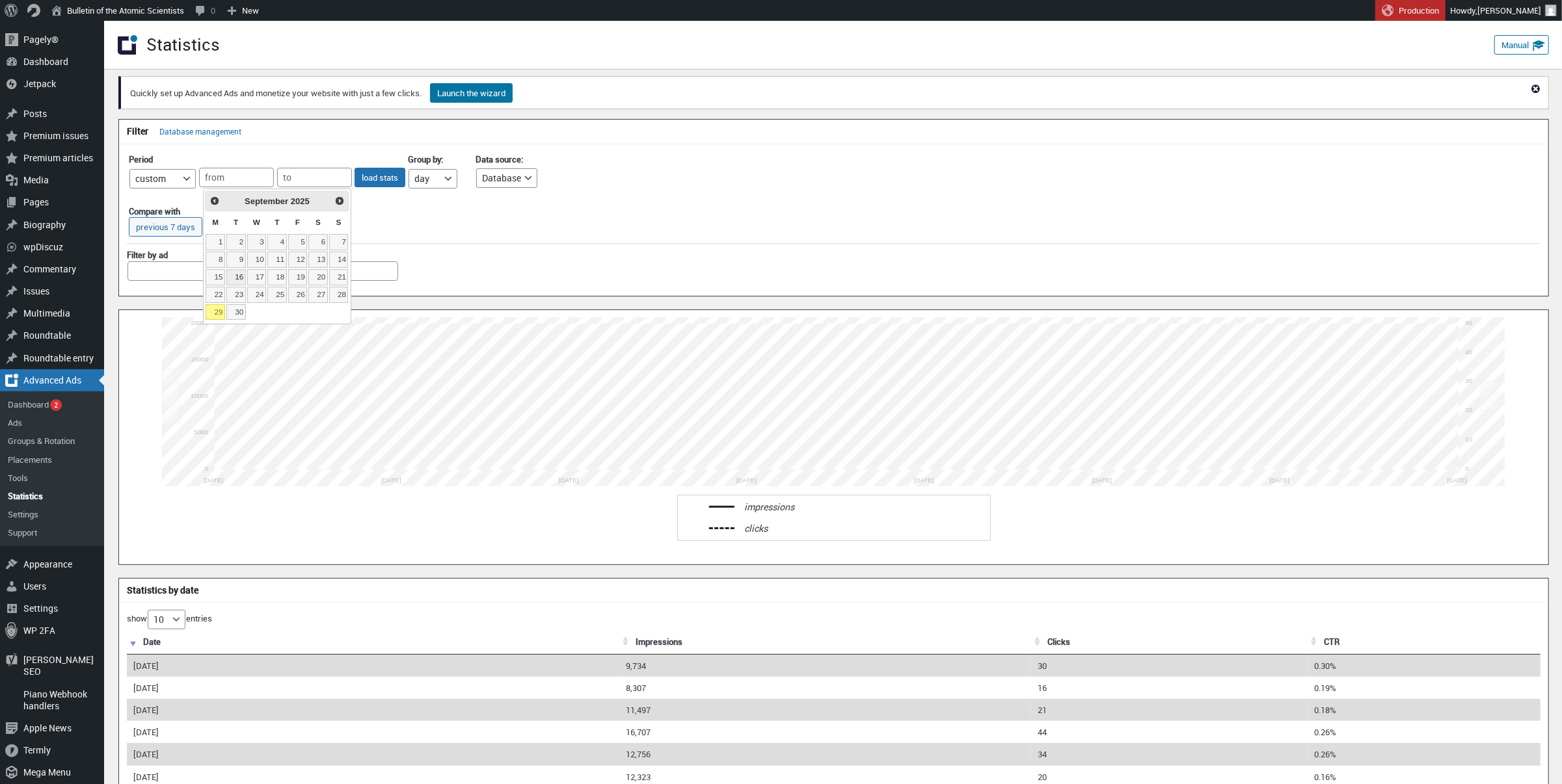
click at [238, 273] on link "16" at bounding box center [236, 277] width 19 height 16
click at [307, 188] on body "Skip to main content Skip to toolbar Pagely® Pagely® App Dashboard App Stats Pr…" at bounding box center [781, 402] width 1562 height 763
click at [236, 185] on input "[DATE]" at bounding box center [236, 177] width 75 height 19
click at [222, 276] on link "15" at bounding box center [215, 277] width 19 height 16
type input "[DATE]"
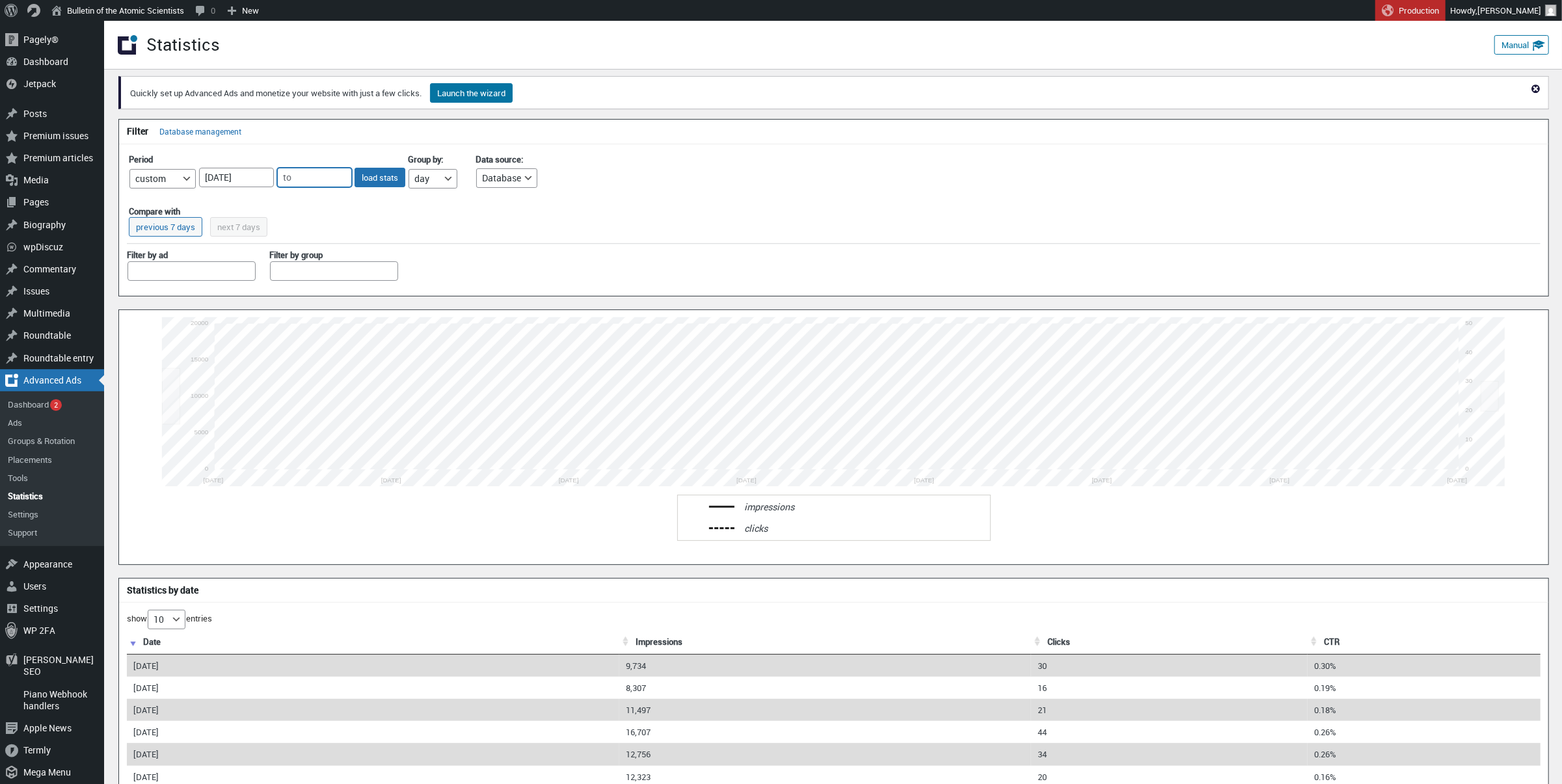
click at [302, 183] on input "text" at bounding box center [314, 177] width 75 height 19
click at [417, 294] on link "28" at bounding box center [414, 295] width 19 height 16
click at [373, 178] on button "load stats" at bounding box center [380, 177] width 50 height 19
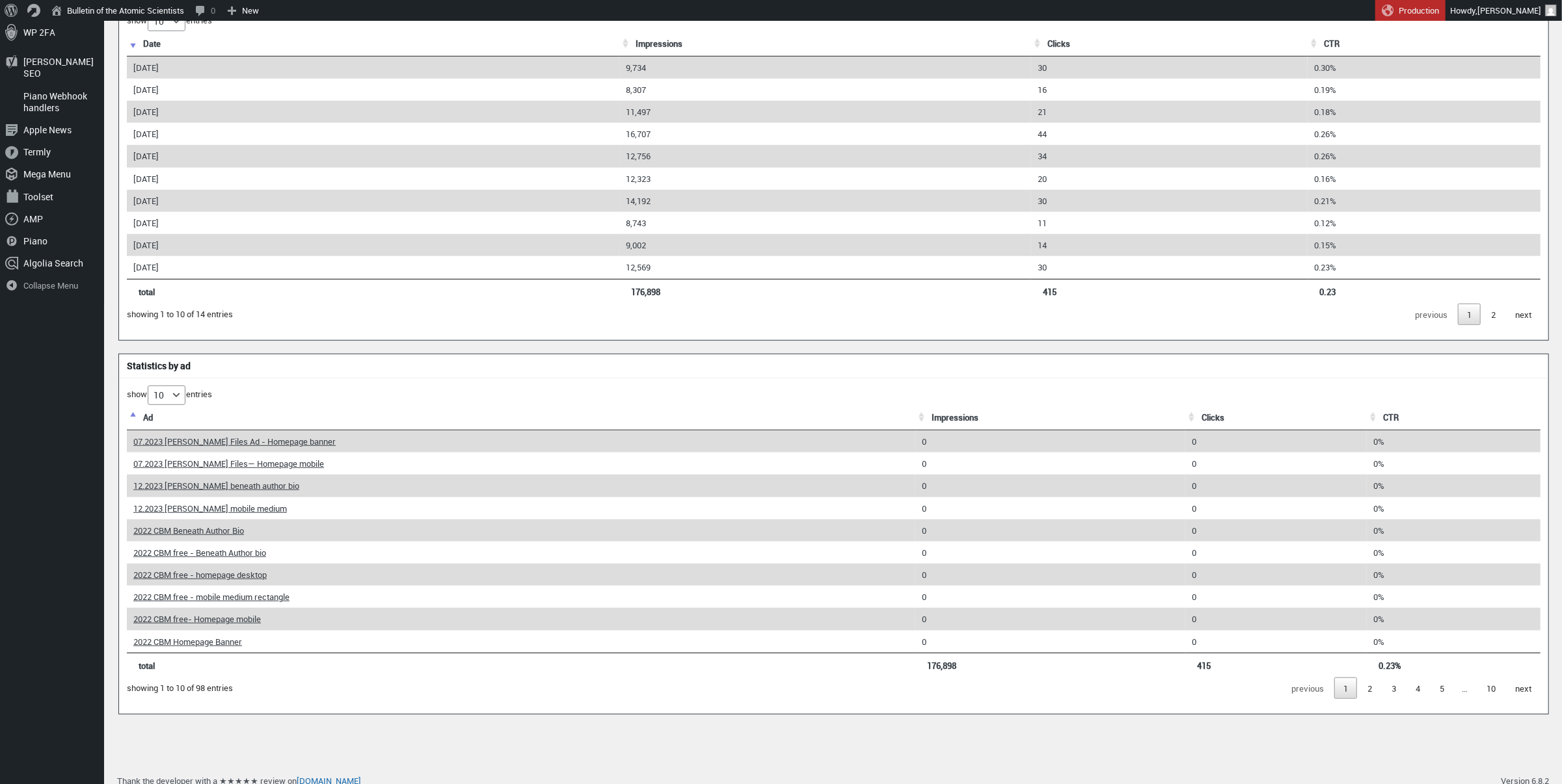
scroll to position [597, 0]
click at [930, 419] on th "impressions" at bounding box center [1050, 419] width 271 height 25
click at [950, 419] on th "impressions" at bounding box center [1050, 419] width 271 height 25
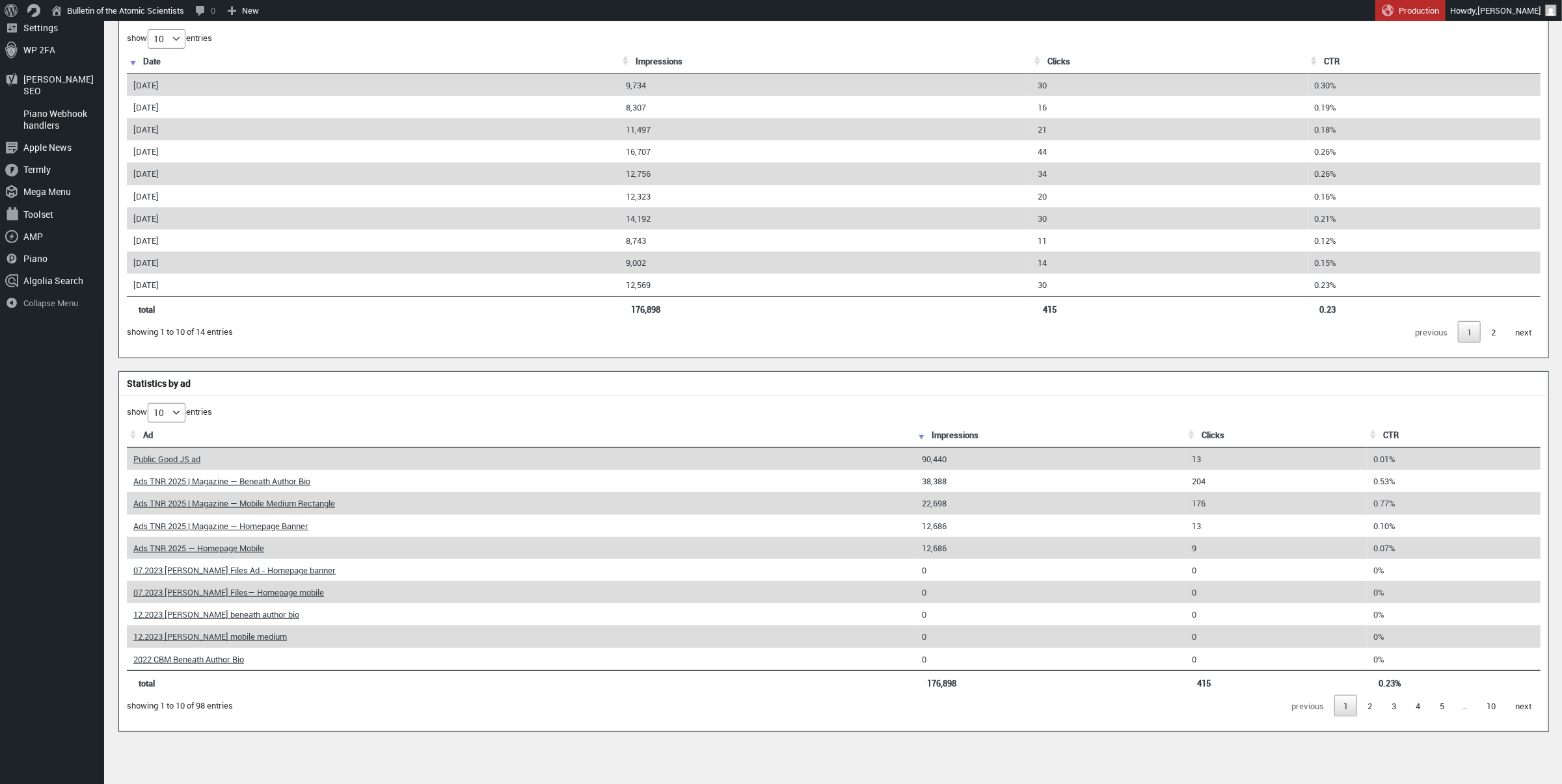
scroll to position [565, 0]
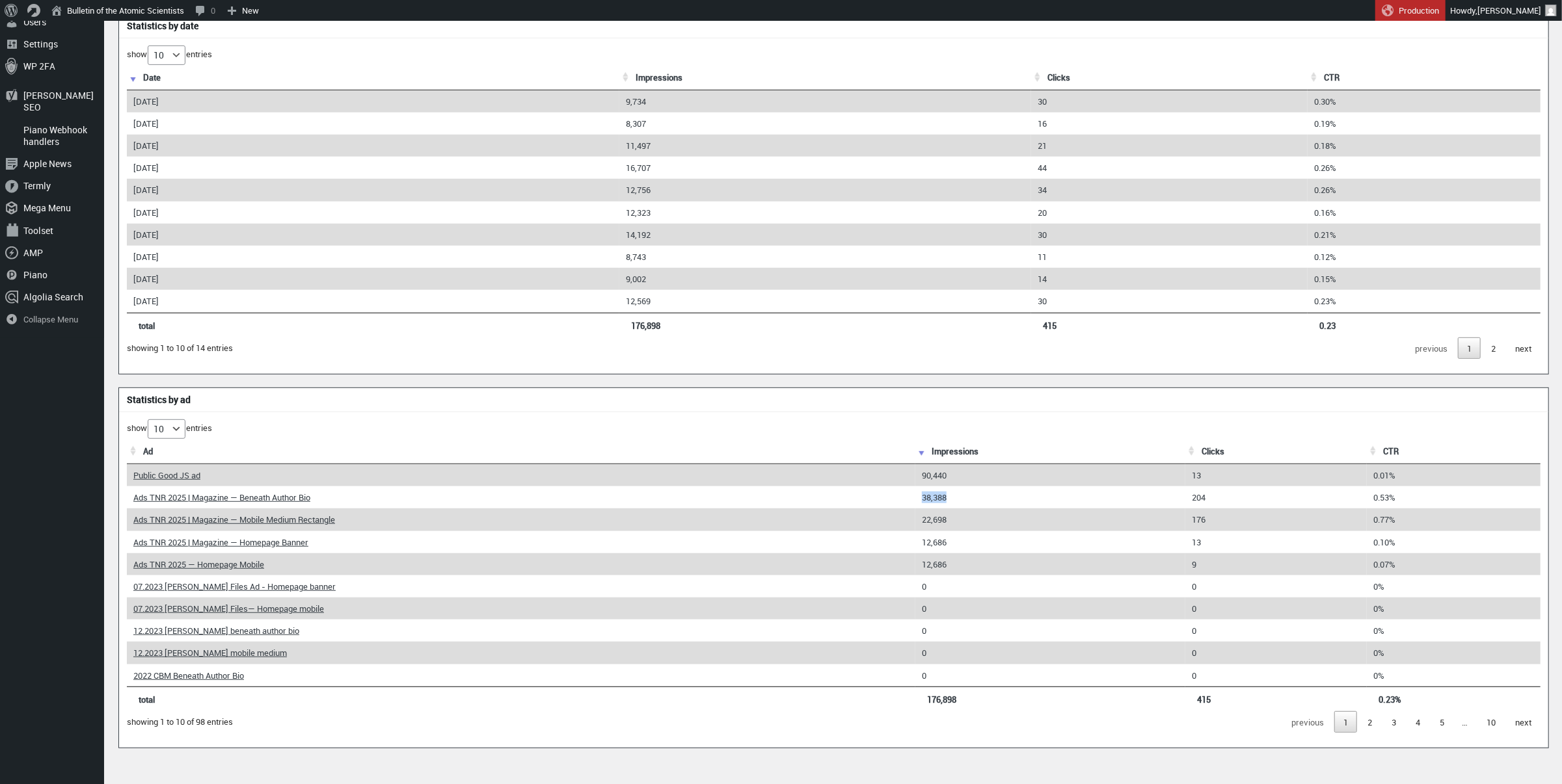
drag, startPoint x: 956, startPoint y: 492, endPoint x: 919, endPoint y: 492, distance: 37.0
click at [919, 492] on td "38,388" at bounding box center [1050, 497] width 271 height 22
copy td "38,388"
drag, startPoint x: 960, startPoint y: 518, endPoint x: 918, endPoint y: 516, distance: 42.0
click at [918, 516] on td "22,698" at bounding box center [1050, 519] width 271 height 22
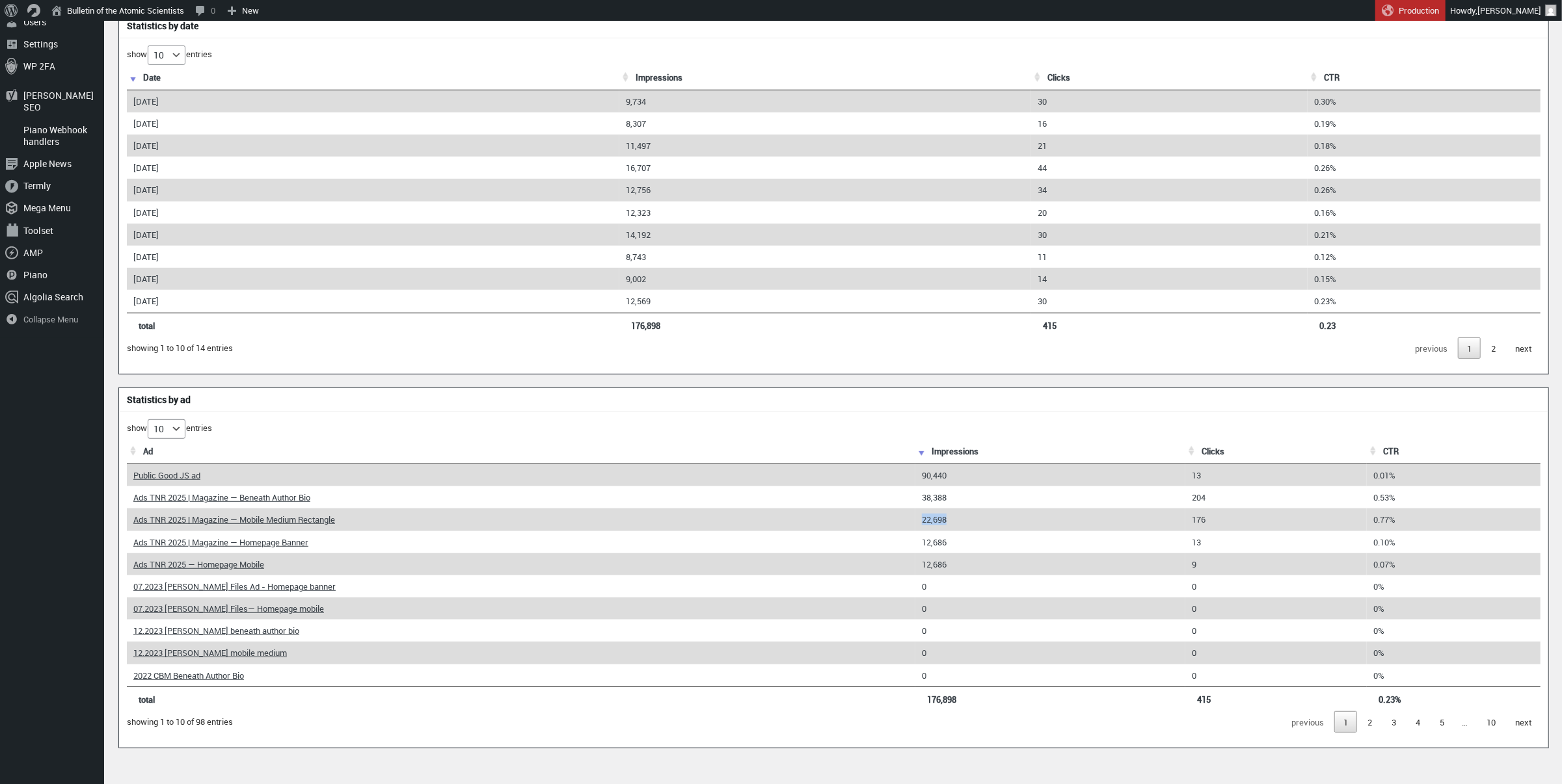
copy td "22,698"
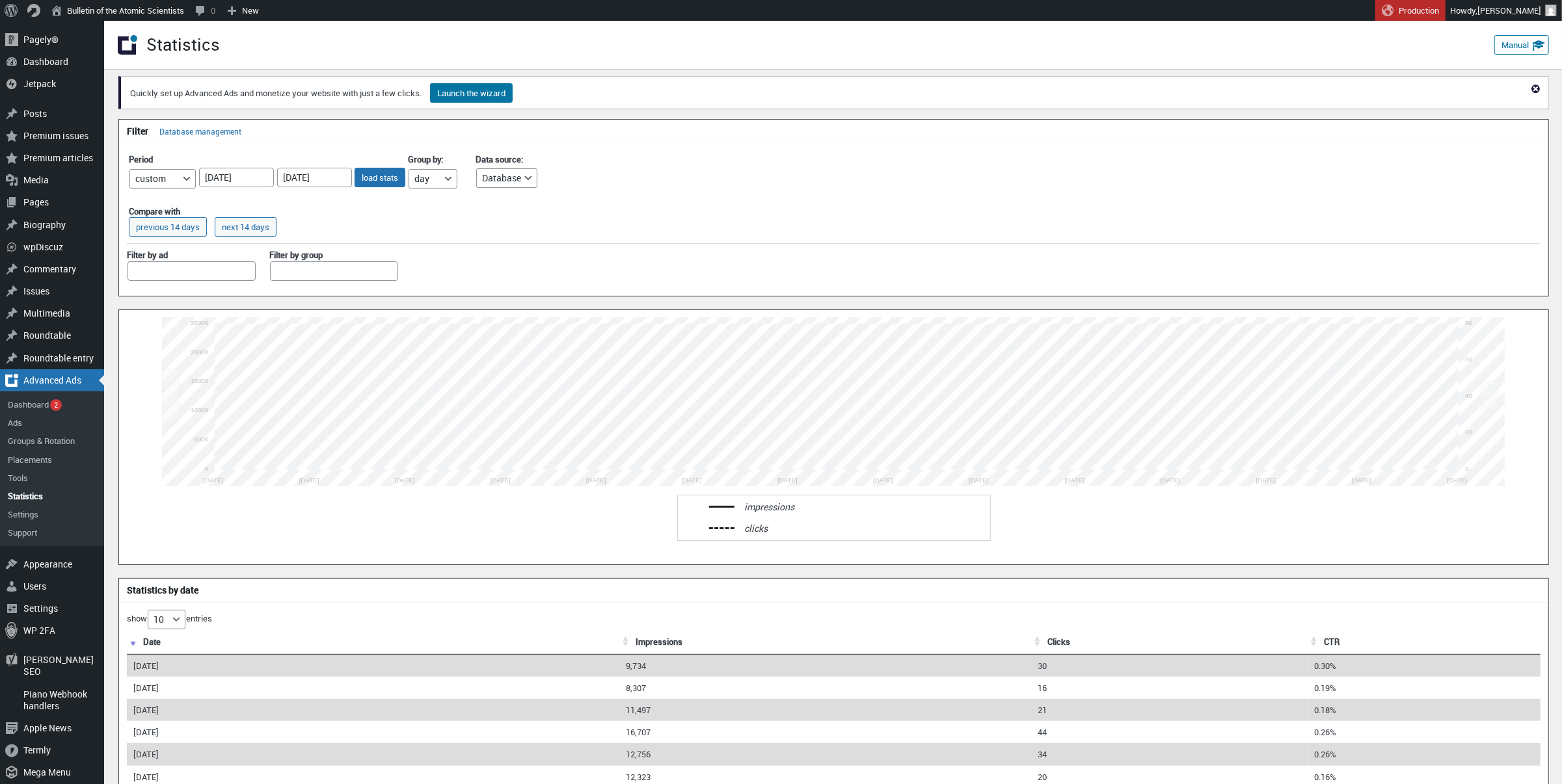
scroll to position [0, 0]
click at [266, 182] on input "[DATE]" at bounding box center [236, 177] width 75 height 19
click at [325, 181] on input "[DATE]" at bounding box center [314, 177] width 75 height 19
click at [292, 308] on link "29" at bounding box center [291, 313] width 19 height 16
type input "[DATE]"
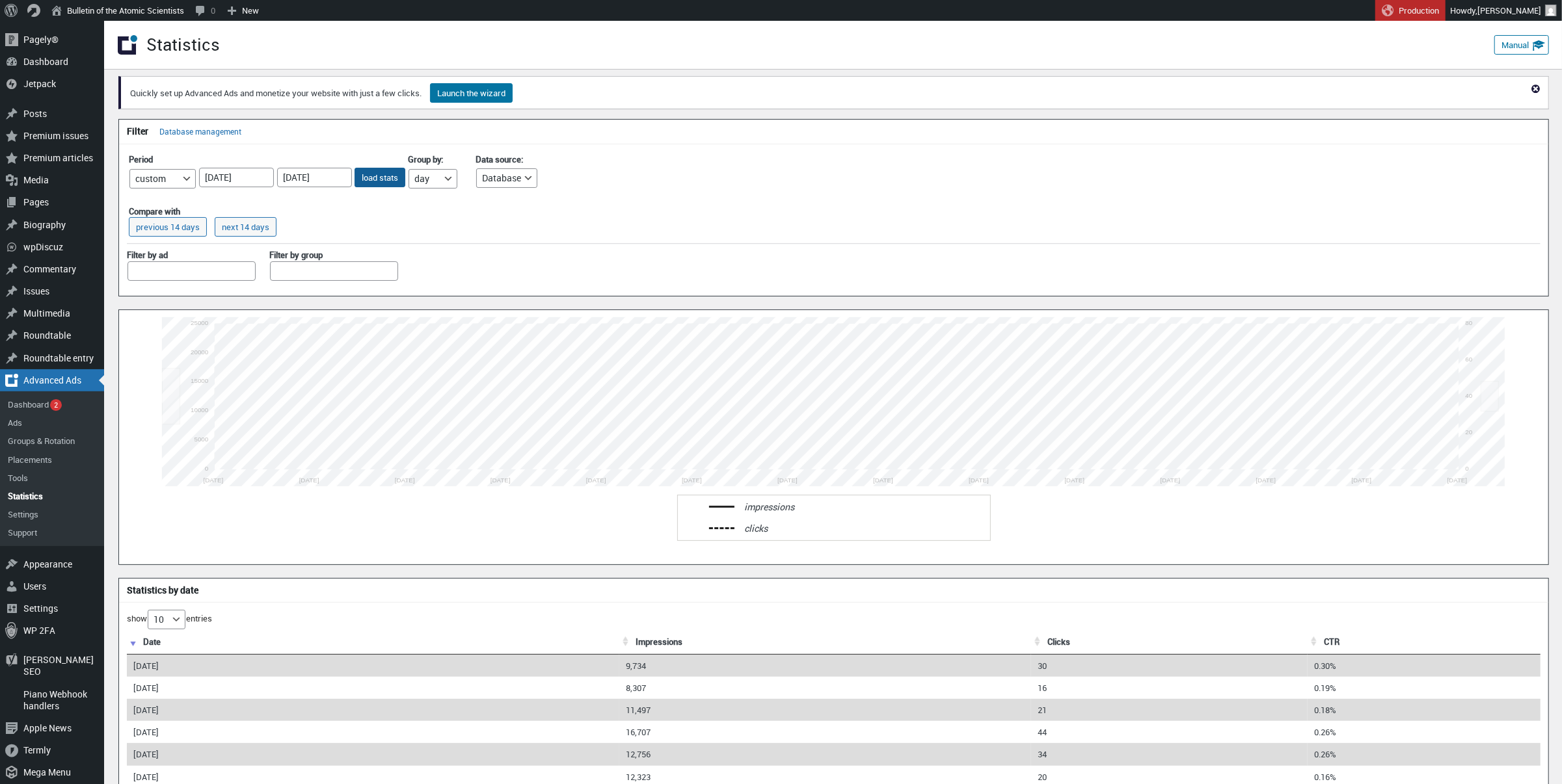
click at [374, 181] on button "load stats" at bounding box center [380, 177] width 50 height 19
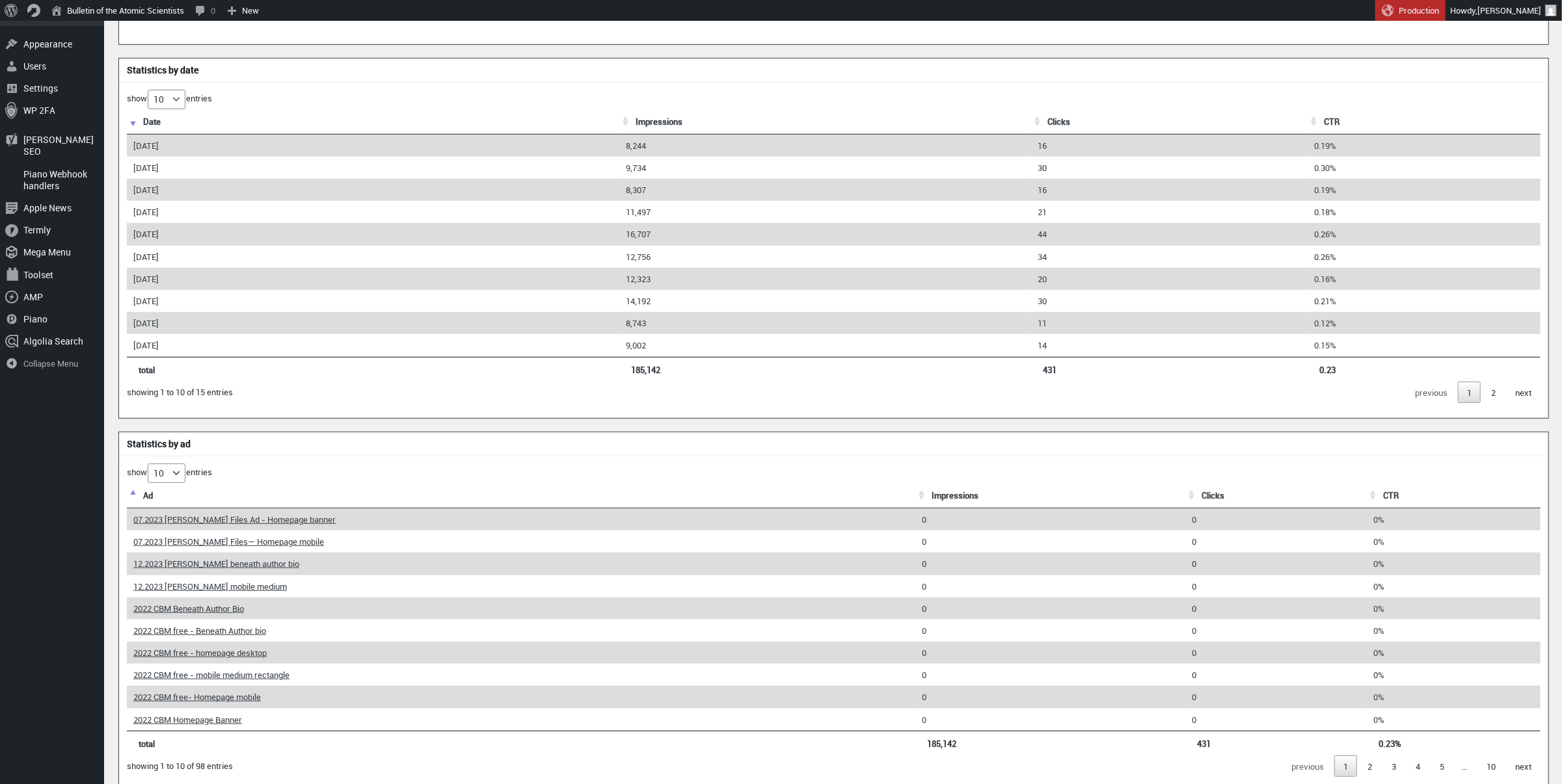
scroll to position [549, 0]
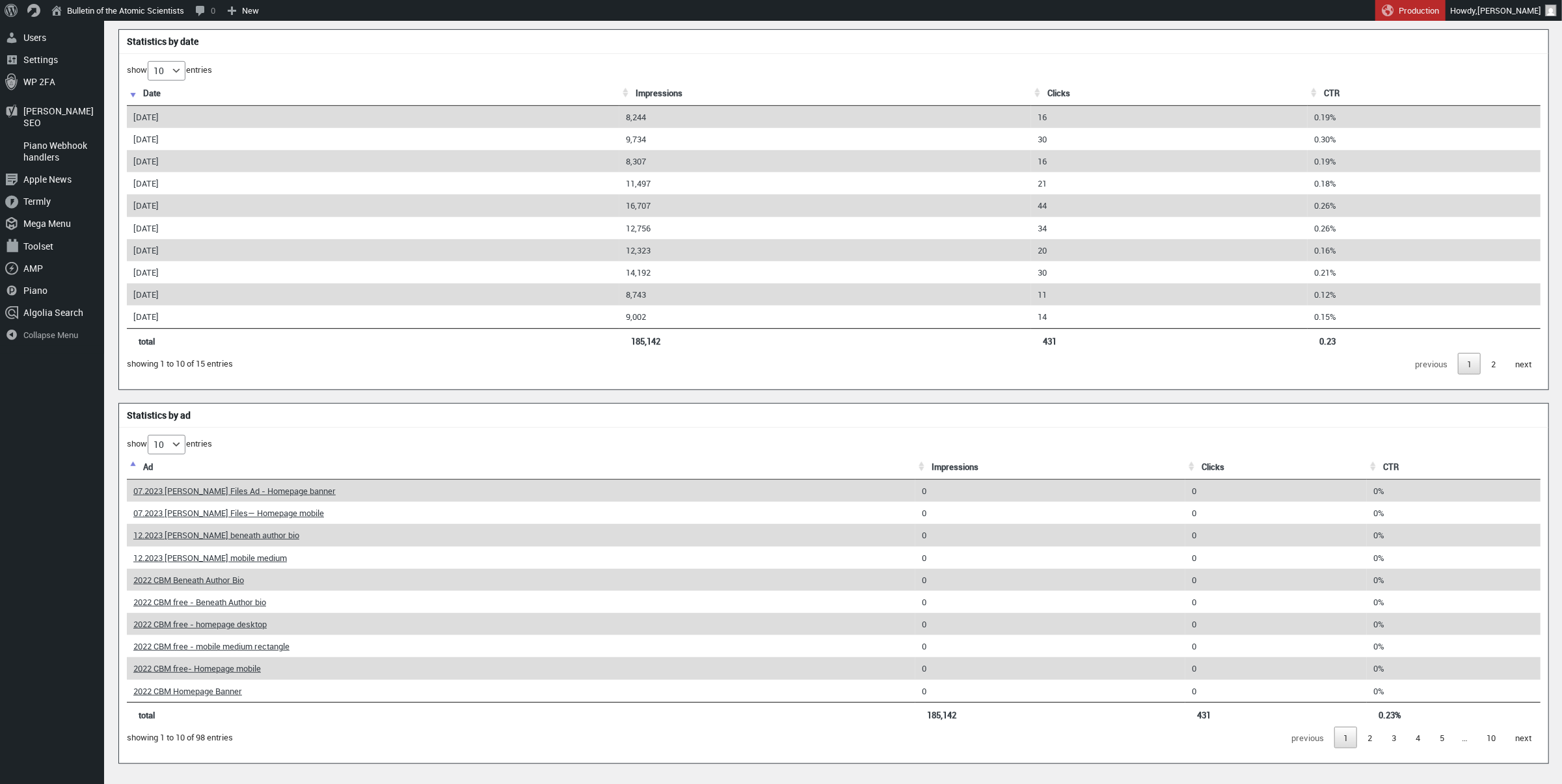
click at [944, 461] on th "impressions" at bounding box center [1050, 467] width 271 height 25
click at [961, 464] on th "impressions" at bounding box center [1050, 467] width 271 height 25
drag, startPoint x: 961, startPoint y: 508, endPoint x: 912, endPoint y: 508, distance: 49.0
click at [912, 508] on tr "Ads TNR 2025 | Magazine — Beneath Author Bio 40,312 211 0.52%" at bounding box center [833, 514] width 1414 height 22
copy tr "Ads TNR 2025 | Magazine — Beneath Author Bio 40,312"
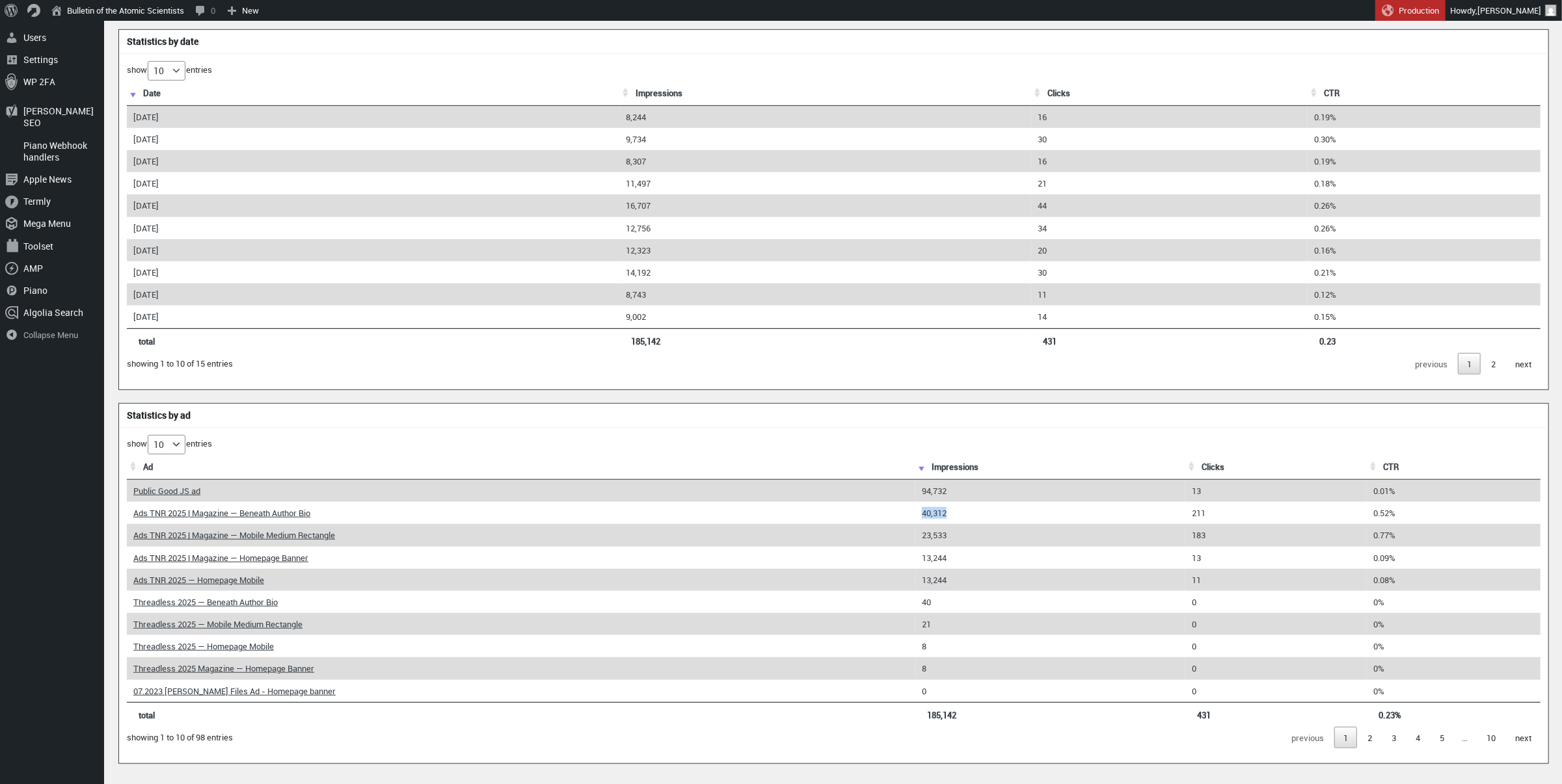
click at [961, 511] on td "40,312" at bounding box center [1050, 514] width 271 height 22
drag, startPoint x: 969, startPoint y: 511, endPoint x: 919, endPoint y: 511, distance: 50.0
click at [919, 511] on td "40,312" at bounding box center [1050, 514] width 271 height 22
copy td "40,312"
